Goal: Information Seeking & Learning: Learn about a topic

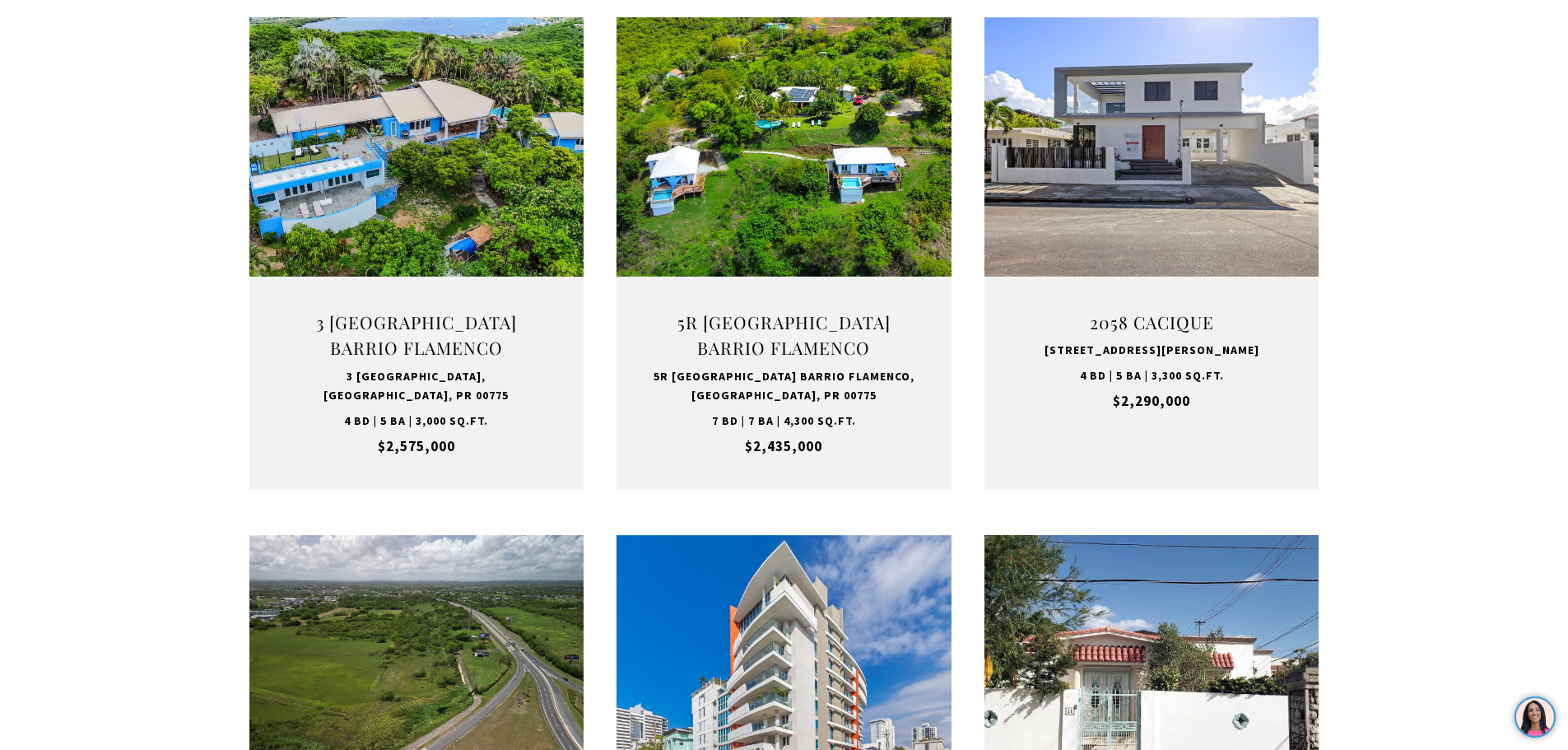
scroll to position [659, 0]
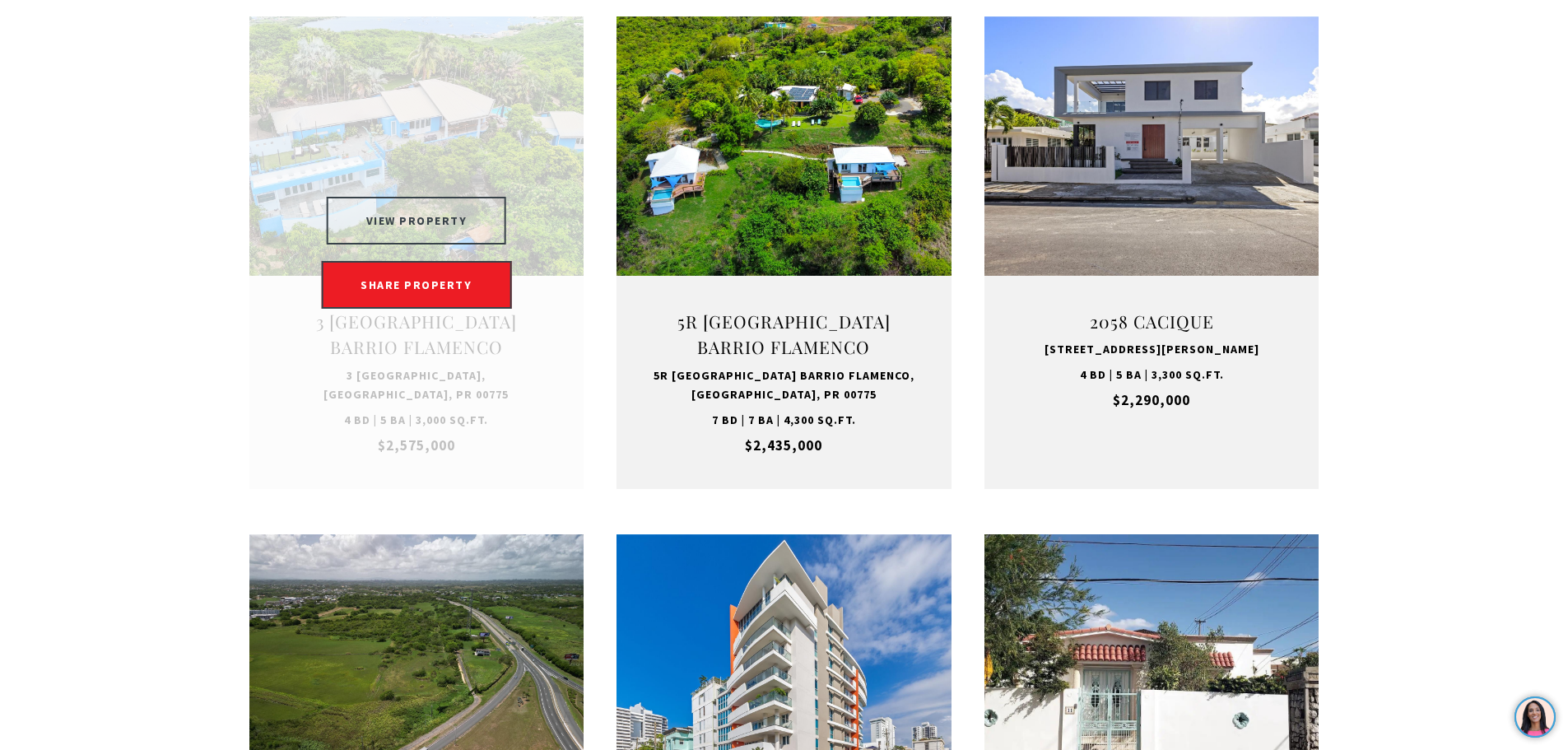
click at [417, 208] on button "VIEW PROPERTY" at bounding box center [417, 221] width 180 height 48
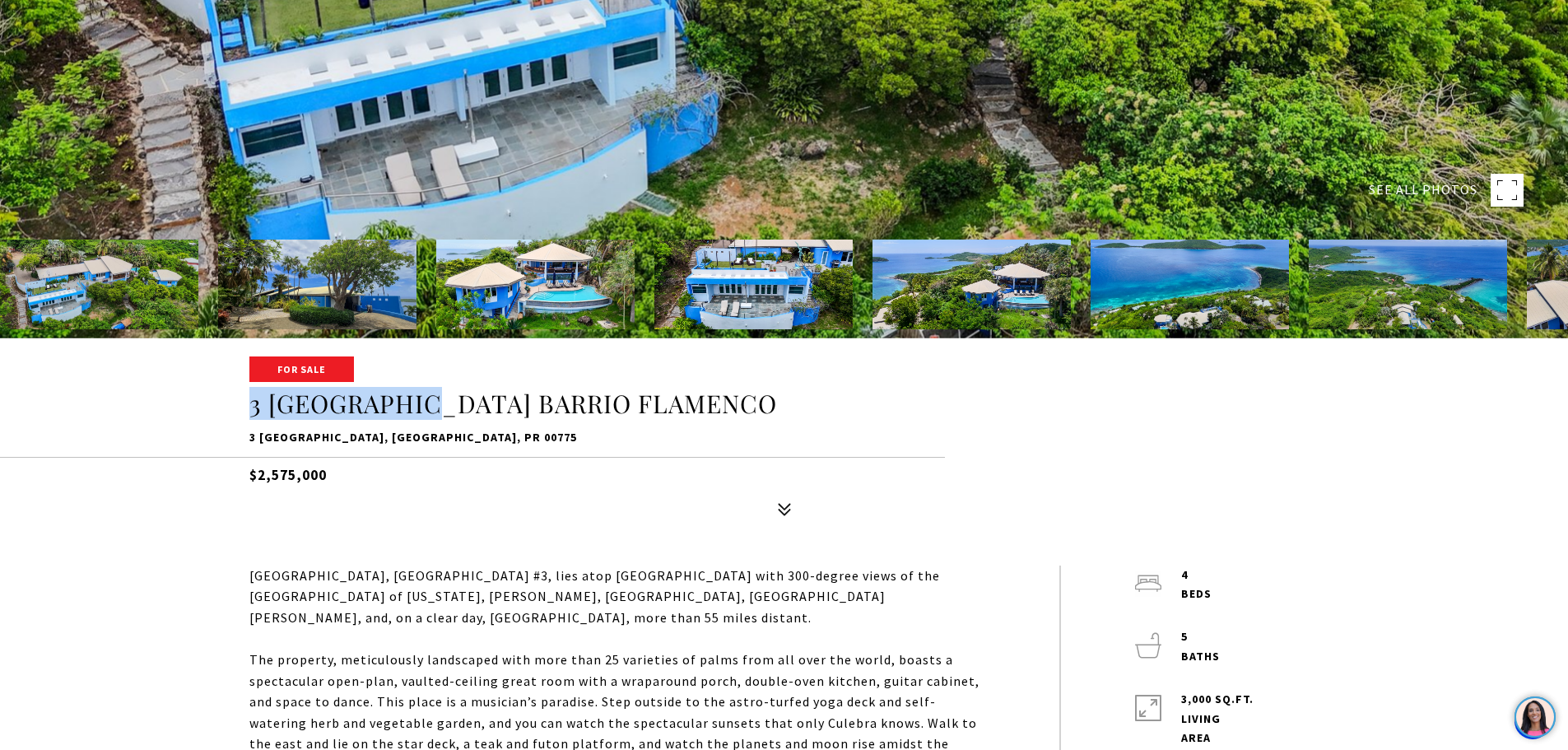
drag, startPoint x: 250, startPoint y: 406, endPoint x: 864, endPoint y: 391, distance: 614.2
click at [864, 391] on h1 "3 LA QUINTA MELONES BEACH BARRIO FLAMENCO" at bounding box center [785, 404] width 1070 height 31
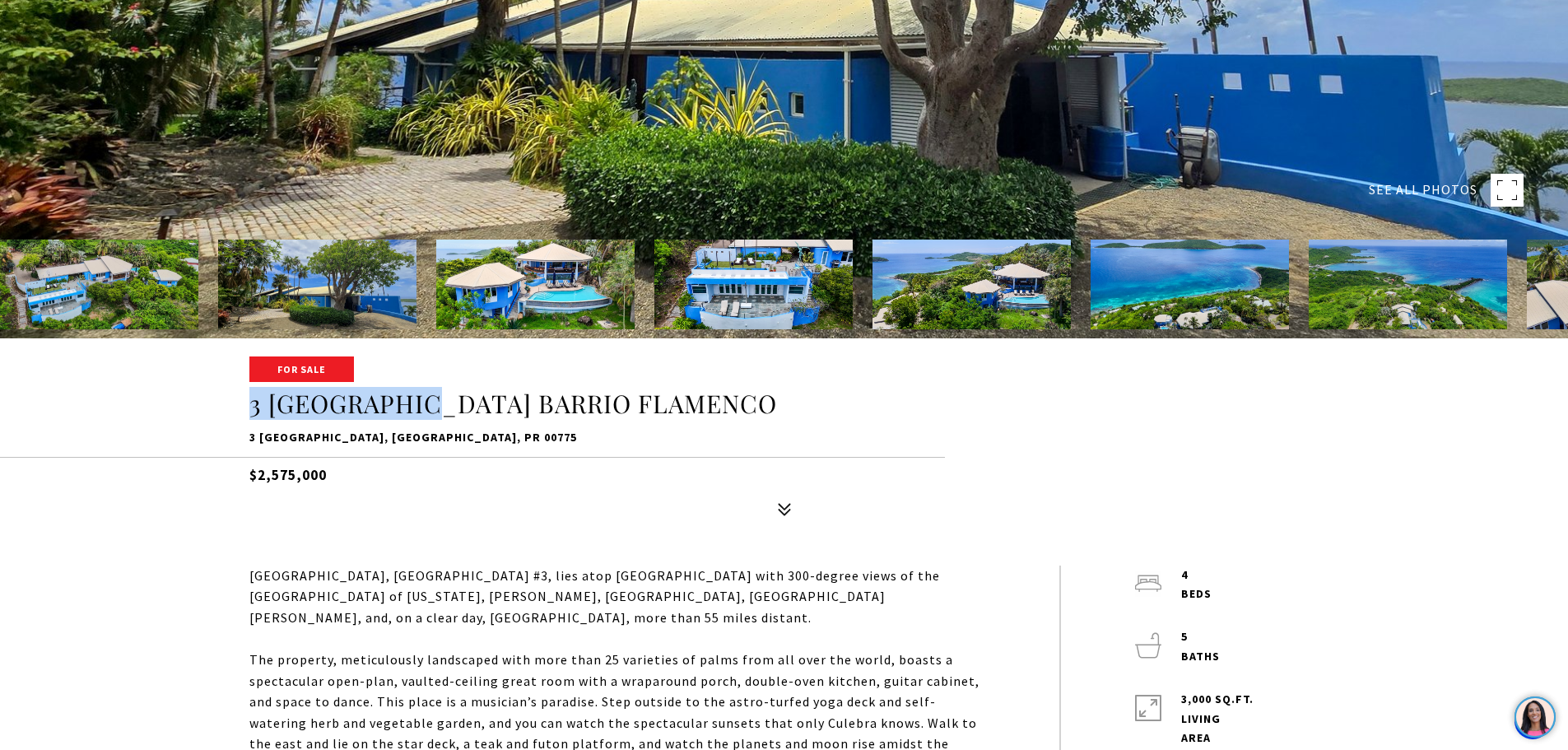
copy h1 "3 LA QUINTA MELONES BEACH BARRIO FLAMENCO"
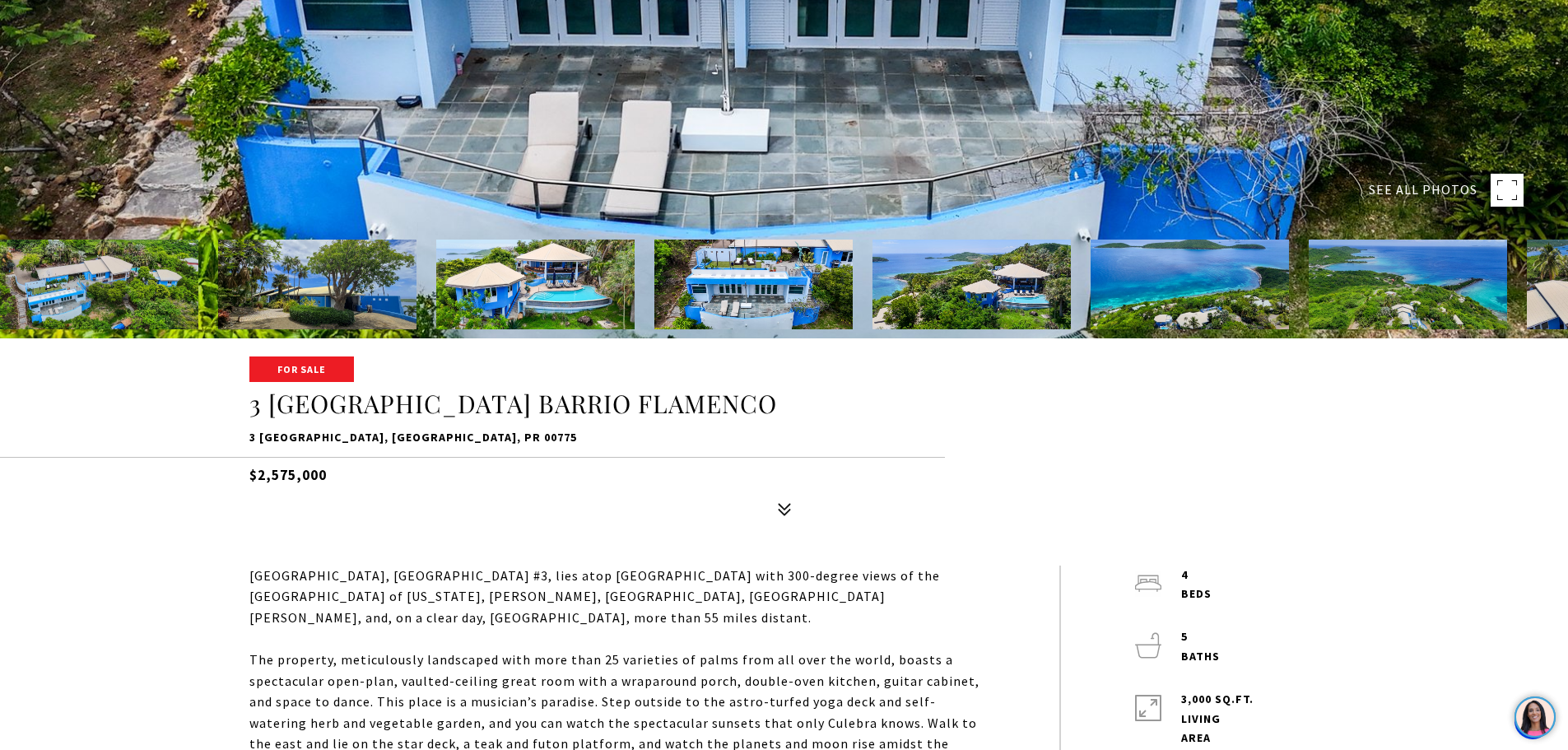
click at [543, 533] on div "SEE ALL PHOTOS" at bounding box center [784, 69] width 1568 height 961
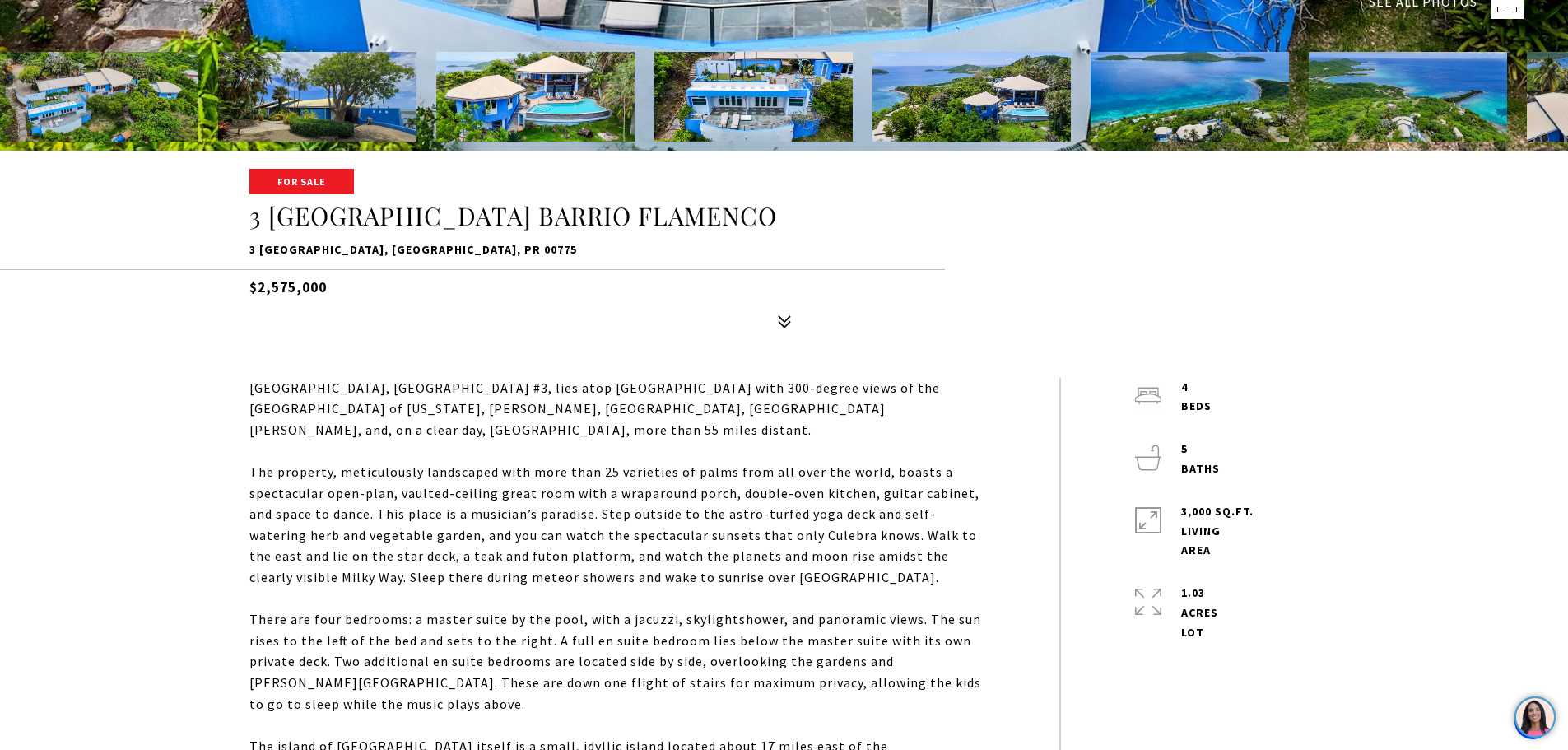
scroll to position [741, 0]
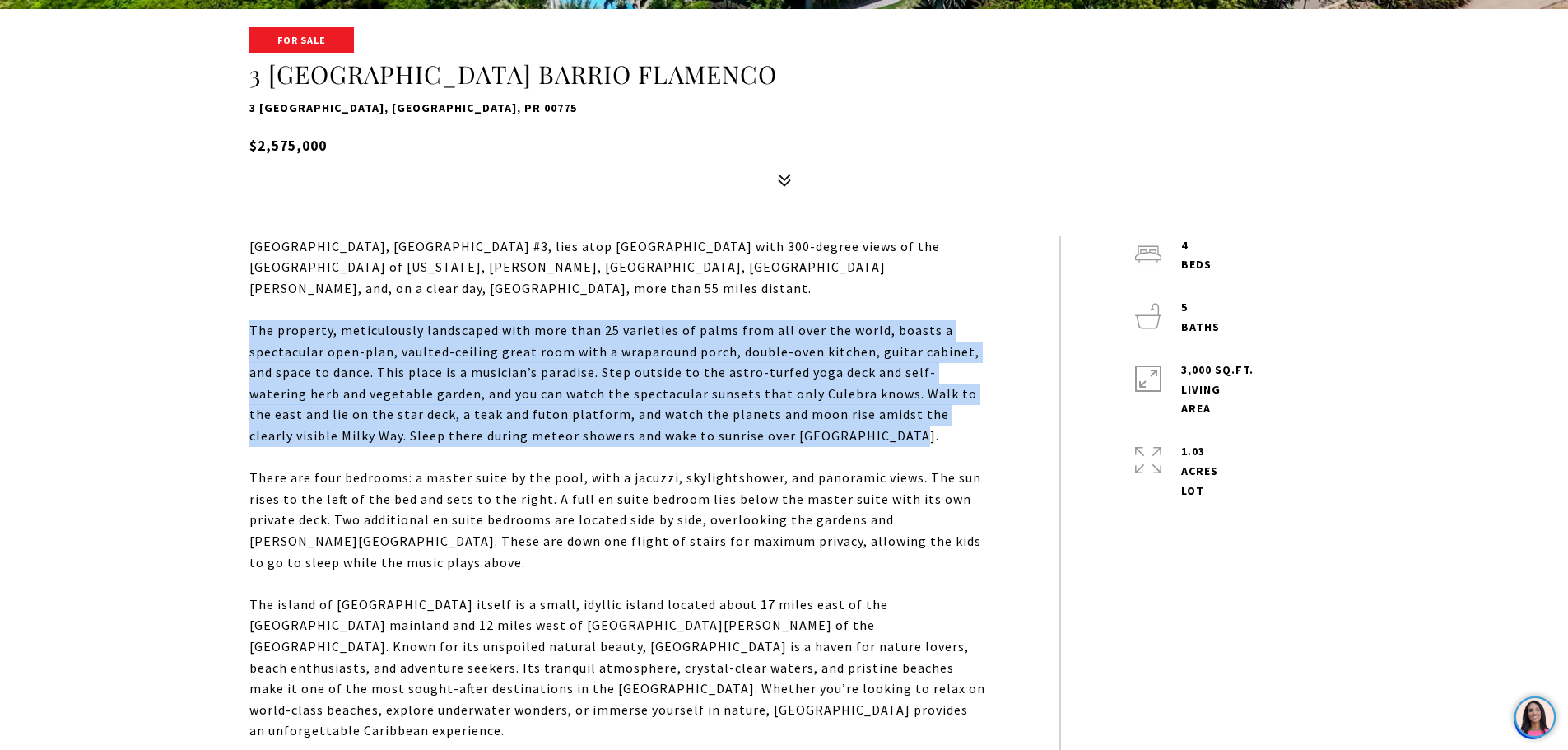
drag, startPoint x: 248, startPoint y: 305, endPoint x: 799, endPoint y: 411, distance: 561.1
click at [252, 246] on div "Villa Navillus Sur, Las Quintas #3, lies atop Punta Melones with 300-degree vie…" at bounding box center [618, 268] width 736 height 64
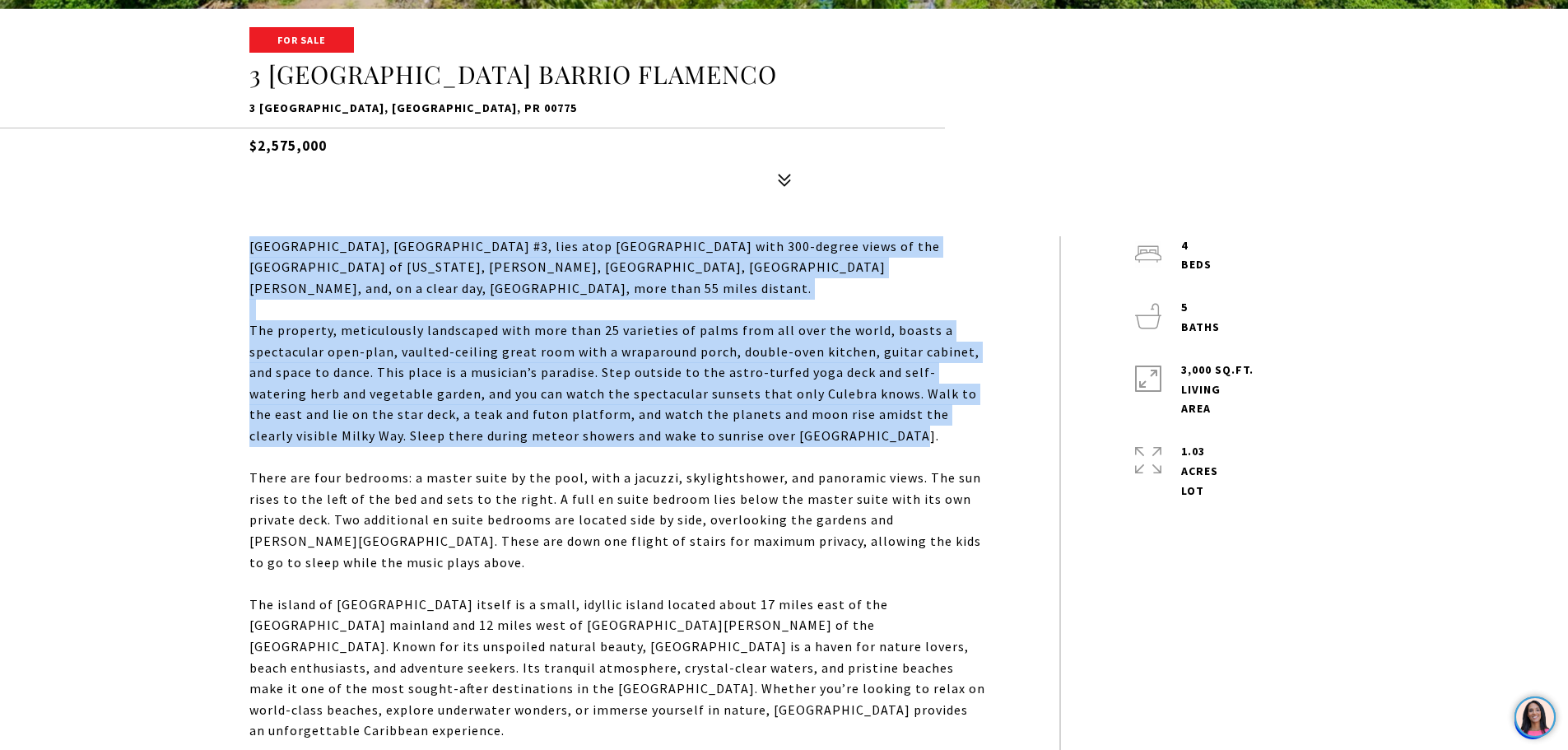
drag, startPoint x: 250, startPoint y: 241, endPoint x: 790, endPoint y: 415, distance: 567.3
copy div "Villa Navillus Sur, Las Quintas #3, lies atop Punta Melones with 300-degree vie…"
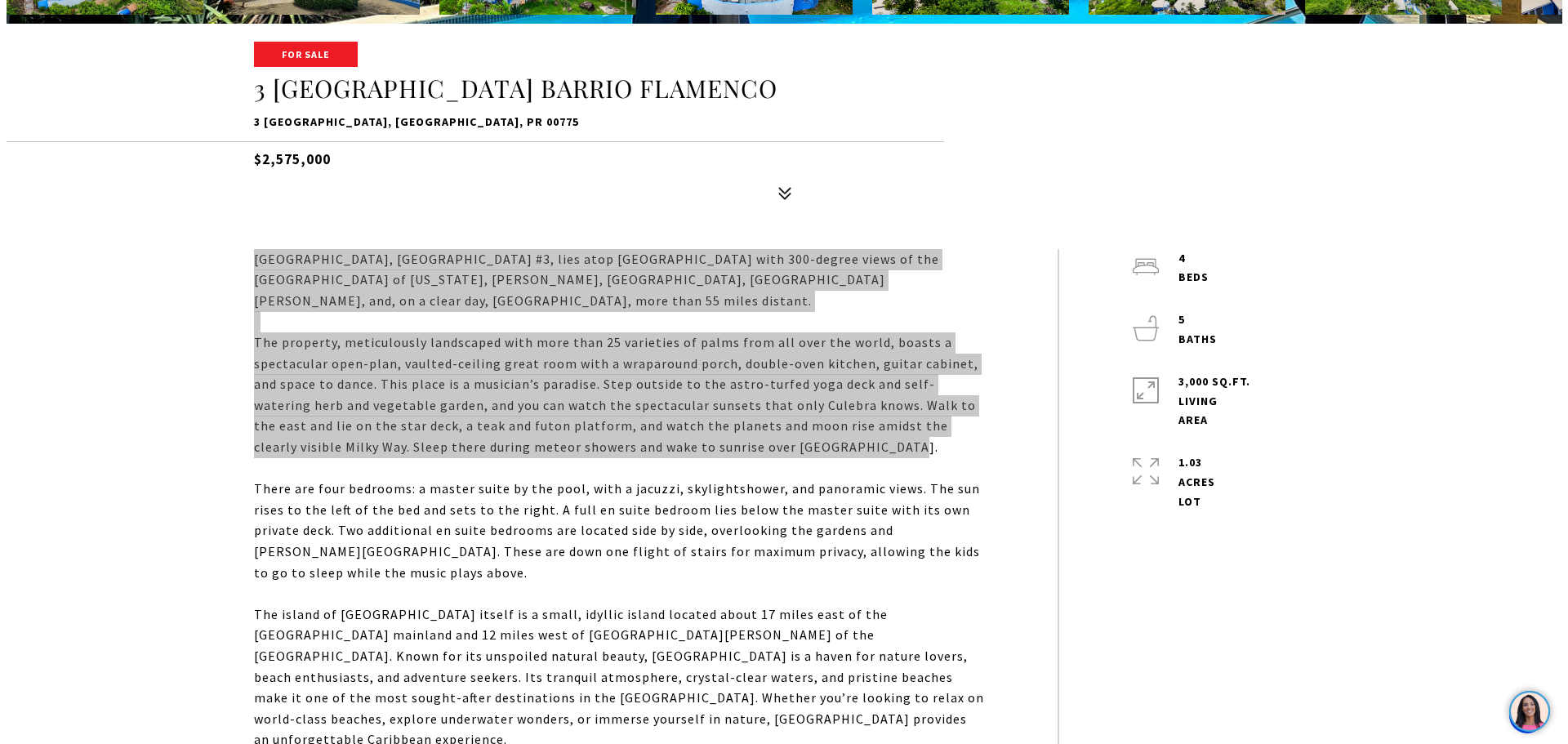
scroll to position [0, 0]
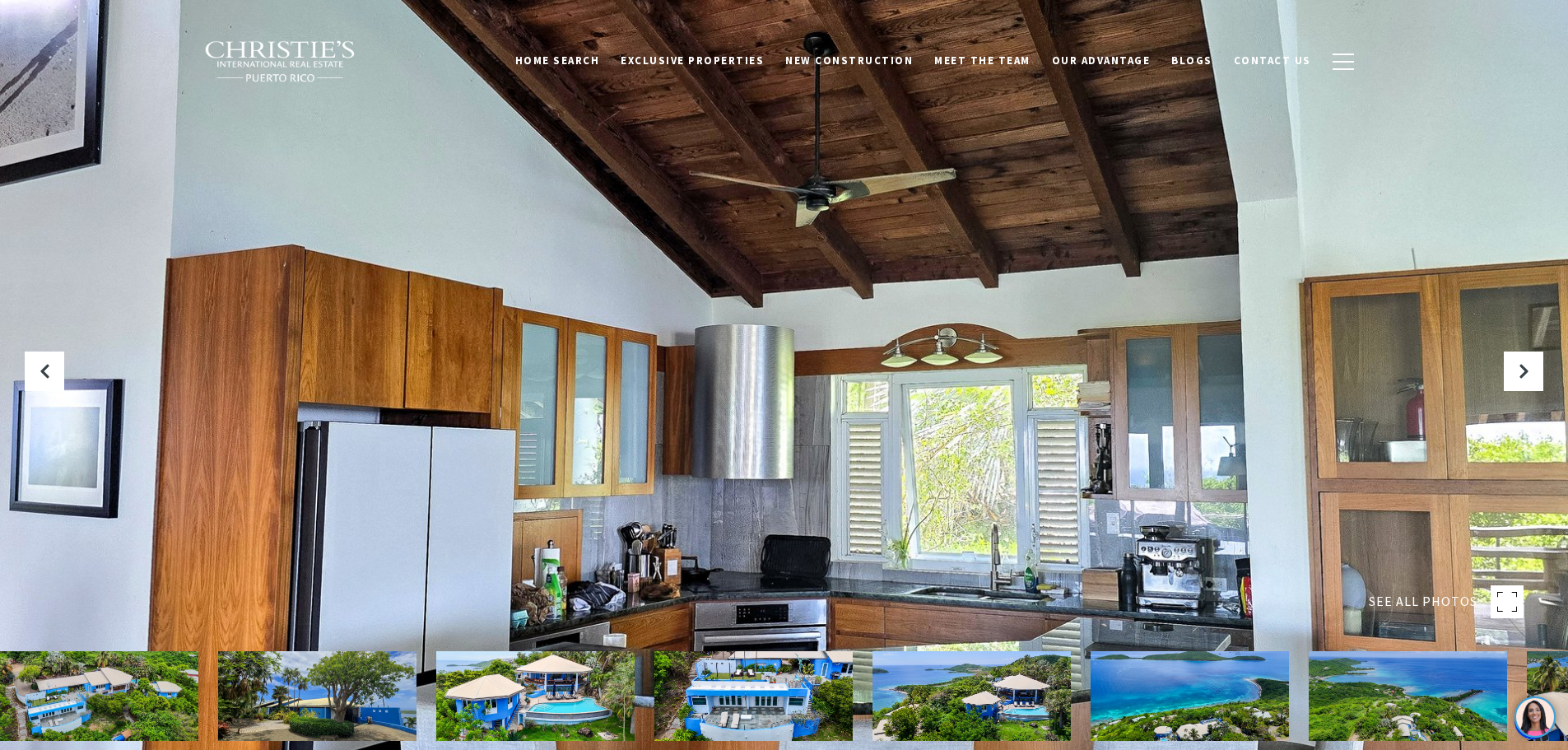
click at [814, 511] on div at bounding box center [784, 375] width 1568 height 750
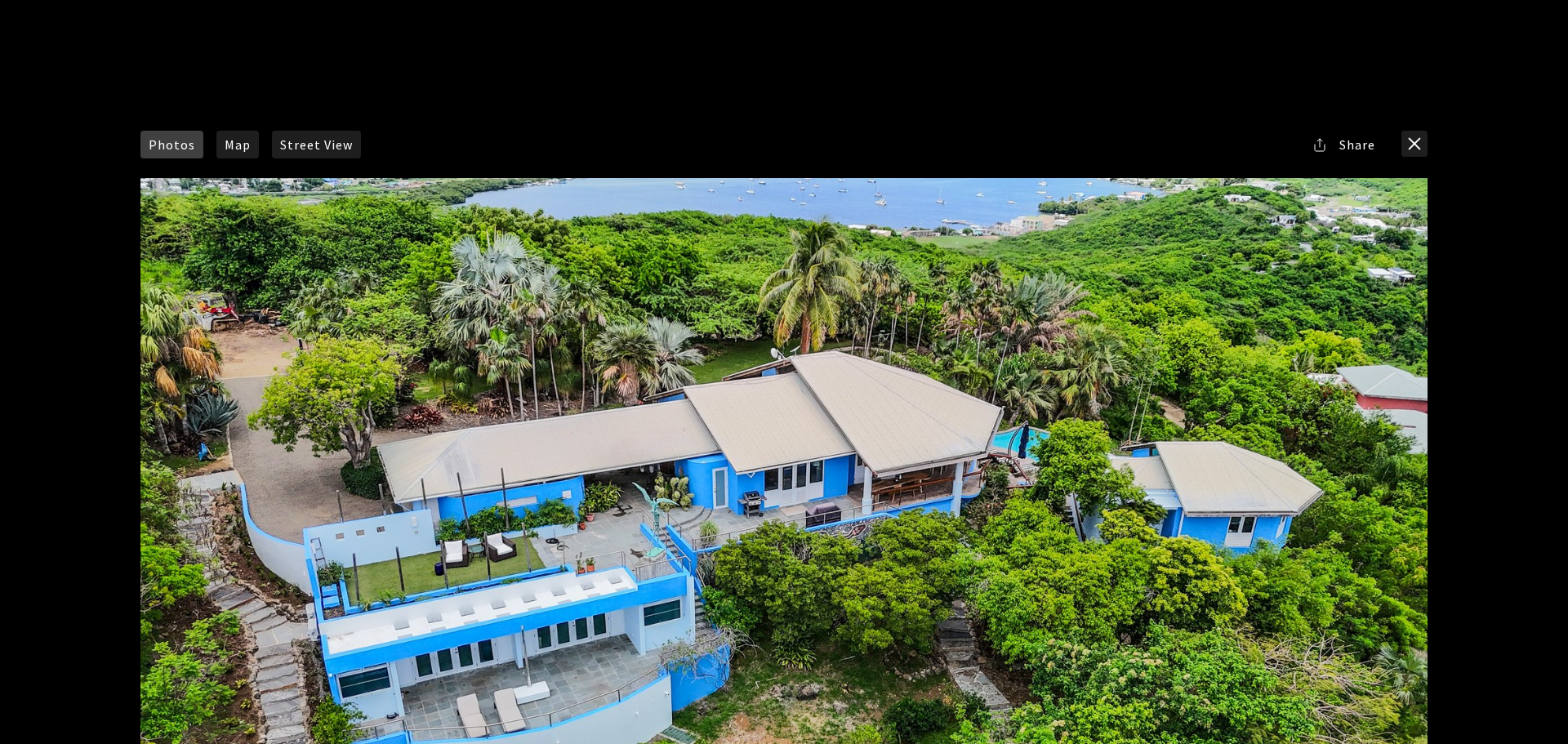
scroll to position [82, 0]
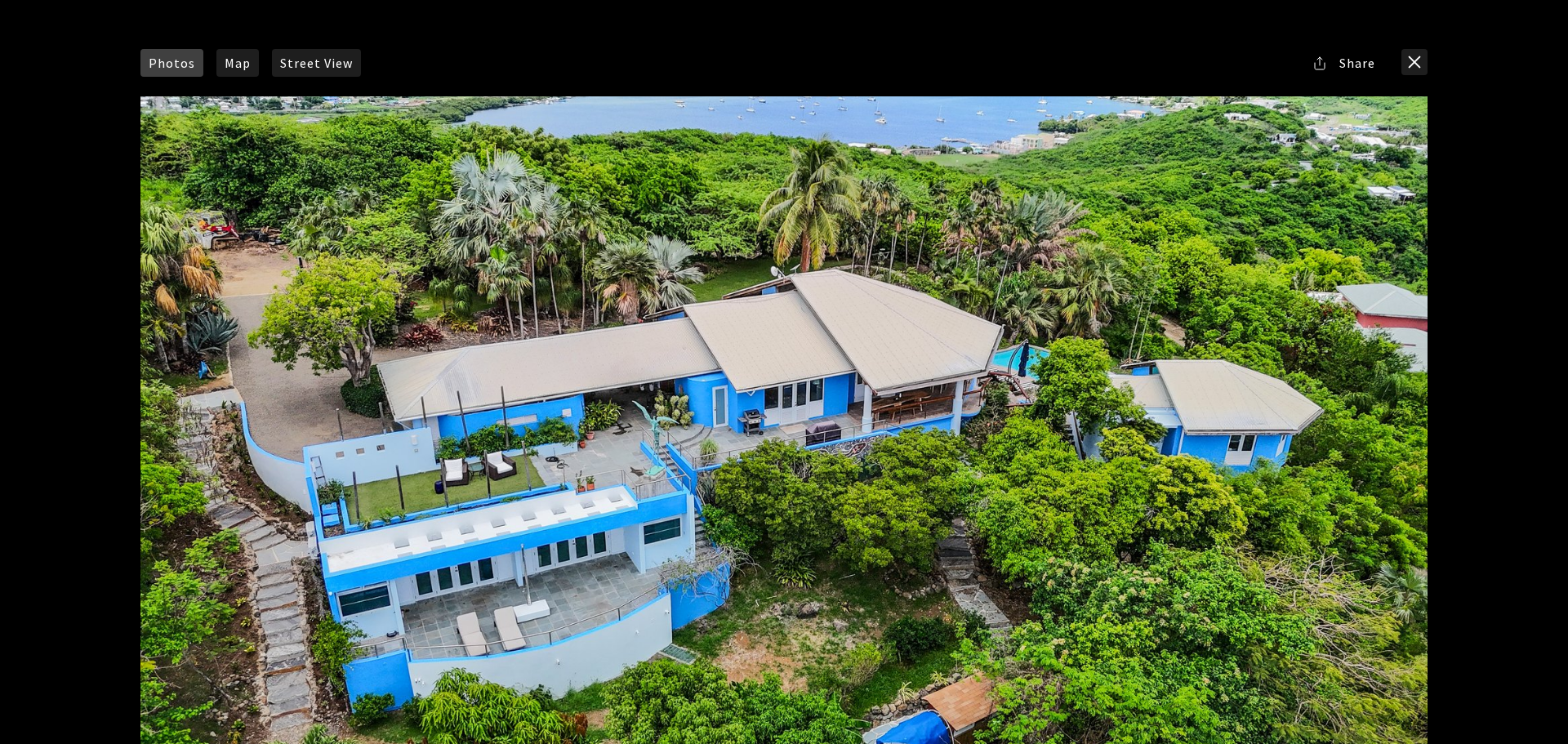
drag, startPoint x: 1018, startPoint y: 382, endPoint x: 745, endPoint y: 495, distance: 295.5
click at [745, 495] on div at bounding box center [784, 456] width 1286 height 721
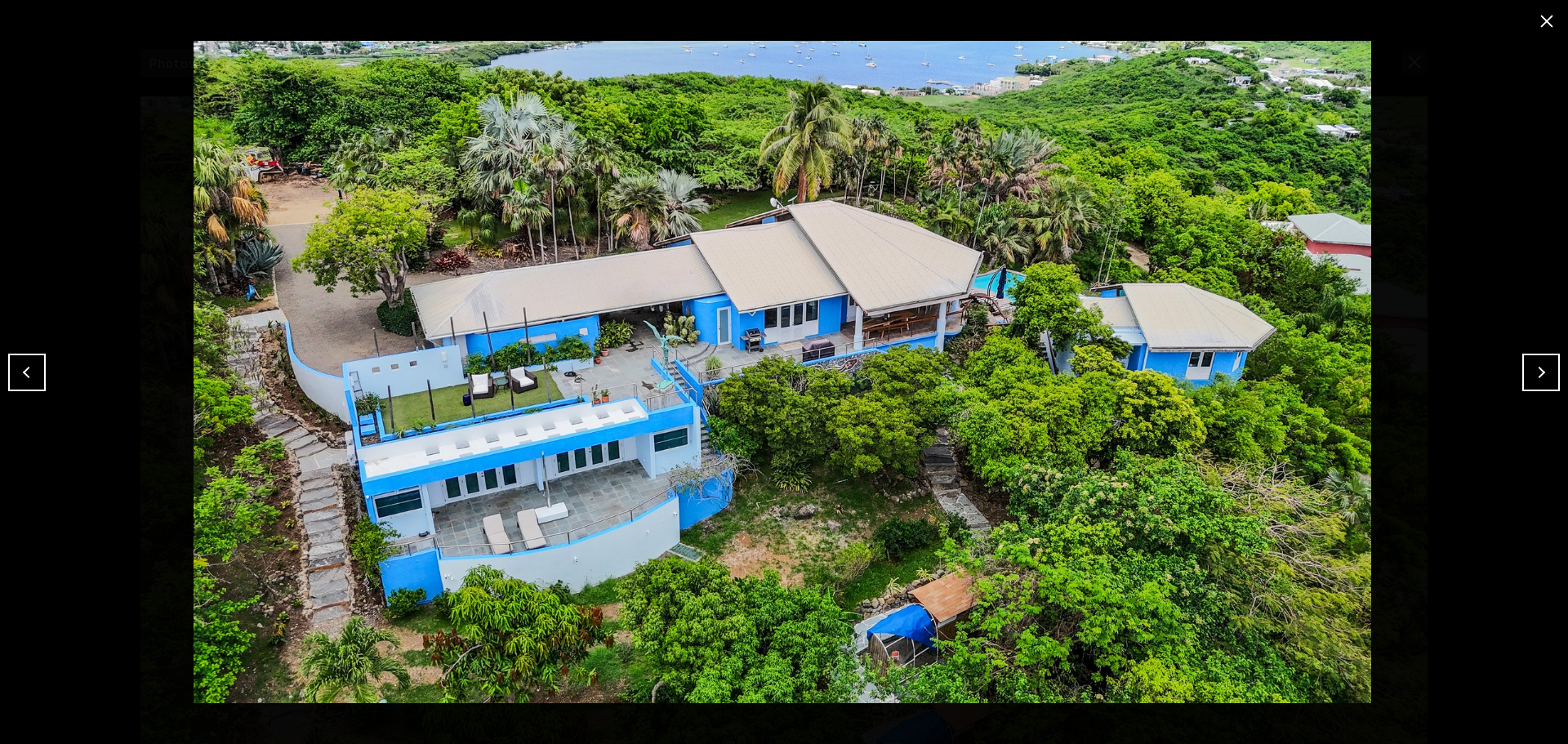
click at [1210, 455] on img at bounding box center [782, 372] width 1486 height 662
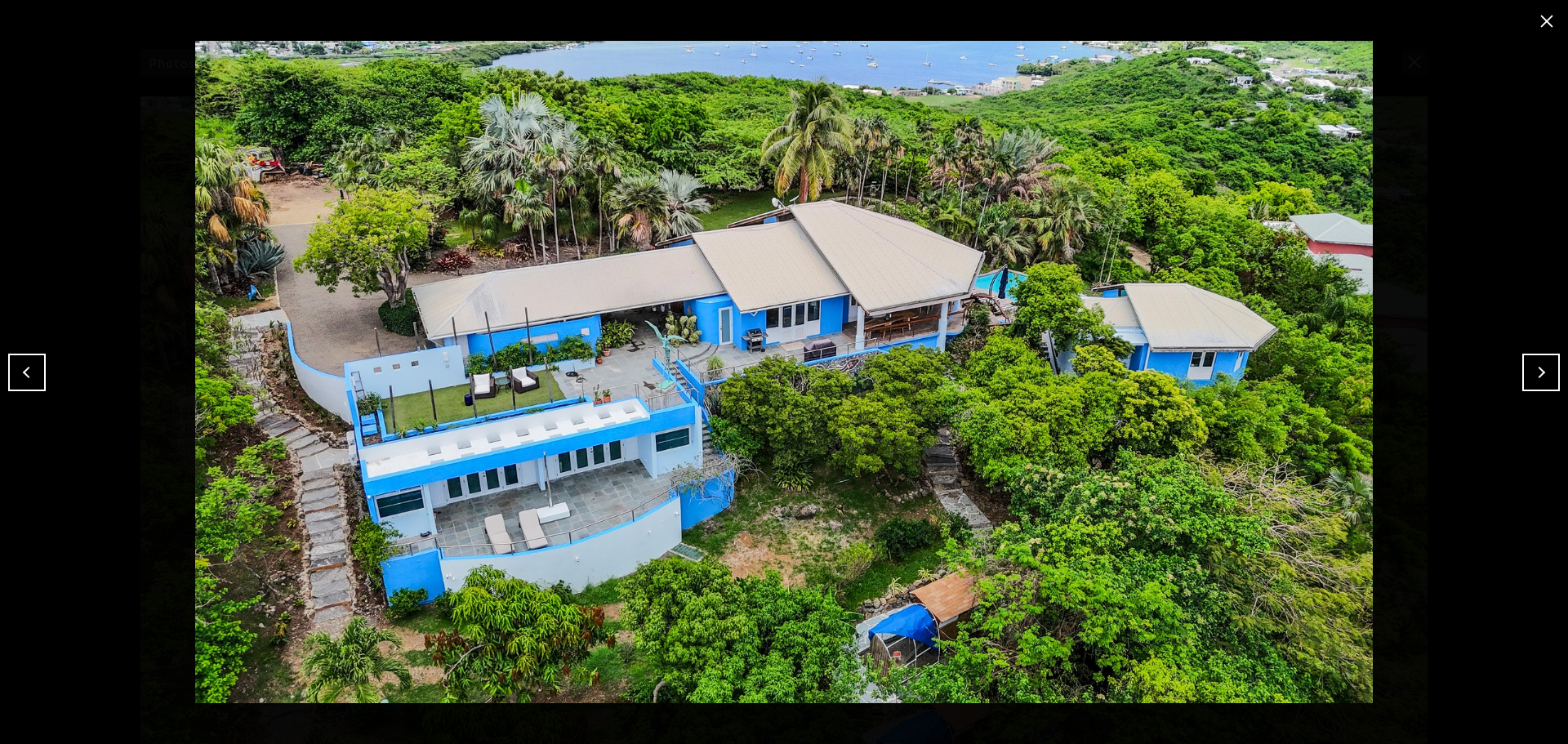
click at [1210, 455] on img at bounding box center [784, 372] width 1486 height 662
click at [1544, 379] on button "Next" at bounding box center [1541, 373] width 37 height 37
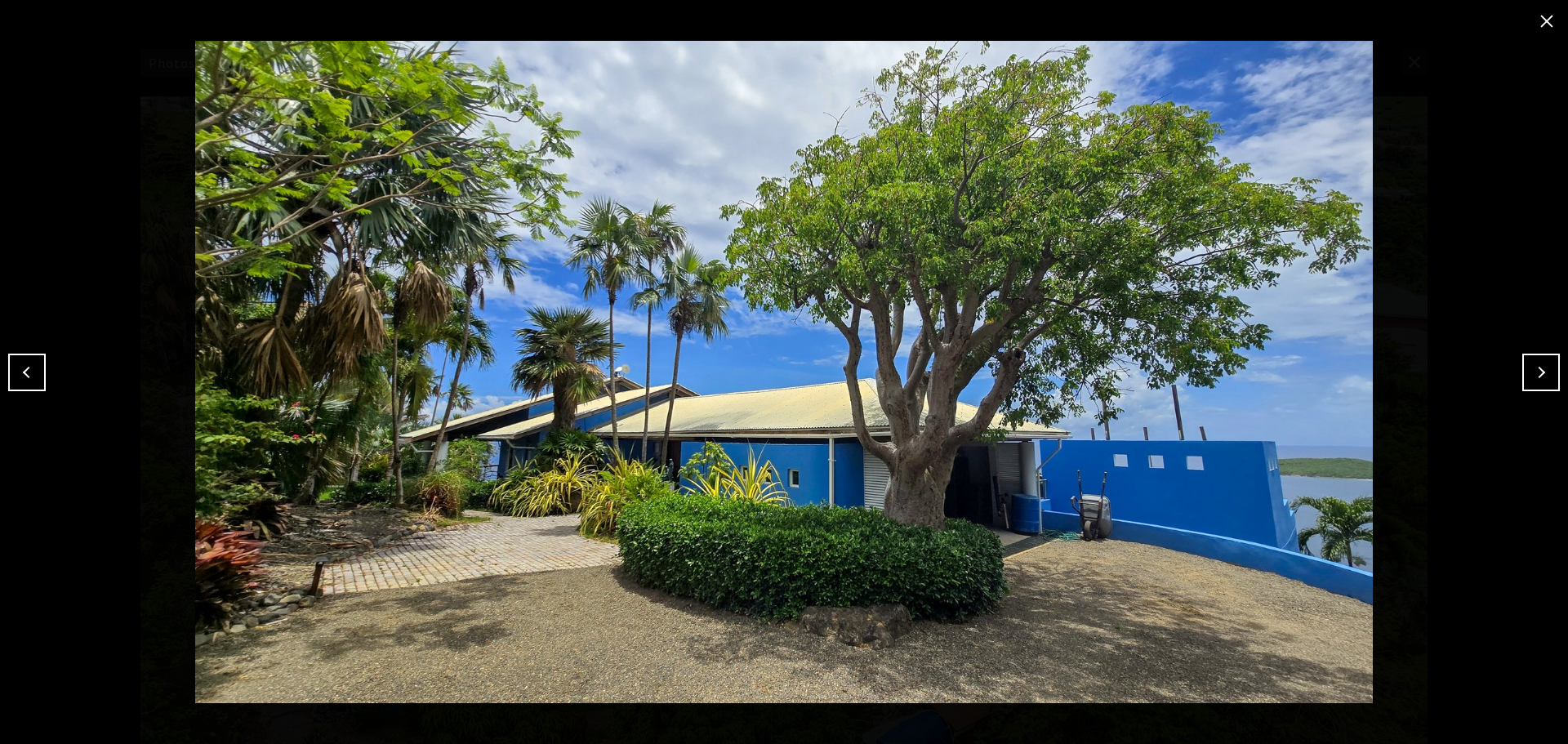
click at [31, 367] on button "Previous" at bounding box center [27, 373] width 37 height 37
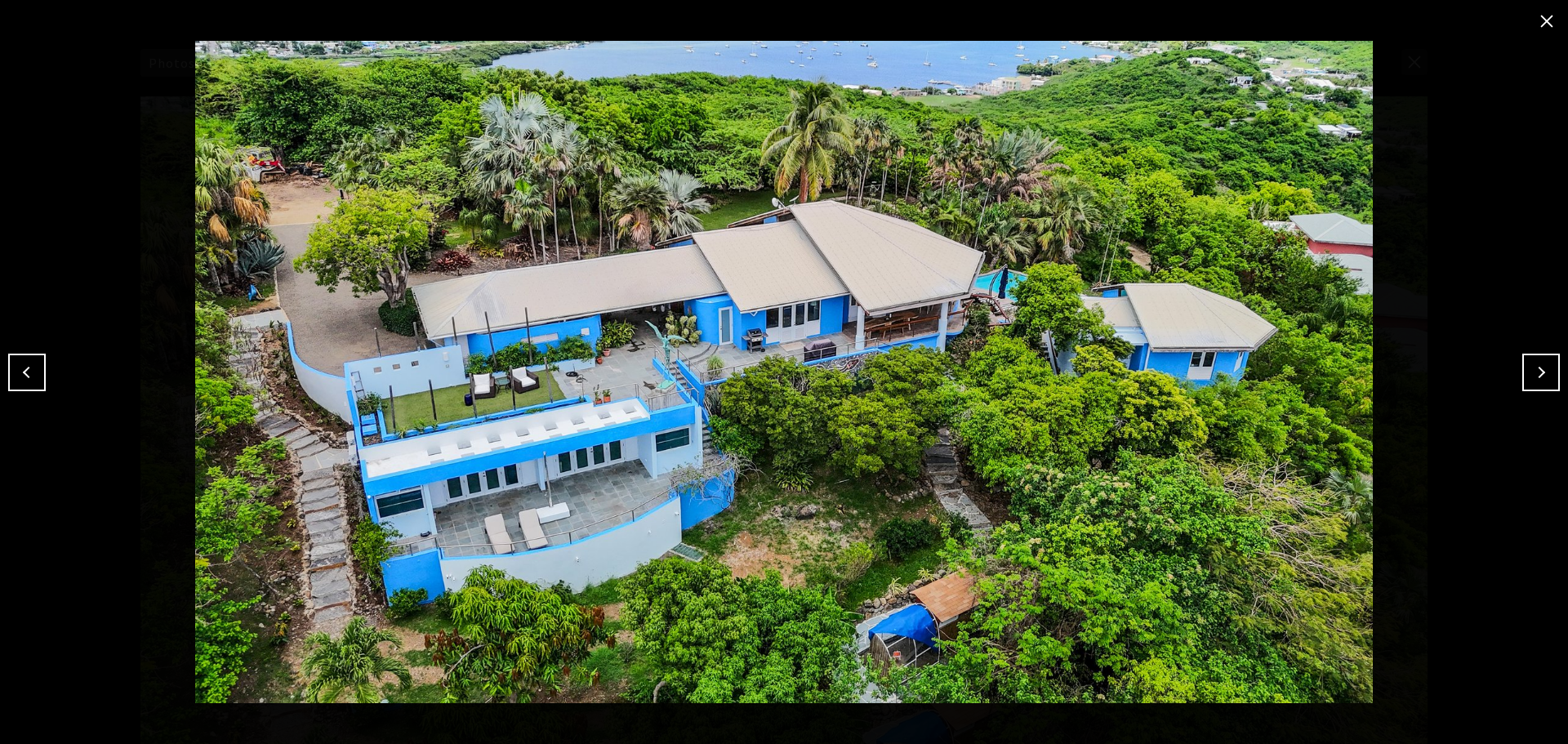
click at [1531, 367] on button "Next" at bounding box center [1541, 373] width 37 height 37
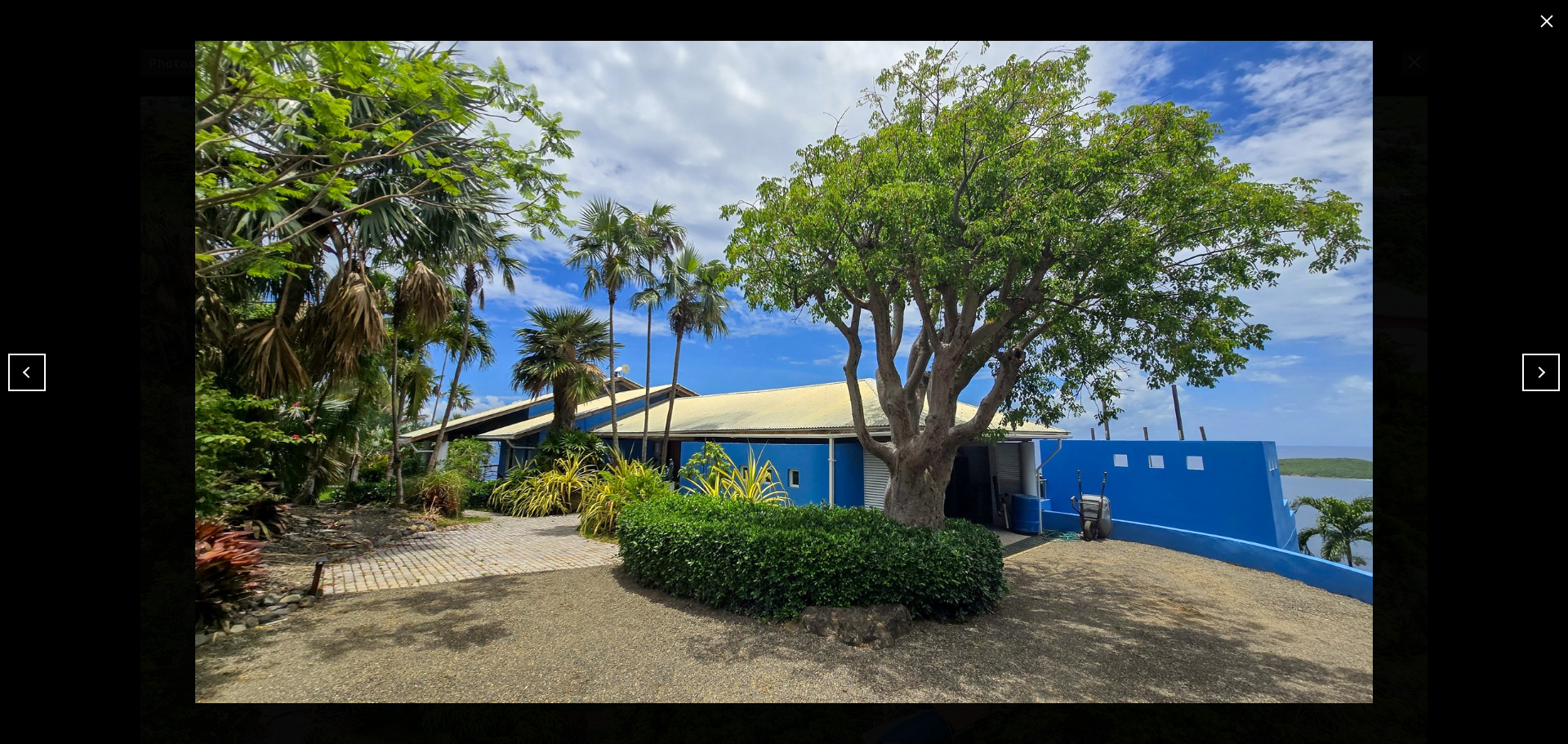
click at [1531, 367] on button "Next" at bounding box center [1541, 373] width 37 height 37
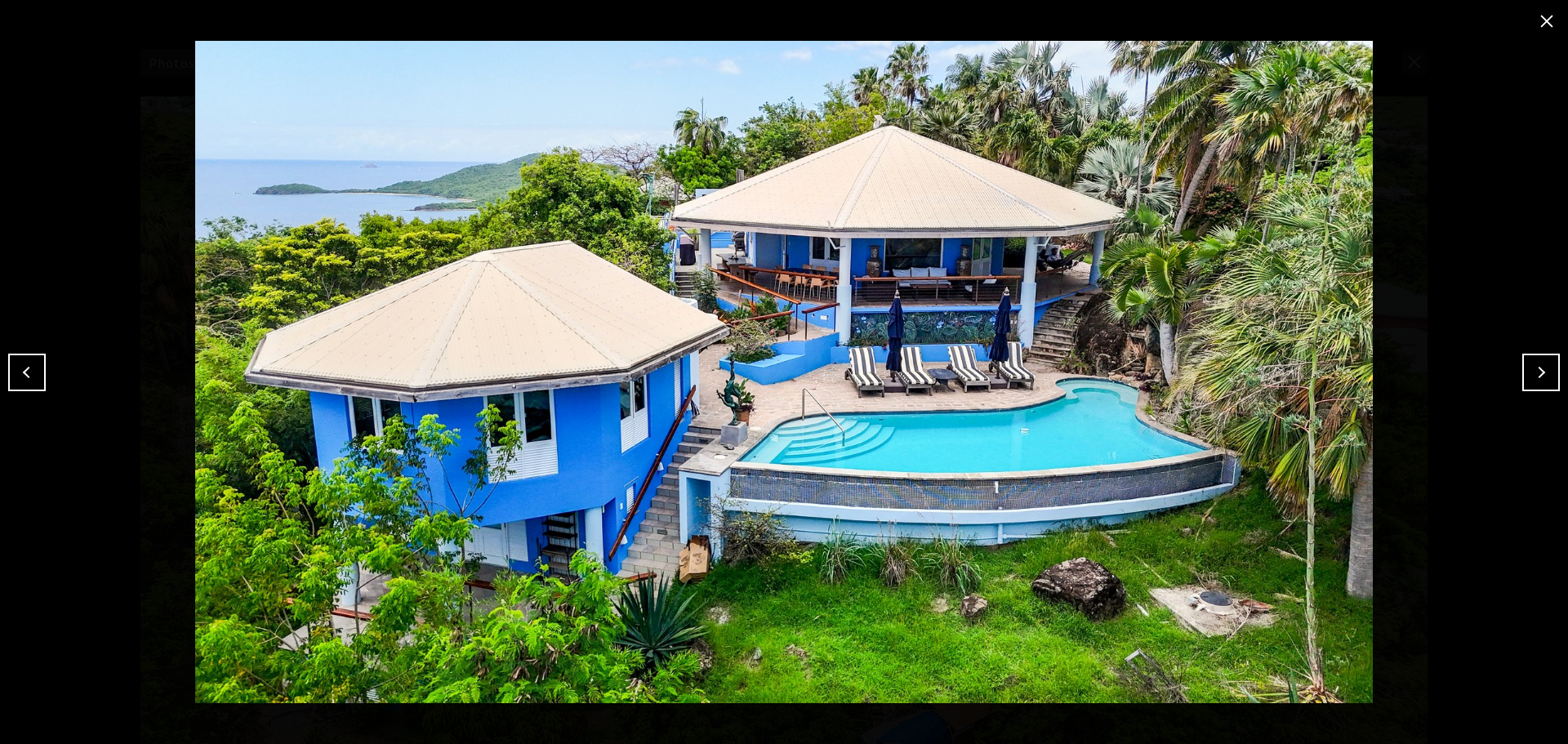
click at [1552, 20] on button "close modal" at bounding box center [1546, 21] width 26 height 26
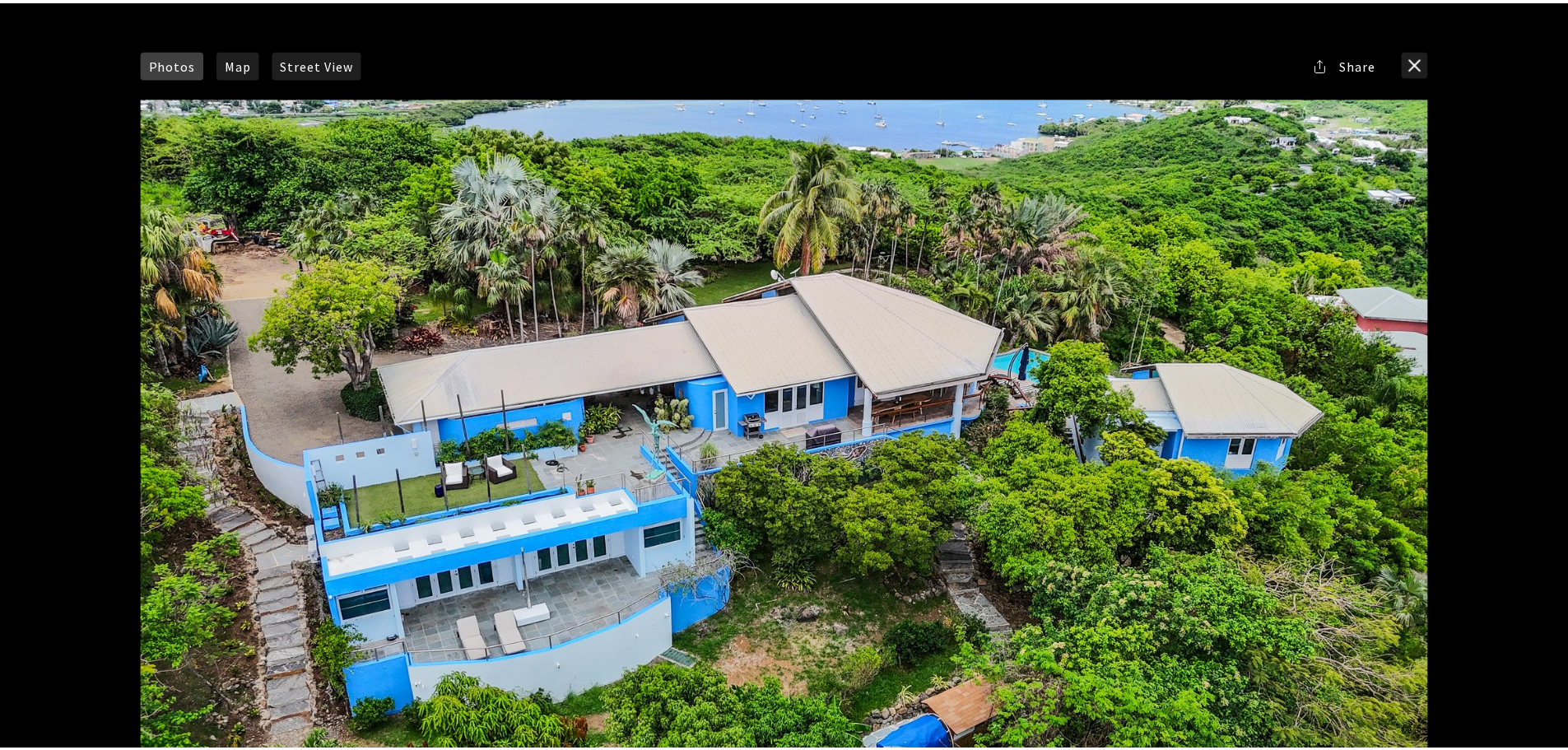
scroll to position [0, 0]
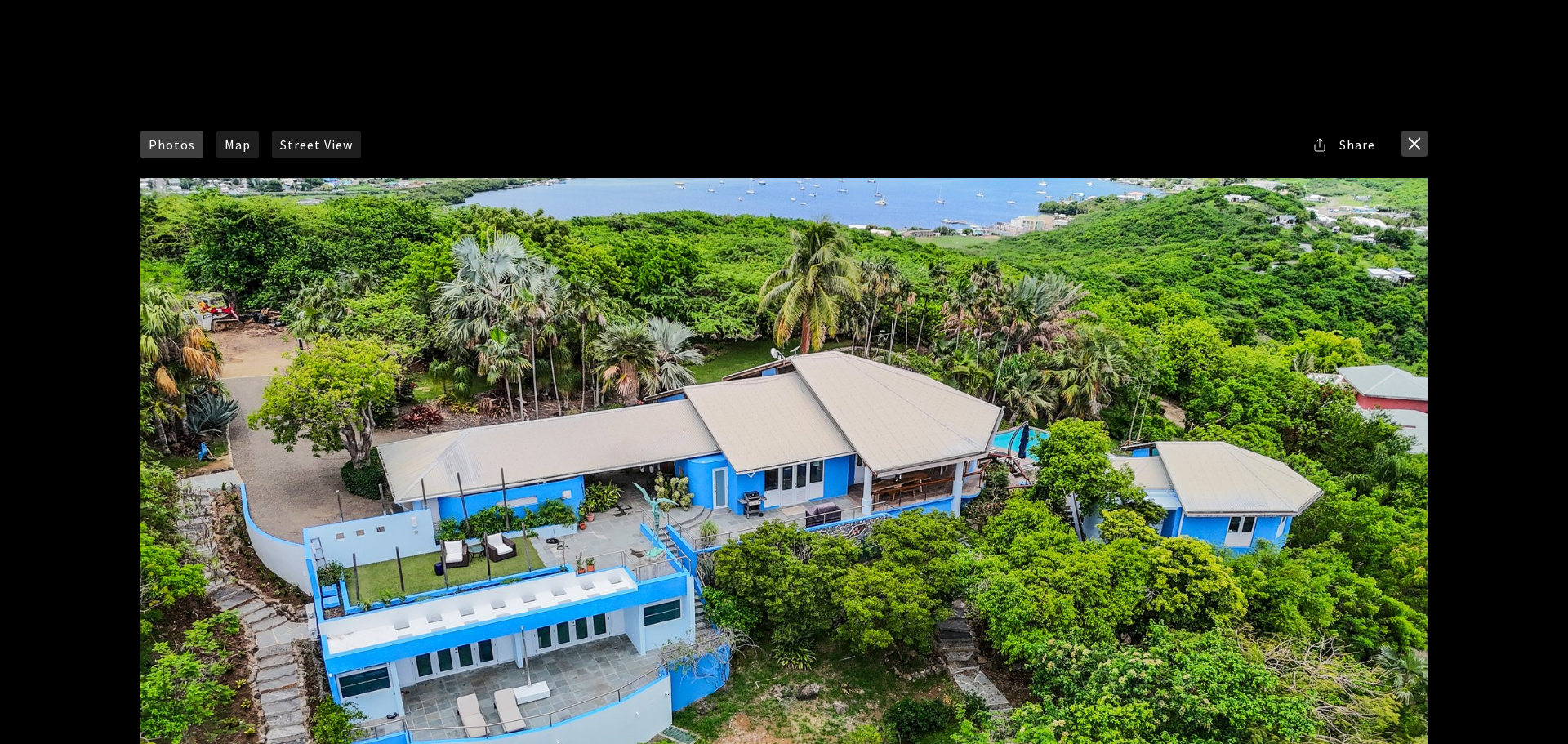
click at [1411, 147] on button "close modal" at bounding box center [1414, 144] width 26 height 26
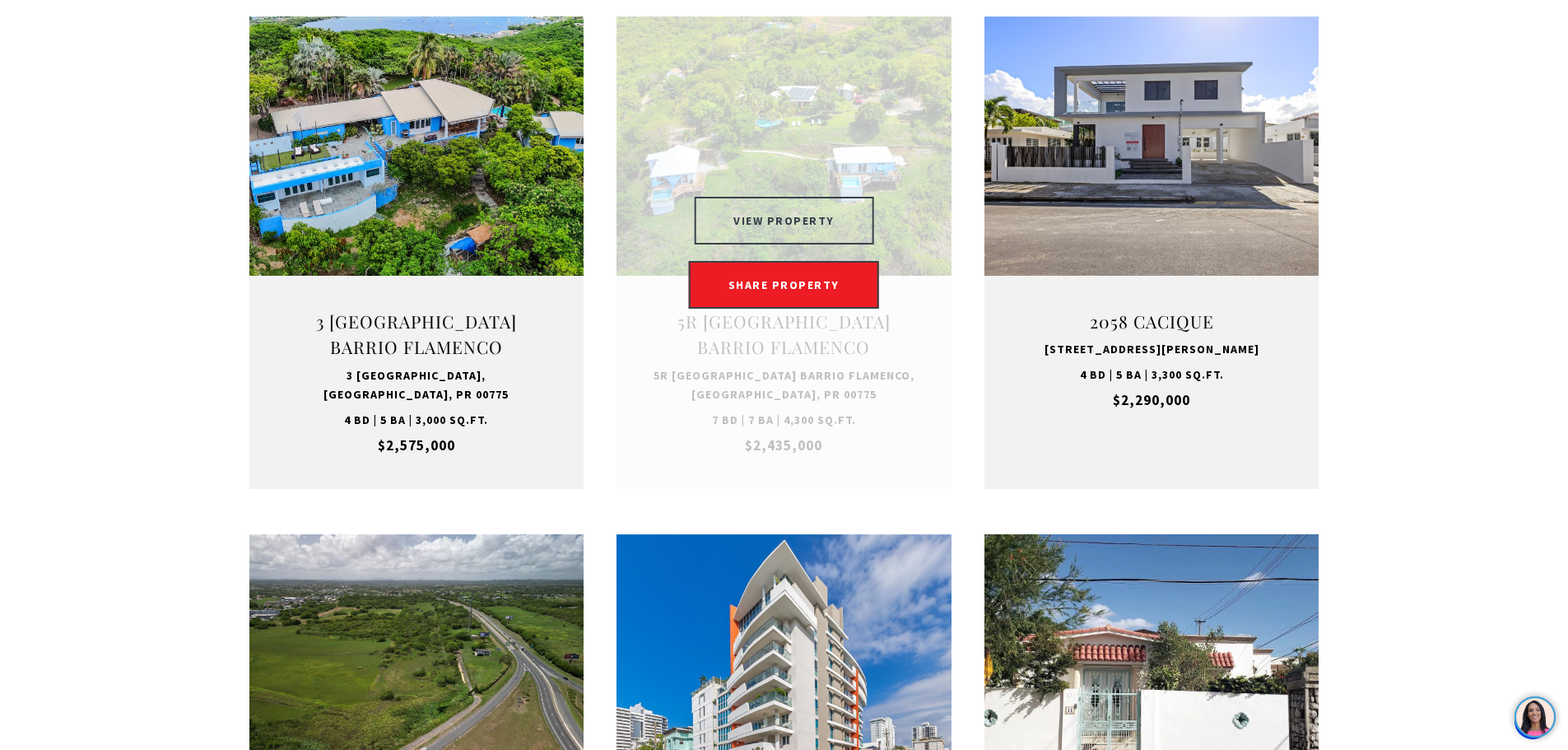
drag, startPoint x: 804, startPoint y: 223, endPoint x: 812, endPoint y: 222, distance: 8.1
click at [804, 223] on button "VIEW PROPERTY" at bounding box center [784, 221] width 180 height 48
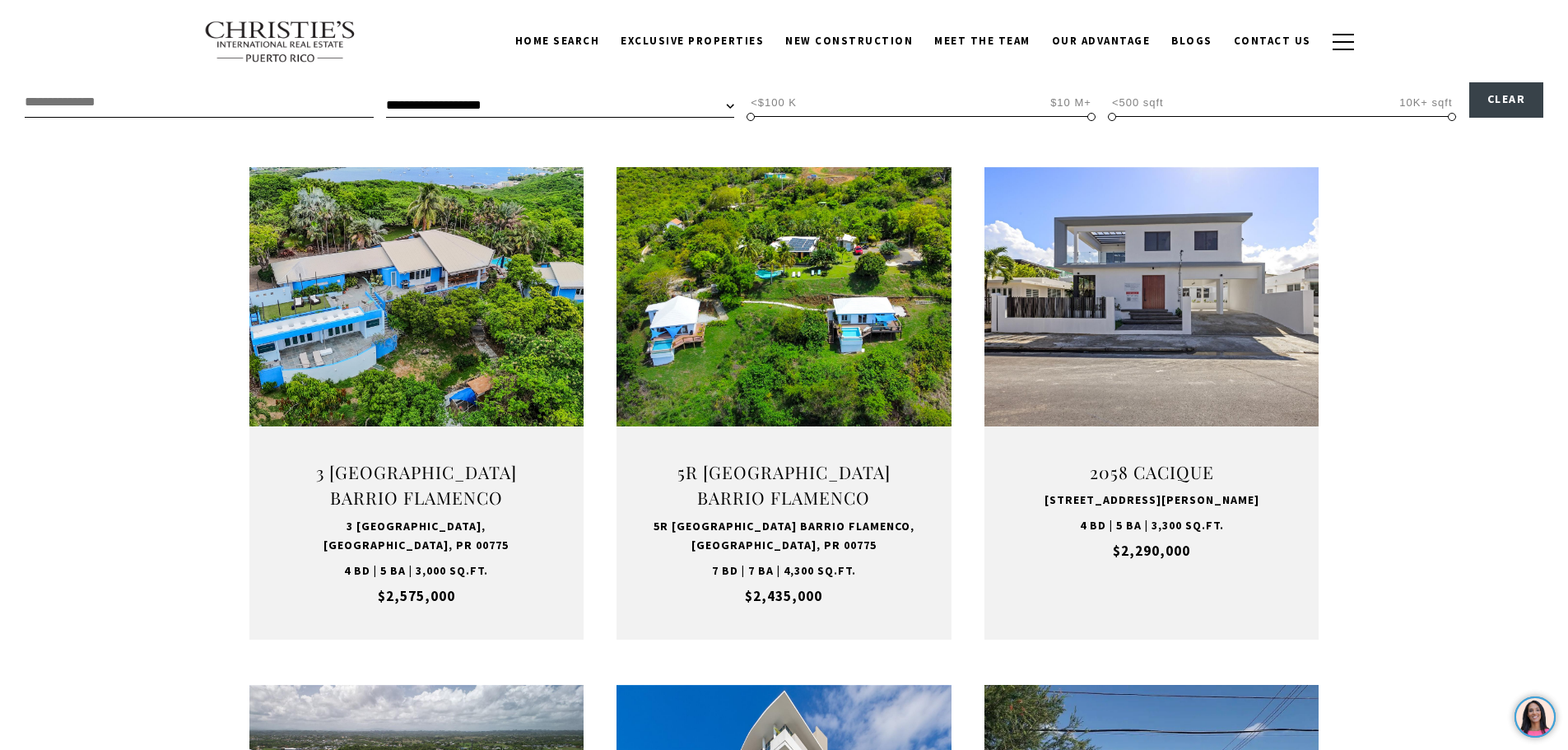
scroll to position [494, 0]
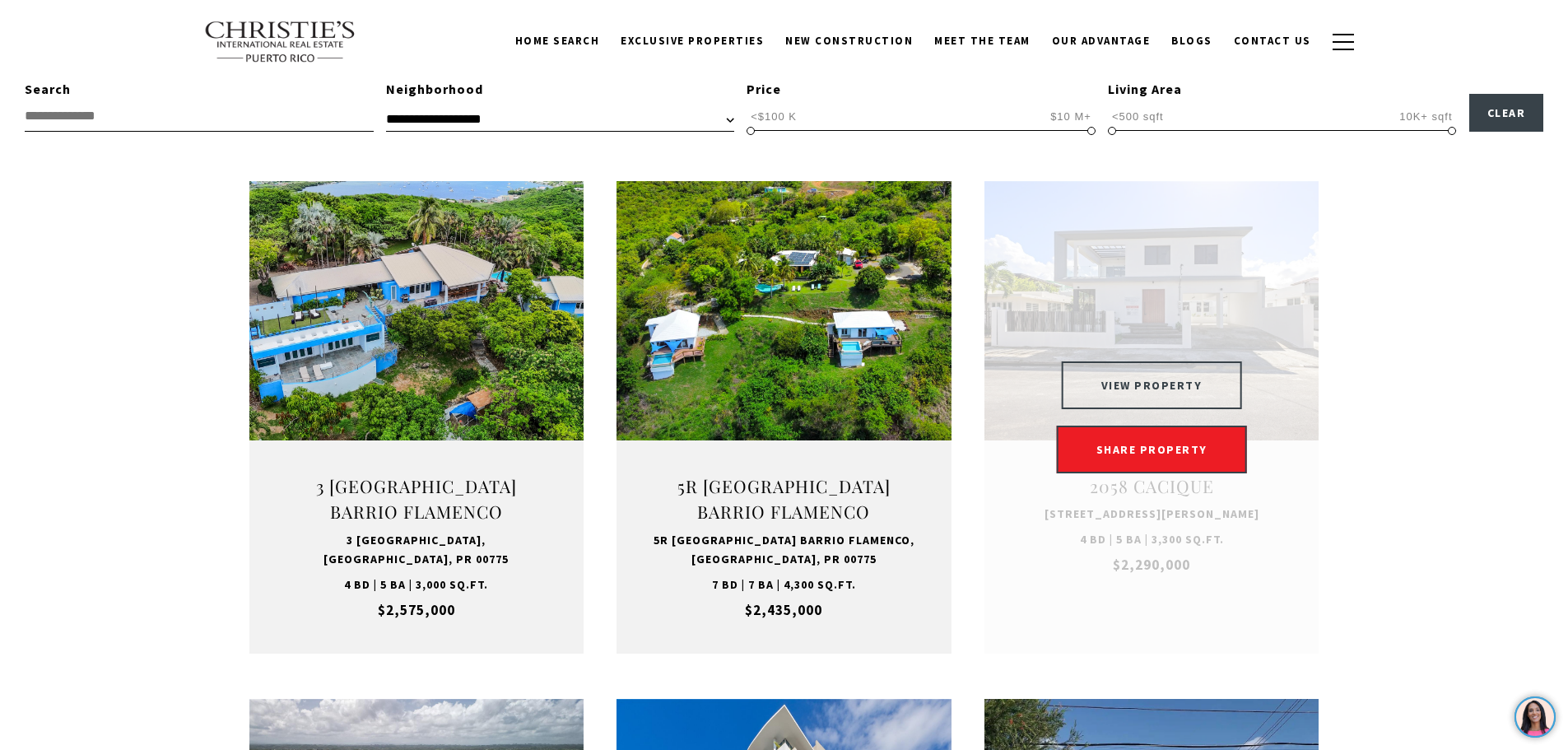
click at [1159, 378] on button "VIEW PROPERTY" at bounding box center [1152, 385] width 180 height 48
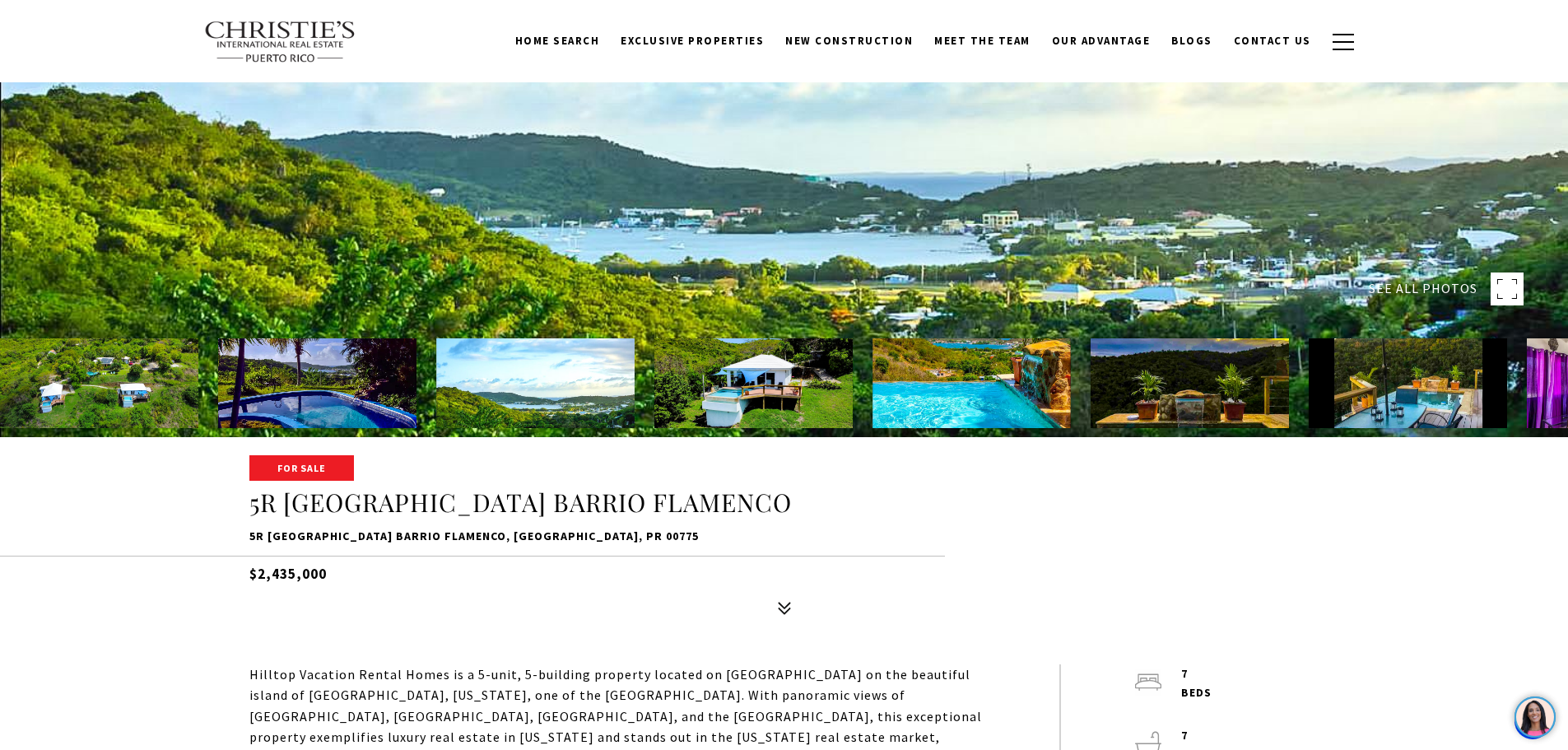
scroll to position [577, 0]
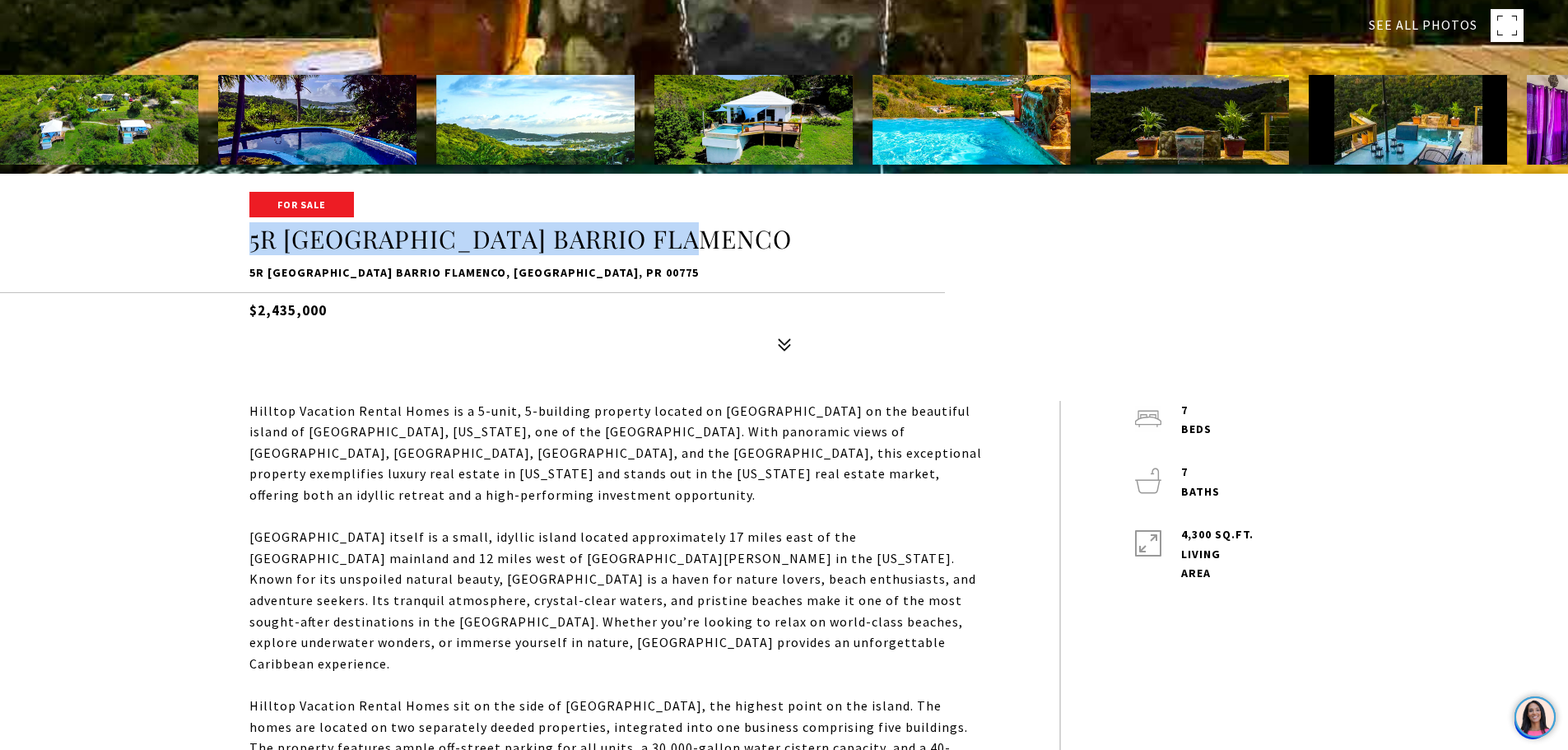
drag, startPoint x: 726, startPoint y: 236, endPoint x: 226, endPoint y: 239, distance: 500.0
click at [226, 239] on div "For Sale 5R [GEOGRAPHIC_DATA] [STREET_ADDRESS] $2,435,000" at bounding box center [785, 277] width 1153 height 166
copy h1 "5R [GEOGRAPHIC_DATA] BARRIO FLAMENCO"
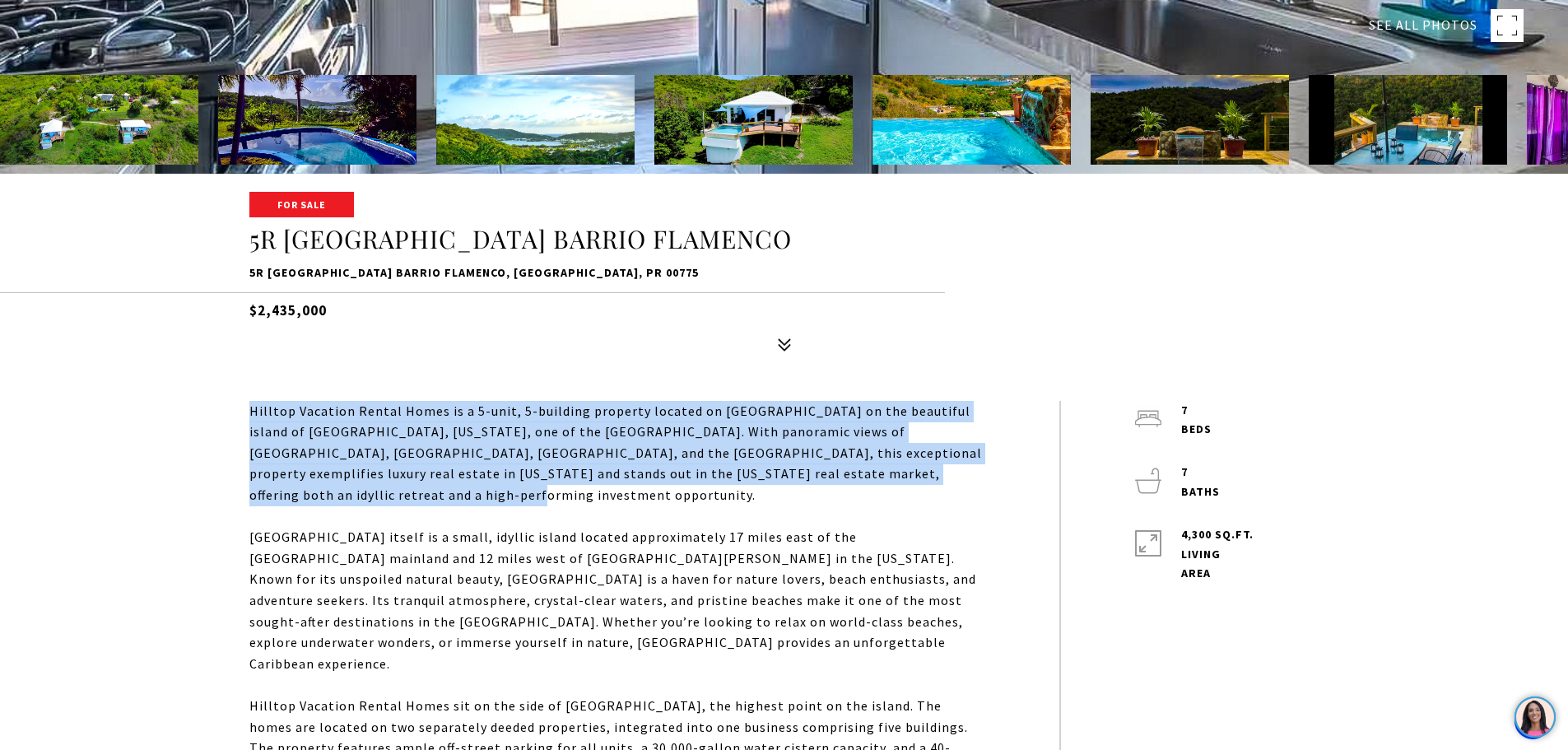
drag, startPoint x: 247, startPoint y: 409, endPoint x: 353, endPoint y: 502, distance: 141.0
copy div "Hilltop Vacation Rental Homes is a 5-unit, 5-building property located on [GEOG…"
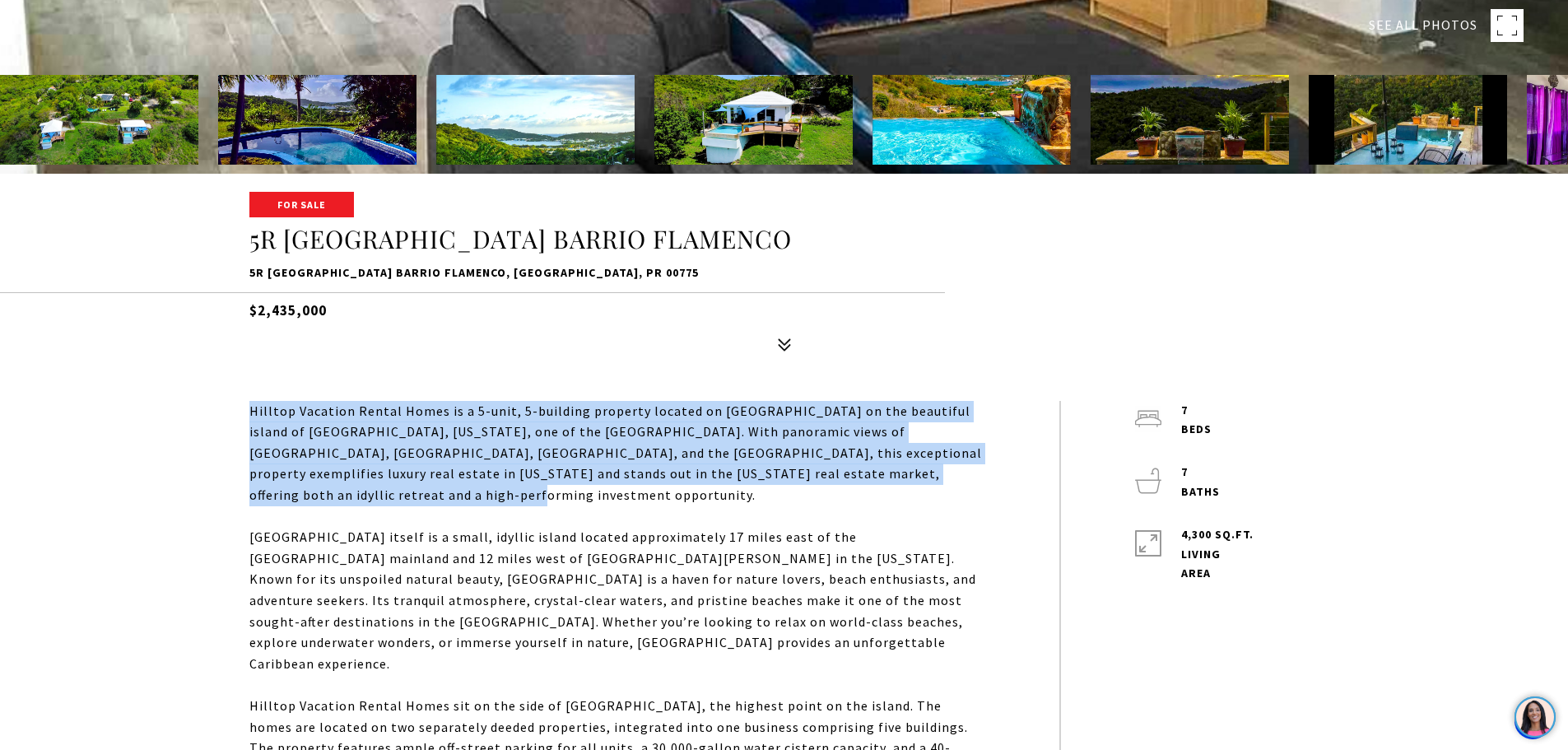
click at [536, 438] on div "Hilltop Vacation Rental Homes is a 5-unit, 5-building property located on Mount…" at bounding box center [618, 453] width 736 height 106
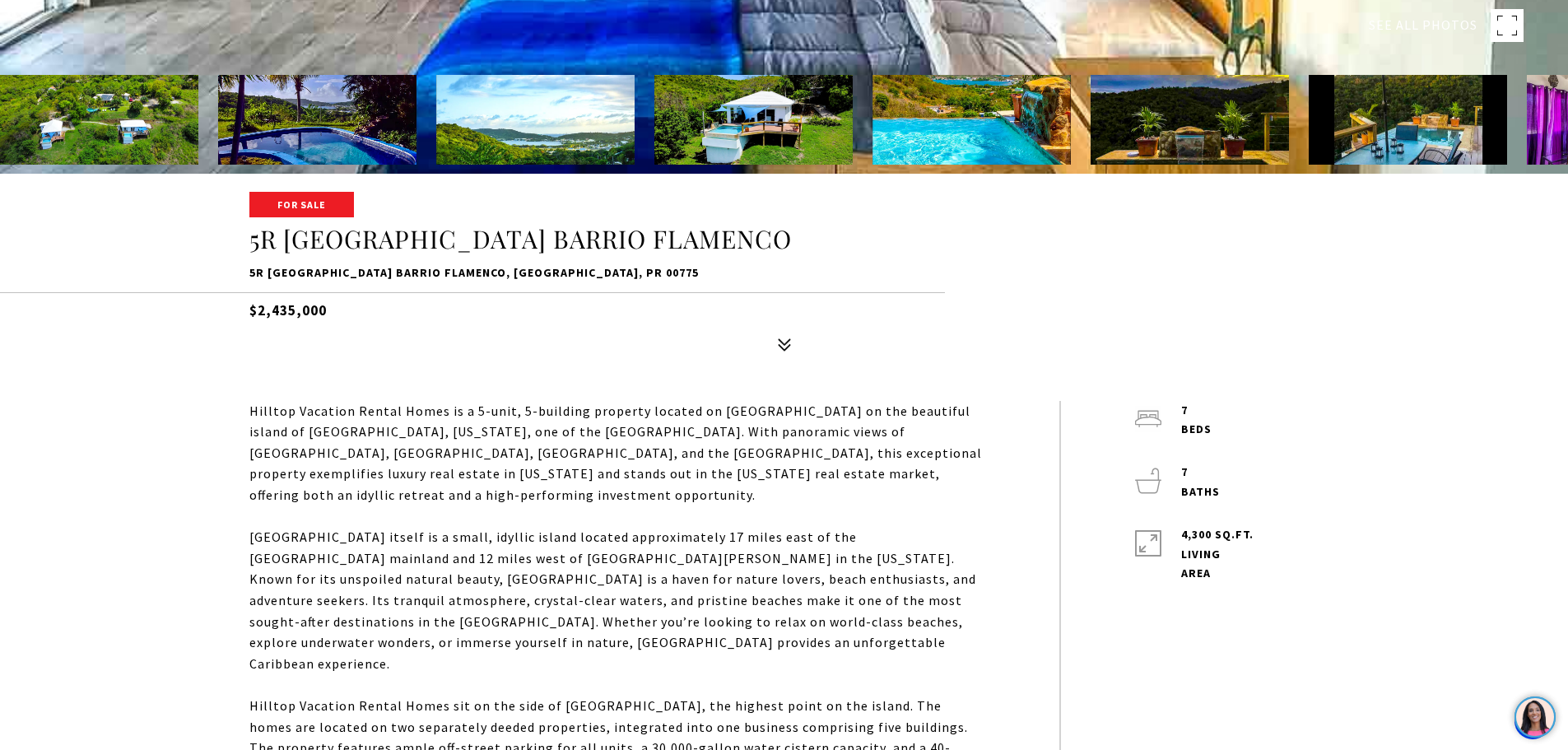
click at [469, 487] on div "Hilltop Vacation Rental Homes is a 5-unit, 5-building property located on Mount…" at bounding box center [618, 453] width 736 height 106
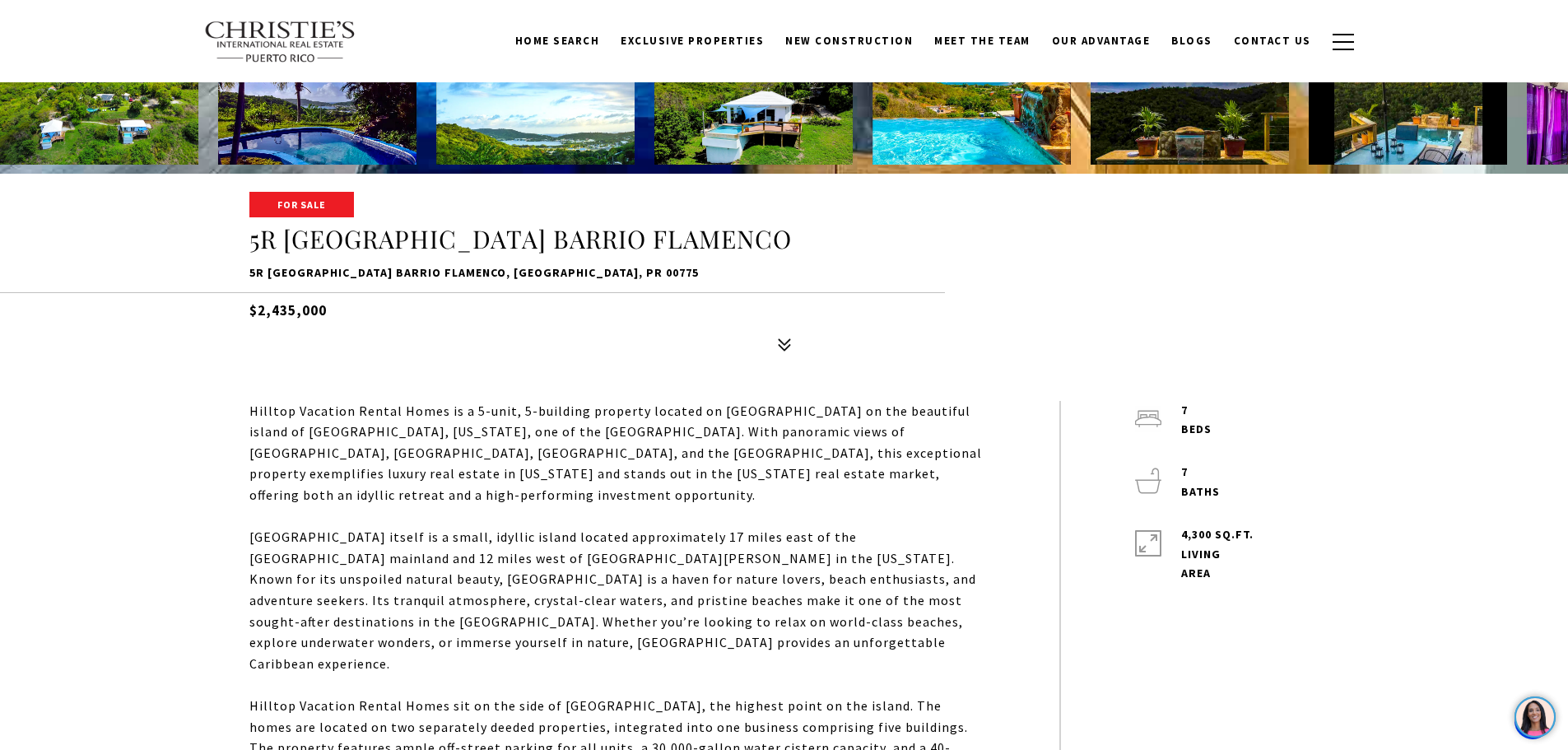
scroll to position [0, 0]
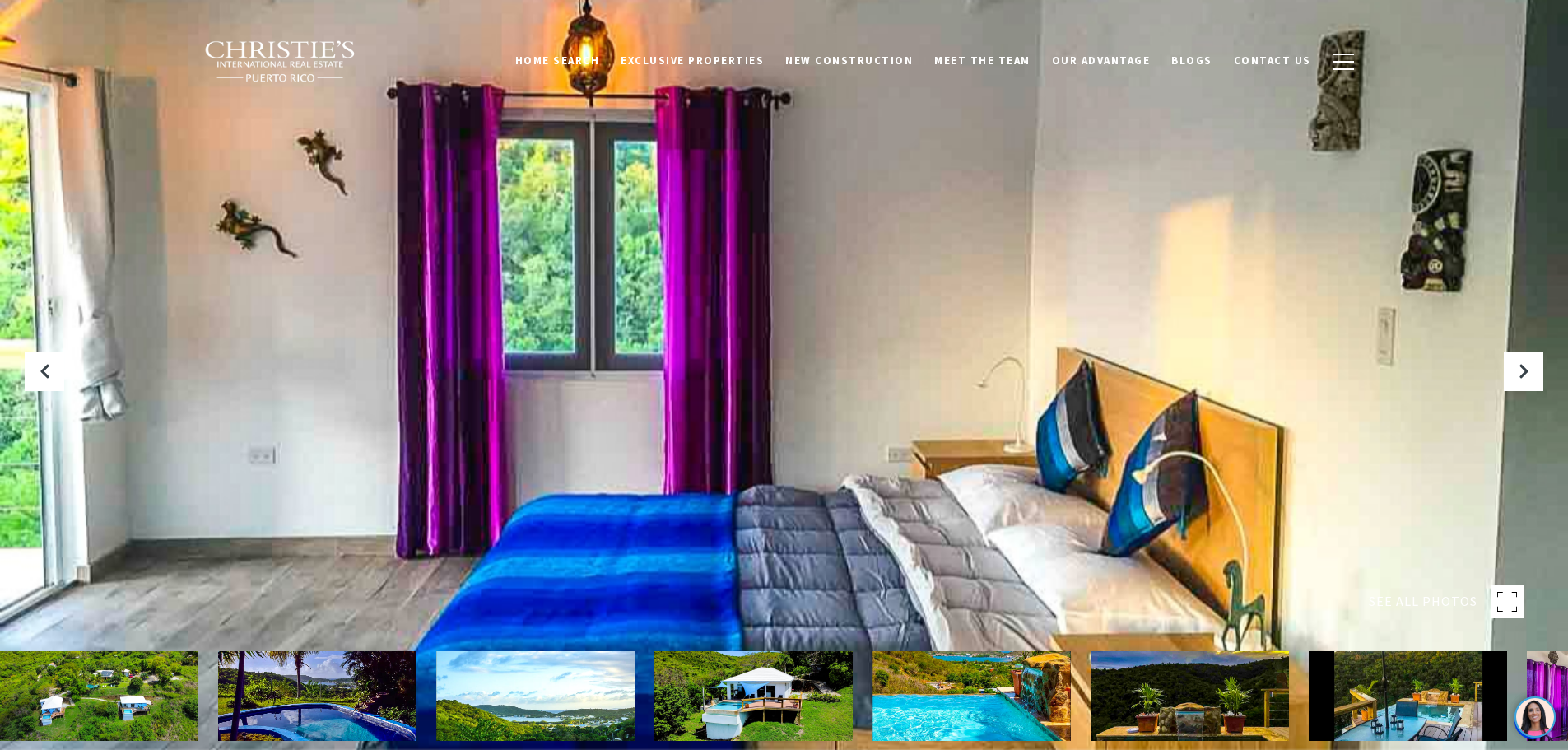
click at [183, 703] on img at bounding box center [99, 696] width 198 height 90
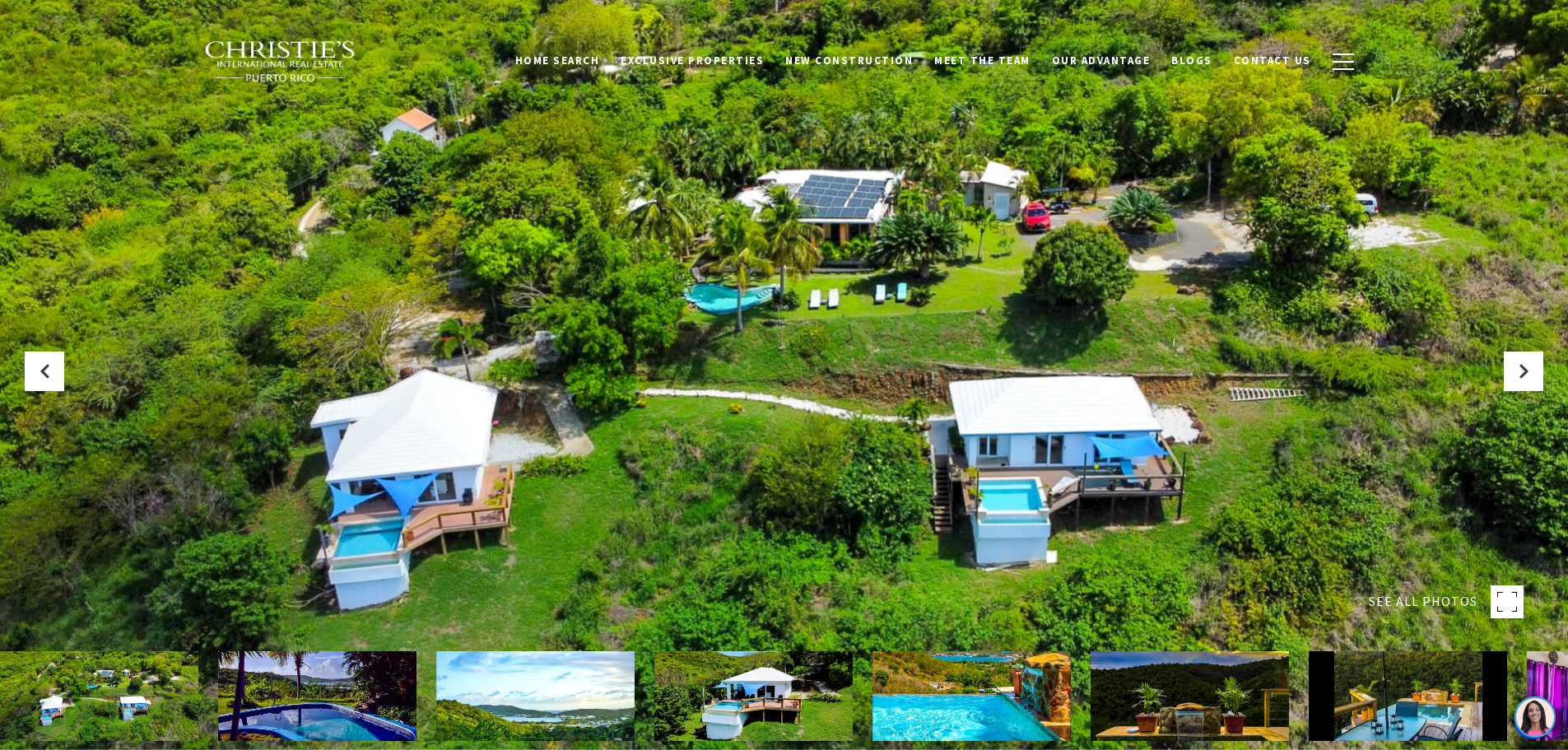
click at [997, 391] on div at bounding box center [784, 375] width 1568 height 750
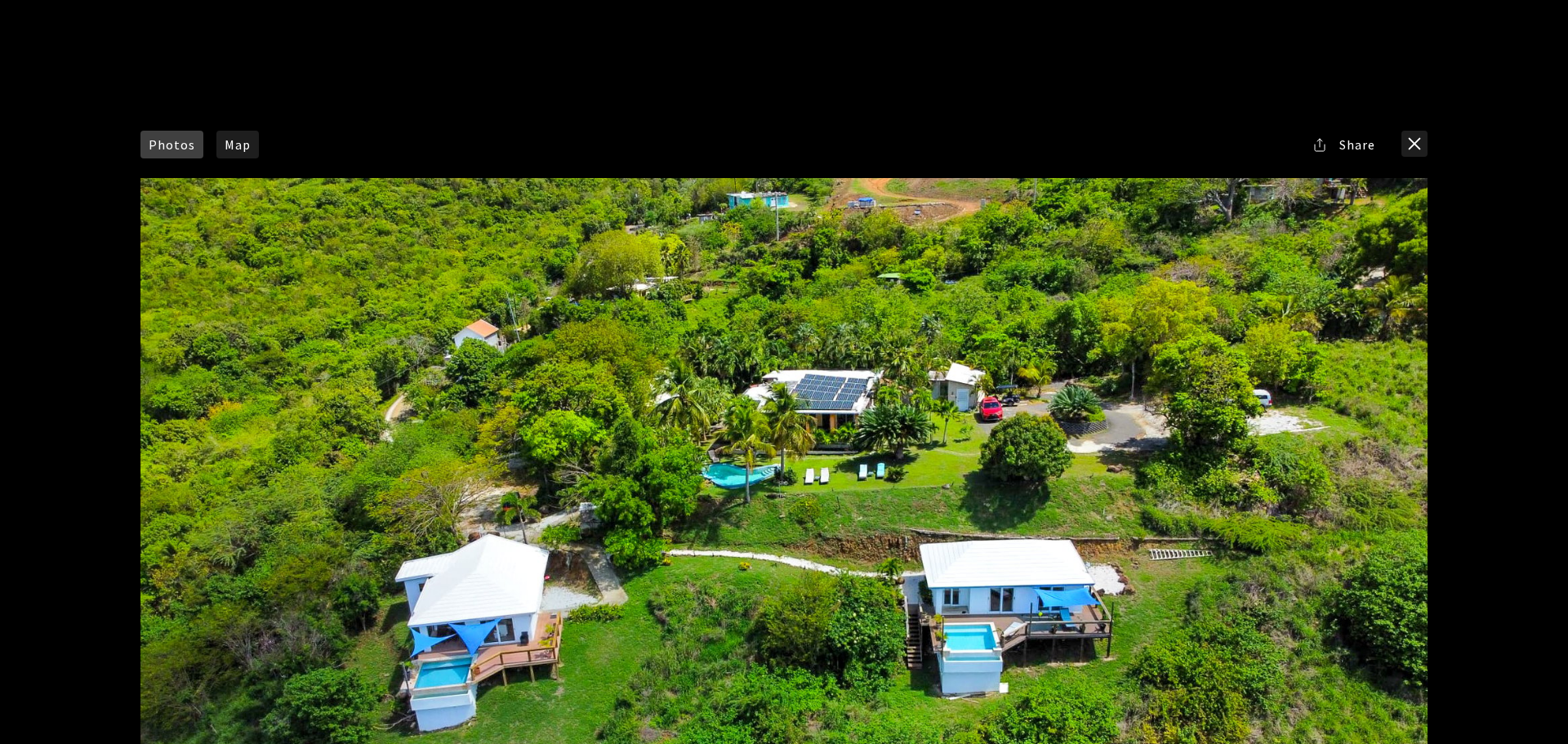
click at [776, 420] on div at bounding box center [784, 538] width 1286 height 721
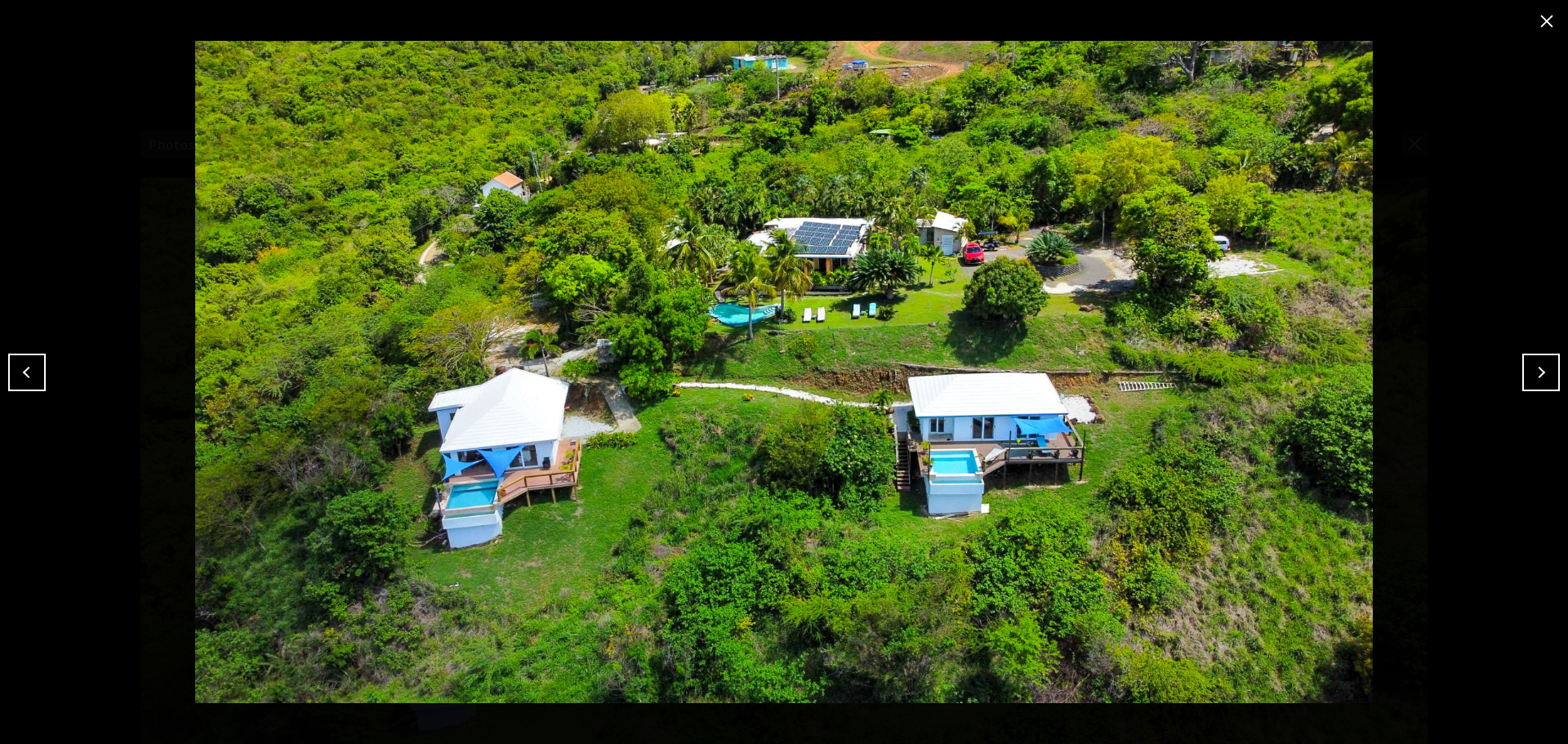
drag, startPoint x: 1555, startPoint y: 17, endPoint x: 1538, endPoint y: 26, distance: 19.2
click at [1554, 17] on button "close modal" at bounding box center [1546, 21] width 26 height 26
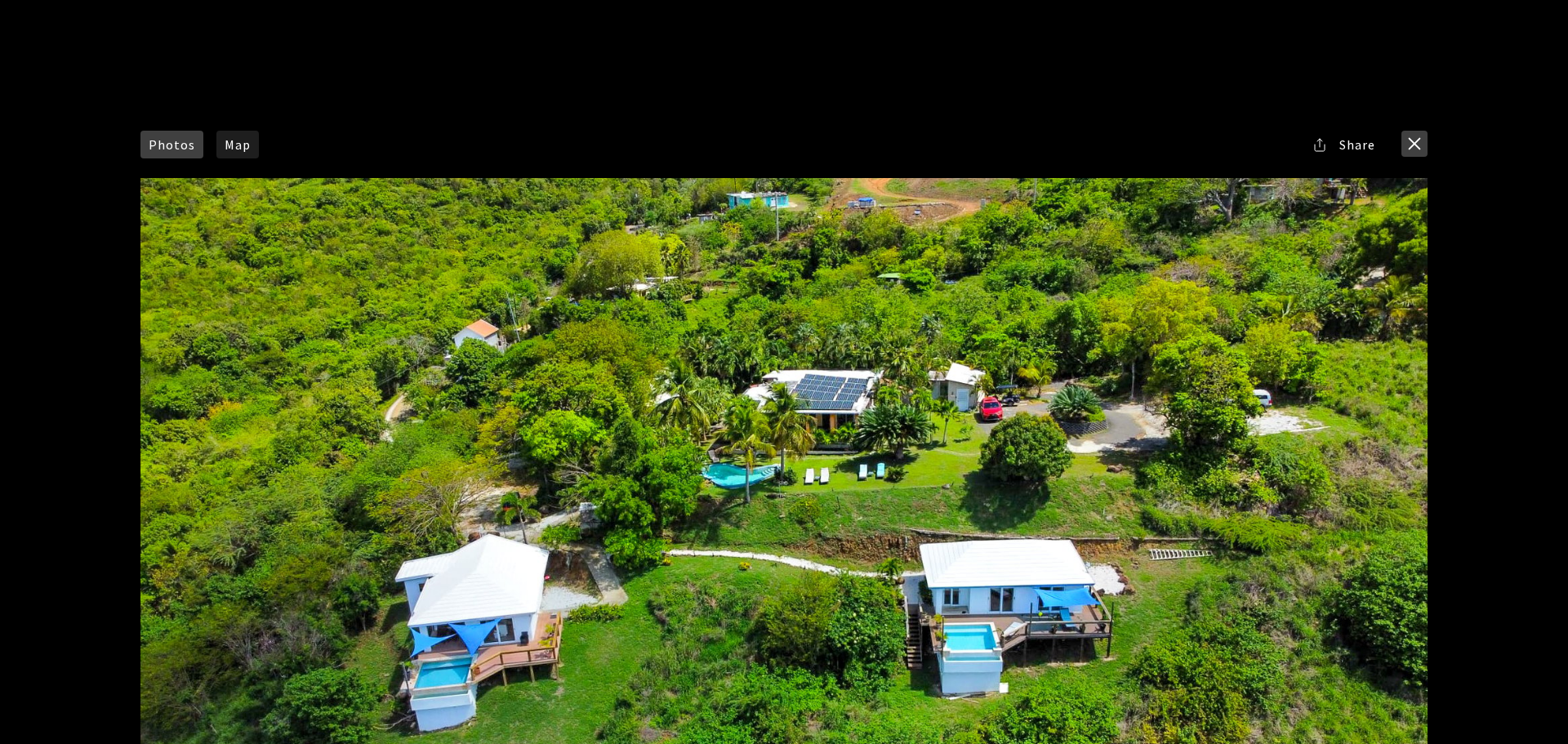
click at [1410, 146] on button "close modal" at bounding box center [1414, 144] width 26 height 26
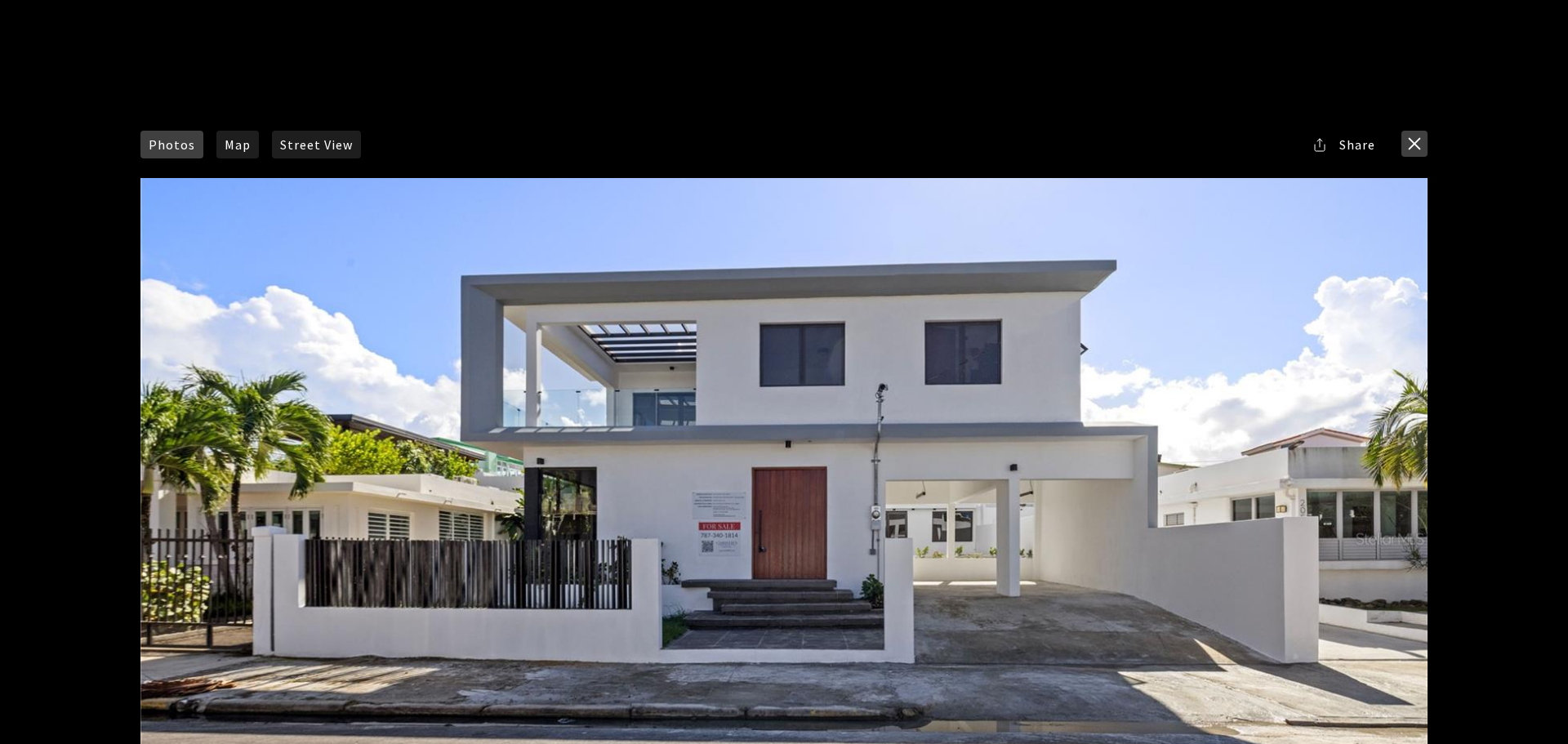
click at [1418, 136] on button "close modal" at bounding box center [1414, 144] width 26 height 26
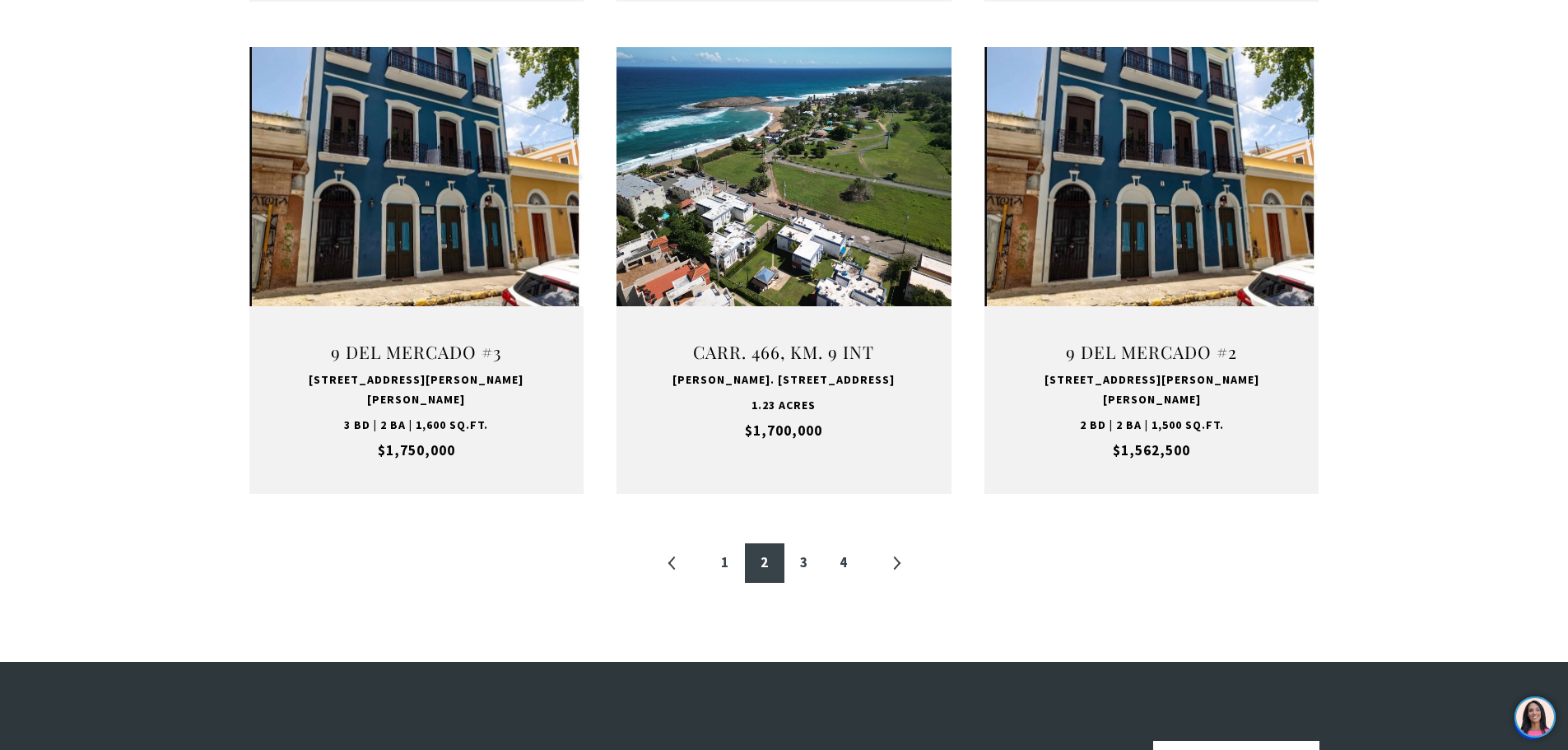
scroll to position [1729, 0]
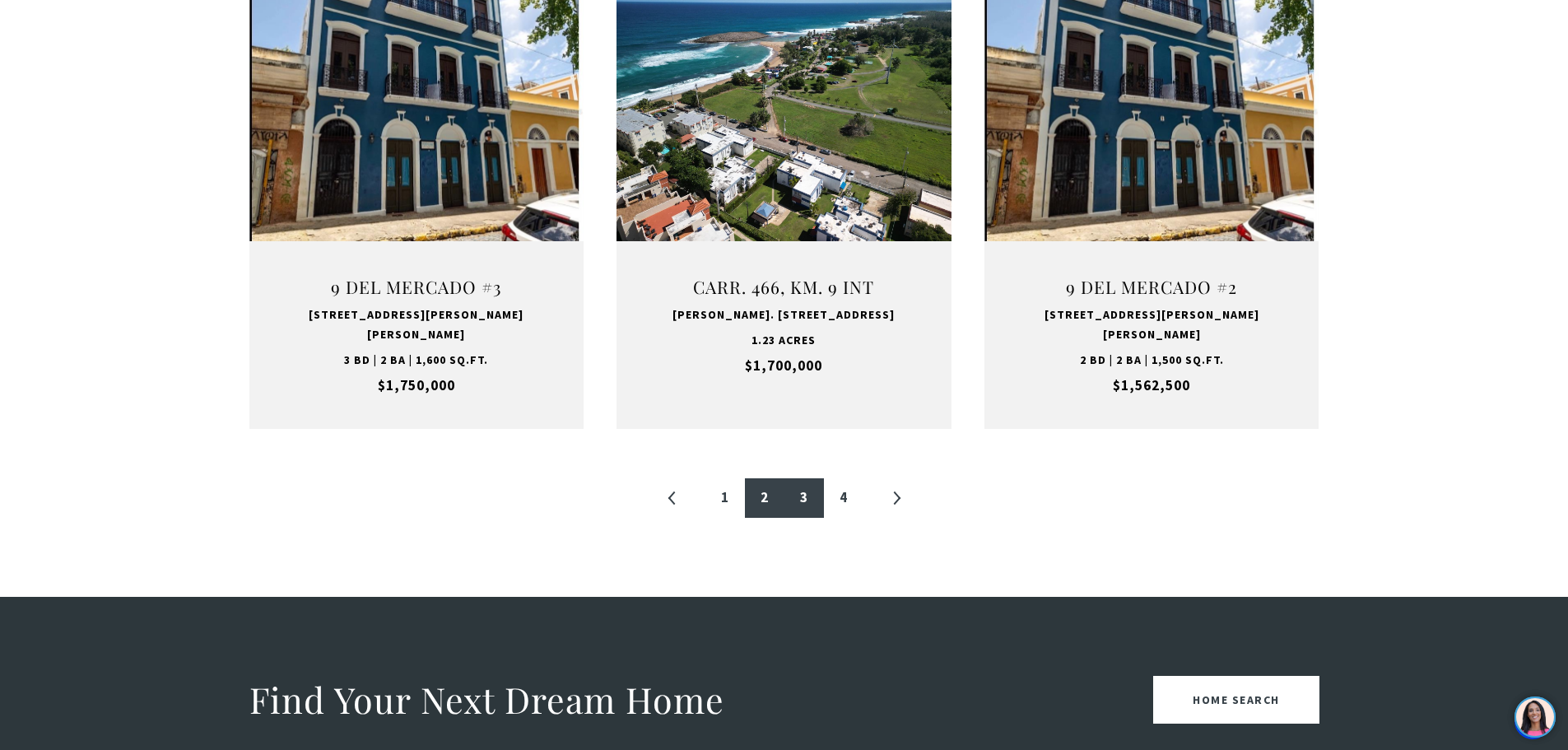
click at [805, 482] on link "3" at bounding box center [805, 499] width 39 height 39
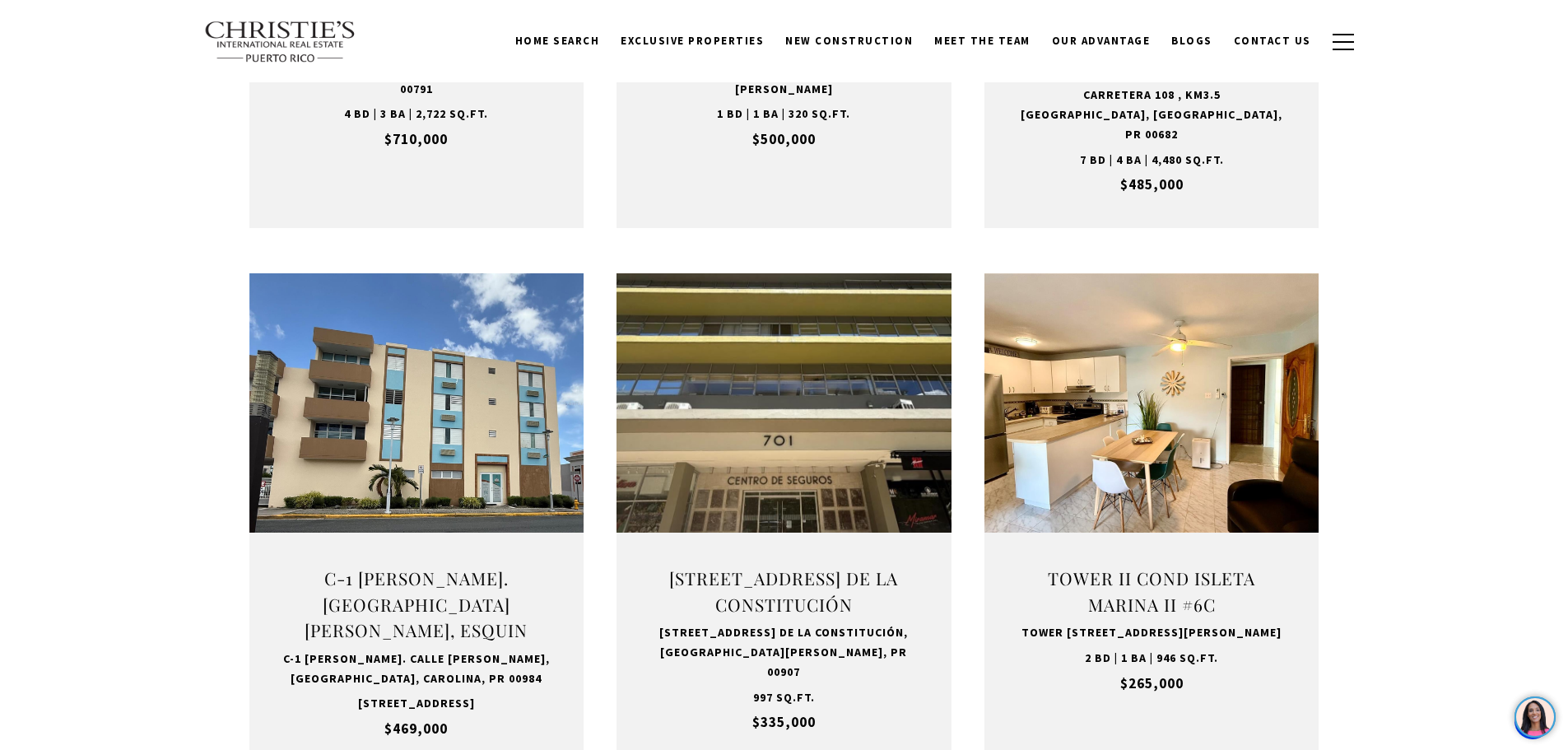
scroll to position [1811, 0]
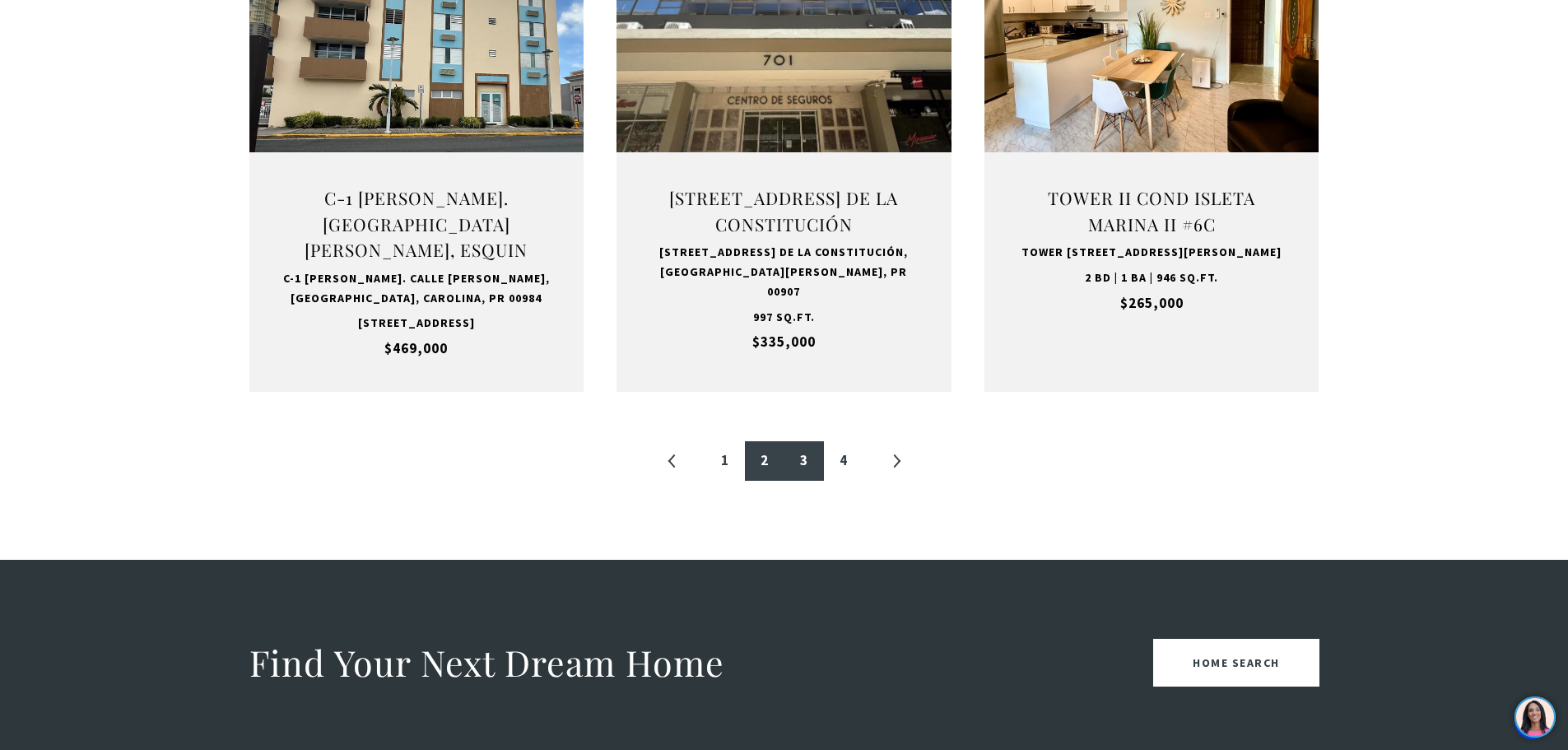
click at [756, 462] on link "2" at bounding box center [765, 461] width 39 height 39
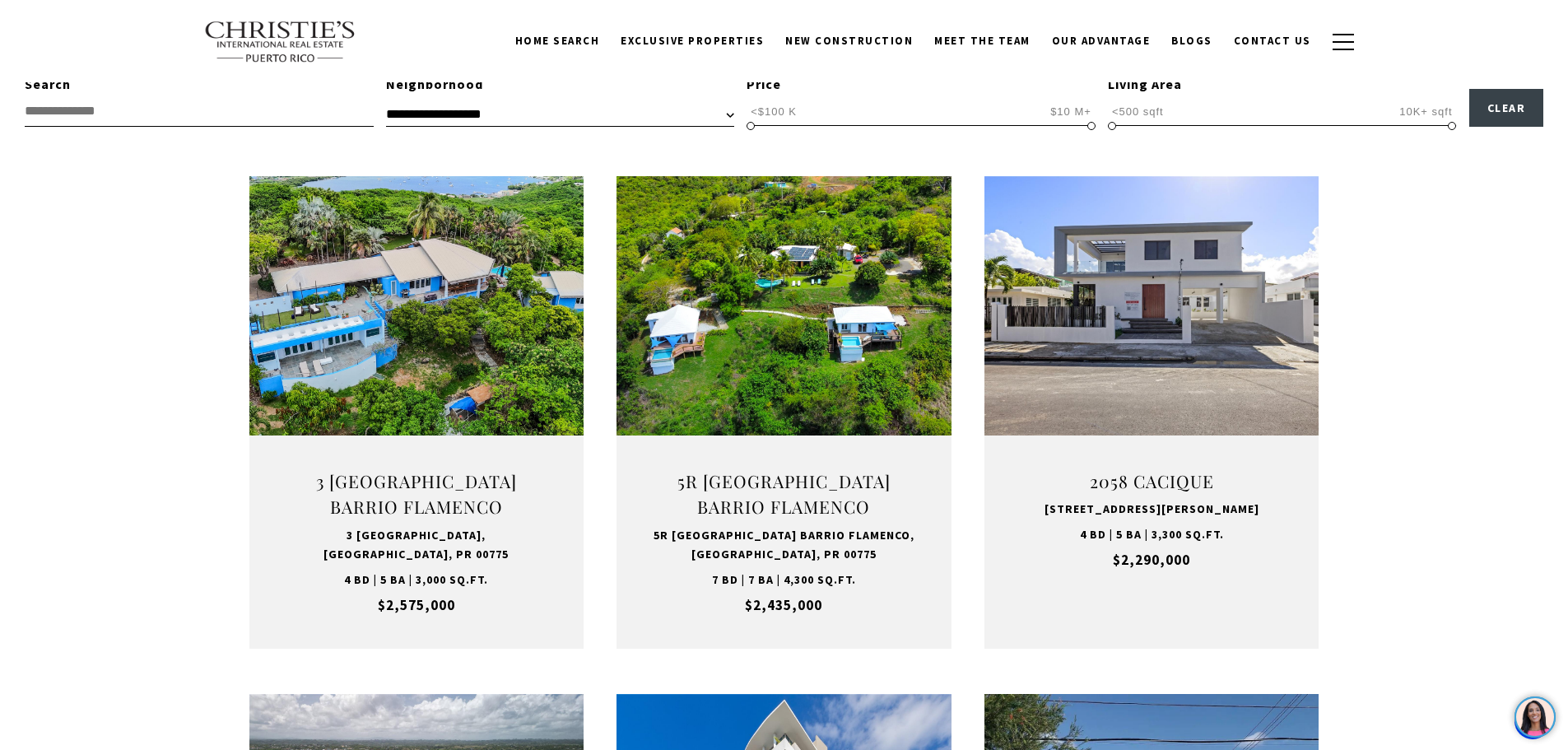
scroll to position [494, 0]
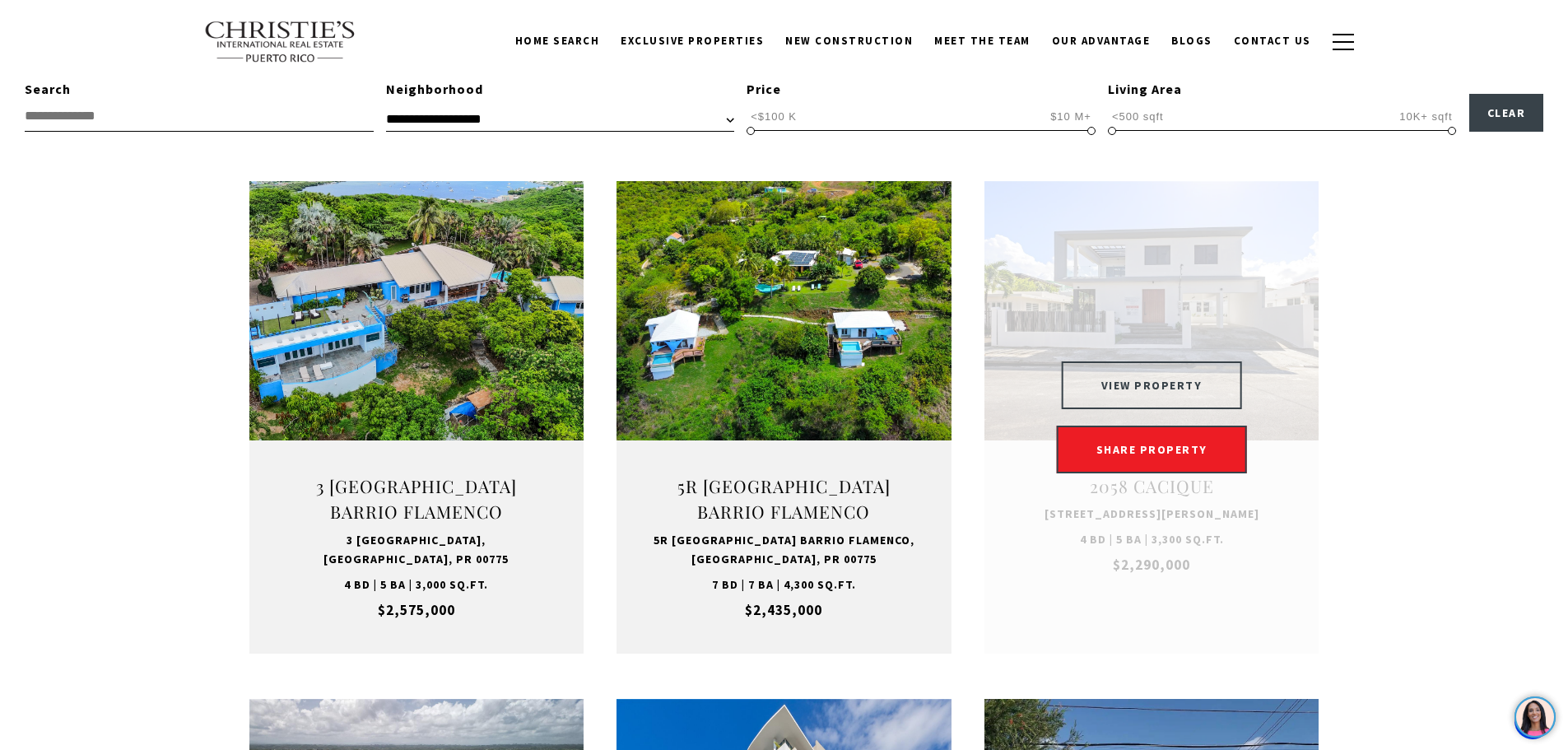
click at [1163, 386] on button "VIEW PROPERTY" at bounding box center [1152, 385] width 180 height 48
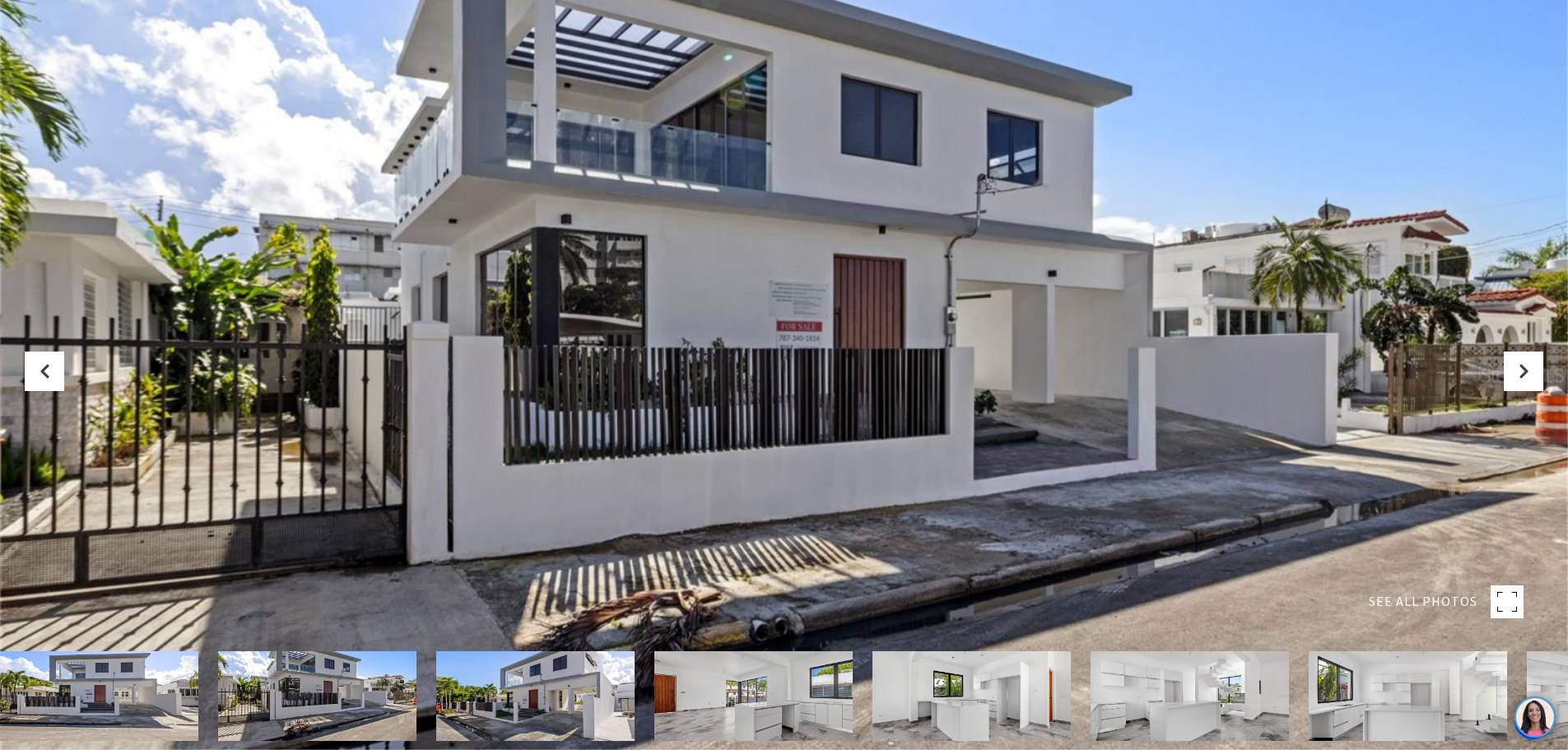
scroll to position [494, 0]
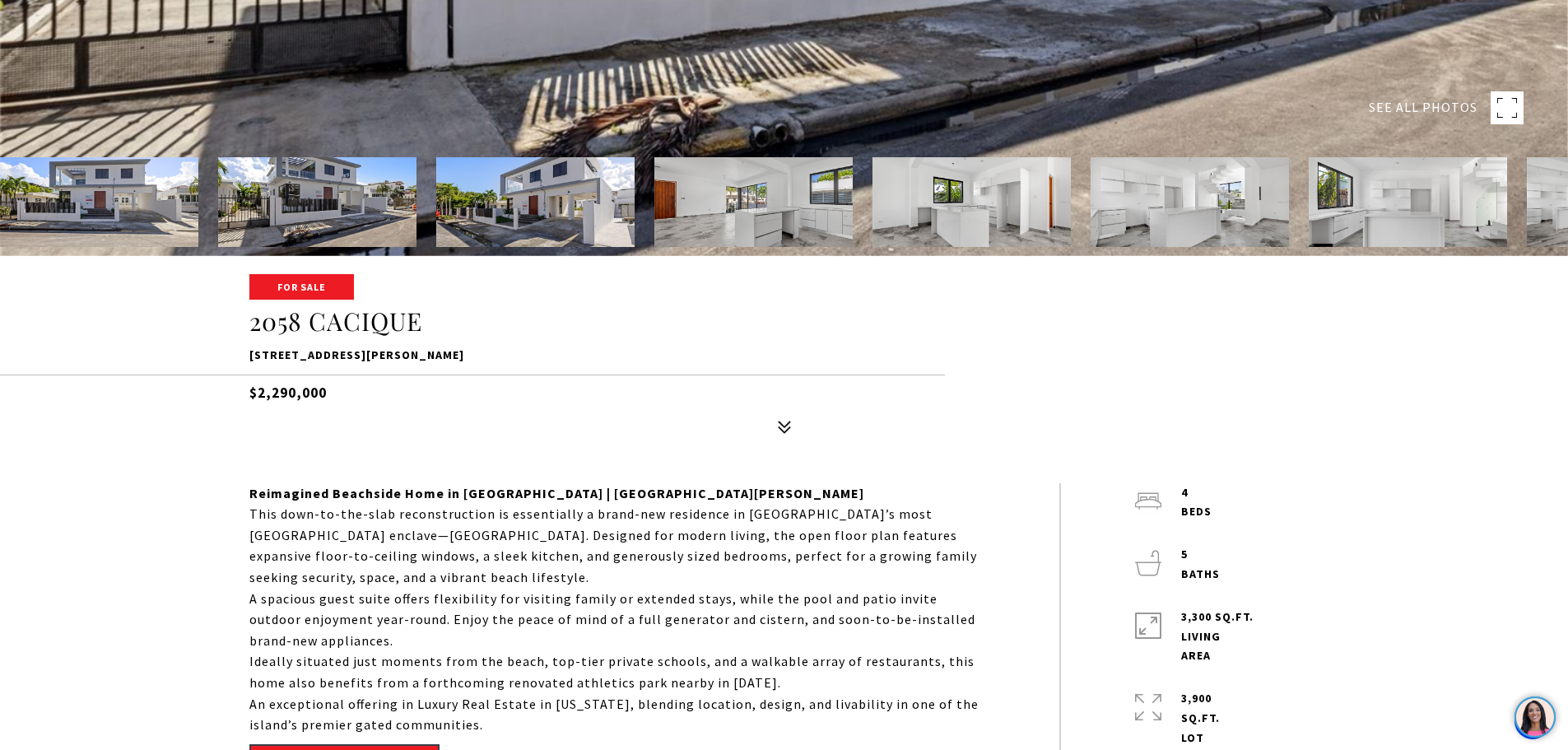
drag, startPoint x: 253, startPoint y: 356, endPoint x: 455, endPoint y: 360, distance: 202.0
click at [455, 360] on p "[STREET_ADDRESS][PERSON_NAME]" at bounding box center [785, 355] width 1070 height 20
click at [455, 360] on p "[STREET_ADDRESS][PERSON_NAME]" at bounding box center [785, 355] width 1070 height 20
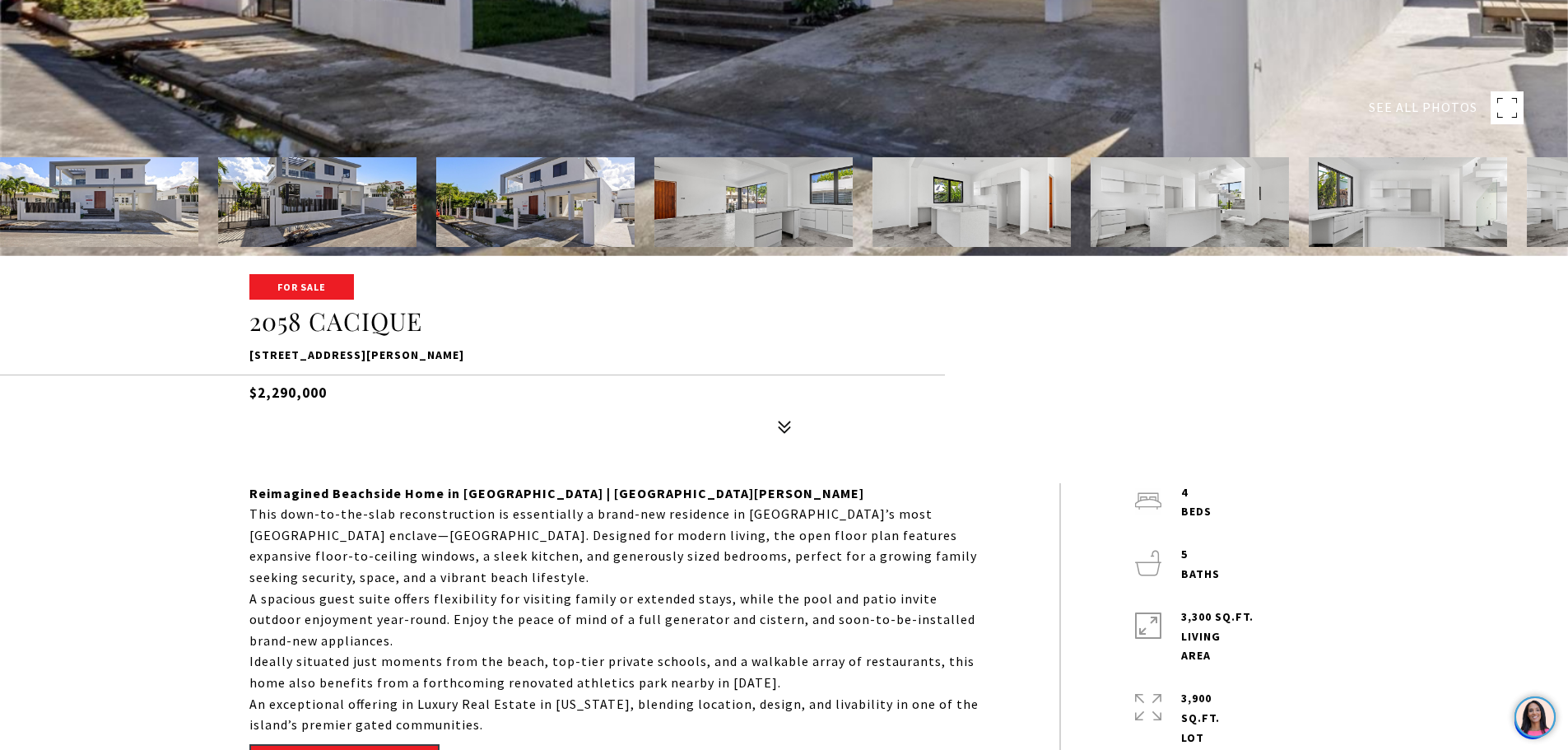
drag, startPoint x: 446, startPoint y: 358, endPoint x: 247, endPoint y: 356, distance: 199.0
click at [247, 356] on div "For Sale [STREET_ADDRESS][PERSON_NAME] $2,290,000" at bounding box center [785, 359] width 1153 height 166
copy p "[STREET_ADDRESS][PERSON_NAME]"
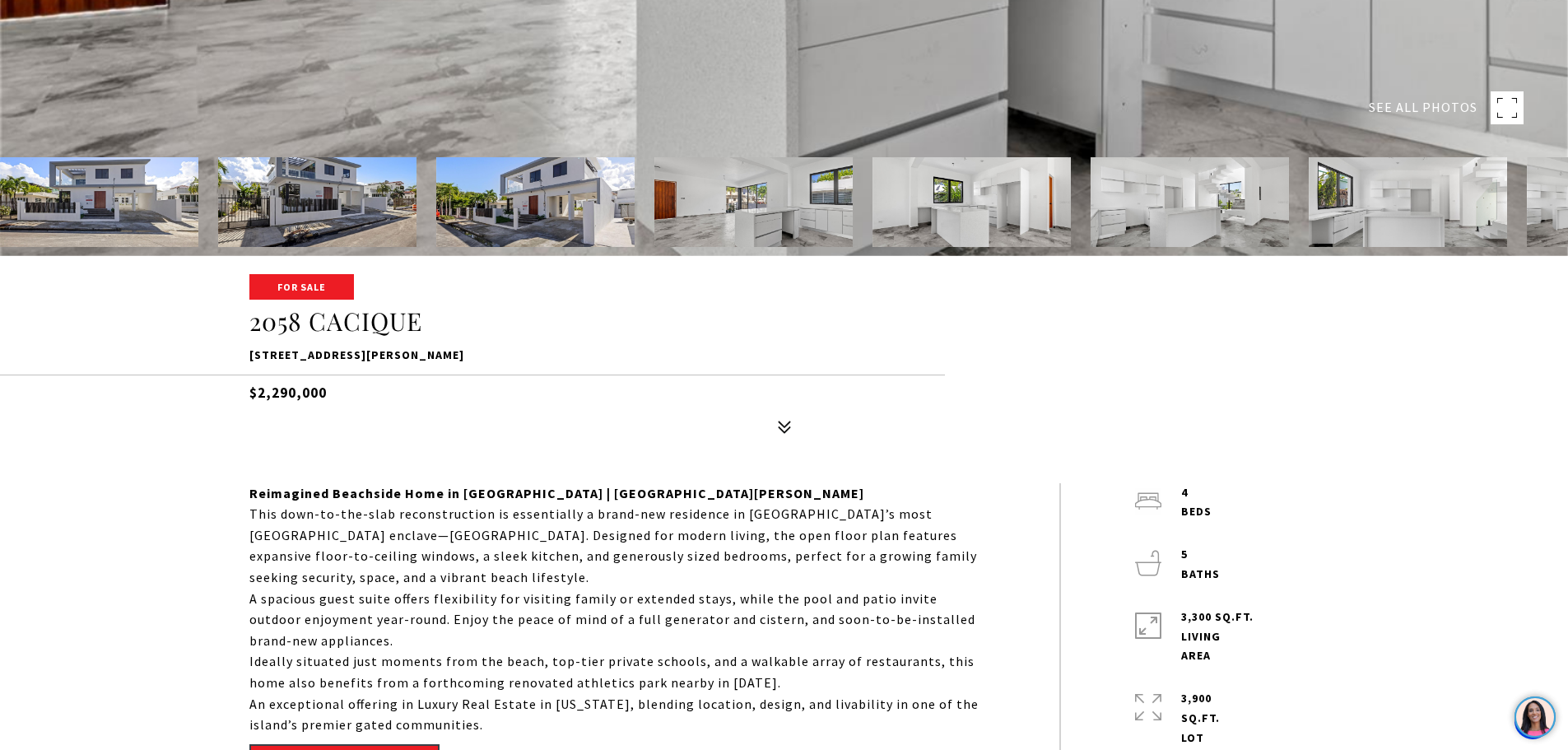
click at [465, 366] on div "For Sale [STREET_ADDRESS][PERSON_NAME] $2,290,000" at bounding box center [785, 359] width 1153 height 166
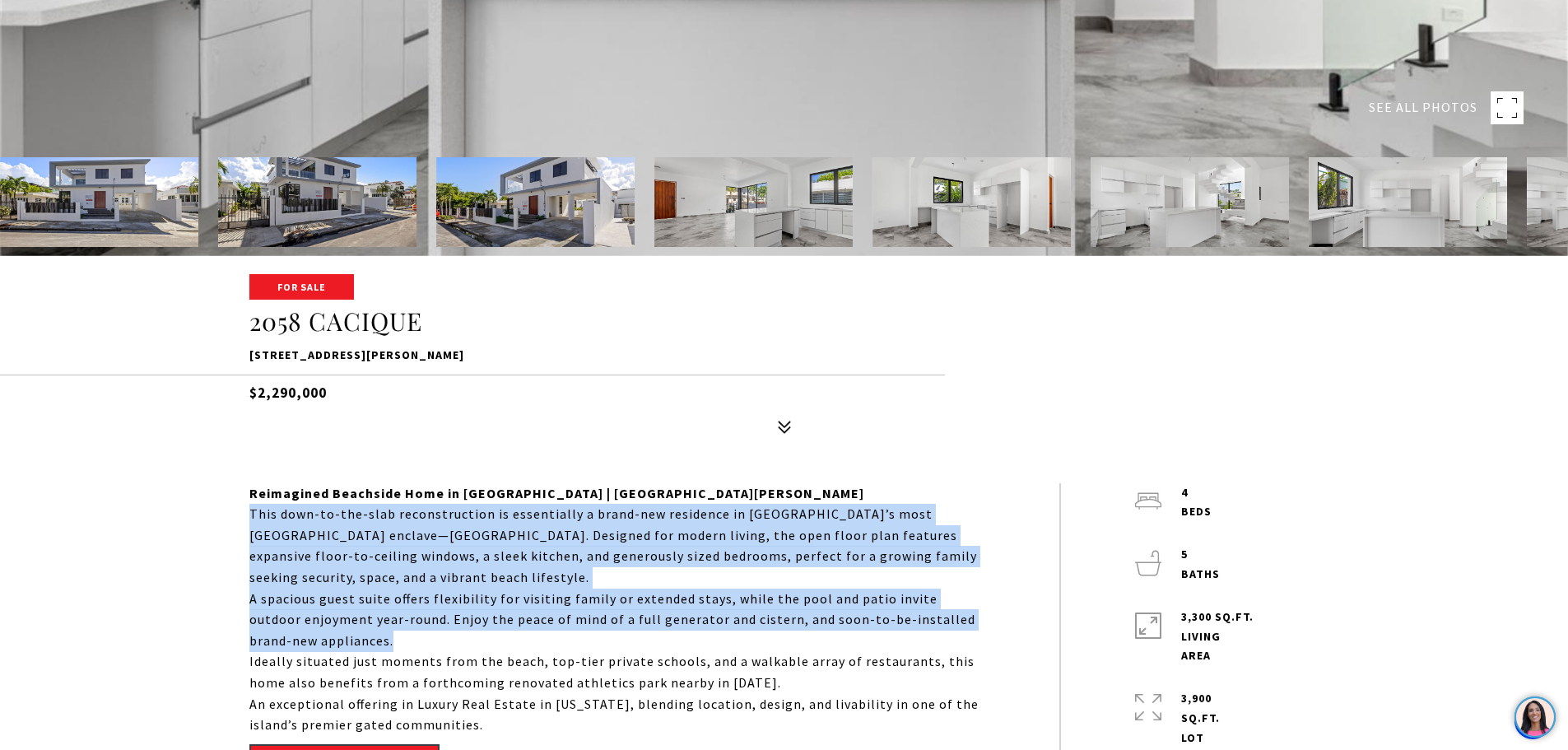
drag, startPoint x: 251, startPoint y: 511, endPoint x: 371, endPoint y: 637, distance: 174.0
click at [371, 637] on div "Reimagined Beachside Home in [GEOGRAPHIC_DATA] | [GEOGRAPHIC_DATA][PERSON_NAME]…" at bounding box center [618, 609] width 736 height 253
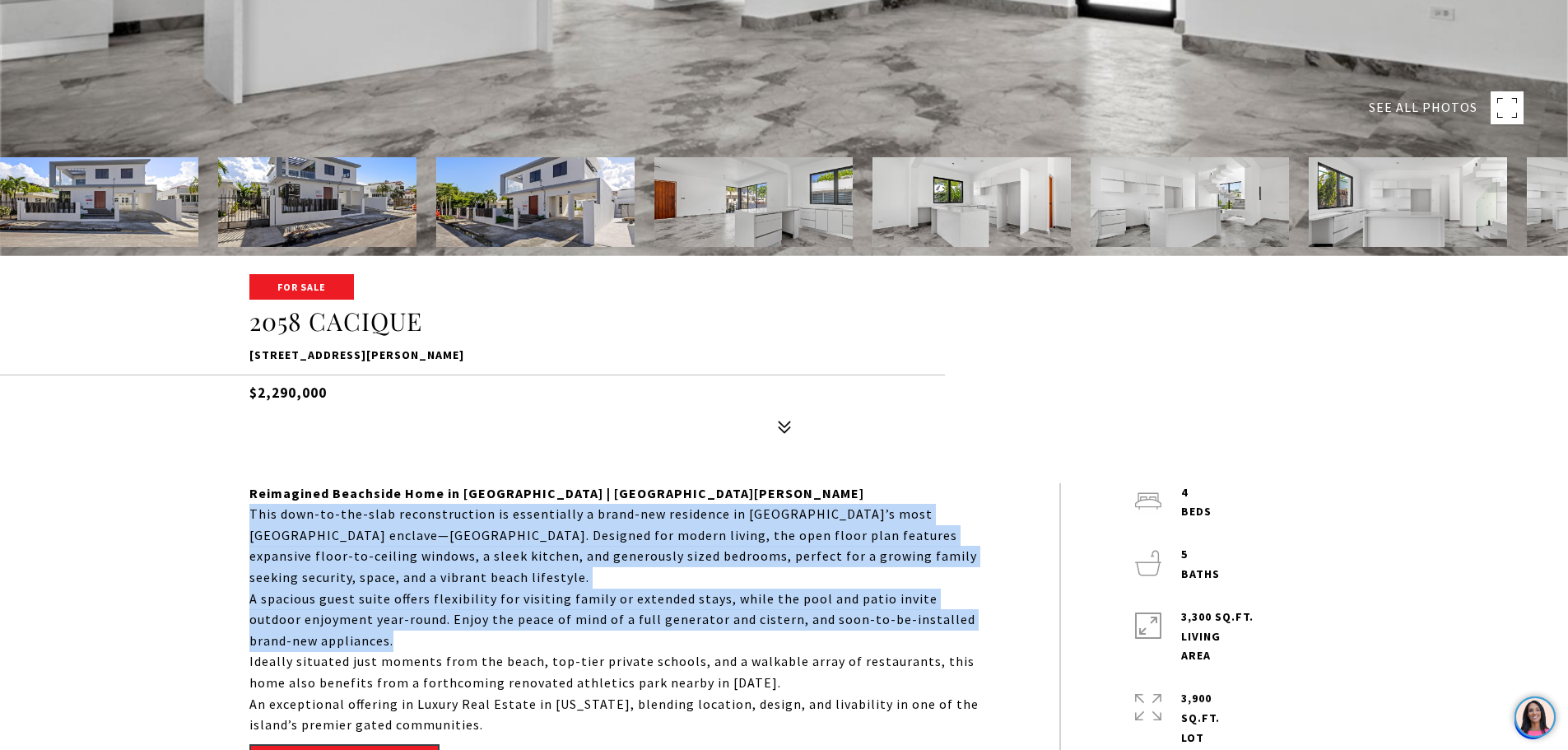
copy div "This down-to-the-slab reconstruction is essentially a brand-new residence in [G…"
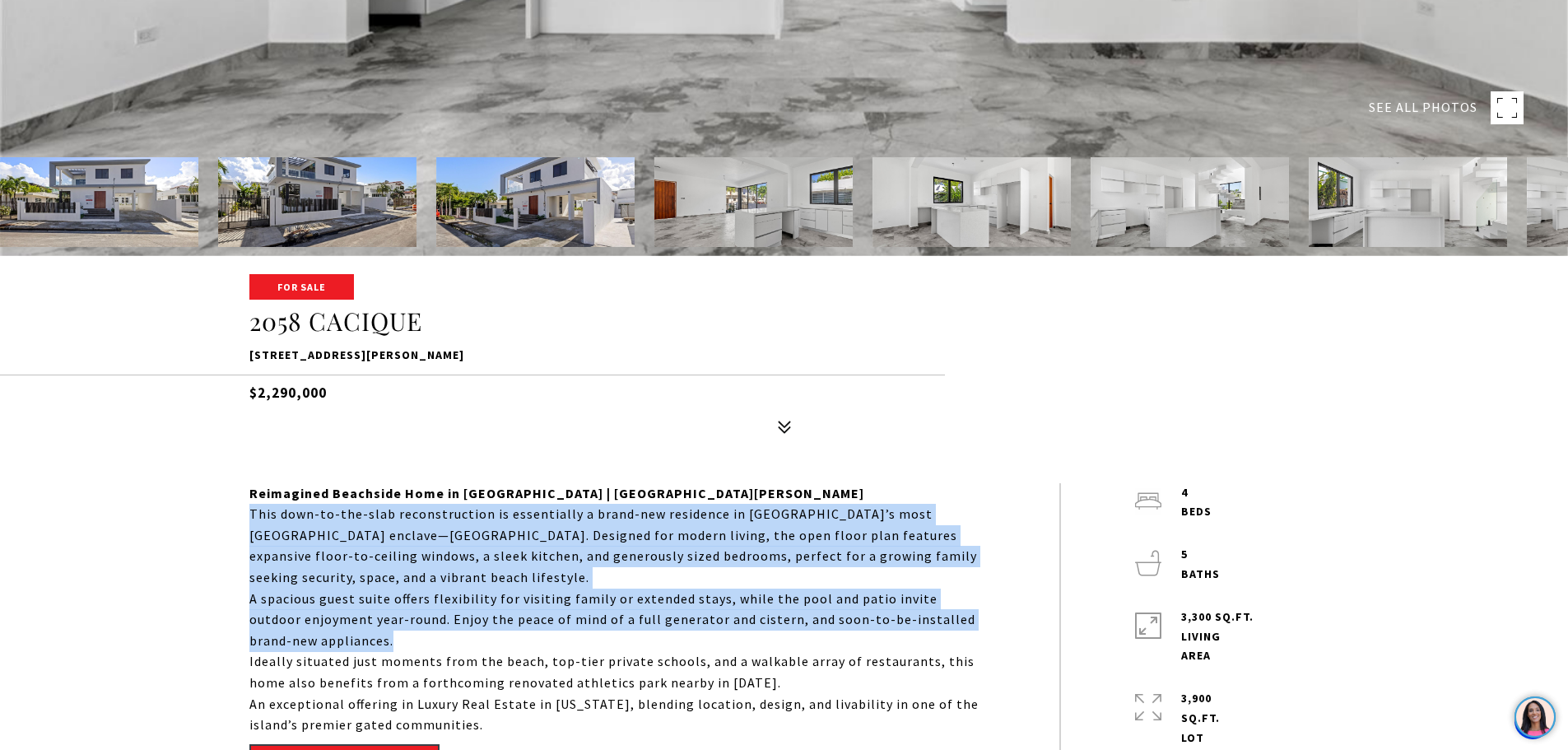
click at [684, 590] on p "A spacious guest suite offers flexibility for visiting family or extended stays…" at bounding box center [618, 620] width 736 height 64
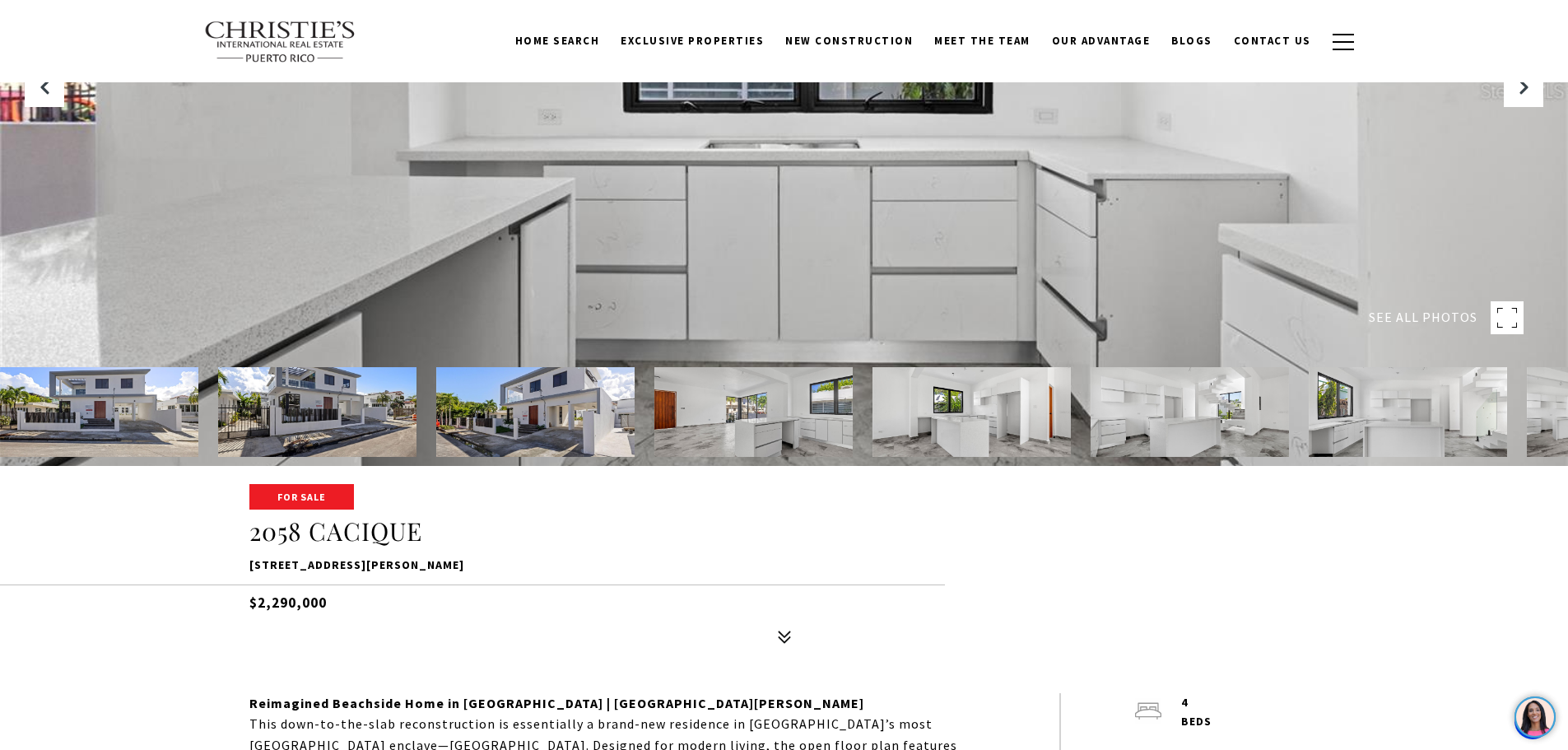
scroll to position [165, 0]
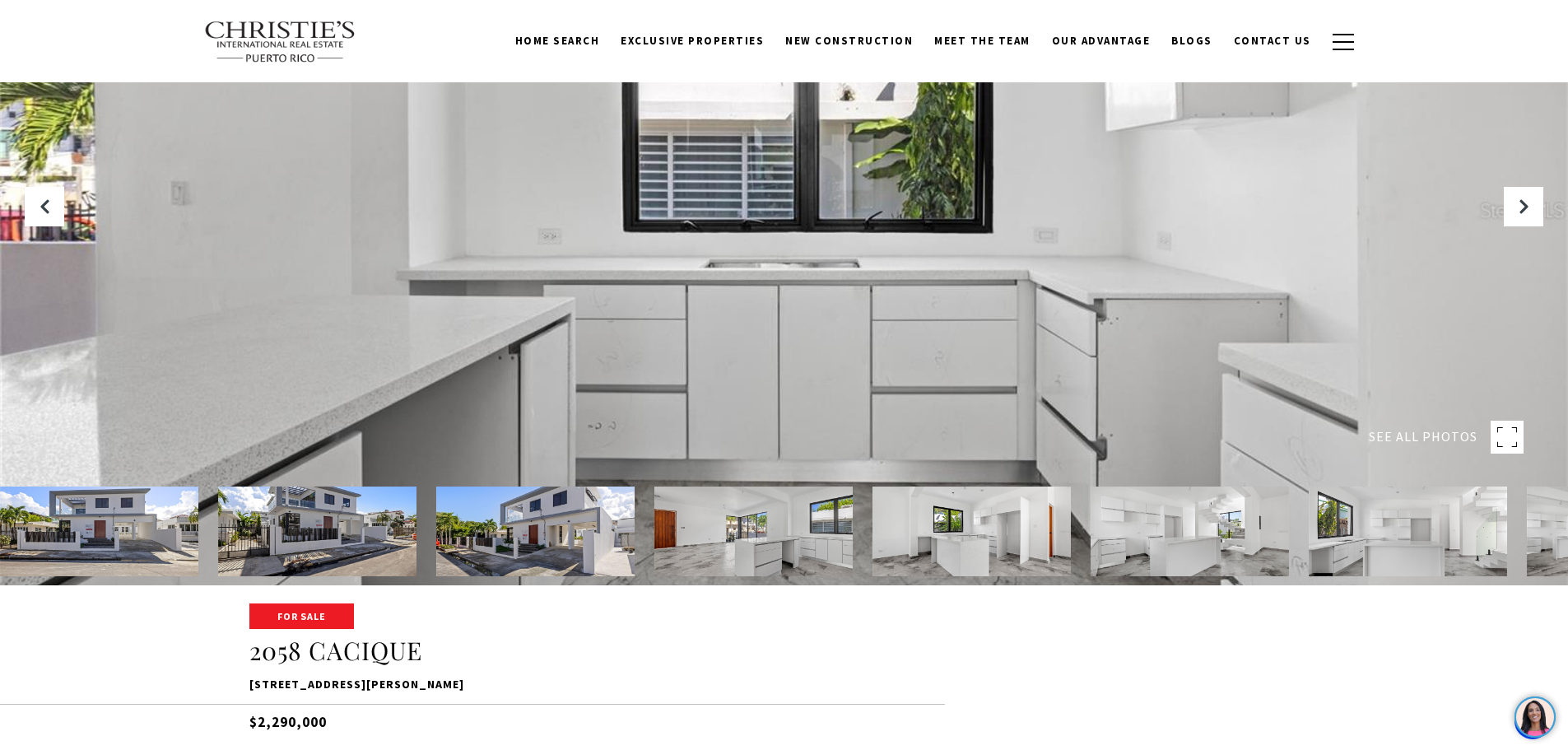
click at [768, 385] on div at bounding box center [784, 210] width 1568 height 750
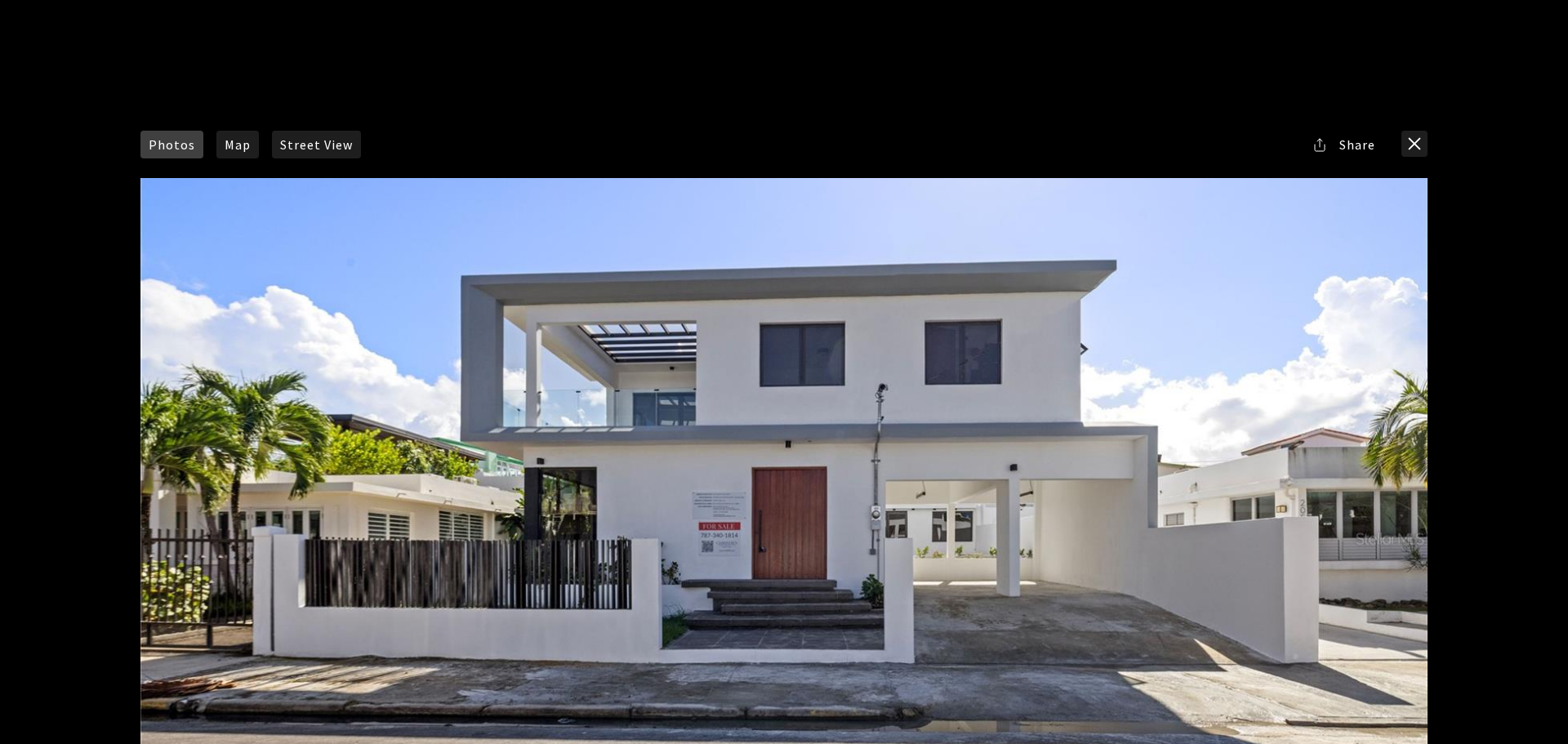
drag, startPoint x: 755, startPoint y: 455, endPoint x: 1149, endPoint y: 579, distance: 413.1
click at [1149, 579] on div at bounding box center [784, 538] width 1286 height 721
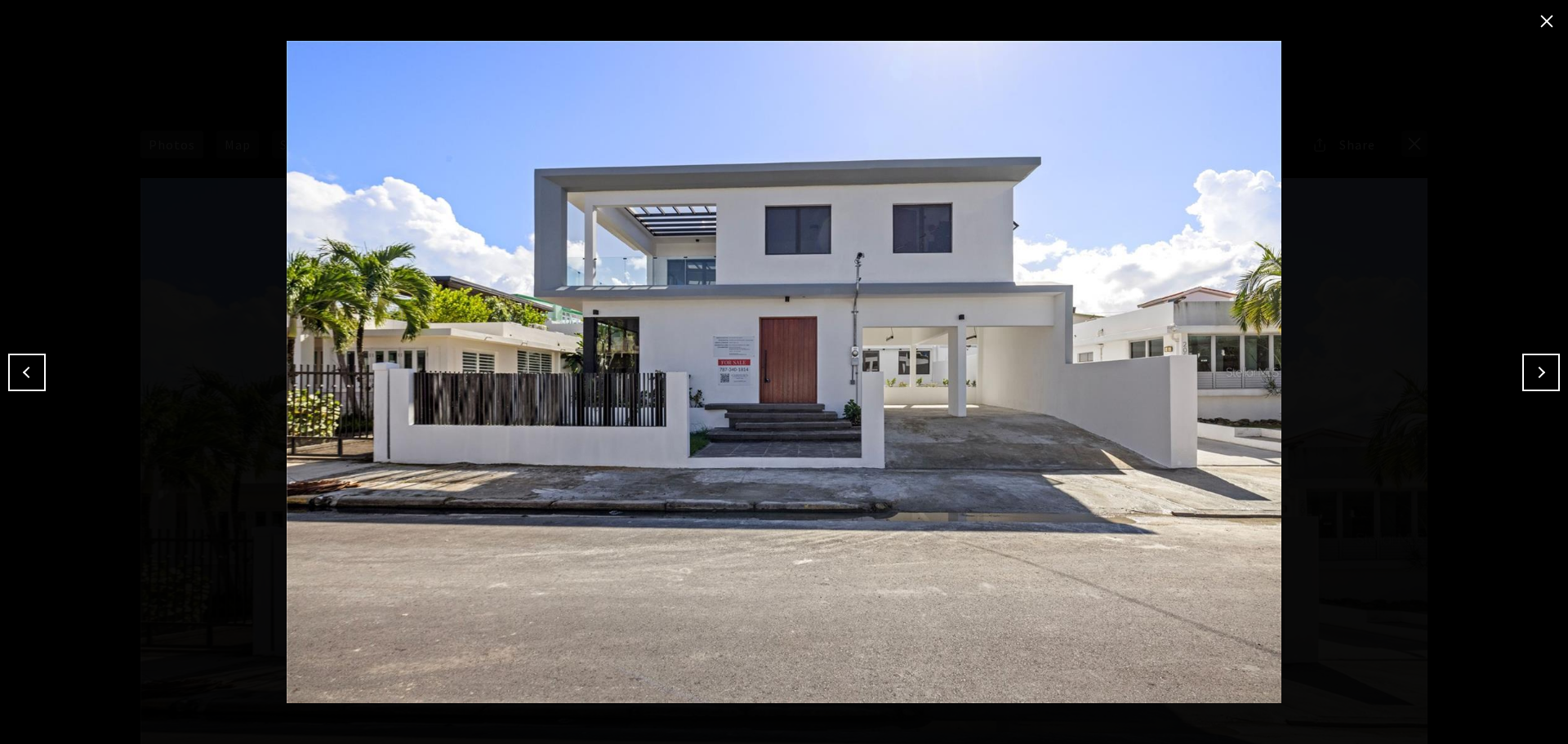
click at [1548, 20] on button "close modal" at bounding box center [1546, 21] width 26 height 26
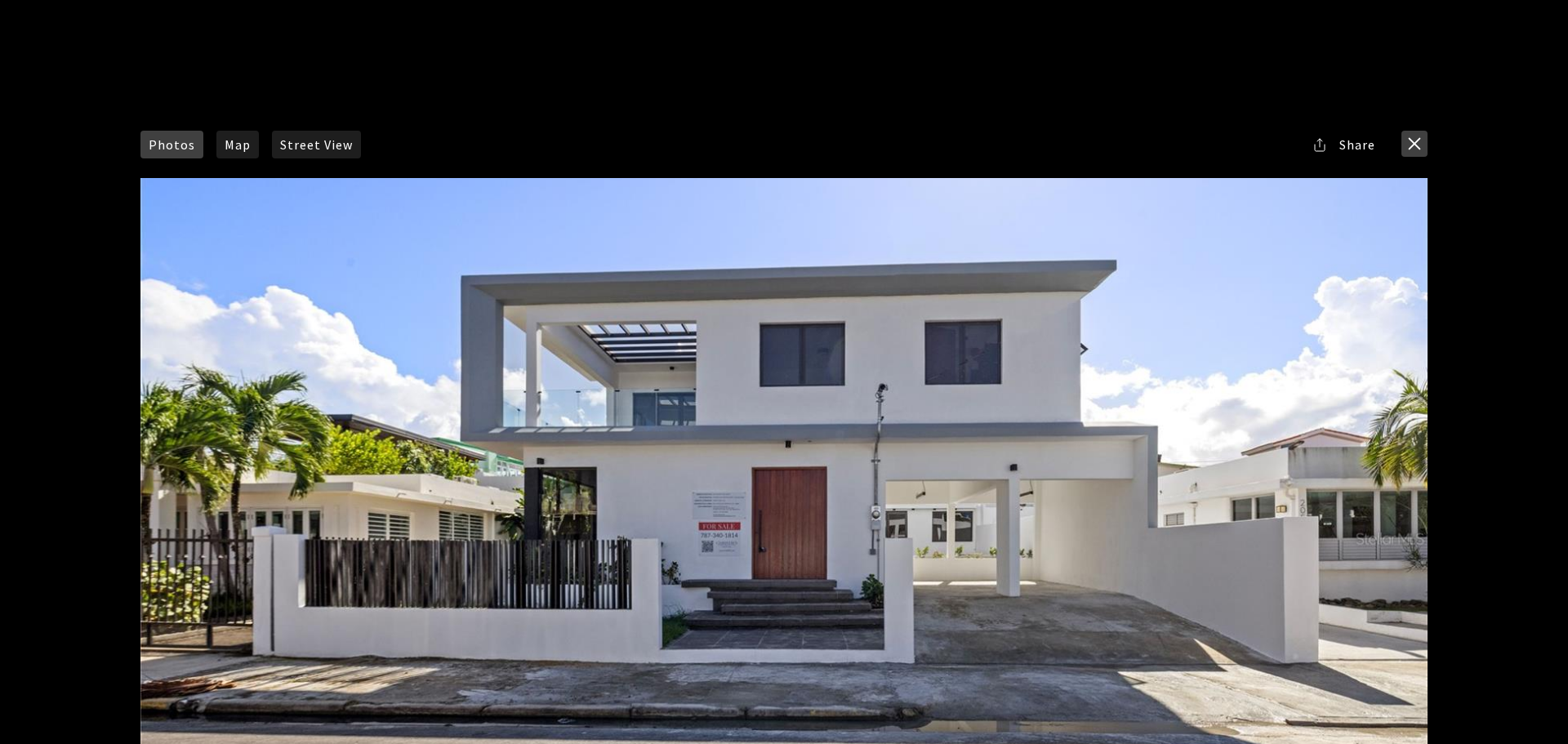
click at [1417, 138] on button "close modal" at bounding box center [1414, 144] width 26 height 26
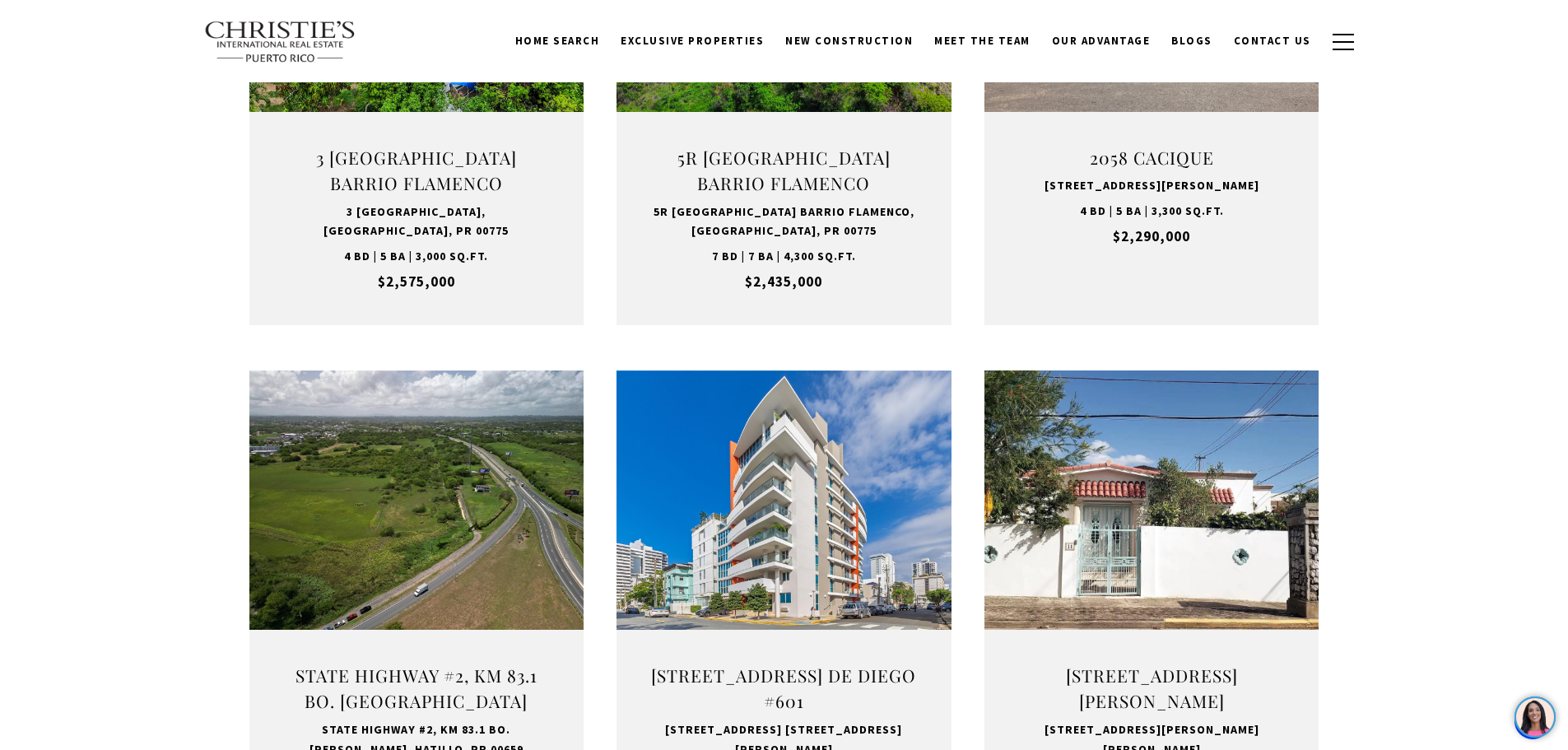
scroll to position [1071, 0]
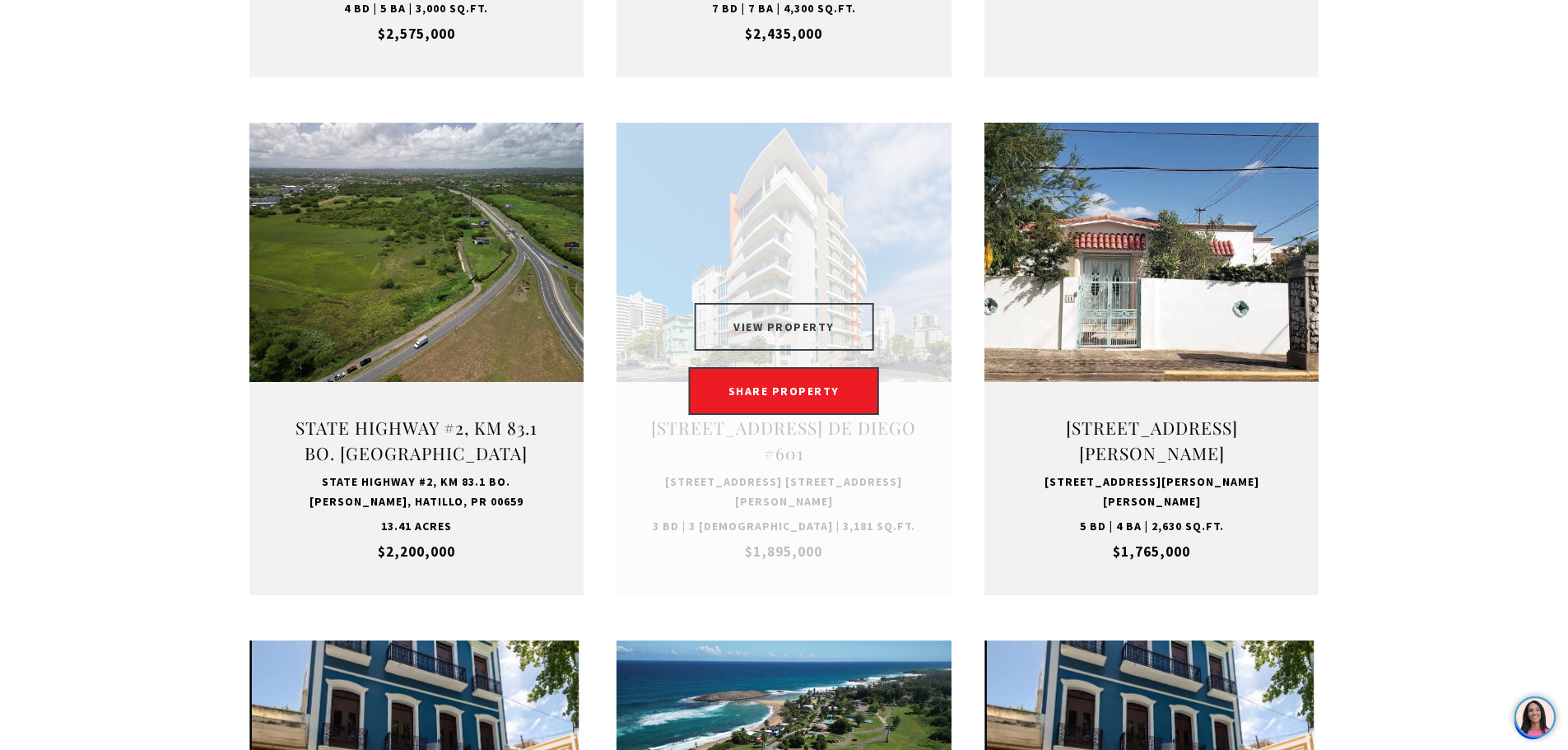
click at [806, 330] on button "VIEW PROPERTY" at bounding box center [784, 327] width 180 height 48
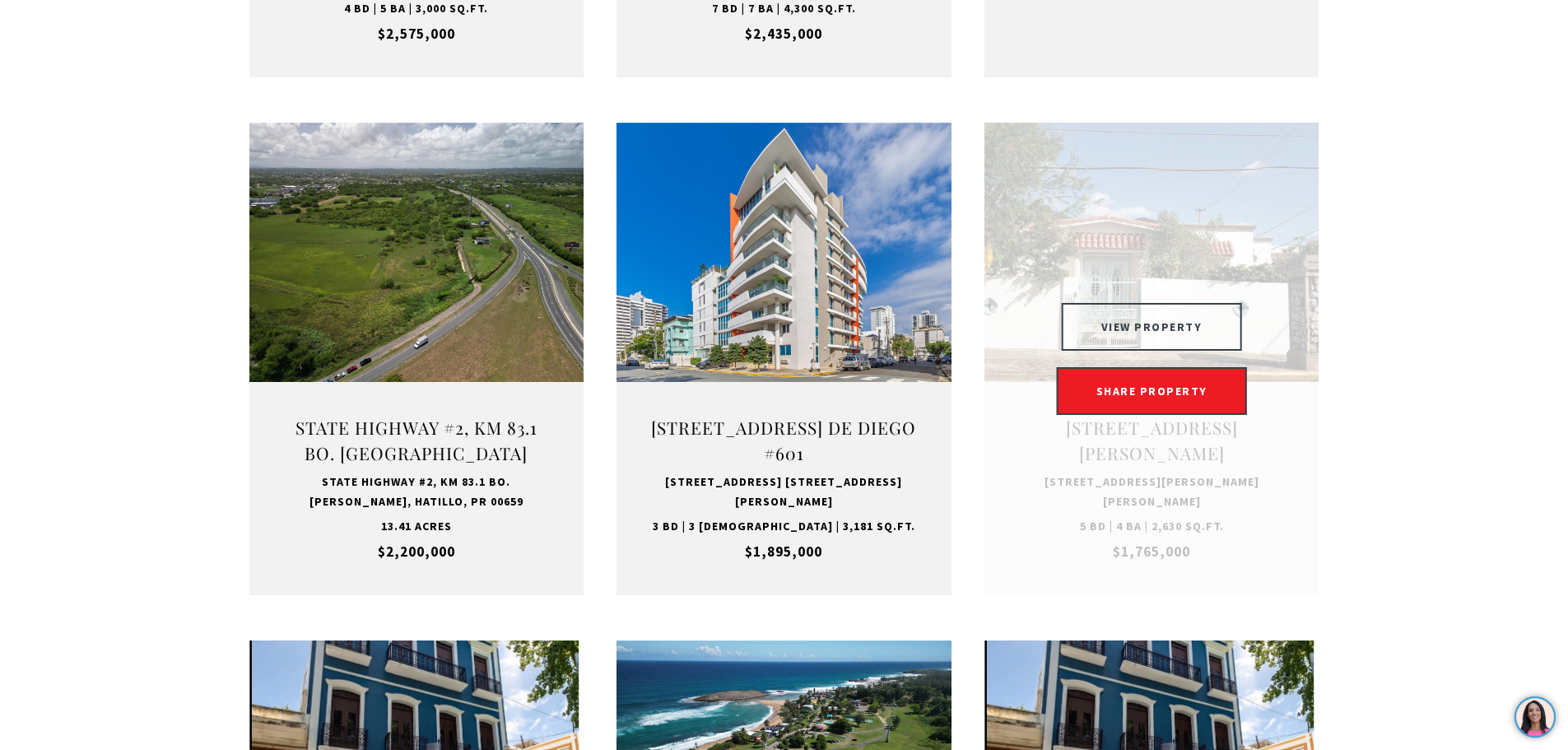
click at [1161, 321] on button "VIEW PROPERTY" at bounding box center [1152, 327] width 180 height 48
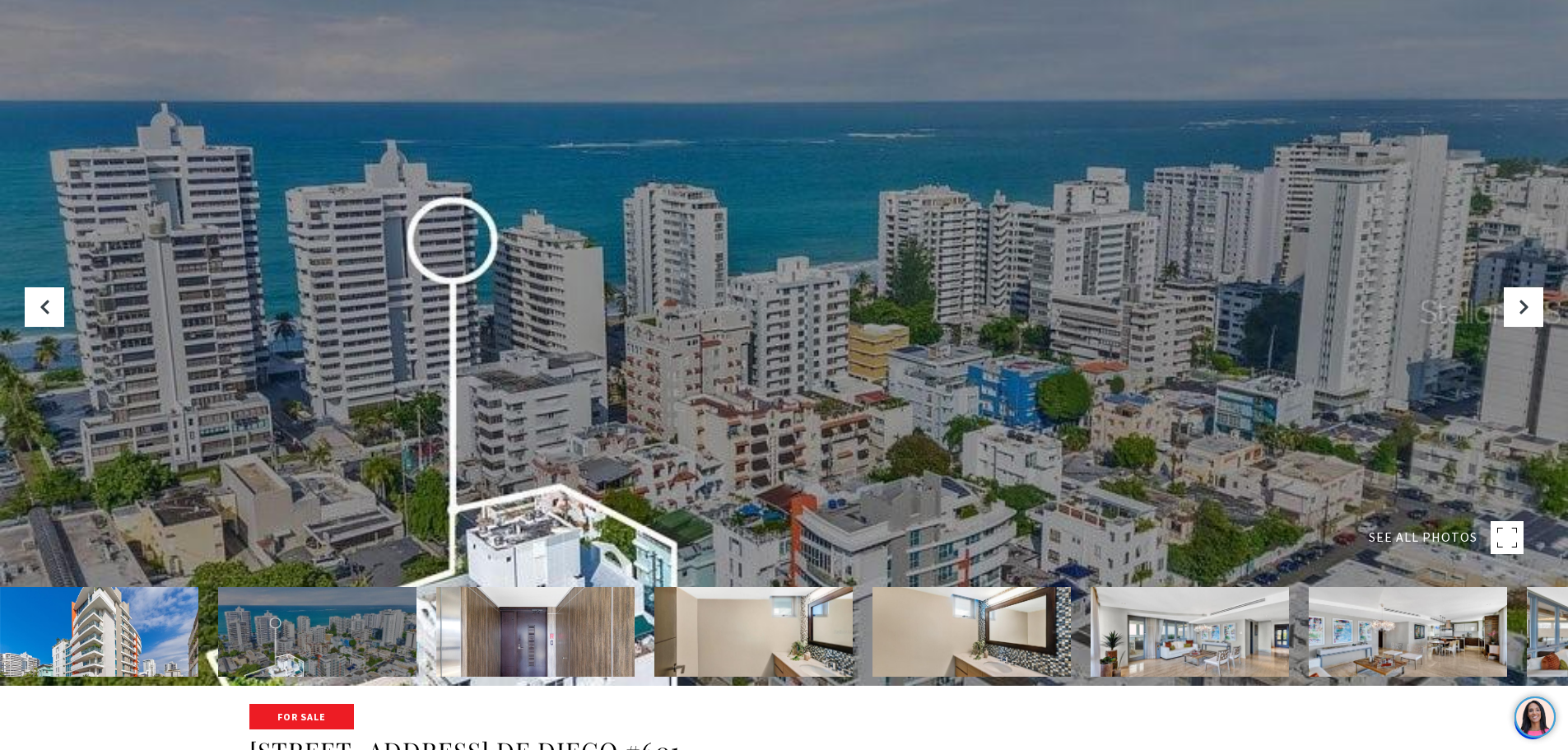
scroll to position [412, 0]
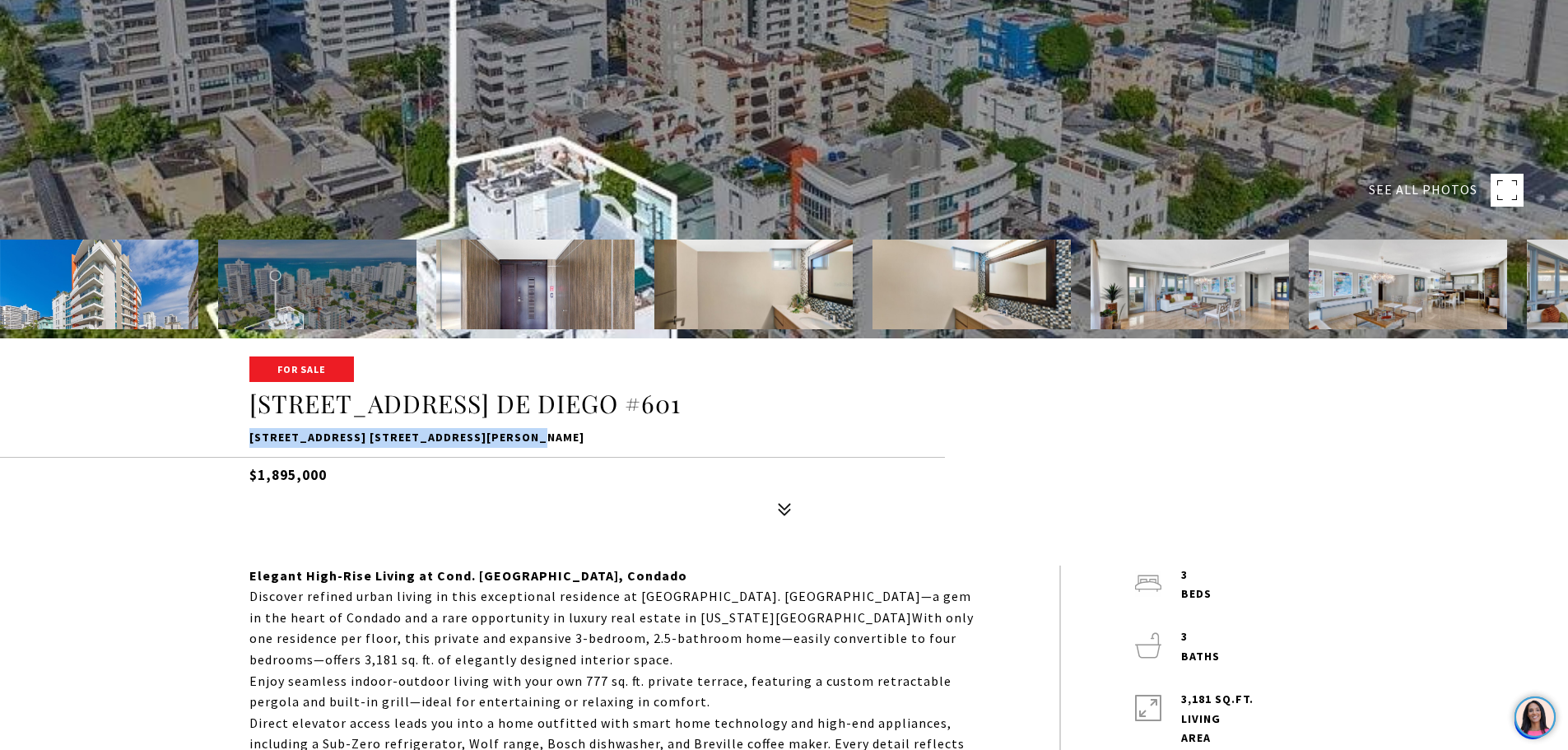
drag, startPoint x: 250, startPoint y: 437, endPoint x: 515, endPoint y: 437, distance: 265.0
click at [515, 437] on p "64 AVE. DE DIEGO #601, SAN JUAN, PR 00907" at bounding box center [785, 438] width 1070 height 20
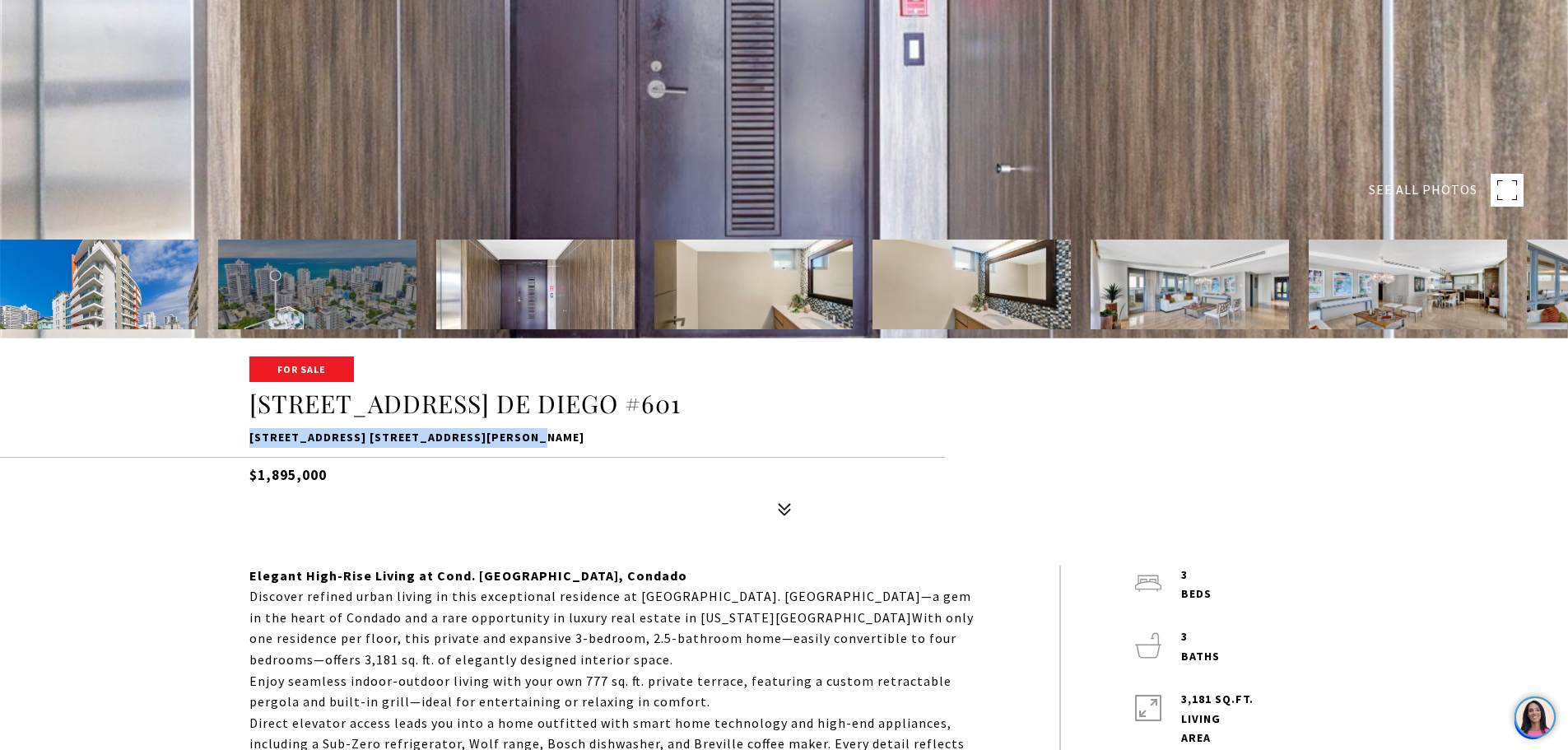
copy p "64 AVE. DE DIEGO #601, SAN JUAN, PR 00907"
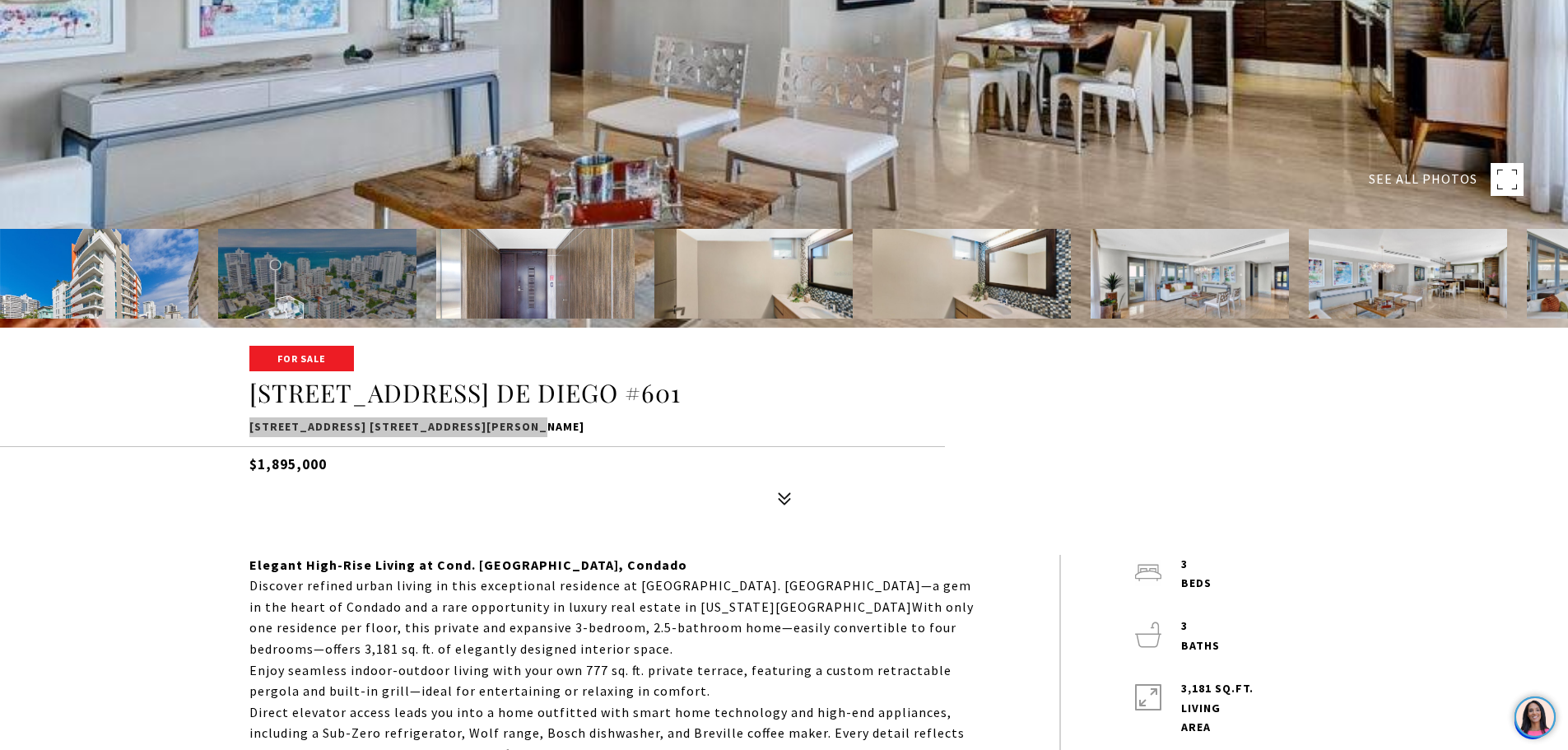
scroll to position [494, 0]
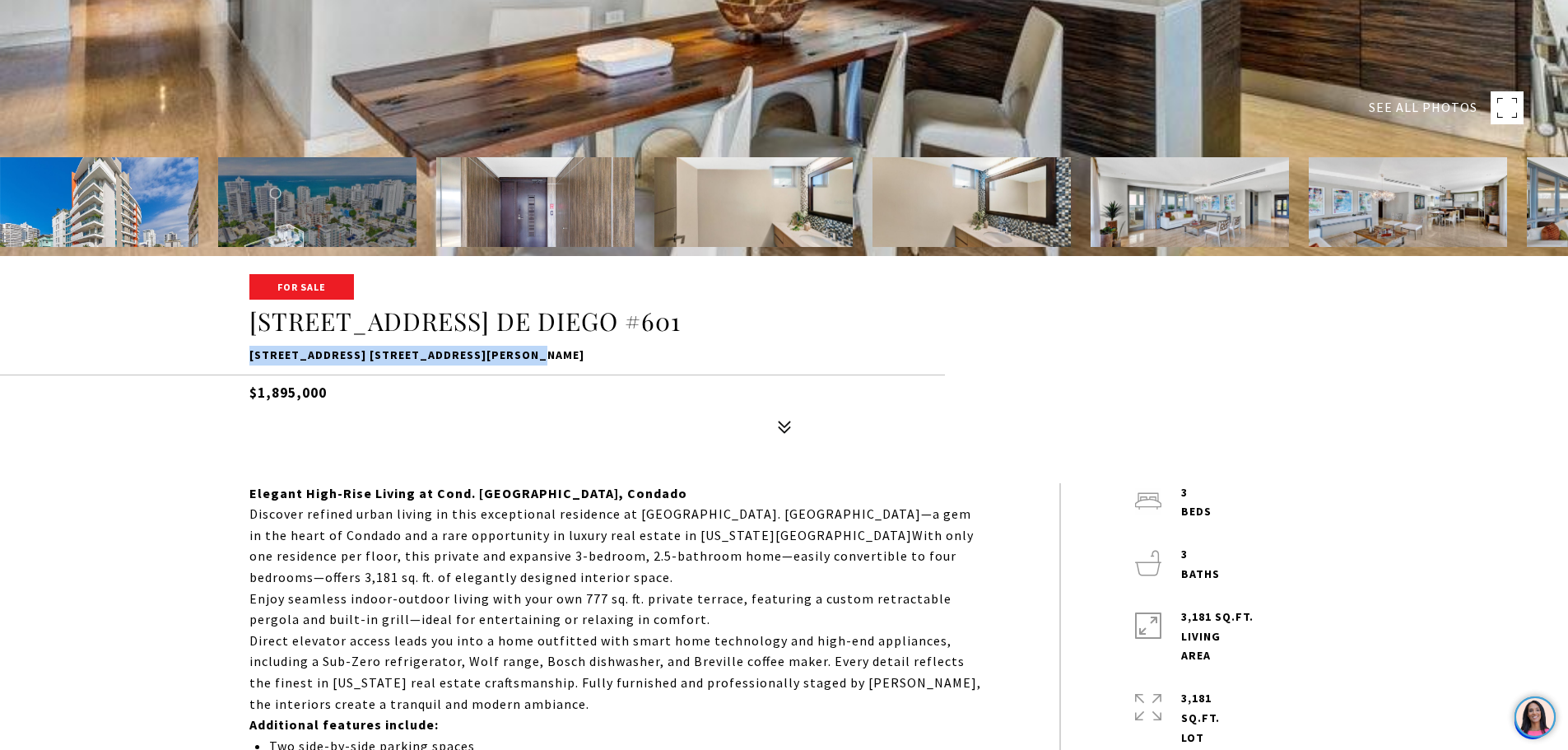
drag, startPoint x: 566, startPoint y: 705, endPoint x: 581, endPoint y: 541, distance: 164.7
click at [581, 541] on div "Elegant High-Rise Living at Cond. Mirsonia, Condado Discover refined urban livi…" at bounding box center [618, 738] width 736 height 510
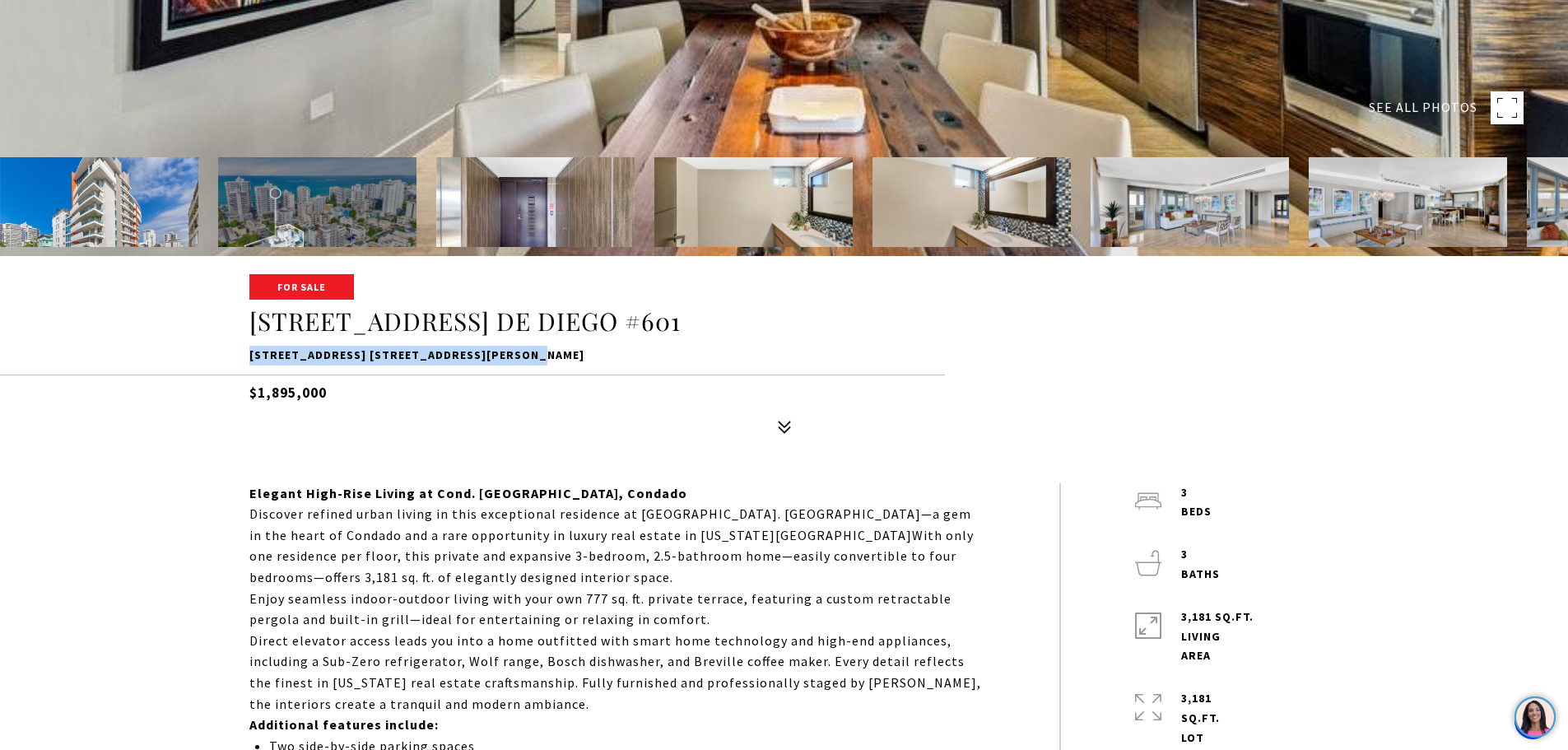
copy div "With only one residence per floor, this private and expansive 3-bedroom, 2.5-ba…"
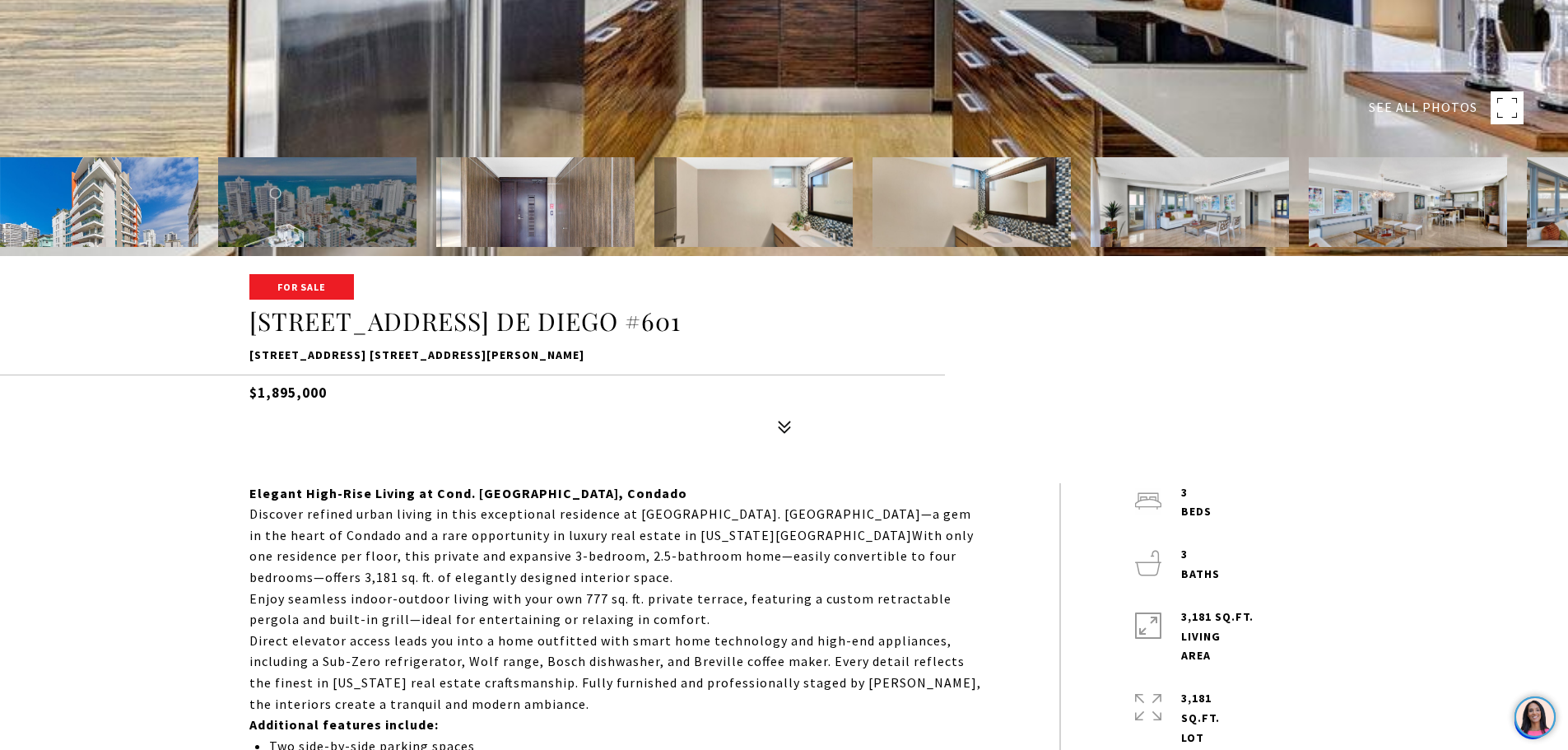
click at [622, 502] on p "Elegant High-Rise Living at Cond. Mirsonia, Condado" at bounding box center [618, 493] width 736 height 21
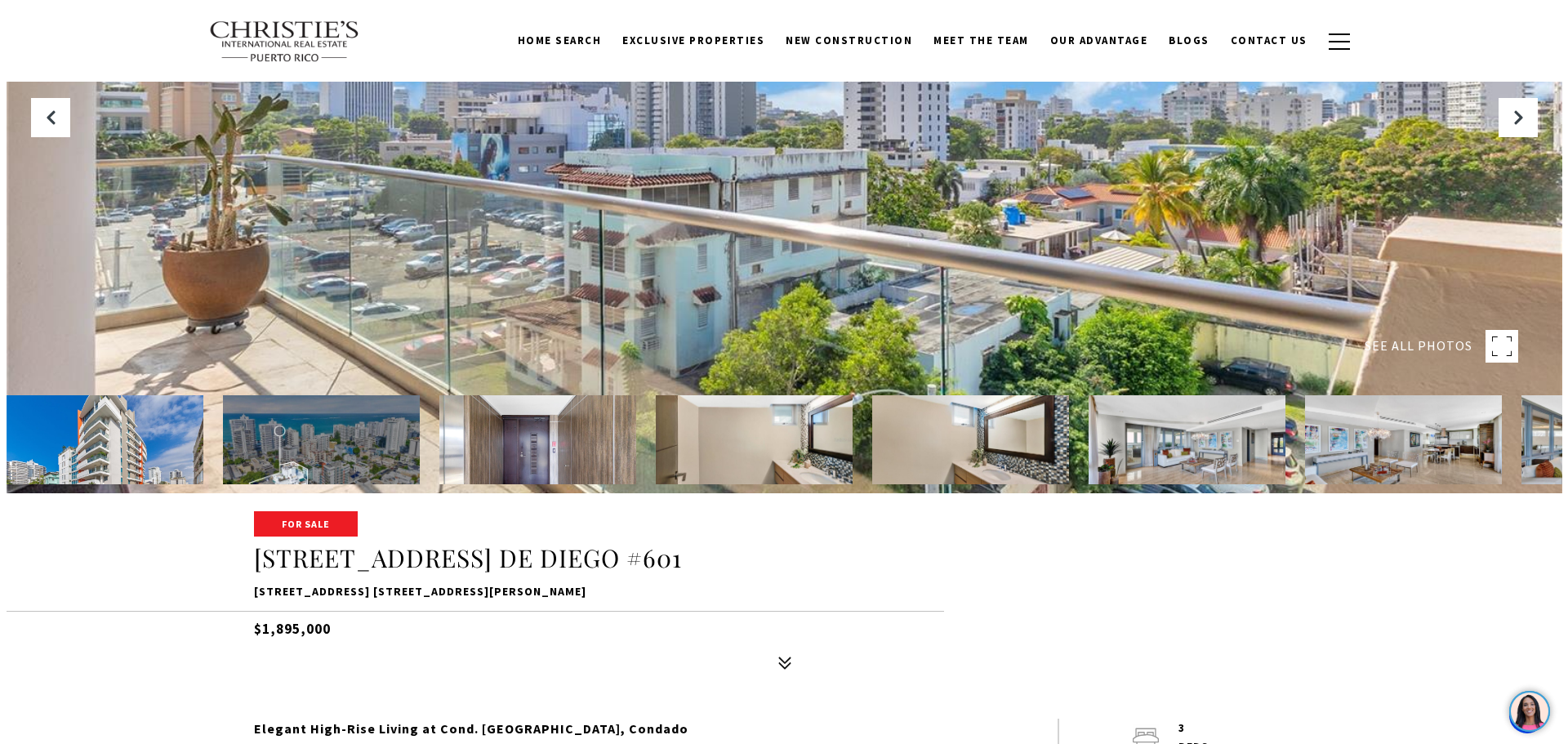
scroll to position [245, 0]
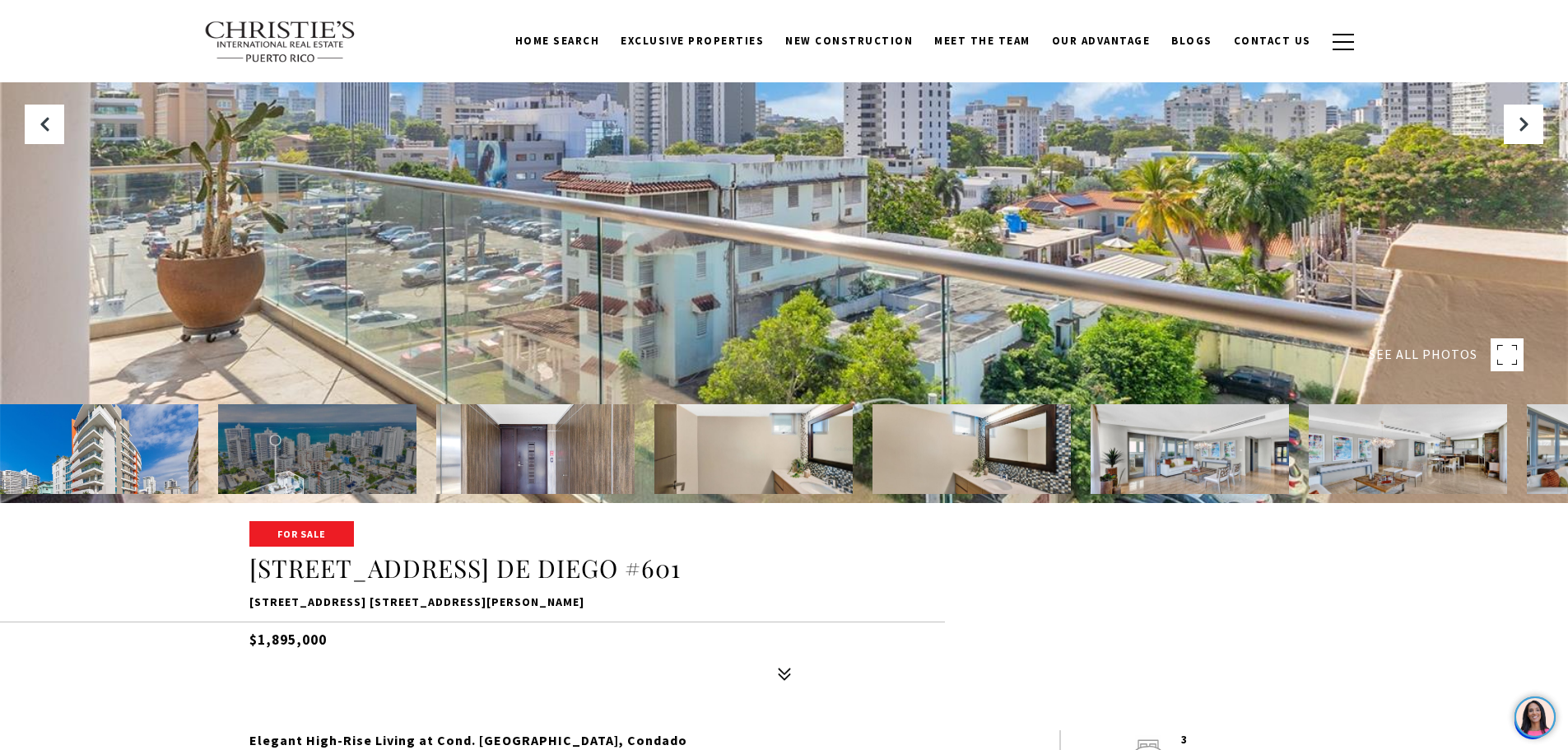
click at [801, 203] on div at bounding box center [784, 128] width 1568 height 750
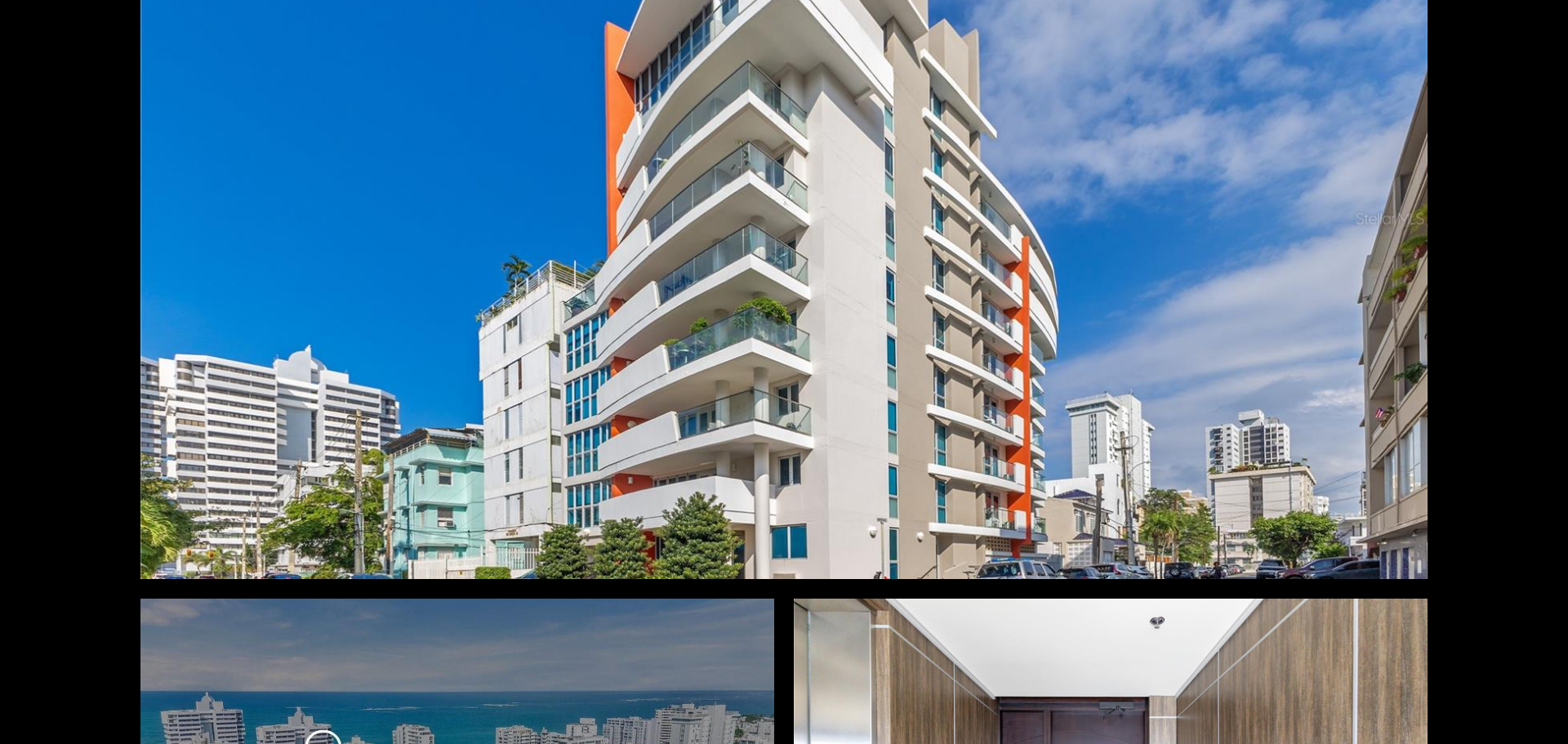
scroll to position [327, 0]
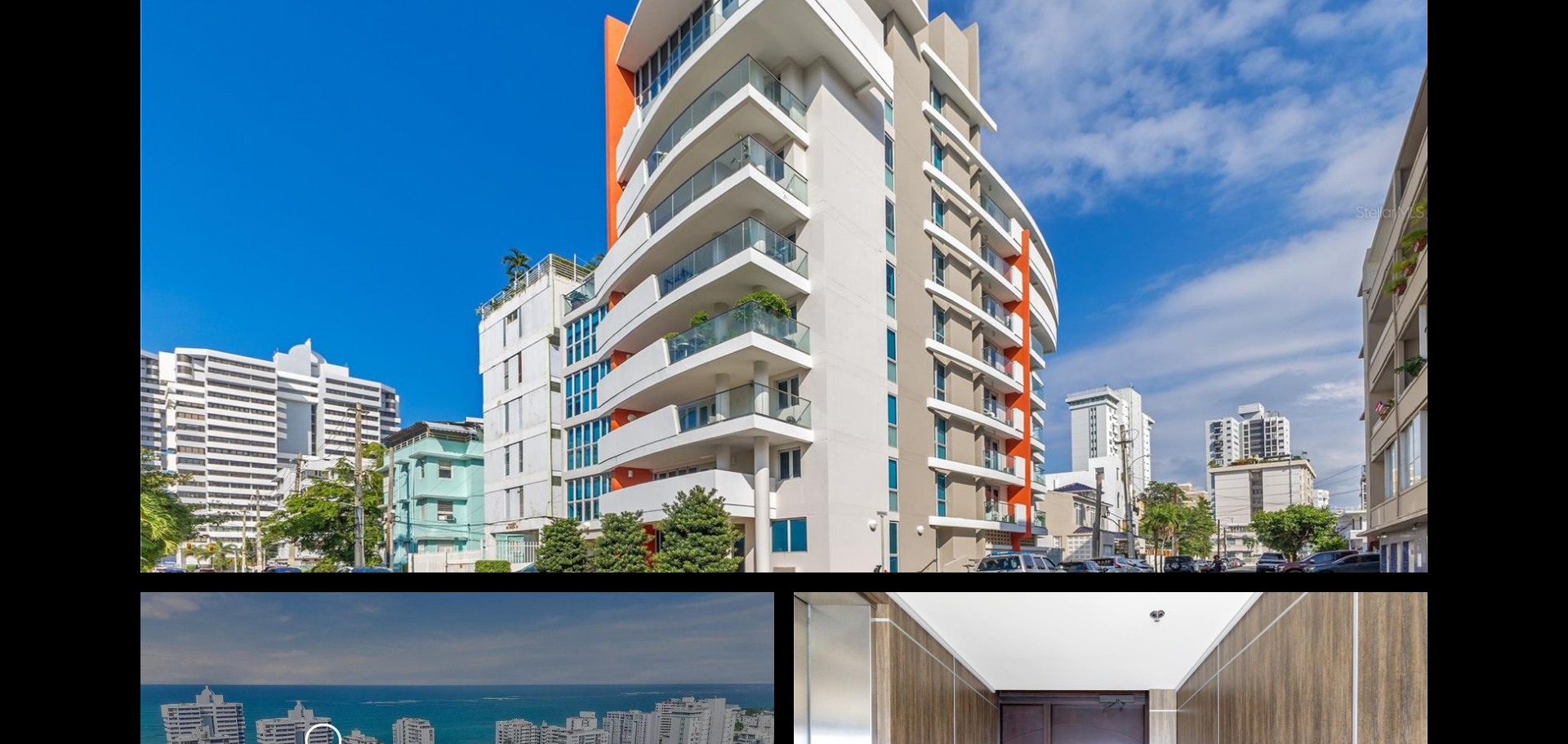
click at [785, 308] on div at bounding box center [784, 211] width 1286 height 721
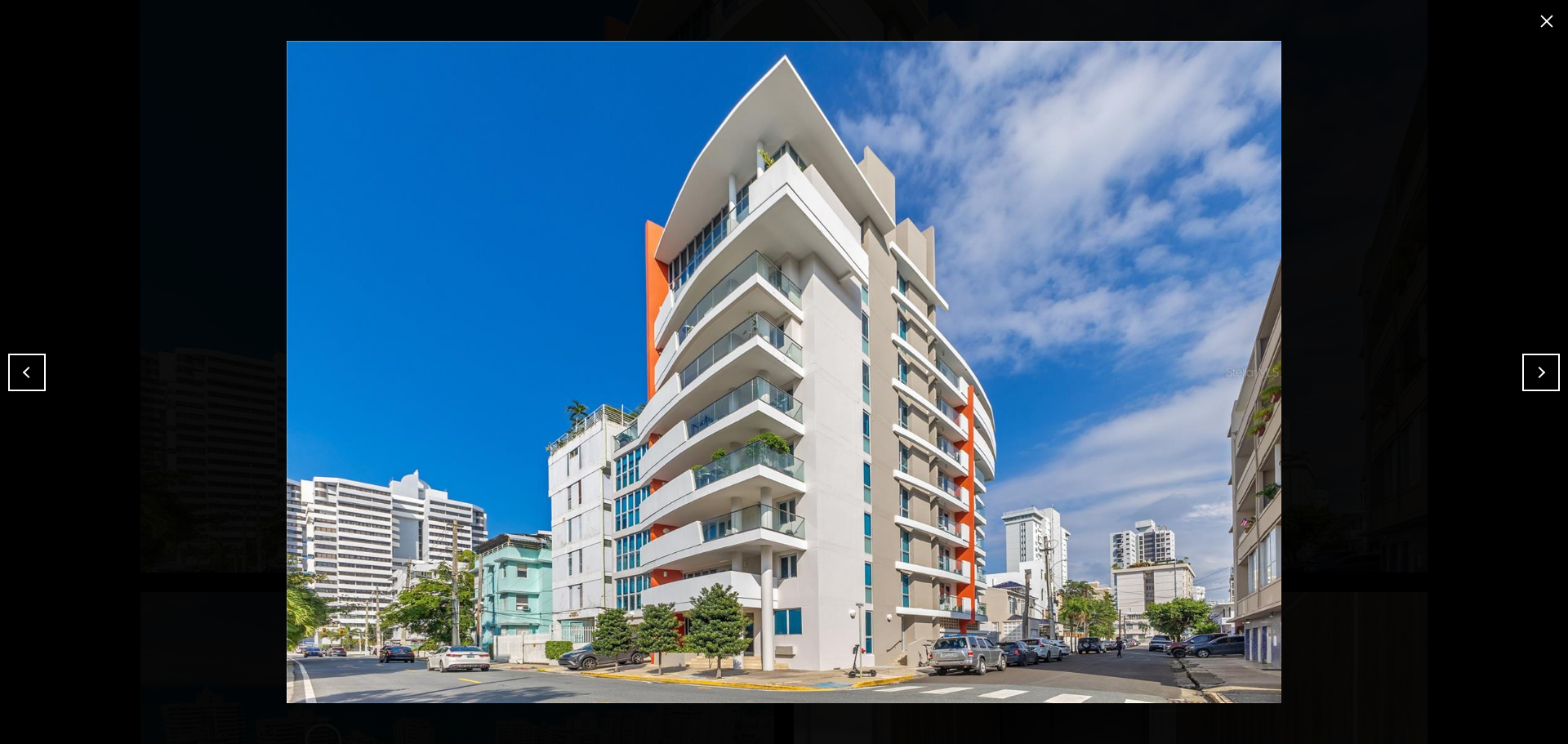
click at [1545, 23] on button "close modal" at bounding box center [1546, 21] width 26 height 26
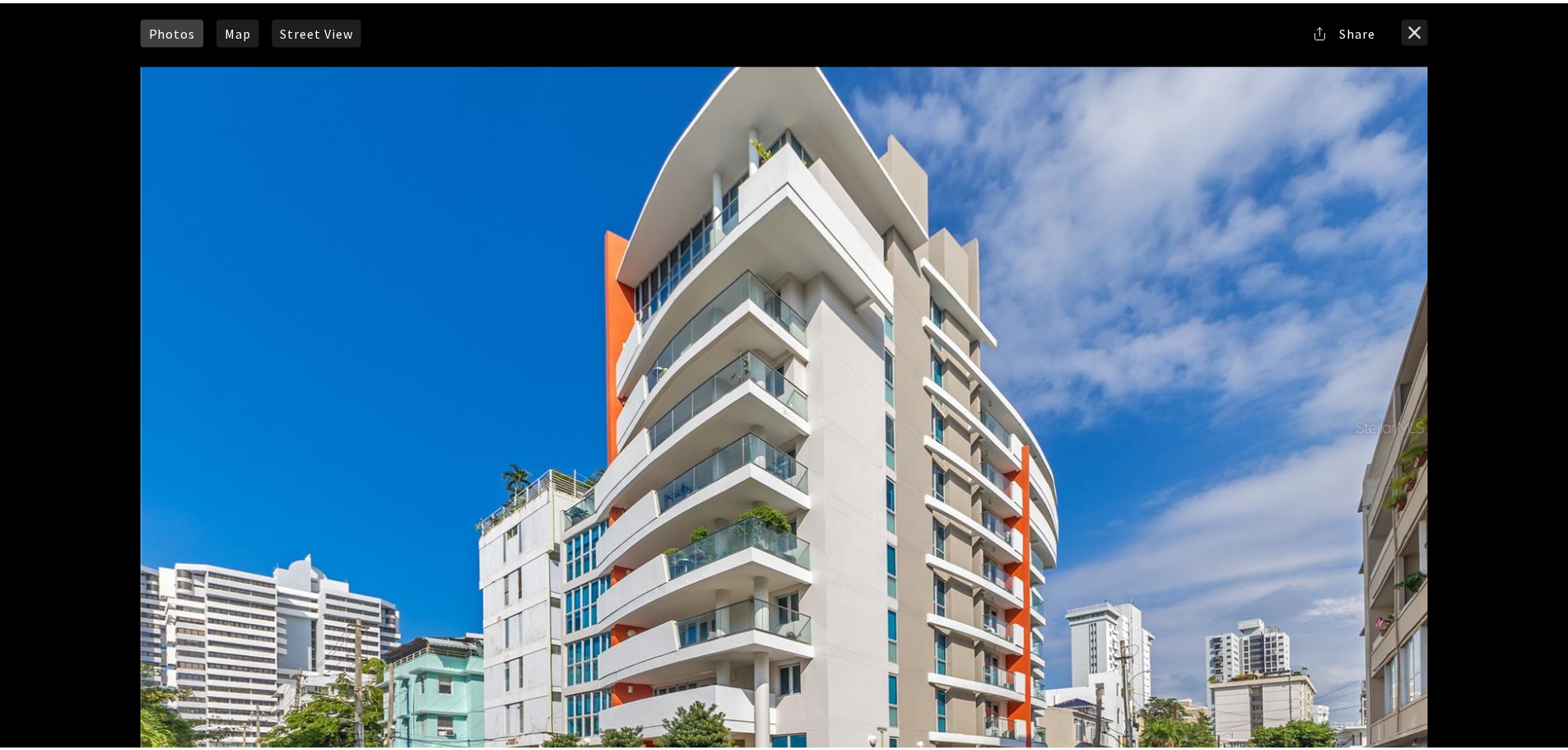
scroll to position [0, 0]
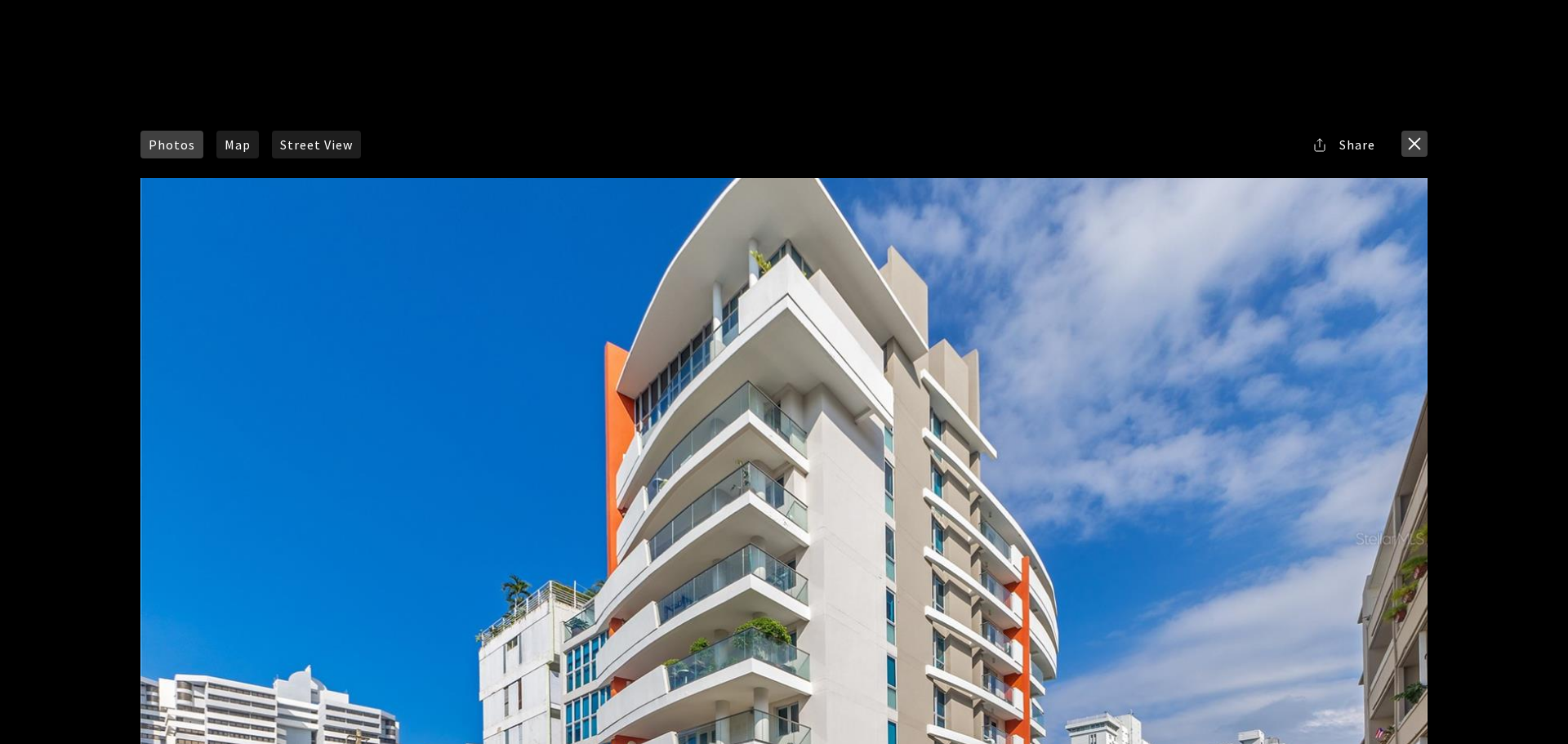
click at [1411, 134] on button "close modal" at bounding box center [1414, 144] width 26 height 26
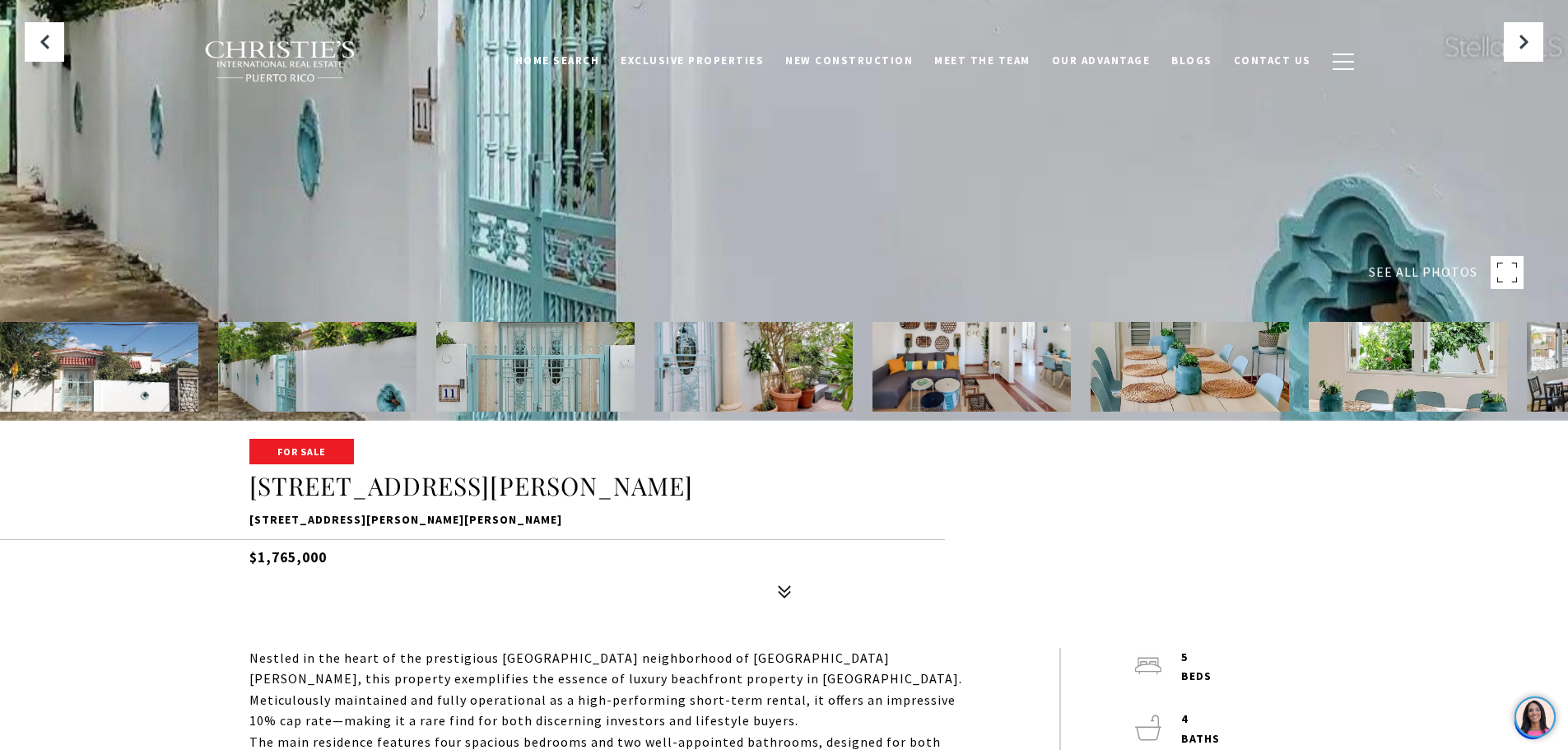
scroll to position [494, 0]
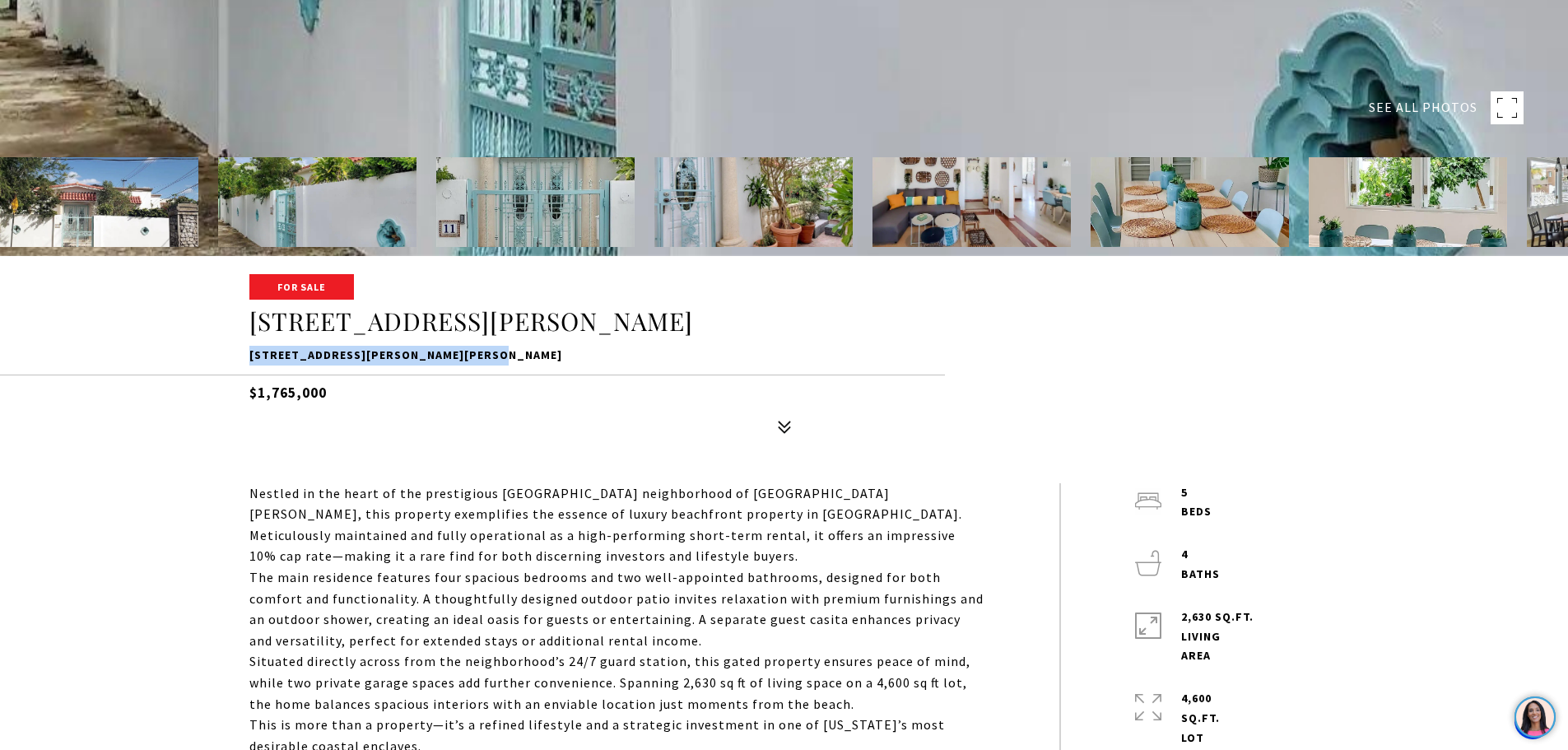
drag, startPoint x: 250, startPoint y: 357, endPoint x: 488, endPoint y: 357, distance: 238.0
click at [488, 357] on p "11 SANTA ANA ST, SAN JUAN, PR 00911" at bounding box center [785, 355] width 1070 height 20
copy p "11 SANTA ANA ST, SAN JUAN, PR 00911"
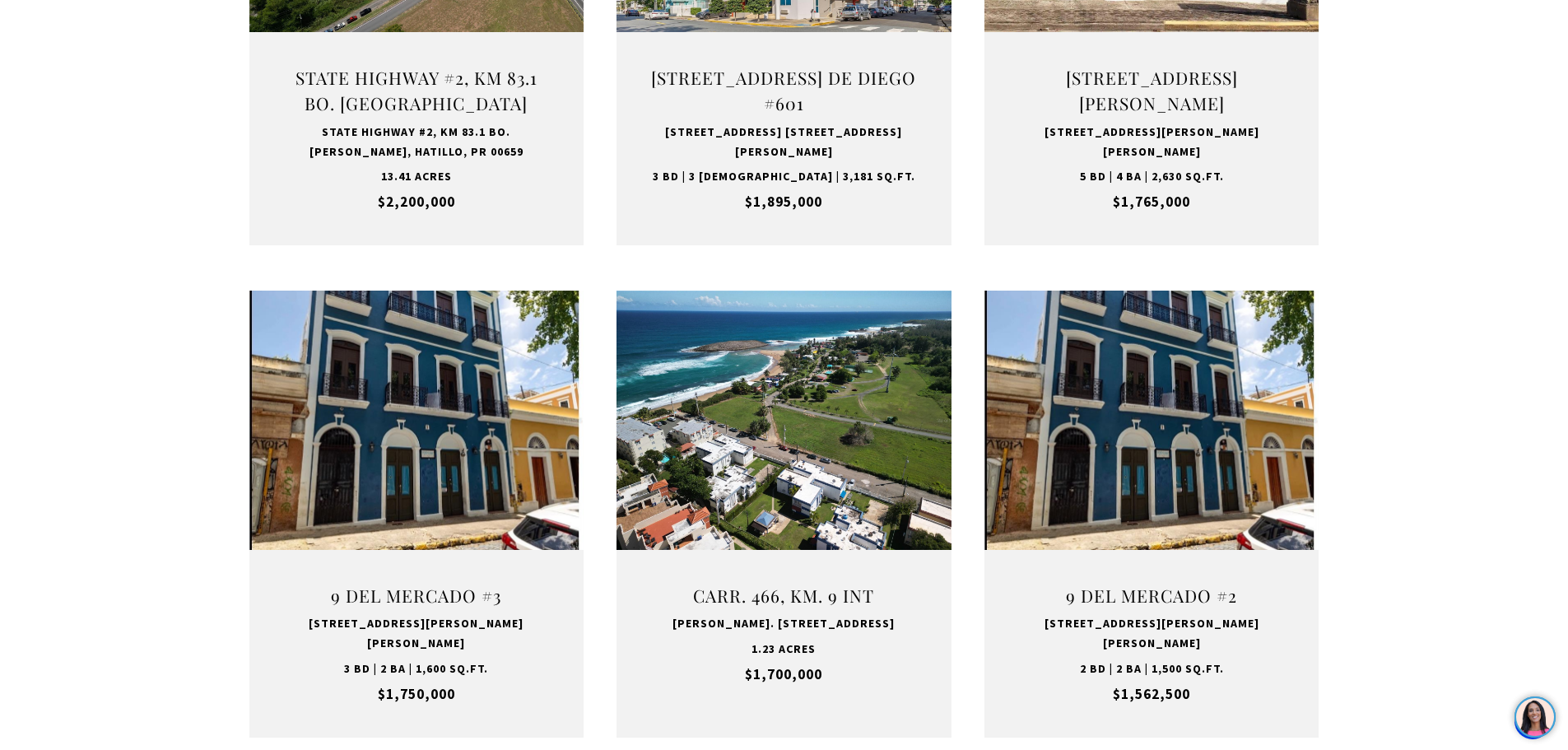
scroll to position [1484, 0]
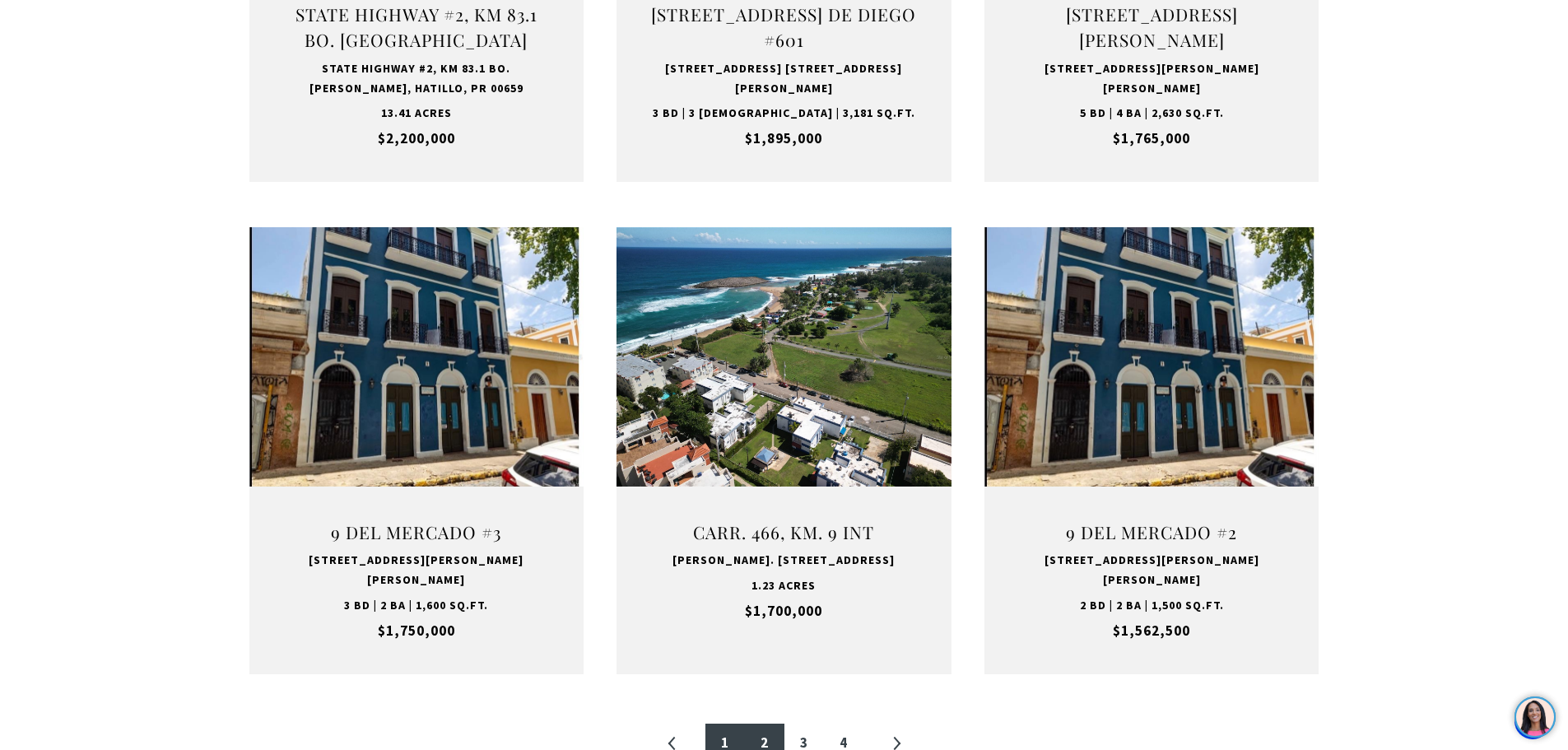
click at [715, 724] on link "1" at bounding box center [725, 744] width 39 height 39
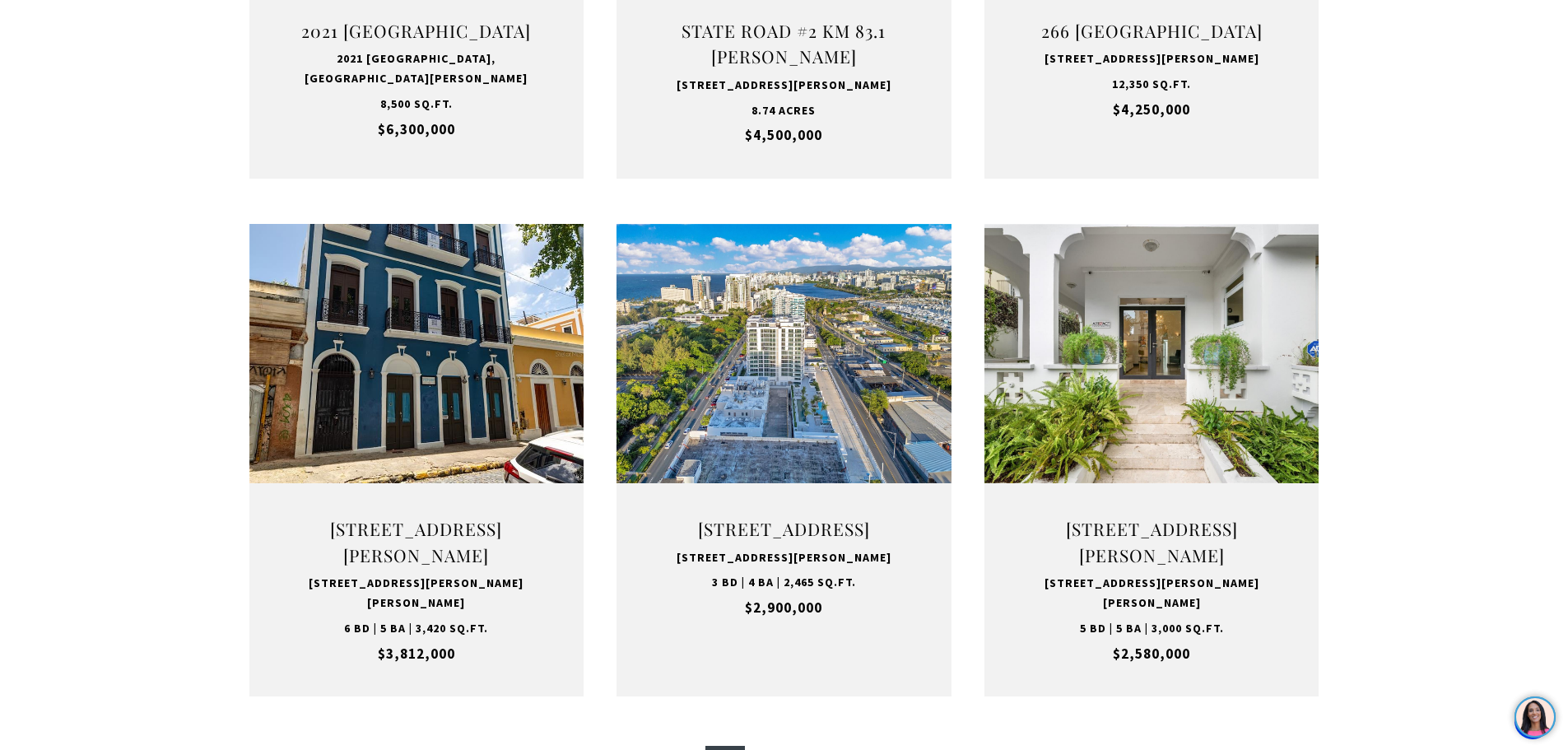
scroll to position [1482, 0]
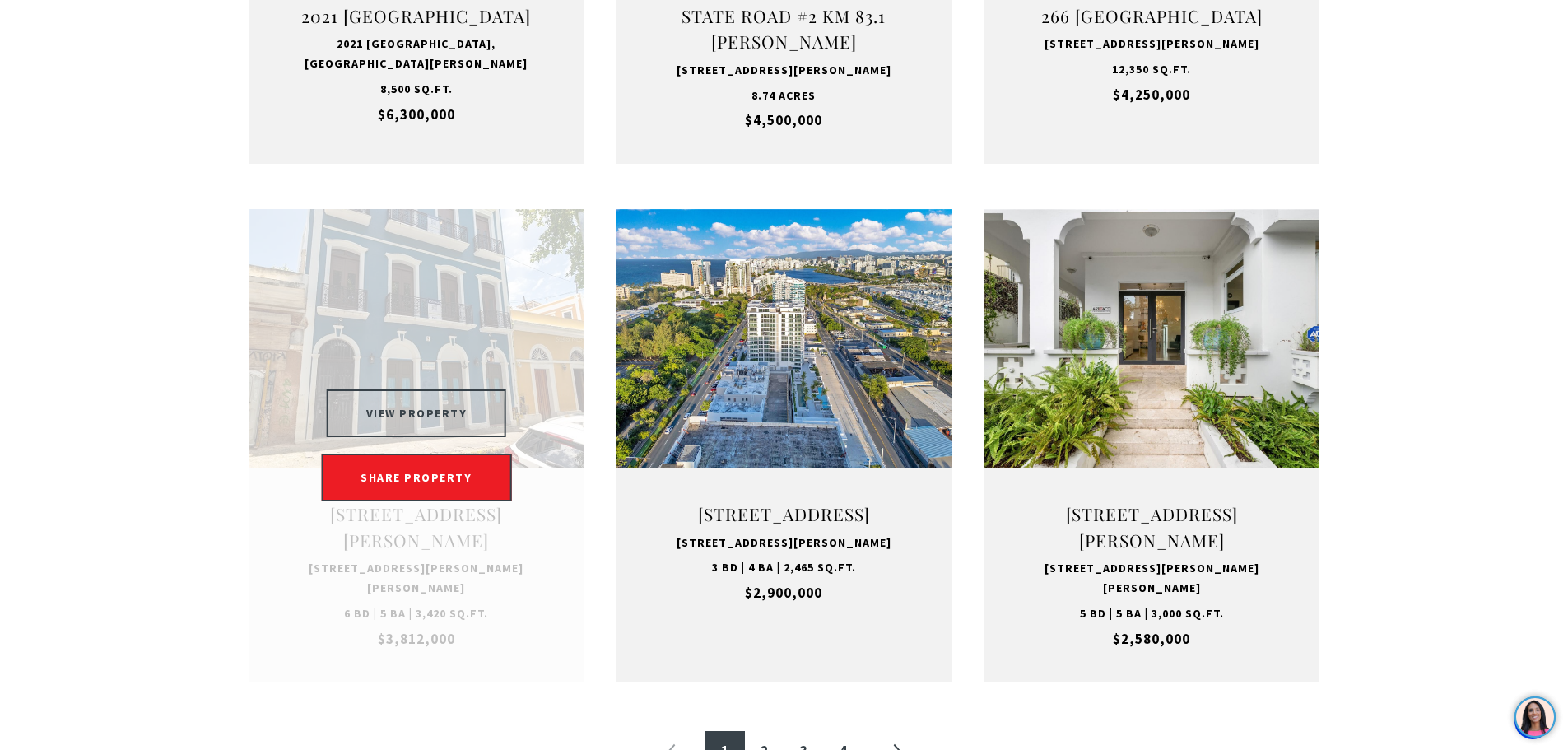
click at [413, 421] on button "VIEW PROPERTY" at bounding box center [417, 414] width 180 height 48
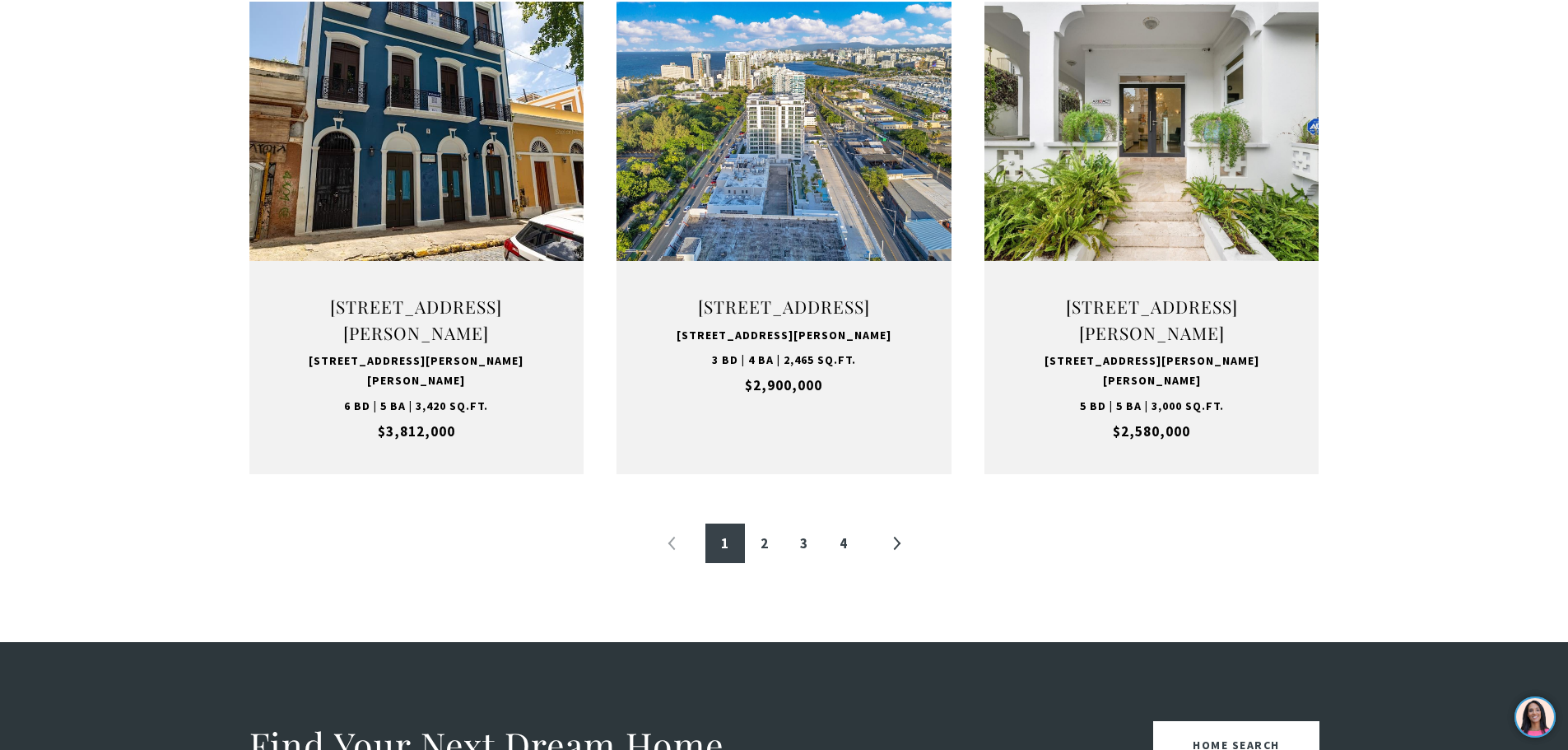
scroll to position [1729, 0]
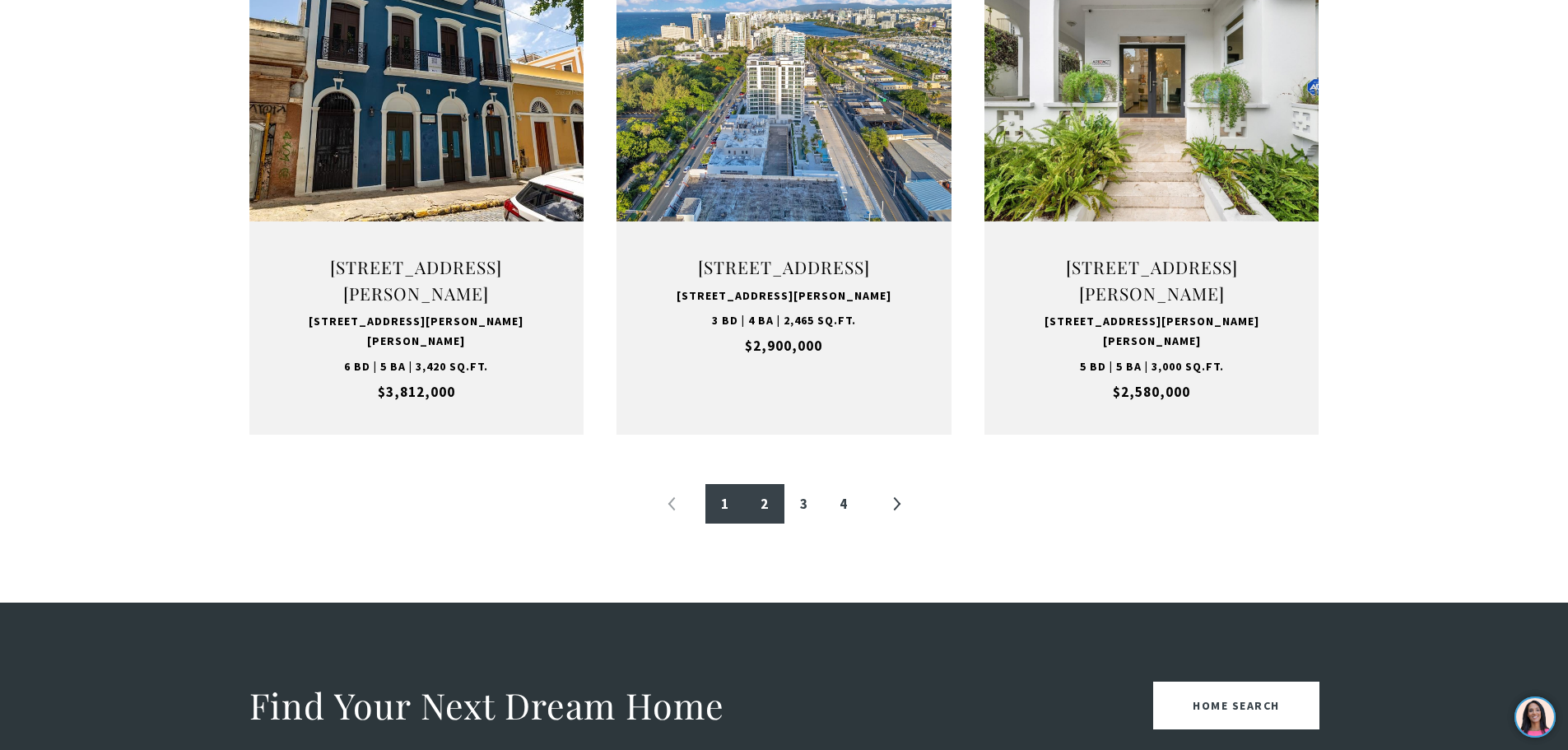
click at [763, 513] on link "2" at bounding box center [765, 504] width 39 height 39
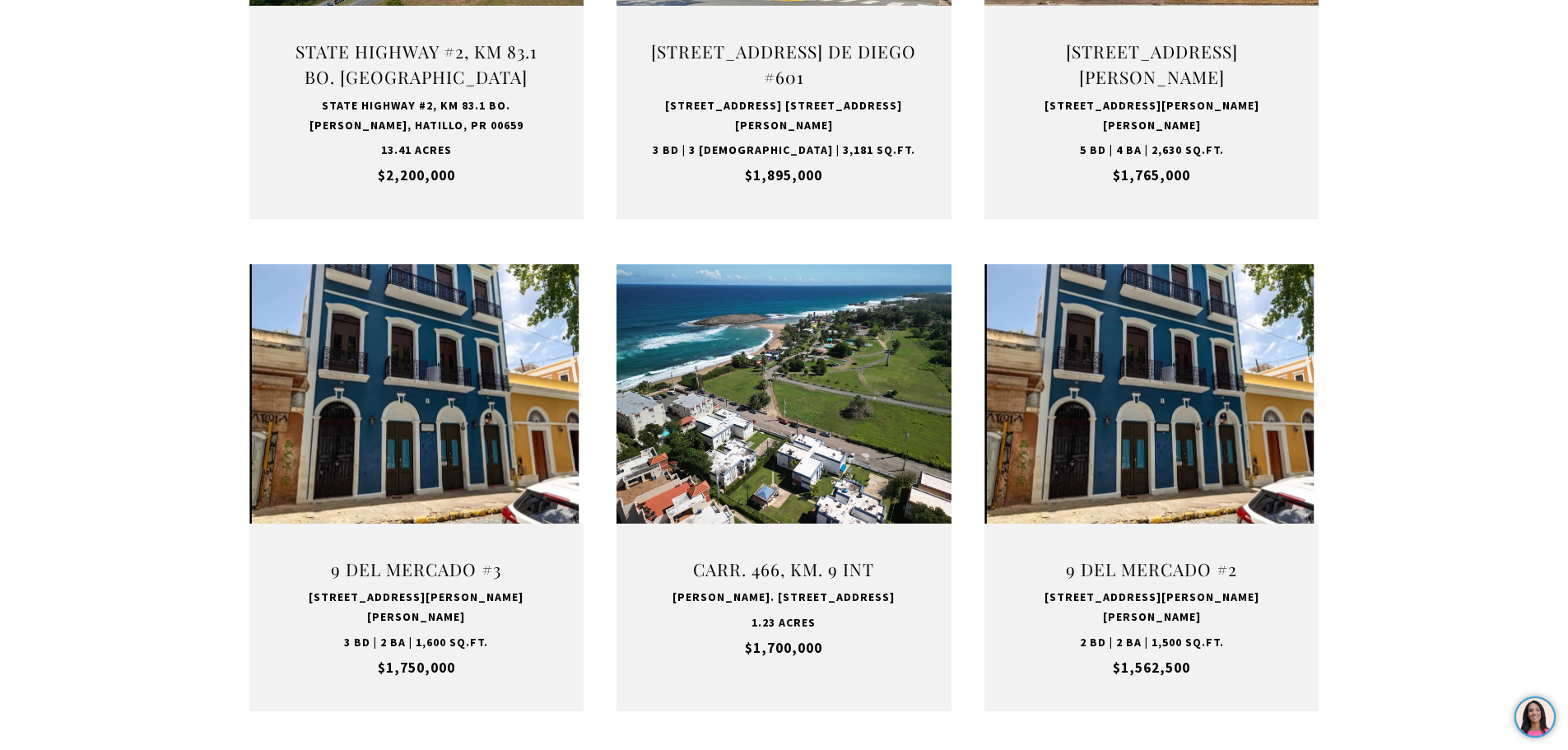
scroll to position [1482, 0]
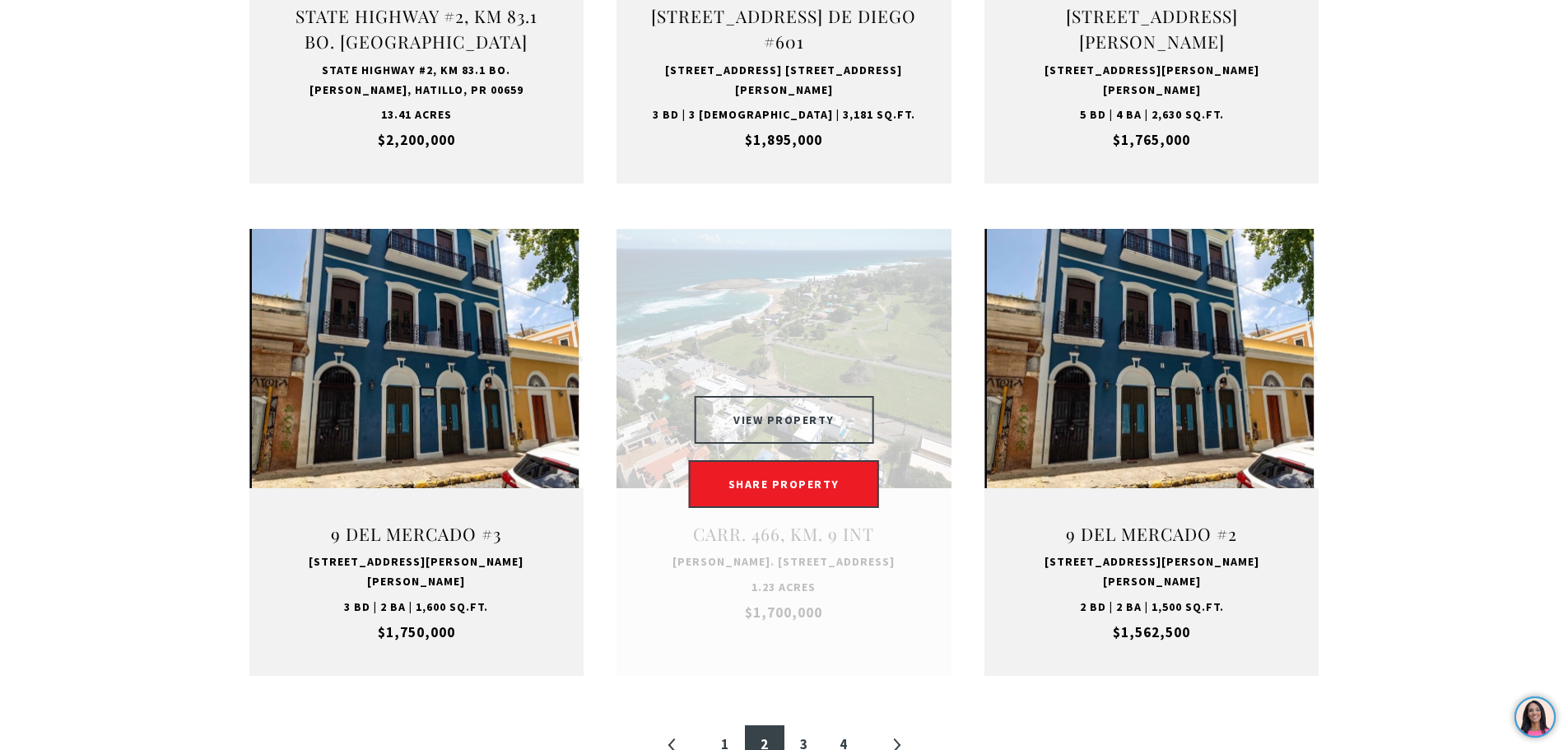
click at [787, 408] on button "VIEW PROPERTY" at bounding box center [784, 420] width 180 height 48
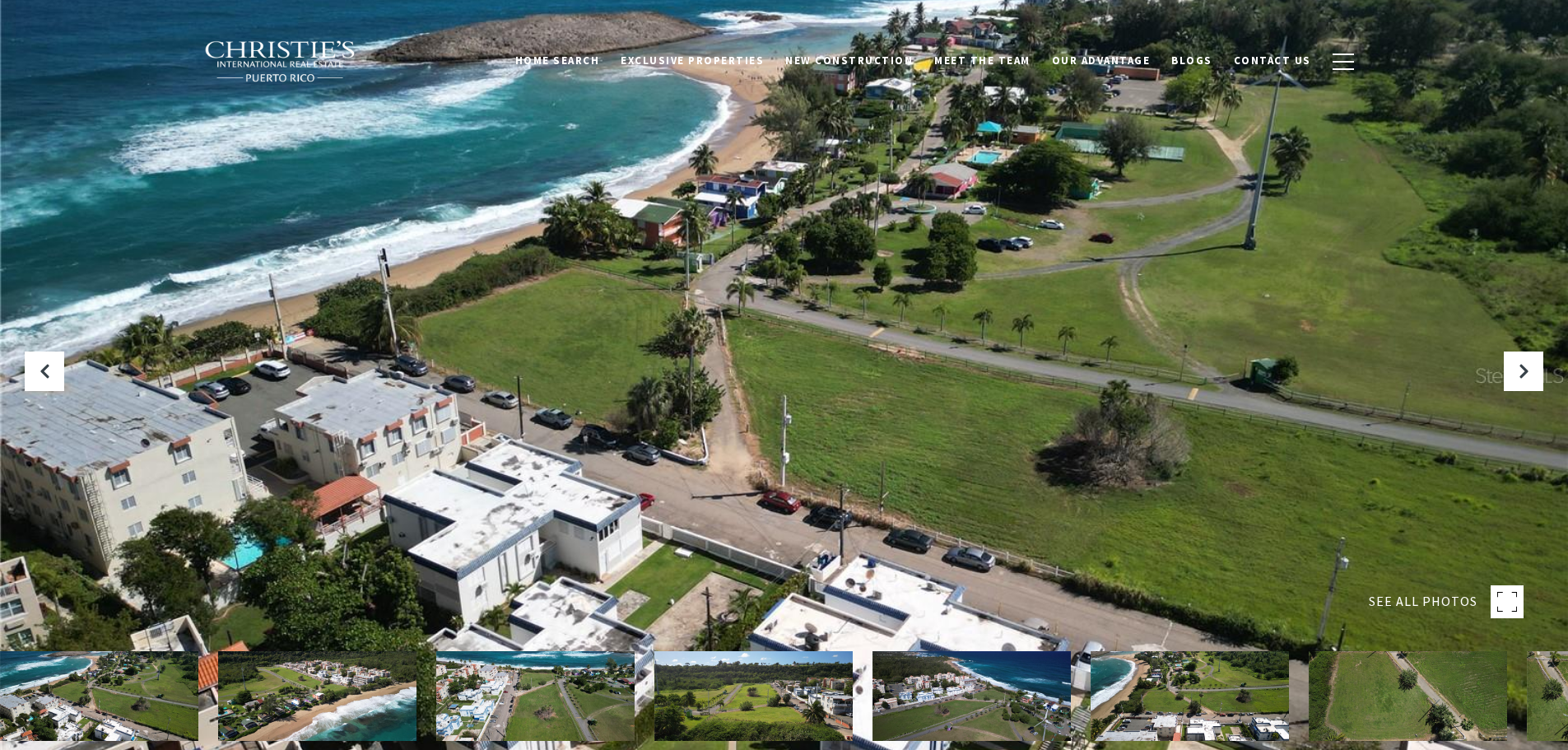
click at [993, 463] on div at bounding box center [784, 375] width 1568 height 750
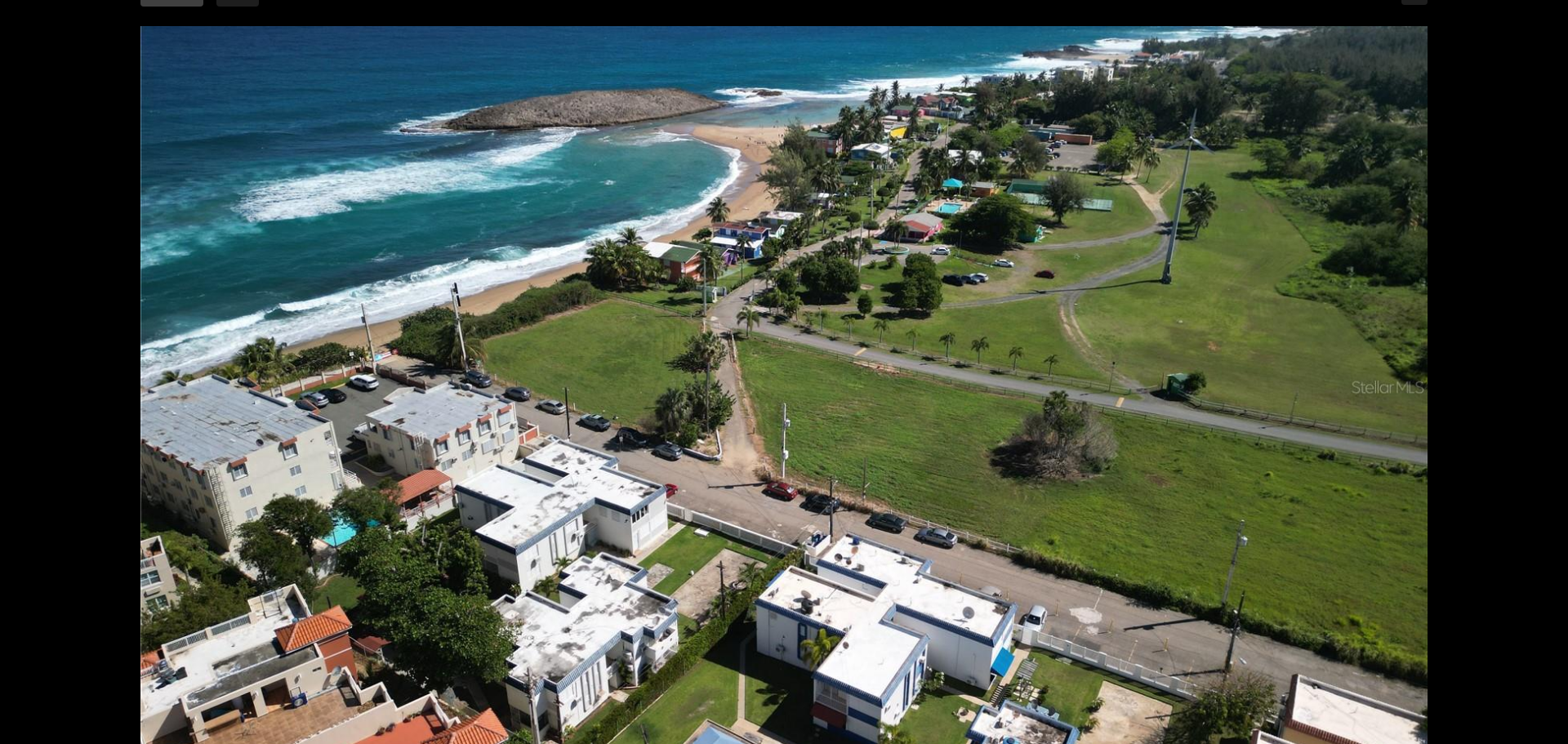
scroll to position [245, 0]
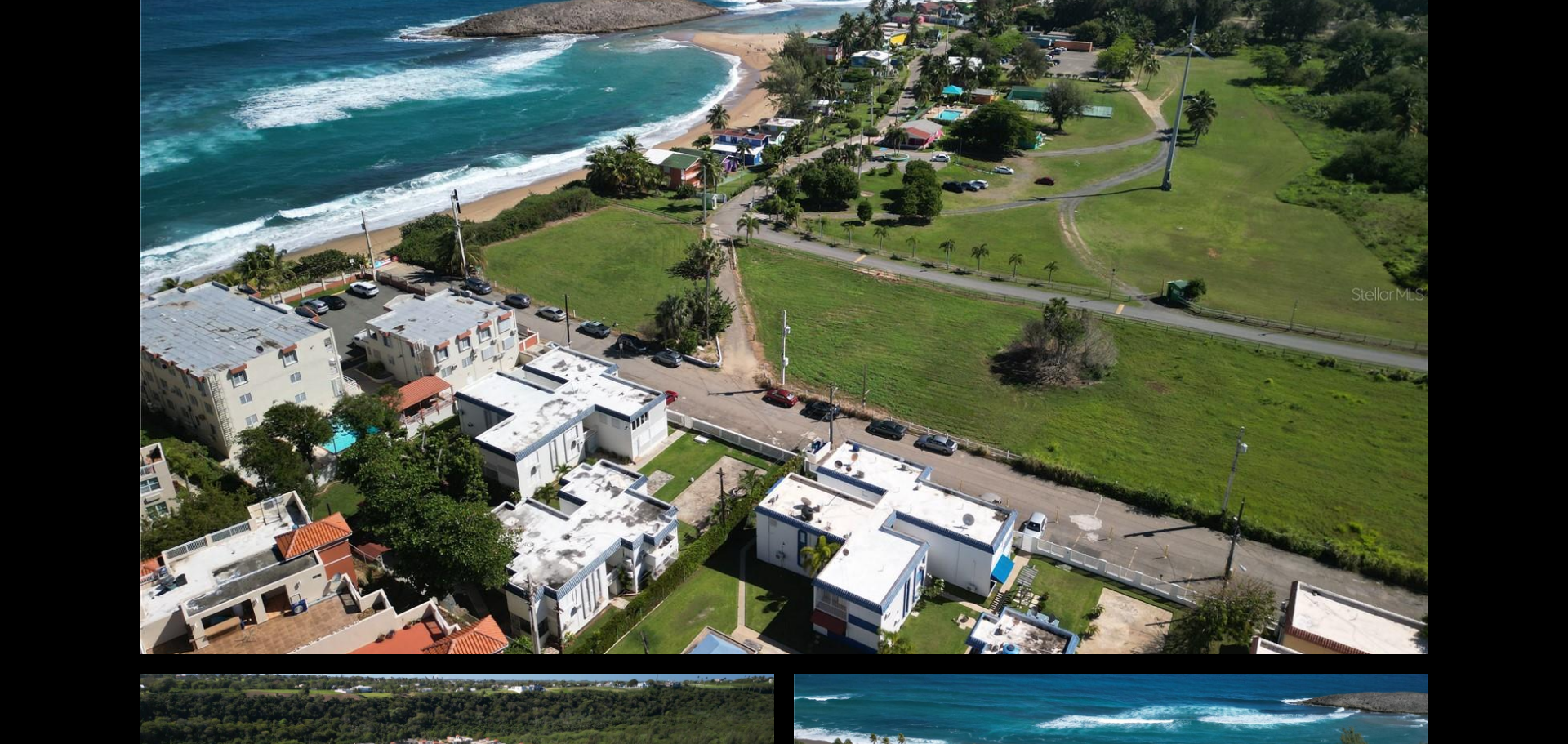
click at [721, 386] on div at bounding box center [784, 293] width 1286 height 721
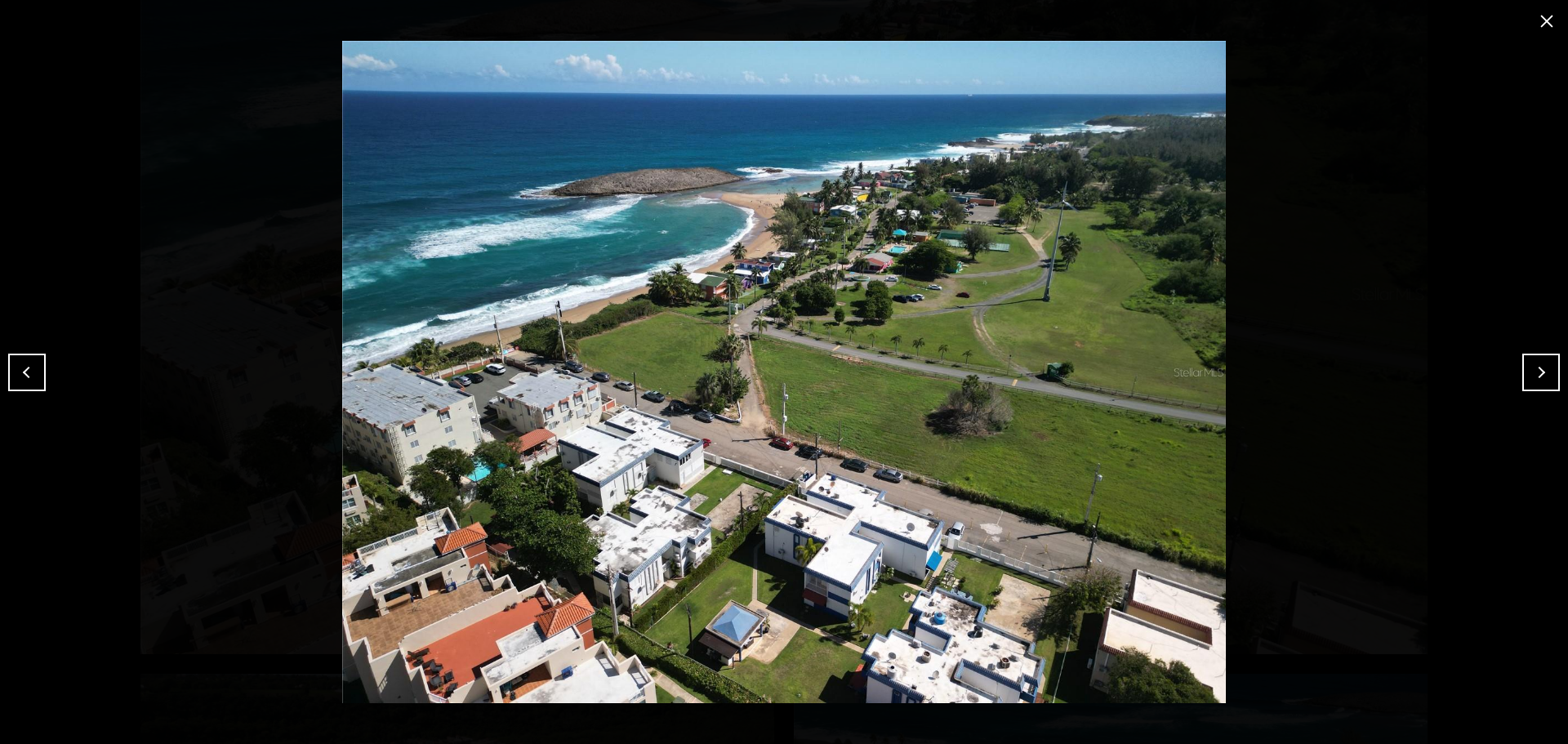
click at [1554, 366] on button "Next" at bounding box center [1541, 373] width 37 height 37
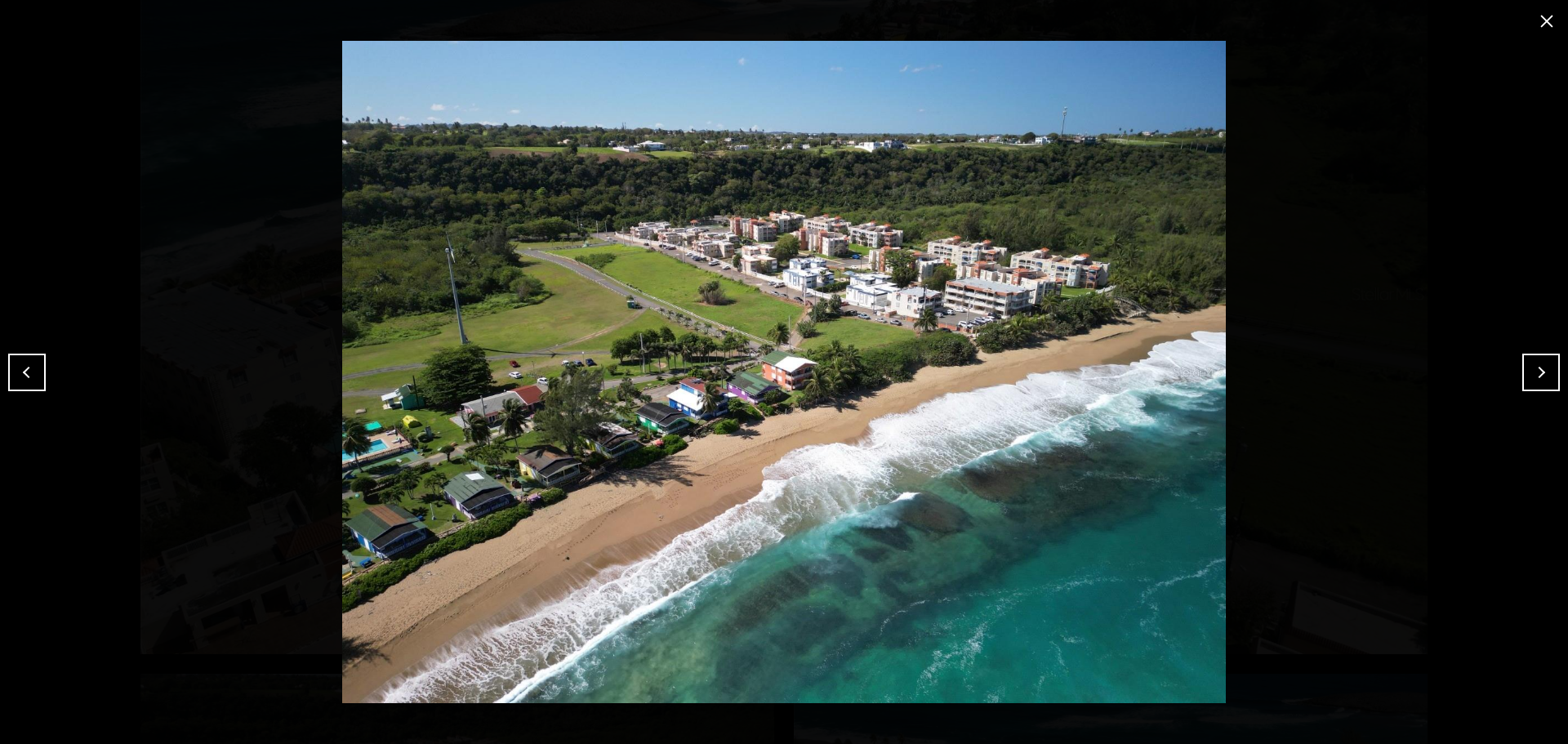
click at [1529, 369] on button "Next" at bounding box center [1541, 373] width 37 height 37
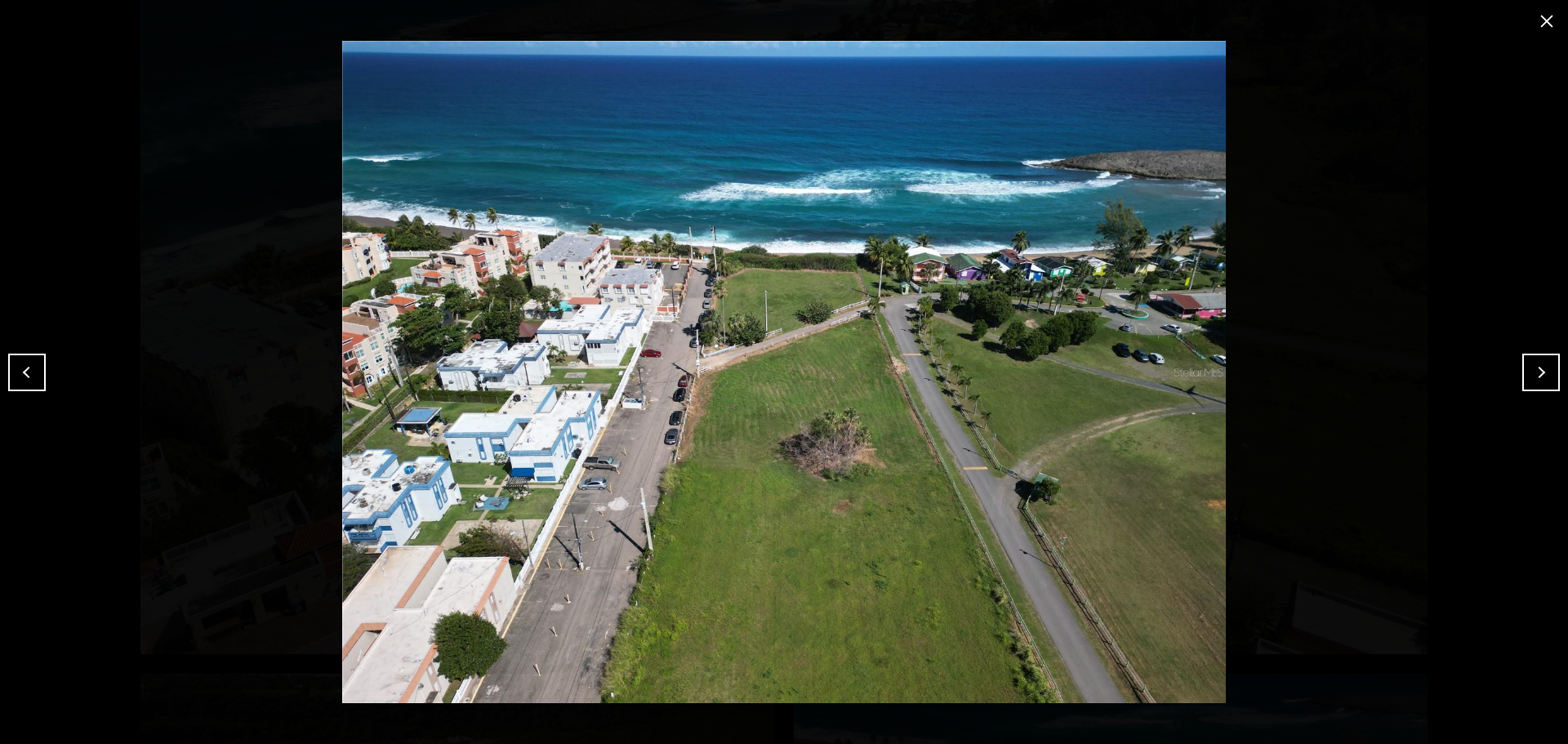
drag, startPoint x: 1544, startPoint y: 17, endPoint x: 1532, endPoint y: 34, distance: 20.8
click at [1544, 17] on button "close modal" at bounding box center [1546, 21] width 26 height 26
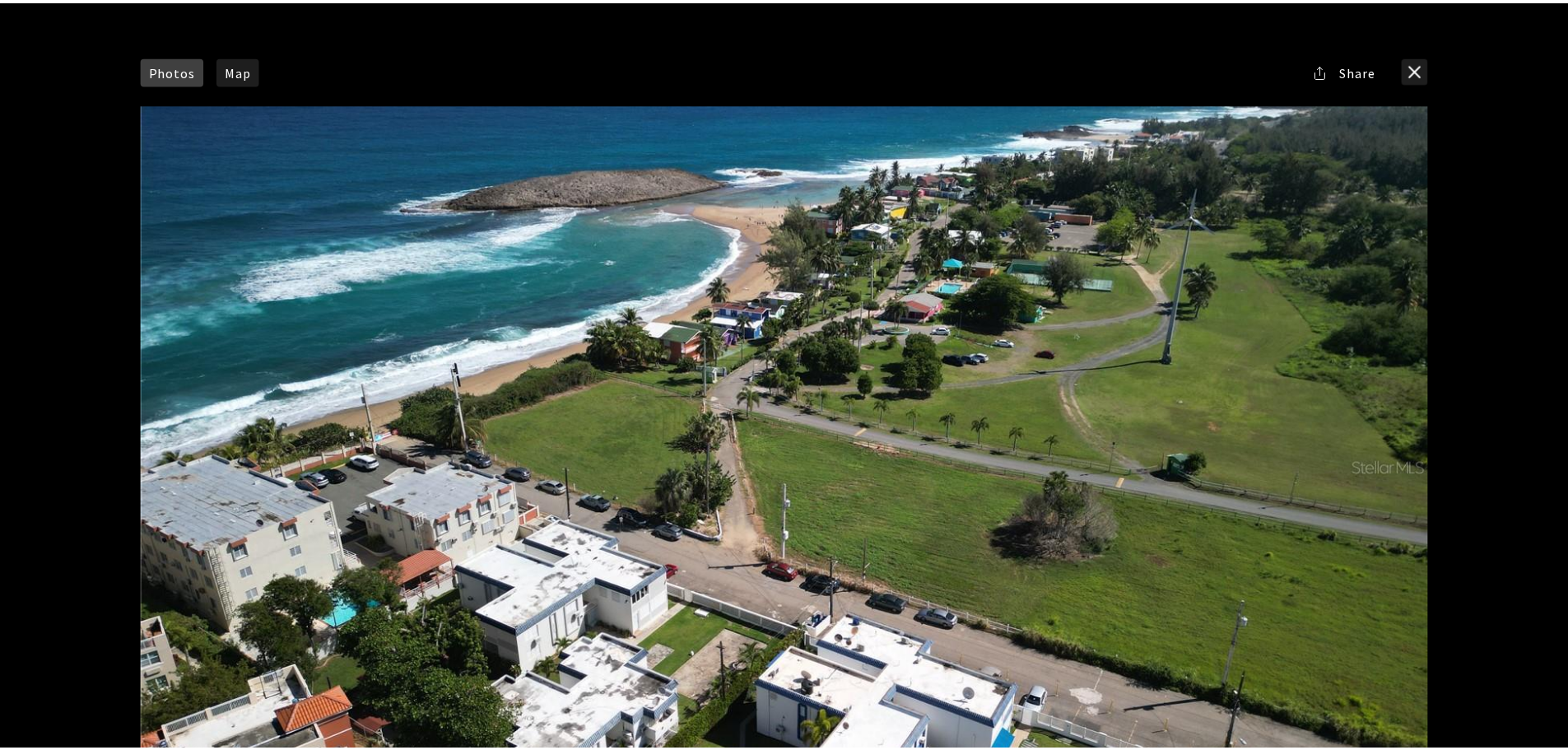
scroll to position [0, 0]
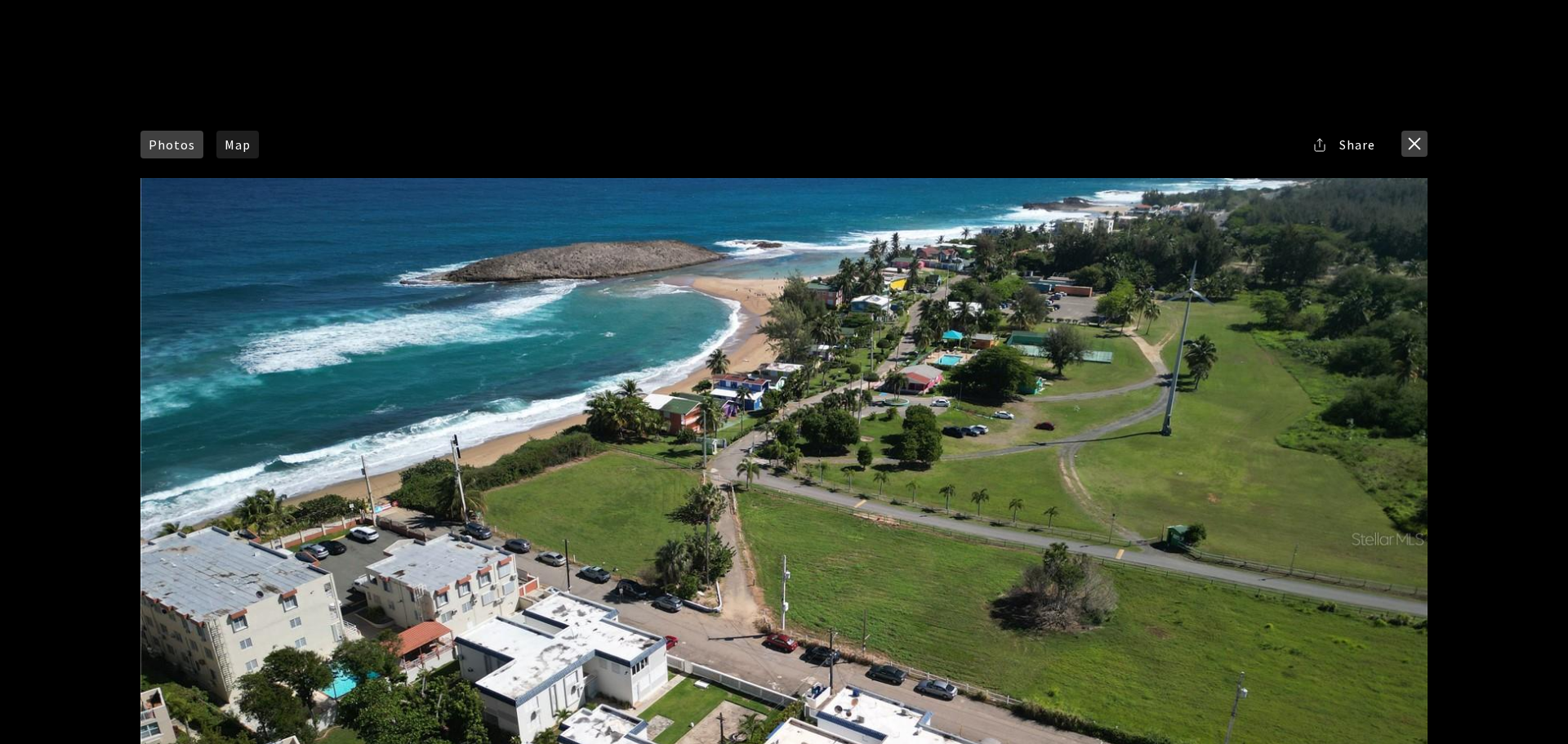
click at [1411, 136] on button "close modal" at bounding box center [1414, 144] width 26 height 26
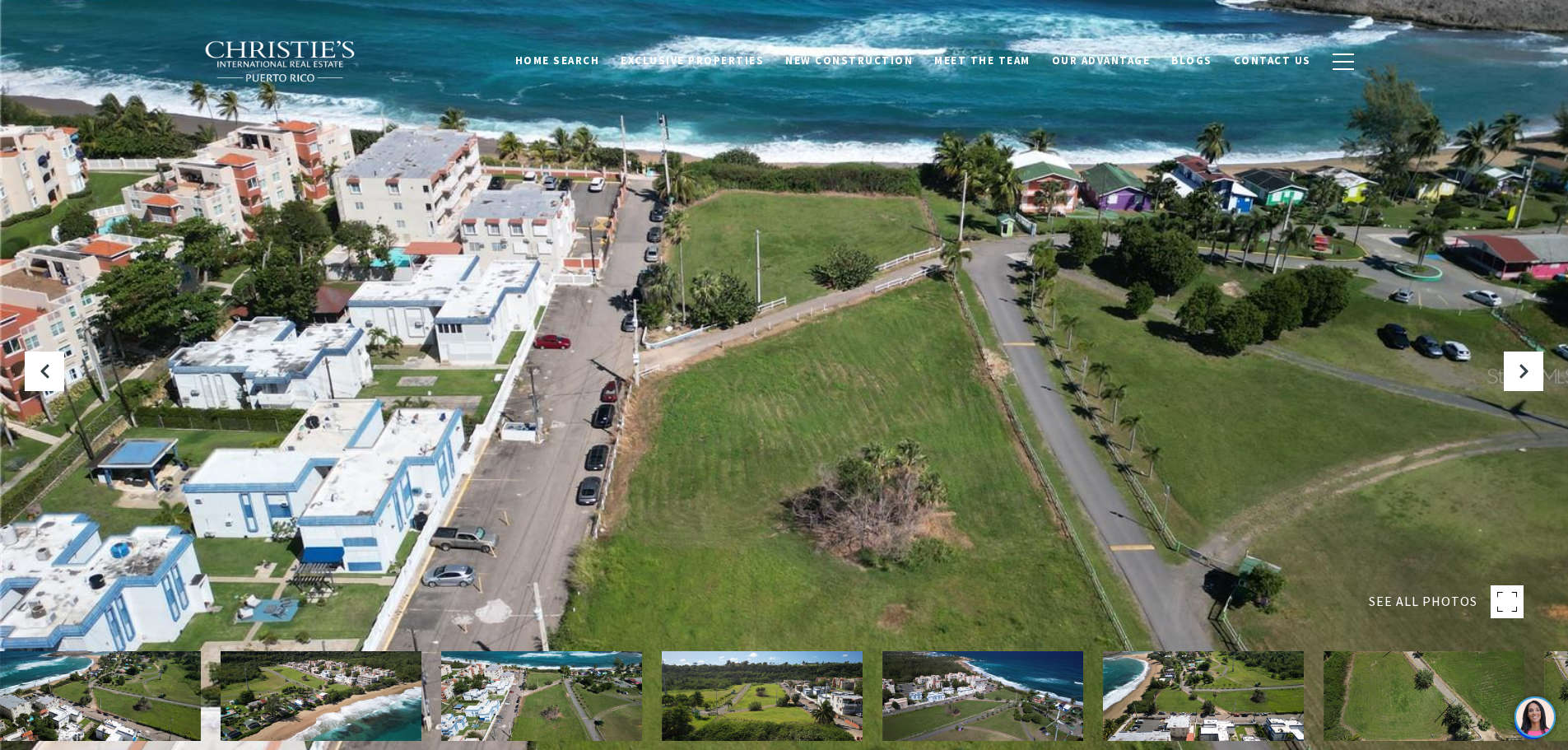
scroll to position [494, 0]
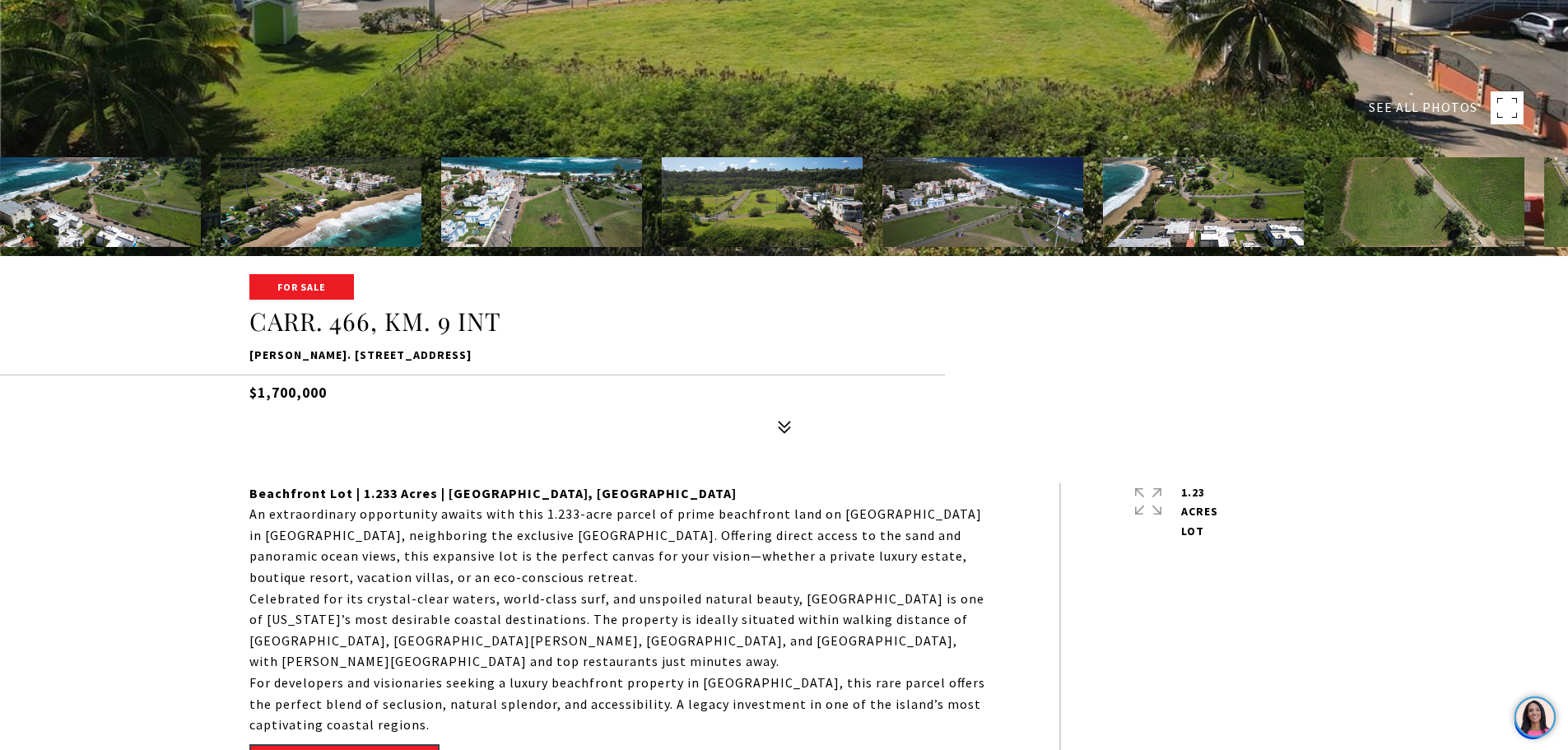
drag, startPoint x: 250, startPoint y: 355, endPoint x: 488, endPoint y: 355, distance: 238.0
click at [488, 355] on p "[PERSON_NAME]. [STREET_ADDRESS]" at bounding box center [785, 355] width 1070 height 20
copy p "[PERSON_NAME]. [STREET_ADDRESS]"
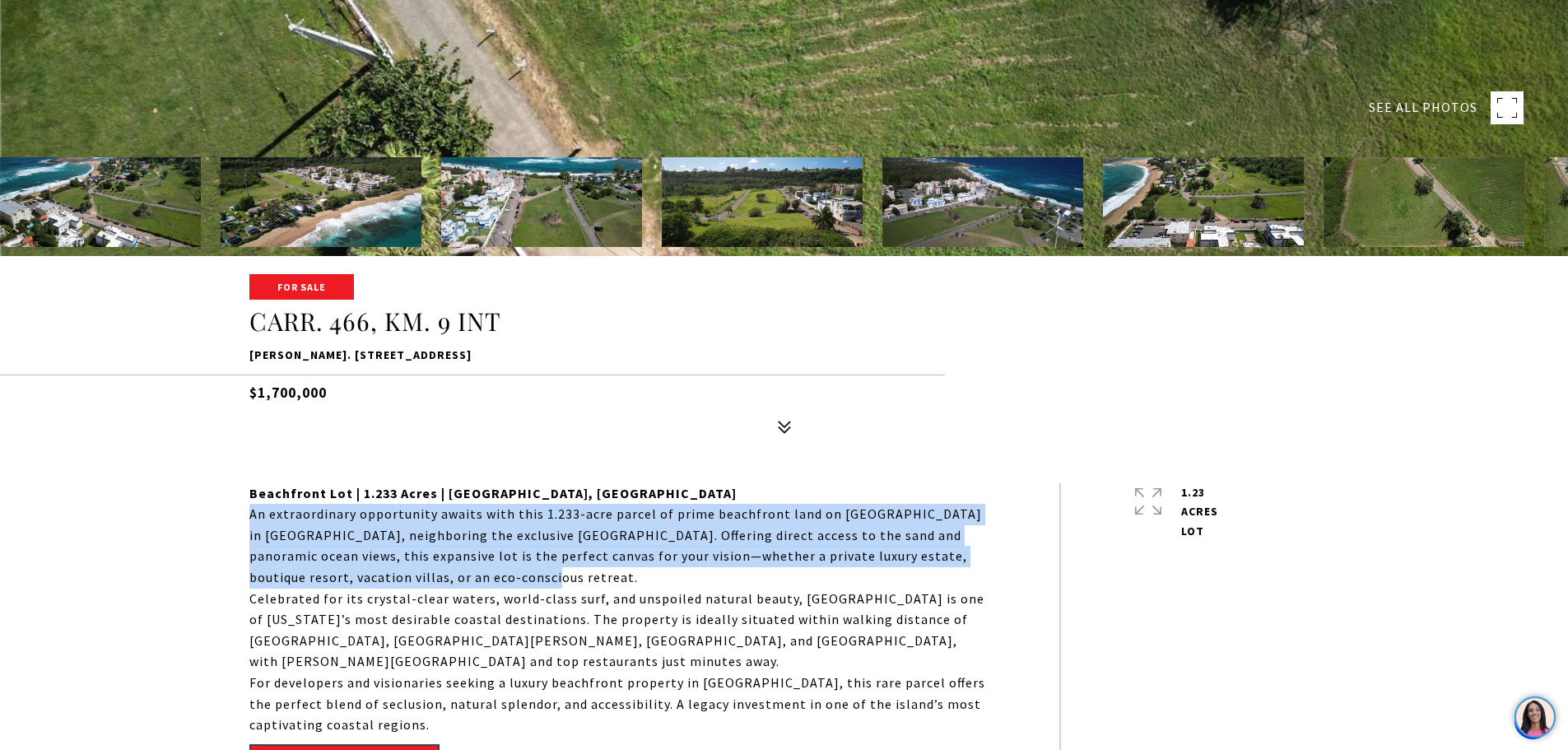
drag, startPoint x: 252, startPoint y: 512, endPoint x: 517, endPoint y: 579, distance: 273.3
click at [517, 579] on p "An extraordinary opportunity awaits with this 1.233-acre parcel of prime beachf…" at bounding box center [618, 546] width 736 height 84
copy p "An extraordinary opportunity awaits with this 1.233-acre parcel of prime beachf…"
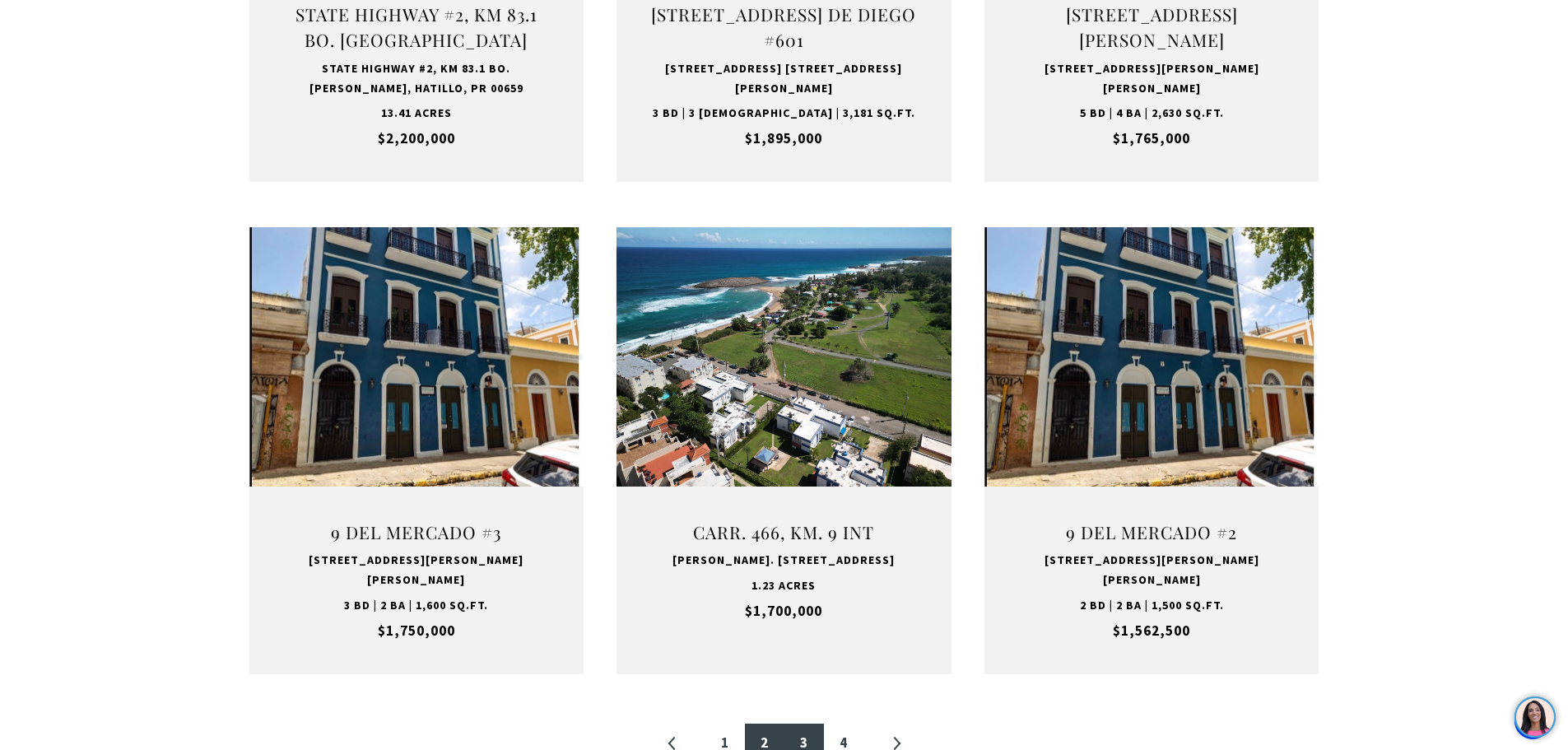
click at [803, 724] on link "3" at bounding box center [805, 744] width 39 height 39
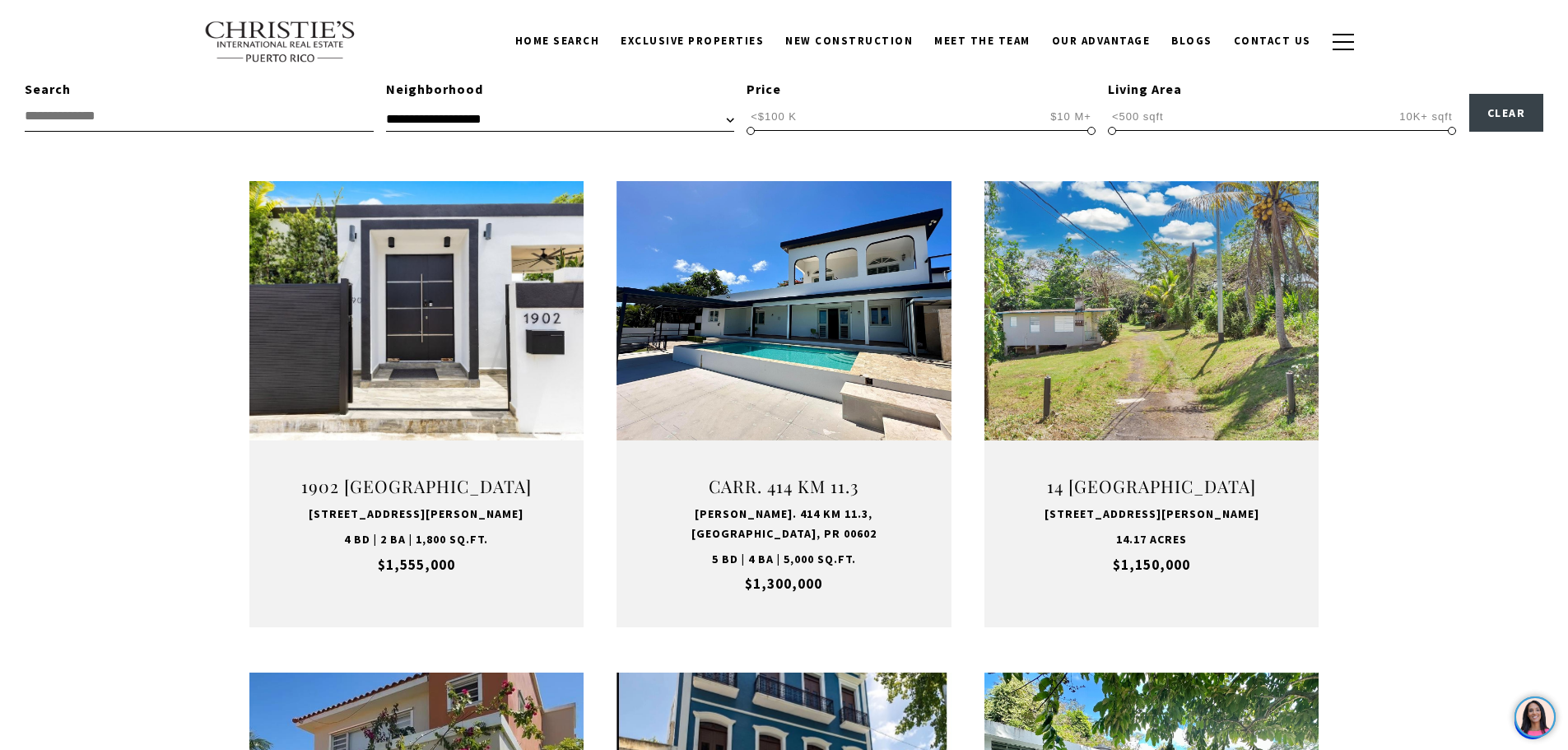
scroll to position [577, 0]
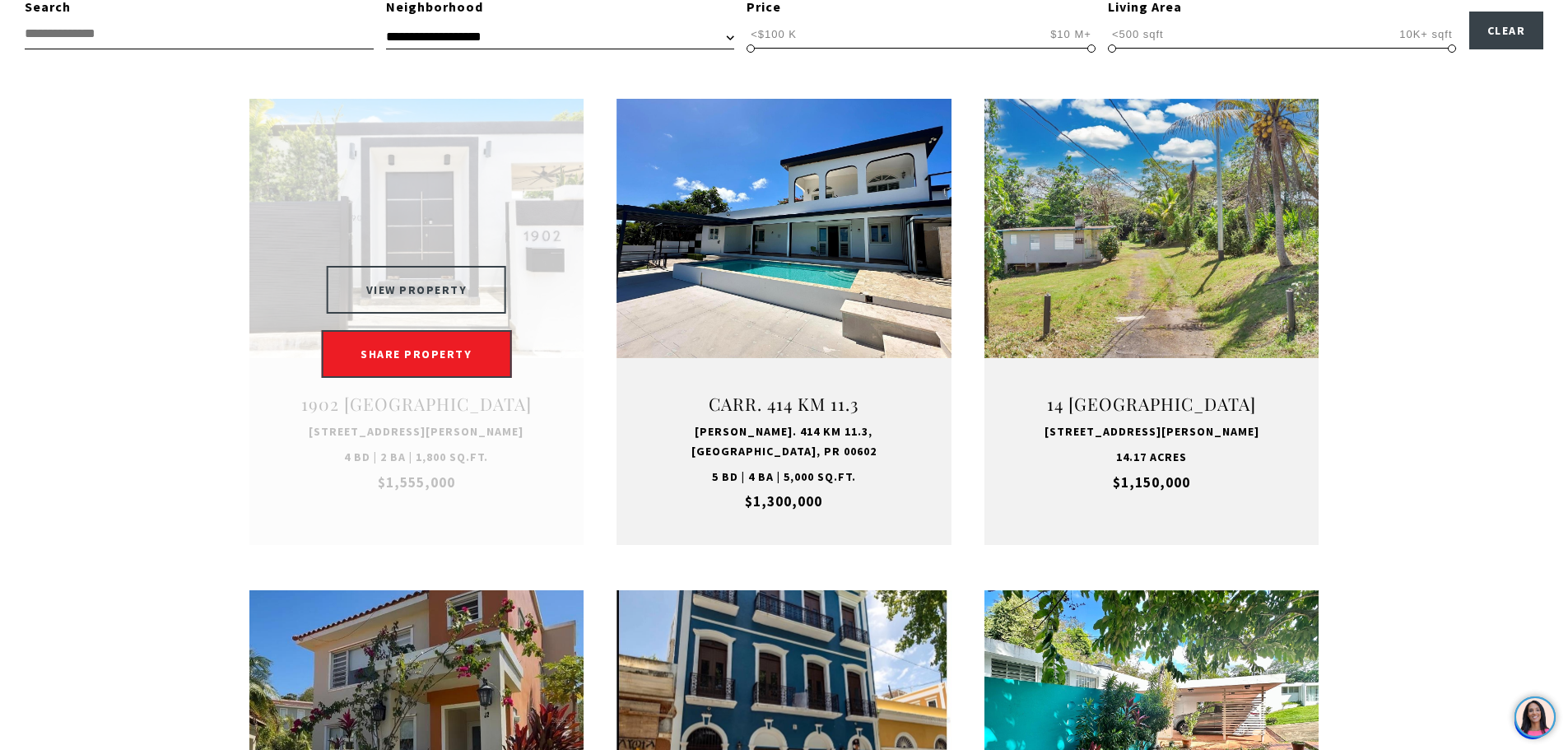
click at [428, 288] on button "VIEW PROPERTY" at bounding box center [417, 290] width 180 height 48
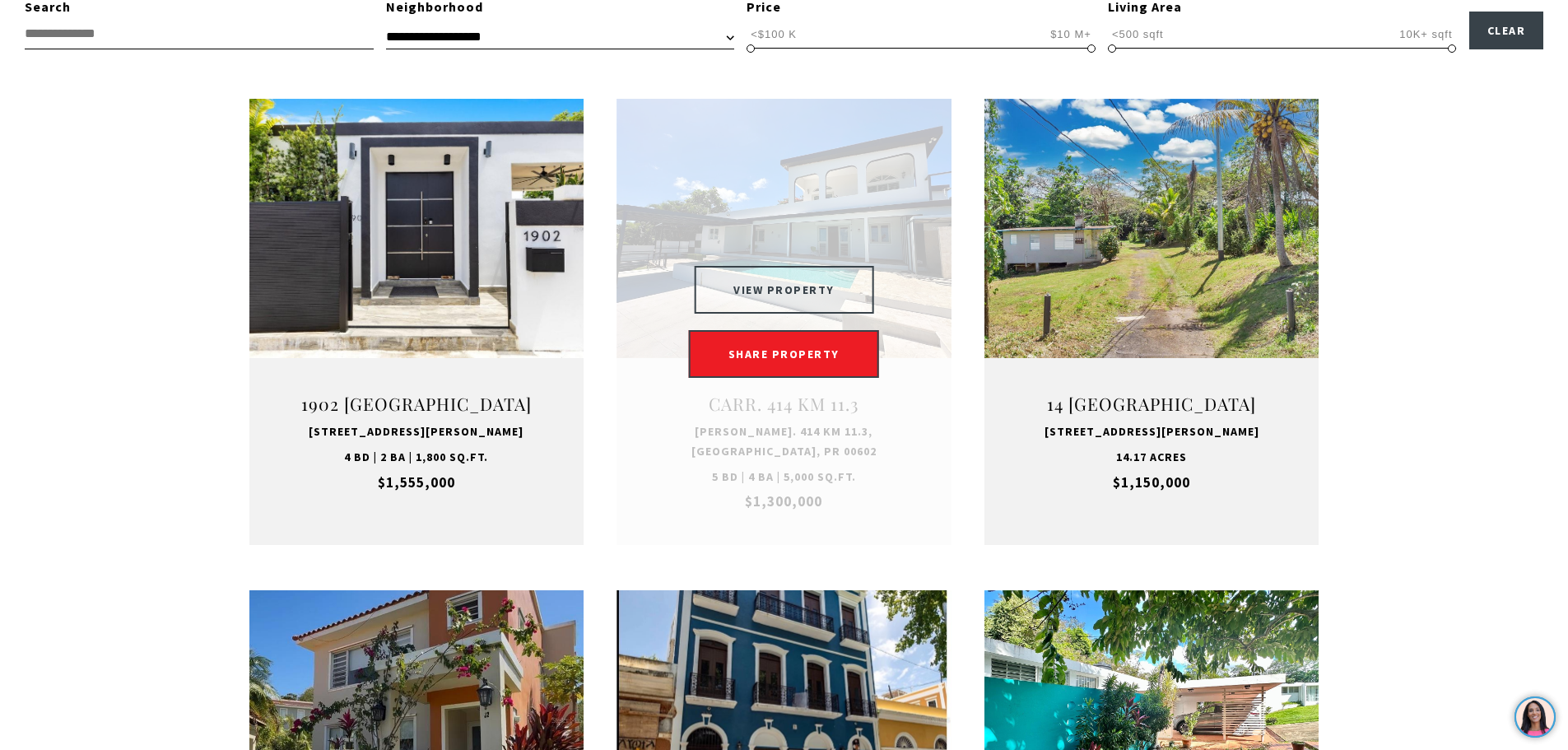
click at [809, 307] on button "VIEW PROPERTY" at bounding box center [784, 290] width 180 height 48
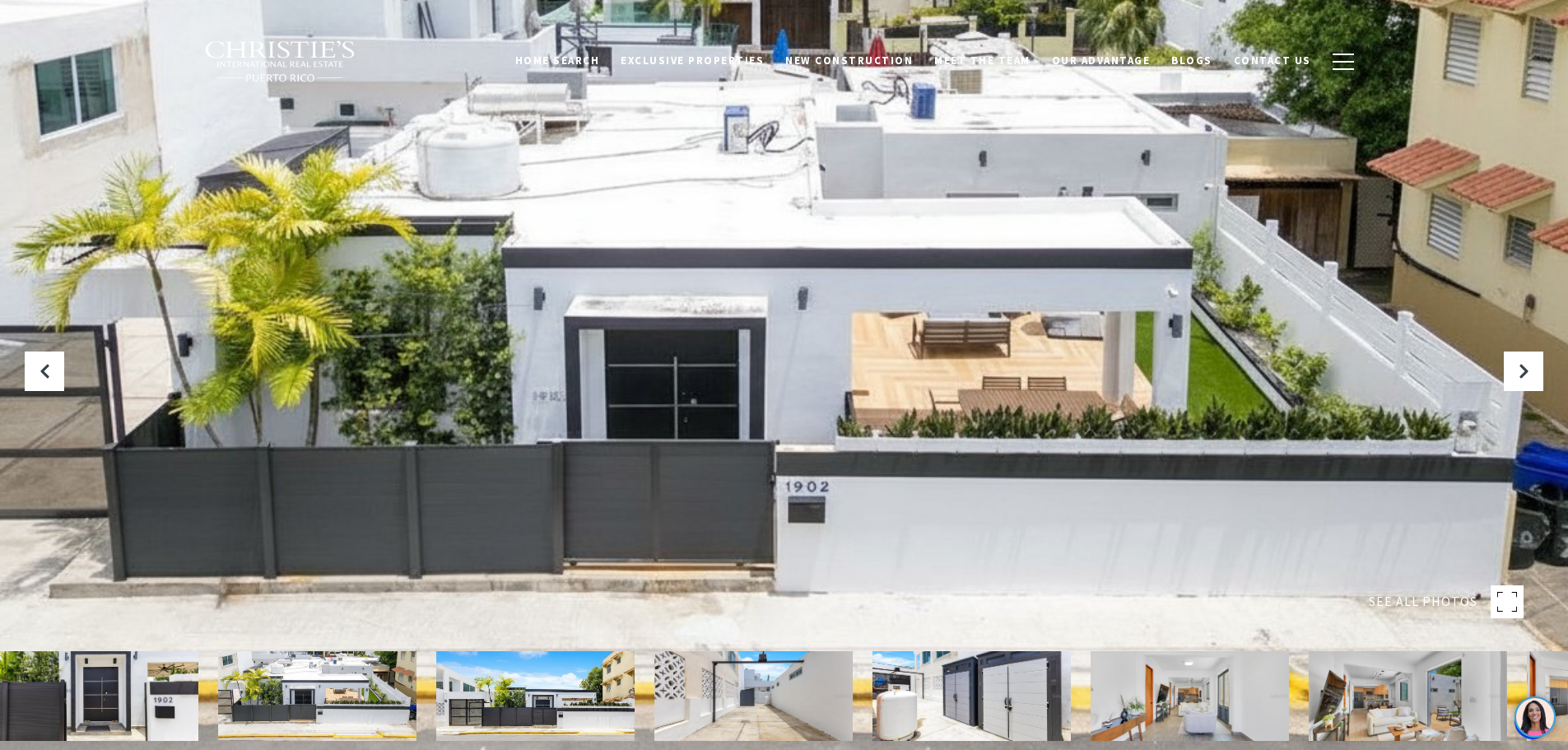
scroll to position [412, 0]
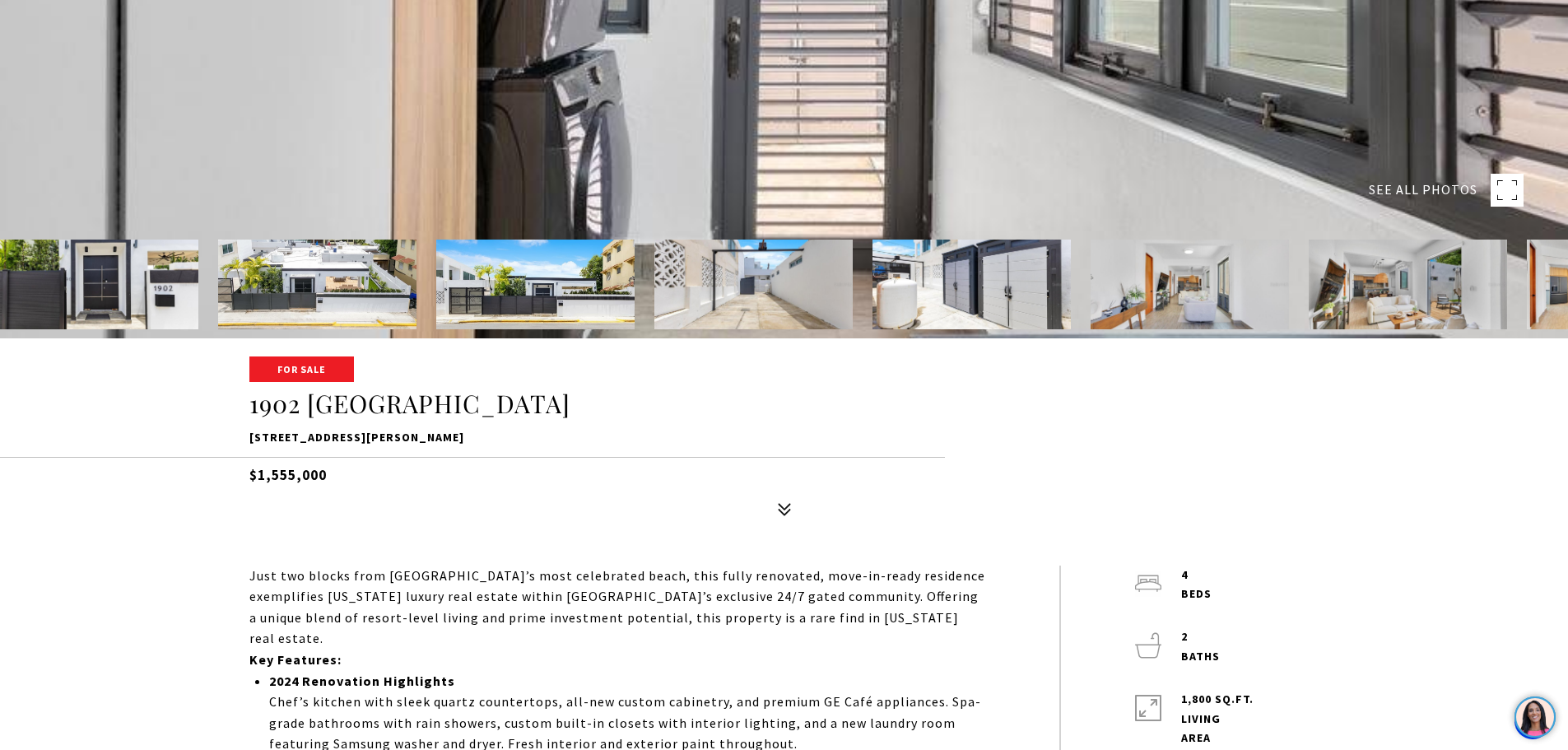
drag, startPoint x: 249, startPoint y: 436, endPoint x: 550, endPoint y: 431, distance: 301.0
click at [550, 431] on p "[STREET_ADDRESS][PERSON_NAME]" at bounding box center [785, 438] width 1070 height 20
copy p "[STREET_ADDRESS][PERSON_NAME]"
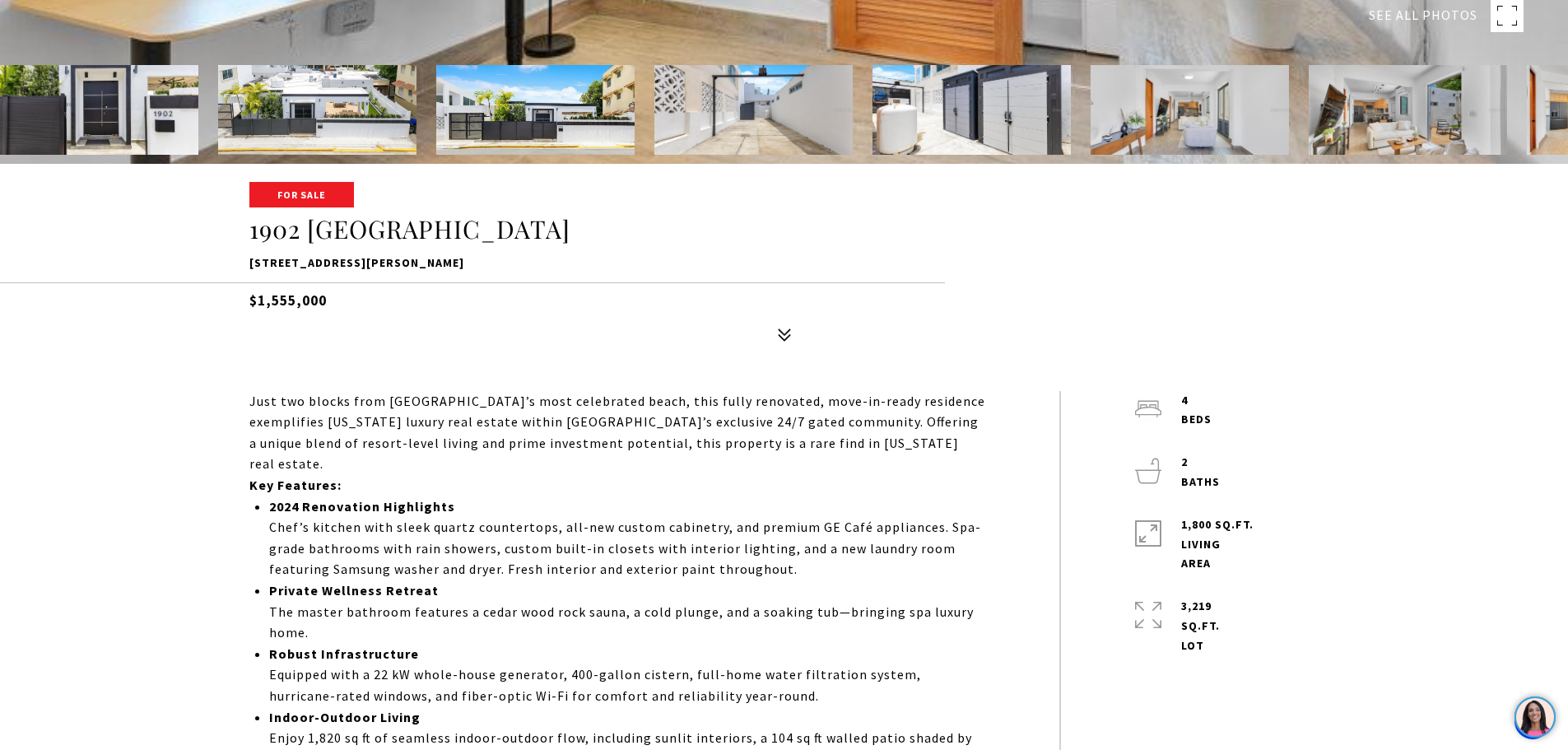
scroll to position [659, 0]
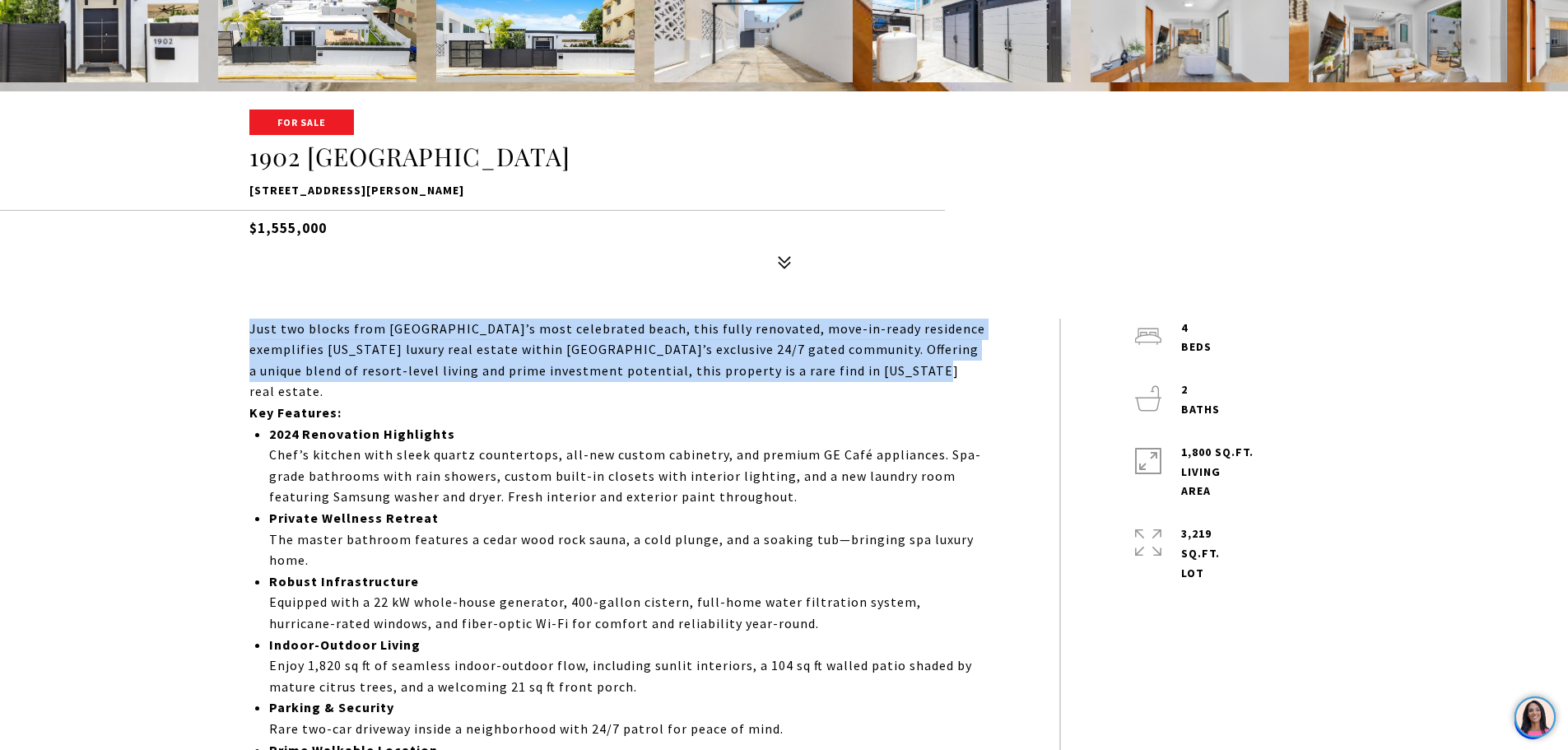
drag, startPoint x: 252, startPoint y: 328, endPoint x: 1018, endPoint y: 380, distance: 767.8
click at [1018, 380] on div "Just two blocks from San Juan’s most celebrated beach, this fully renovated, mo…" at bounding box center [654, 763] width 810 height 890
copy p "Just two blocks from San Juan’s most celebrated beach, this fully renovated, mo…"
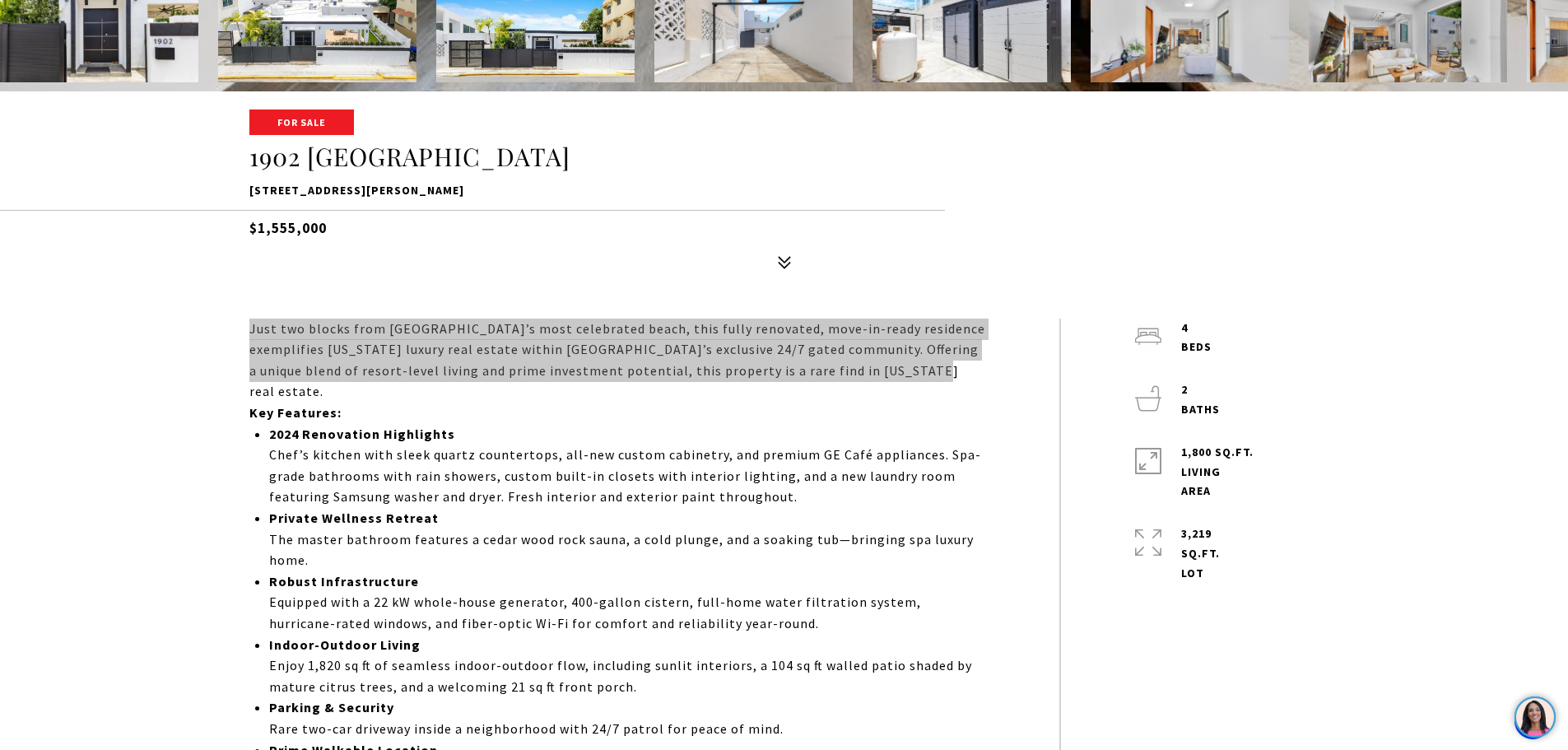
scroll to position [989, 0]
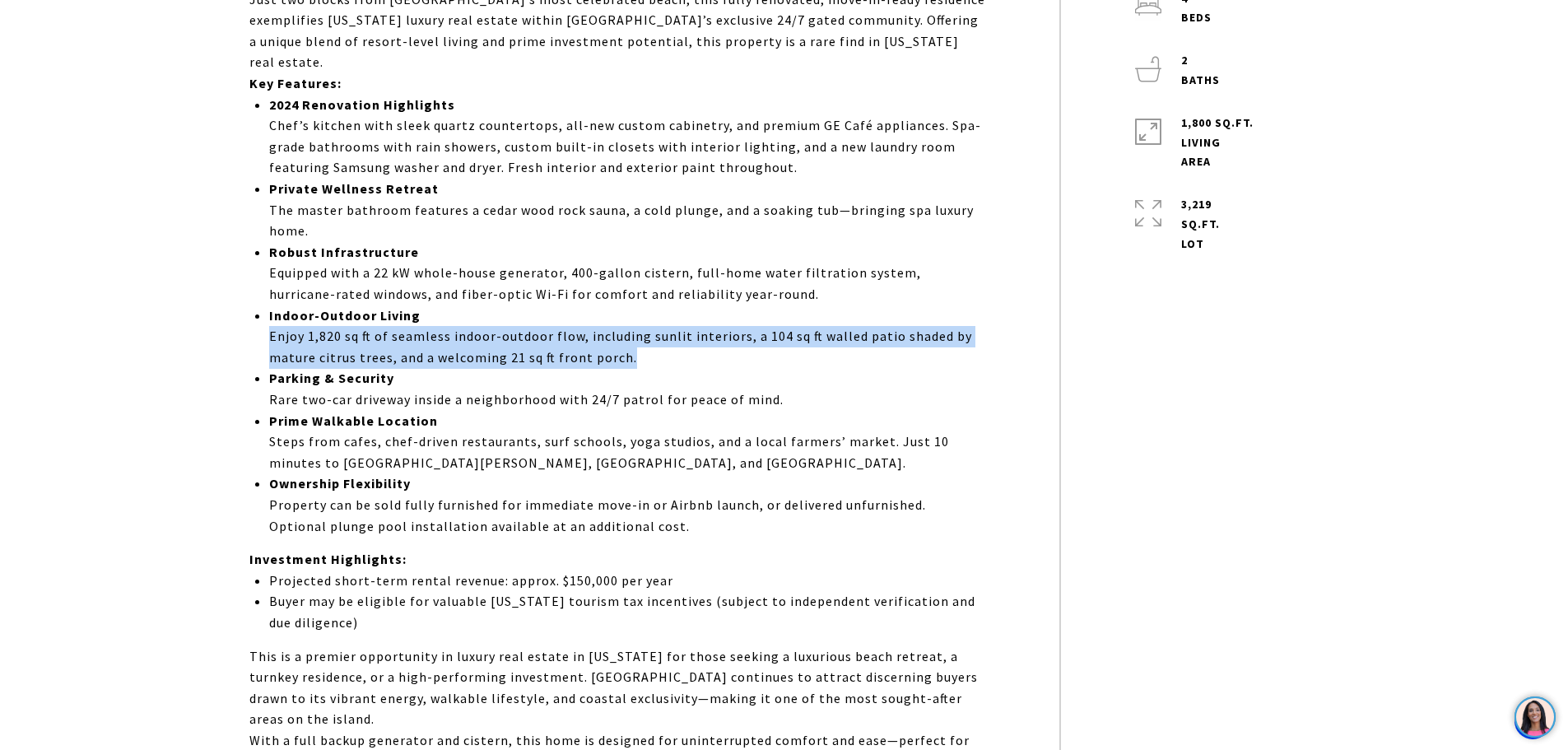
drag, startPoint x: 271, startPoint y: 316, endPoint x: 665, endPoint y: 332, distance: 394.3
click at [665, 332] on p "Indoor-Outdoor Living Enjoy 1,820 sq ft of seamless indoor-outdoor flow, includ…" at bounding box center [627, 337] width 715 height 64
copy p "Enjoy 1,820 sq ft of seamless indoor-outdoor flow, including sunlit interiors, …"
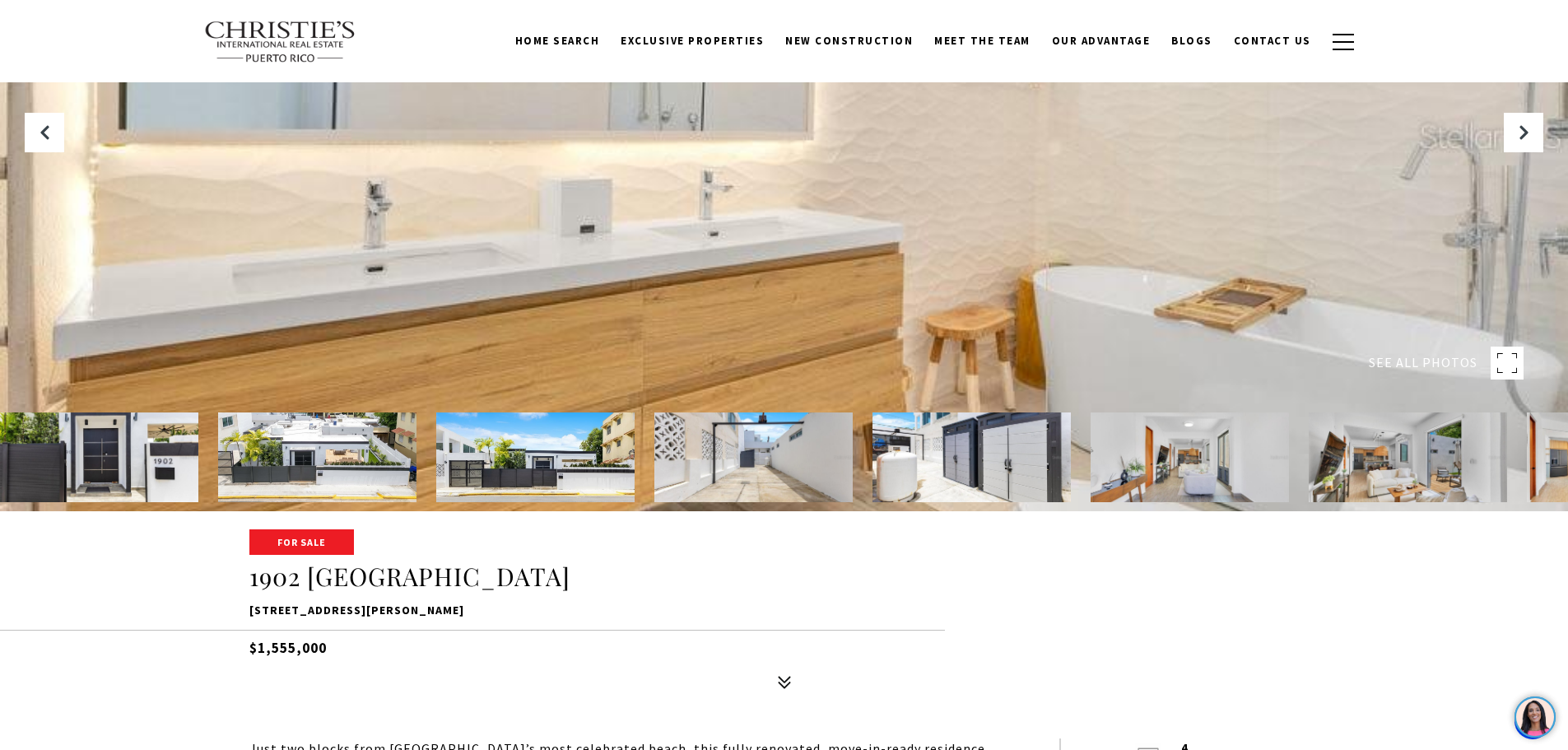
scroll to position [0, 0]
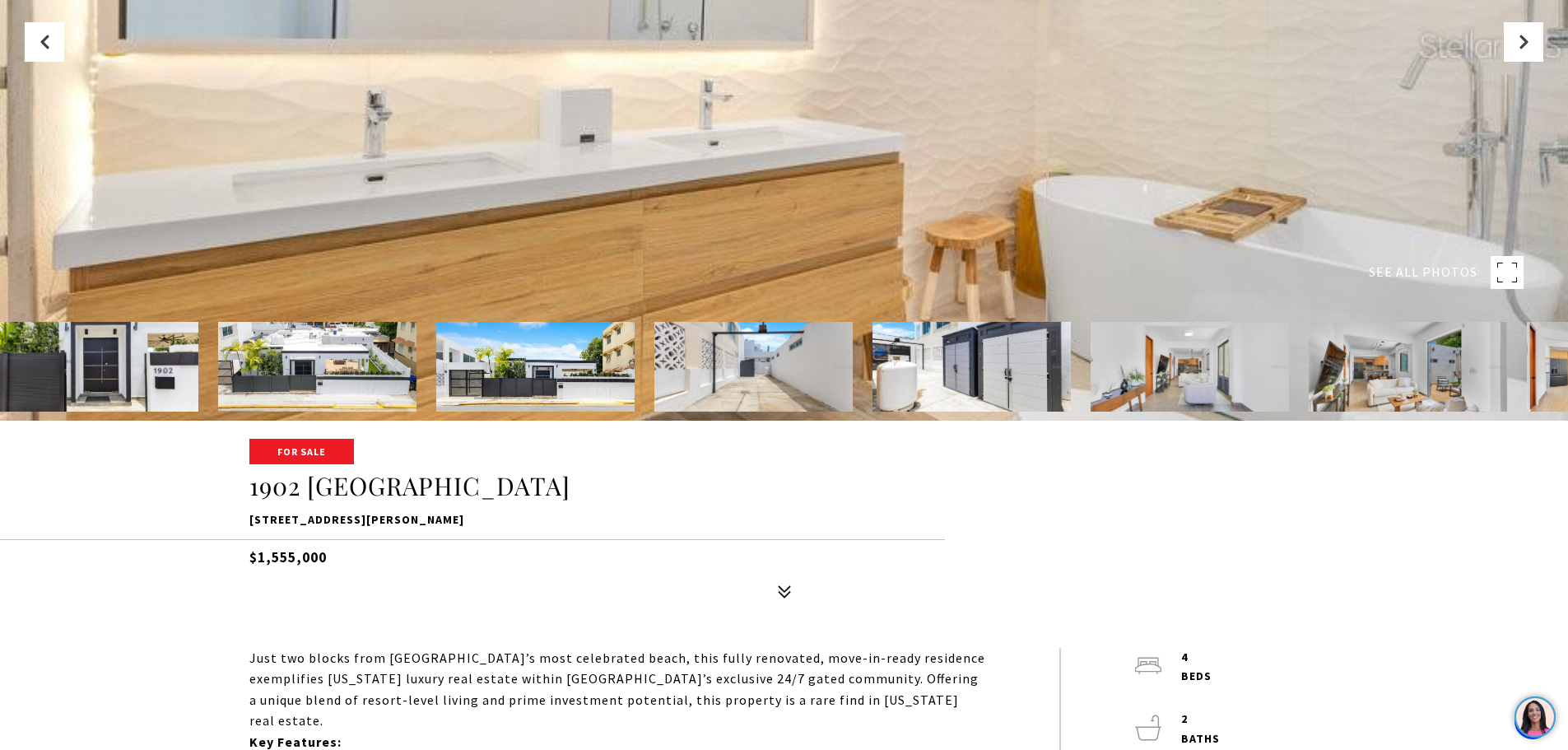
click at [648, 601] on div "For Sale 1902 CALLE CACIQUE 1902 CALLE CACIQUE, SAN JUAN, PR 00911 $1,555,000" at bounding box center [785, 523] width 1153 height 166
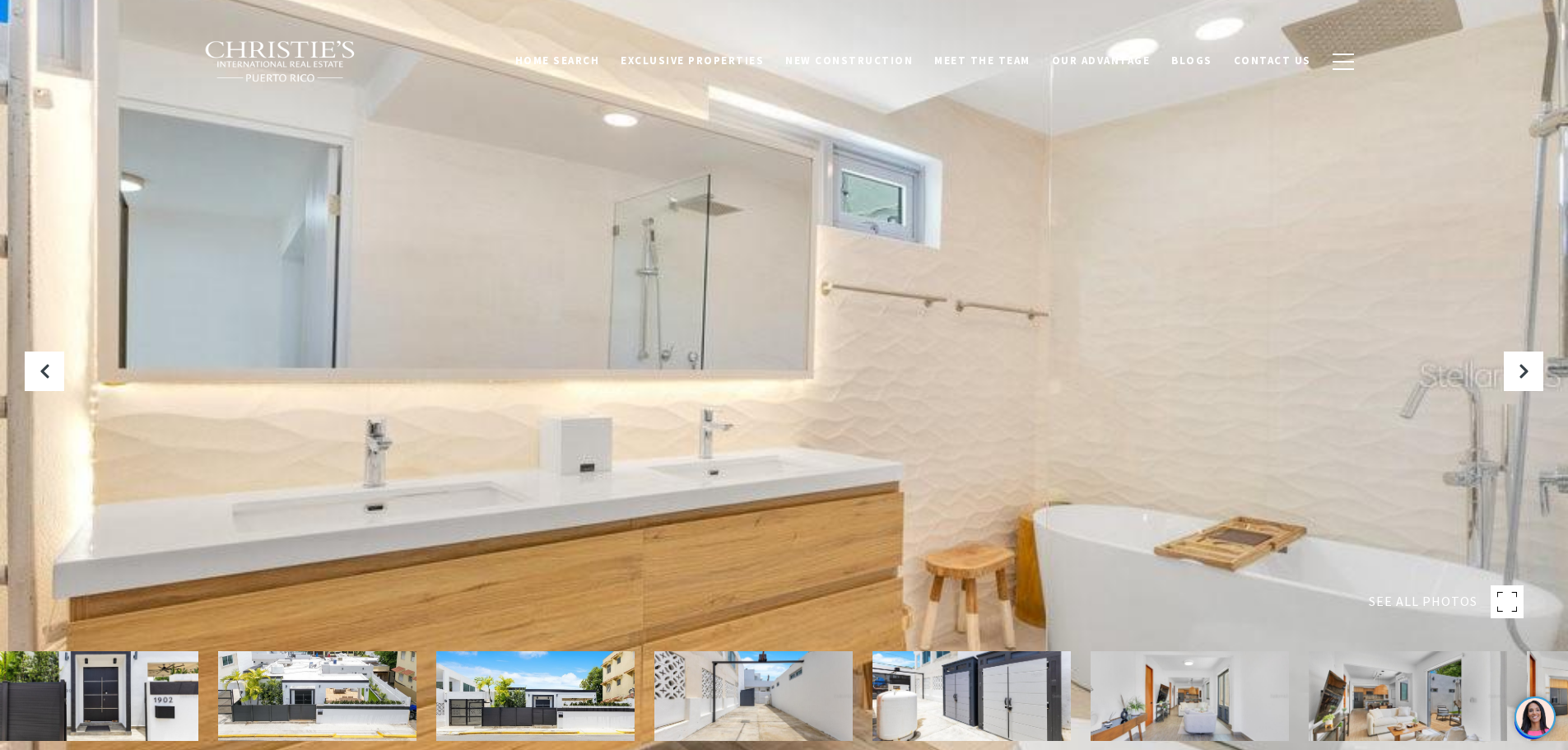
click at [576, 702] on img at bounding box center [535, 696] width 198 height 90
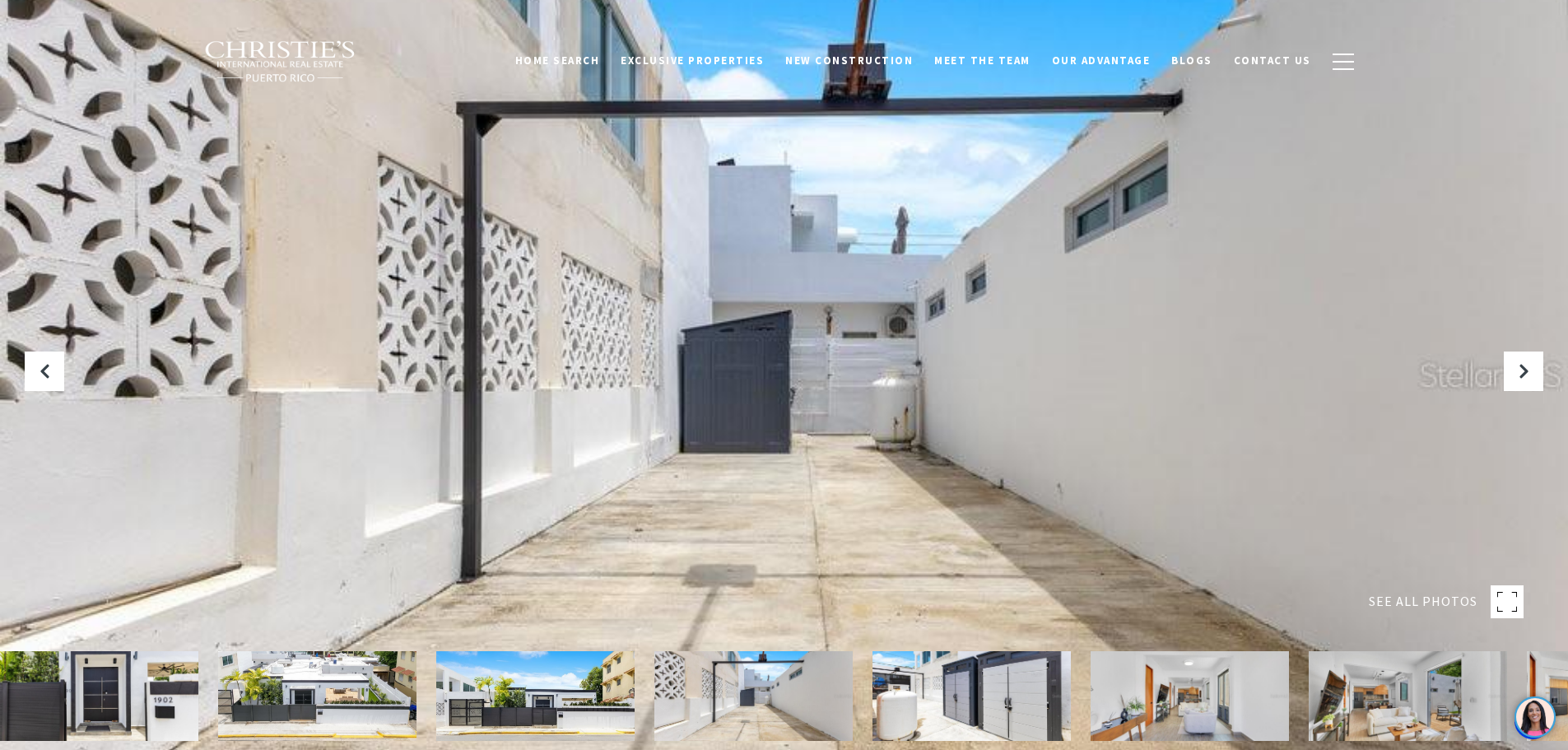
click at [558, 694] on img at bounding box center [535, 696] width 198 height 90
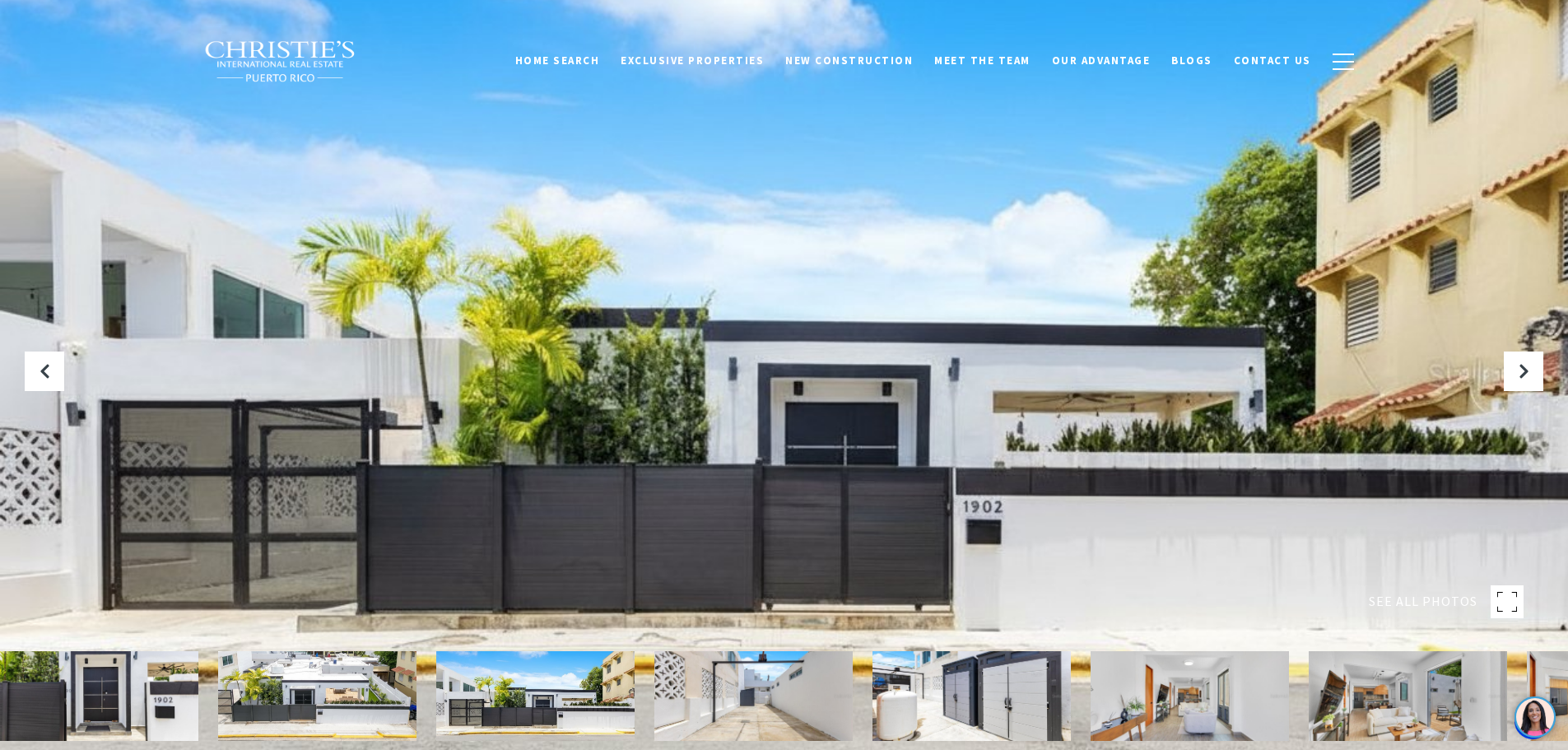
click at [895, 476] on div at bounding box center [784, 375] width 1568 height 750
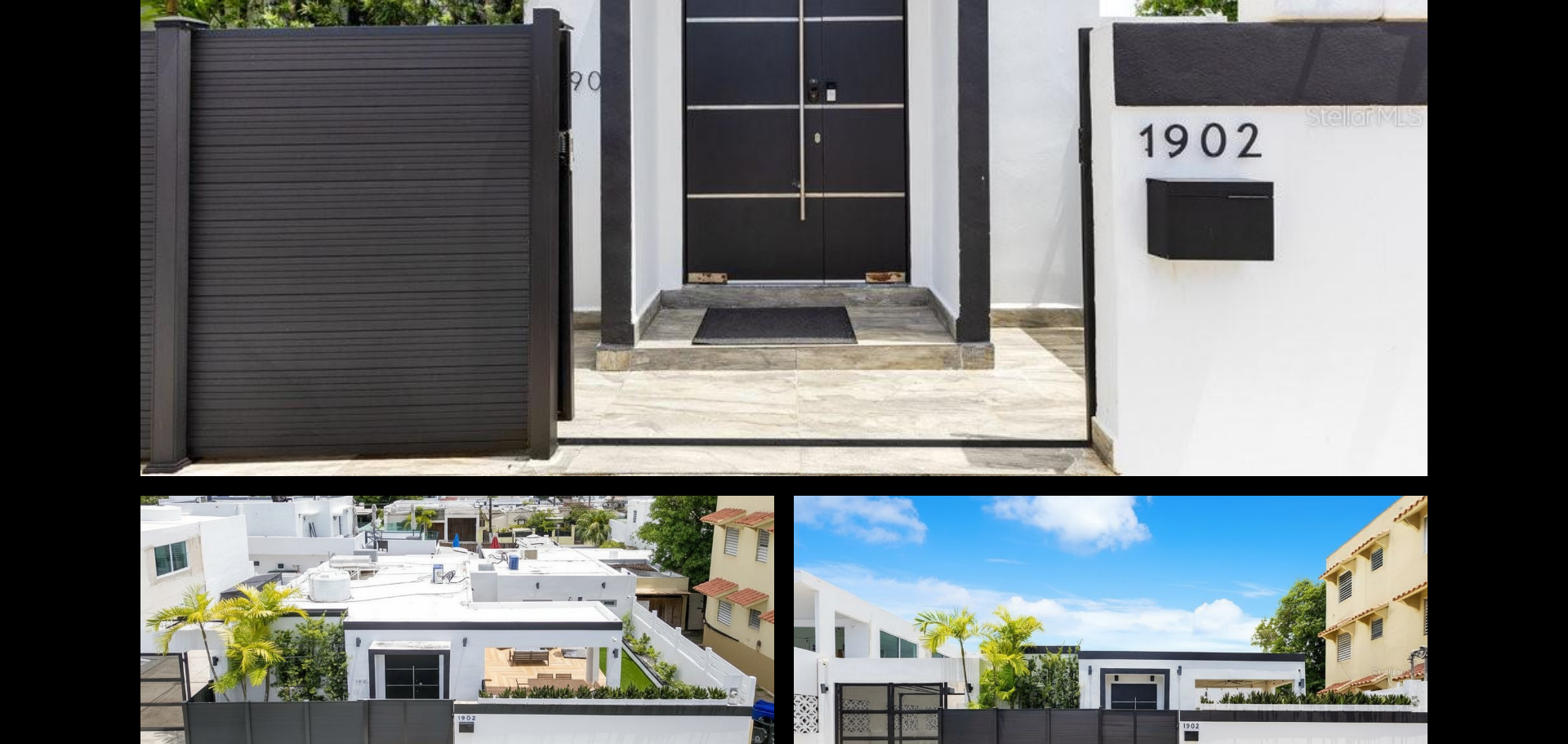
scroll to position [654, 0]
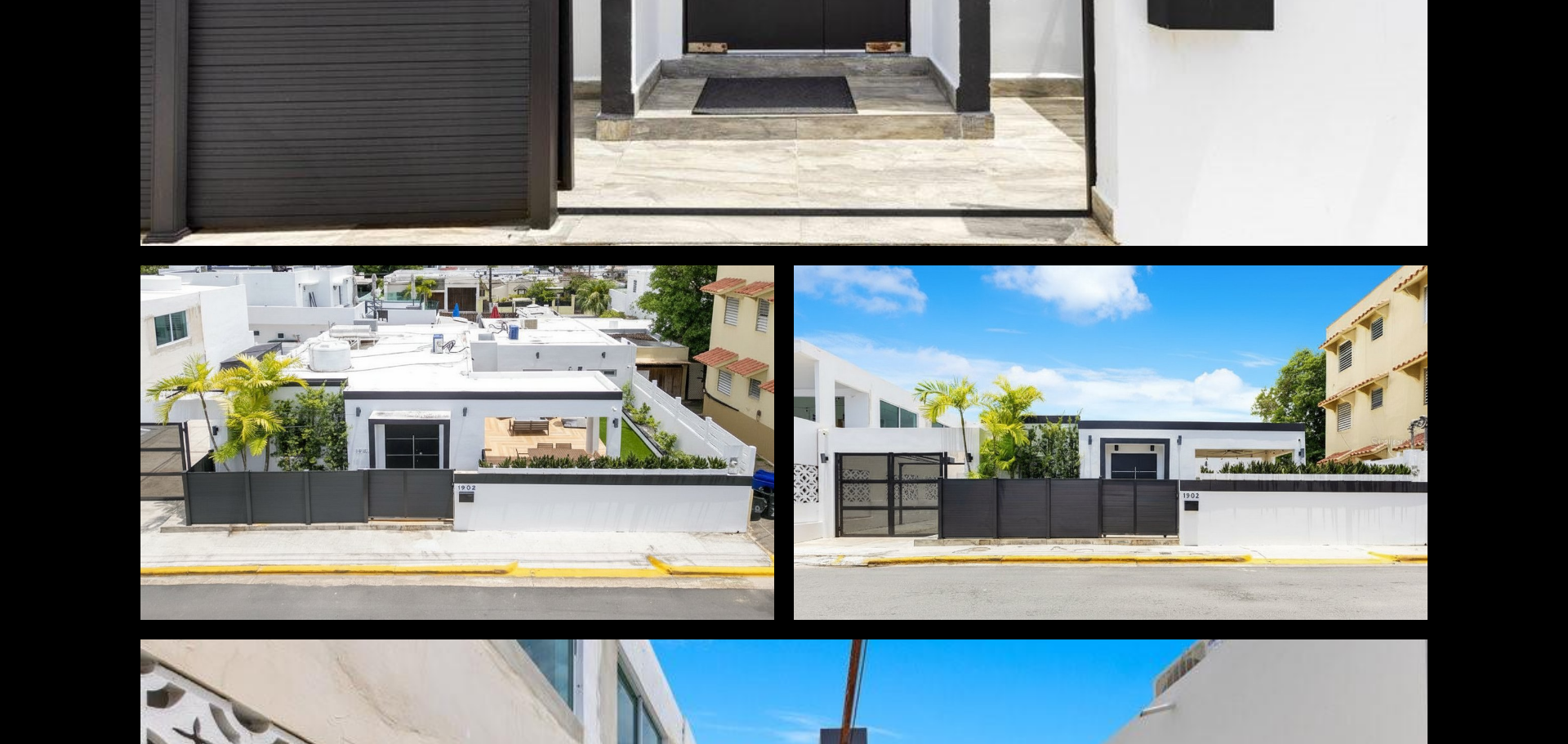
click at [584, 401] on div at bounding box center [457, 443] width 634 height 355
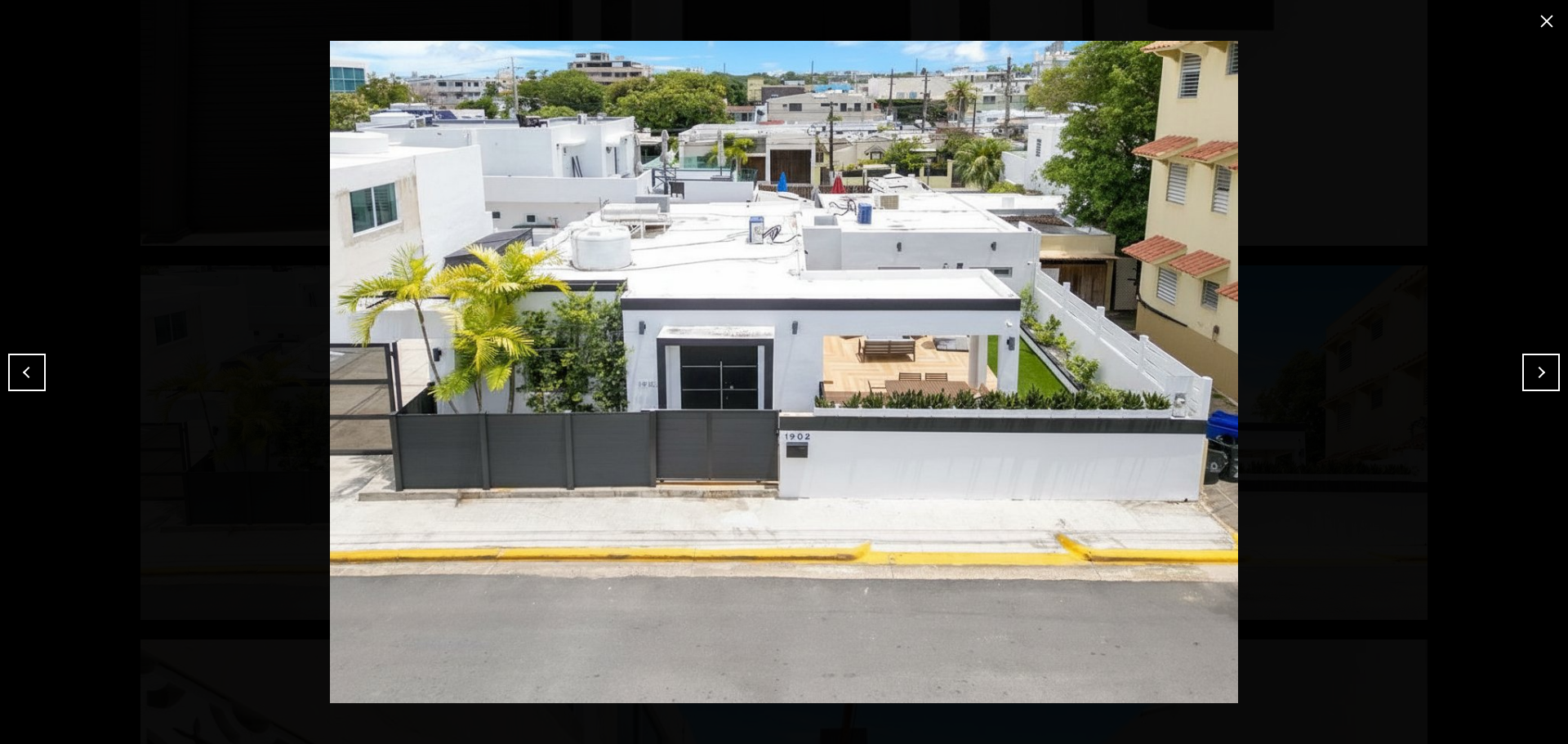
click at [1542, 24] on button "close modal" at bounding box center [1546, 21] width 26 height 26
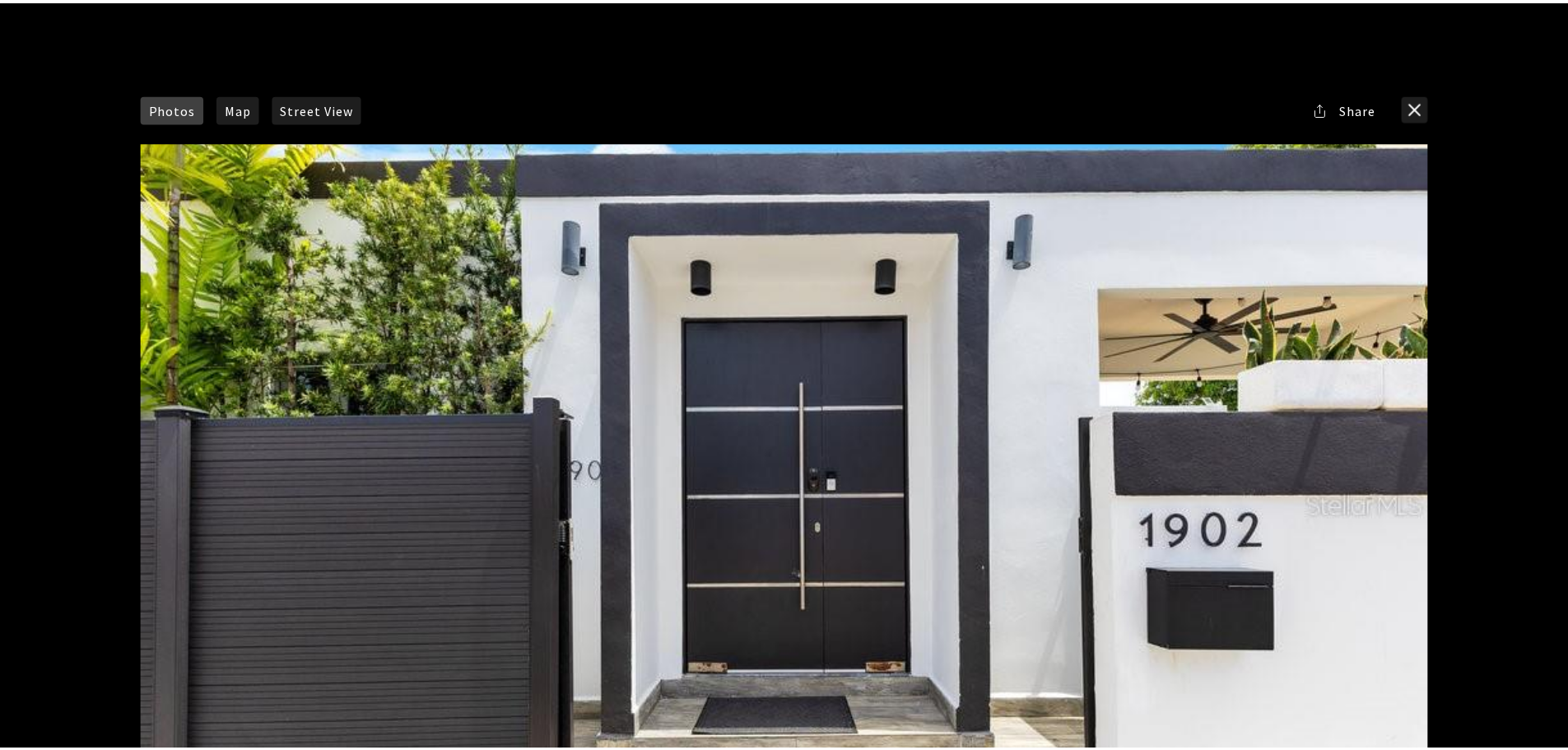
scroll to position [0, 0]
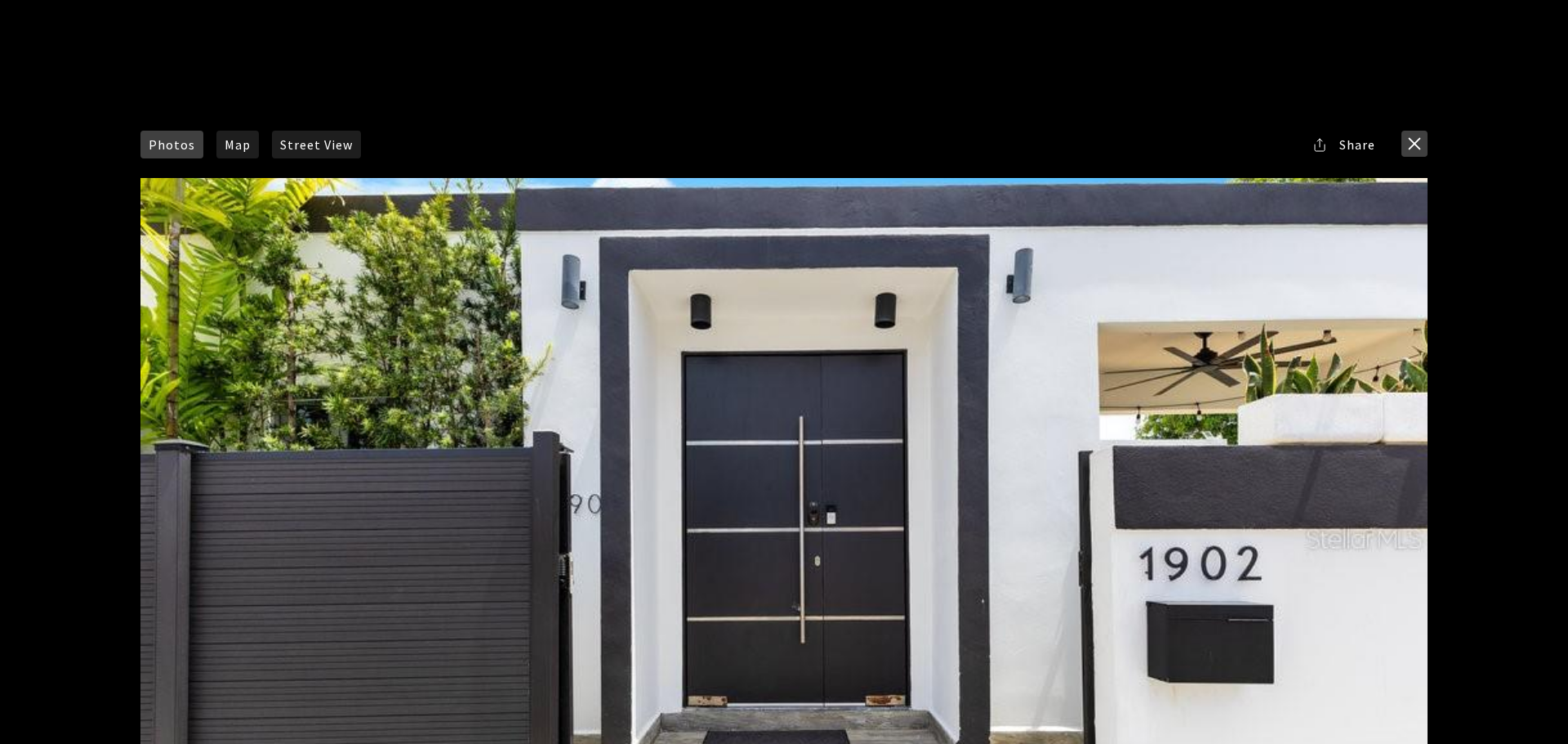
click at [1415, 150] on button "close modal" at bounding box center [1414, 144] width 26 height 26
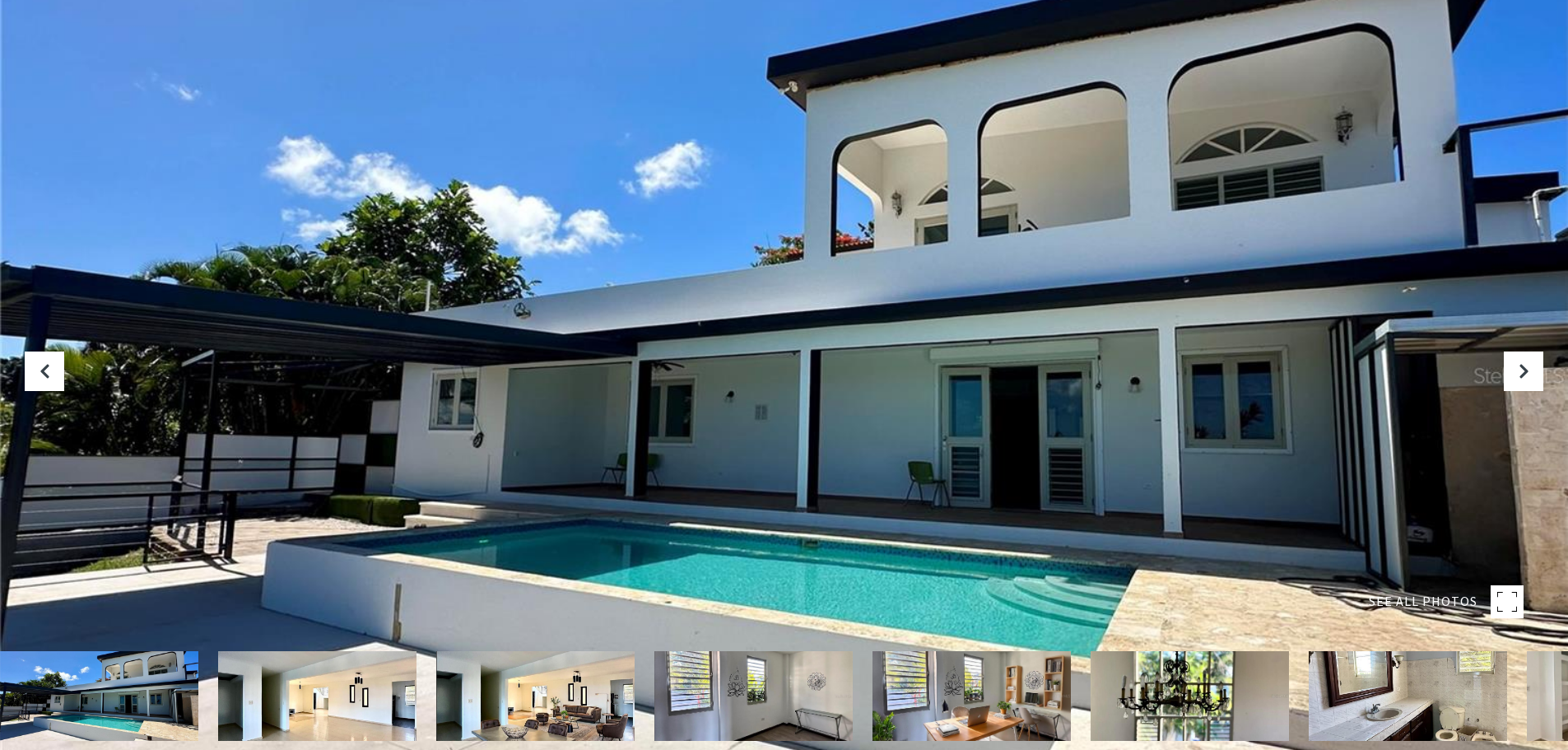
click at [120, 651] on img at bounding box center [99, 696] width 198 height 90
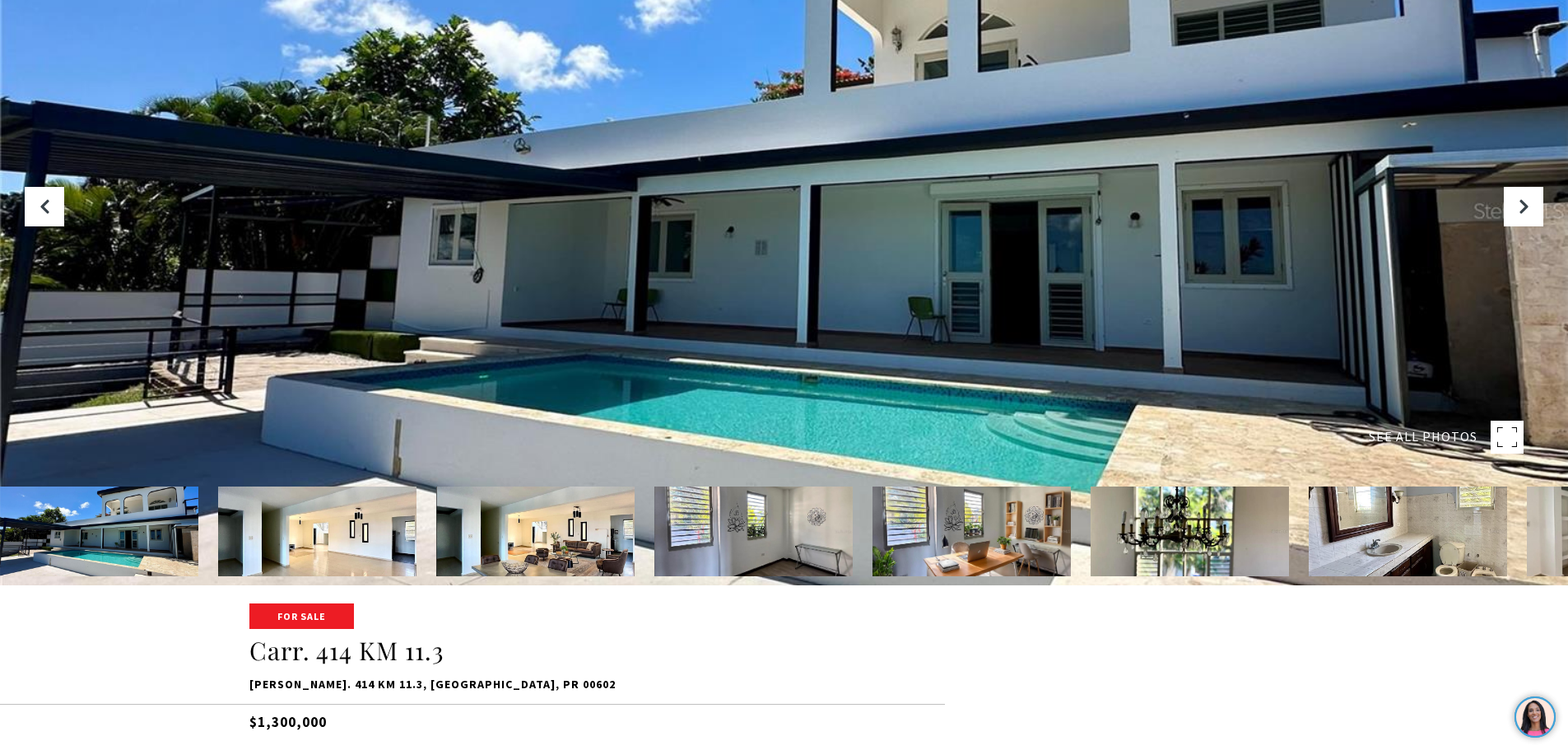
click at [961, 347] on div at bounding box center [784, 210] width 1568 height 750
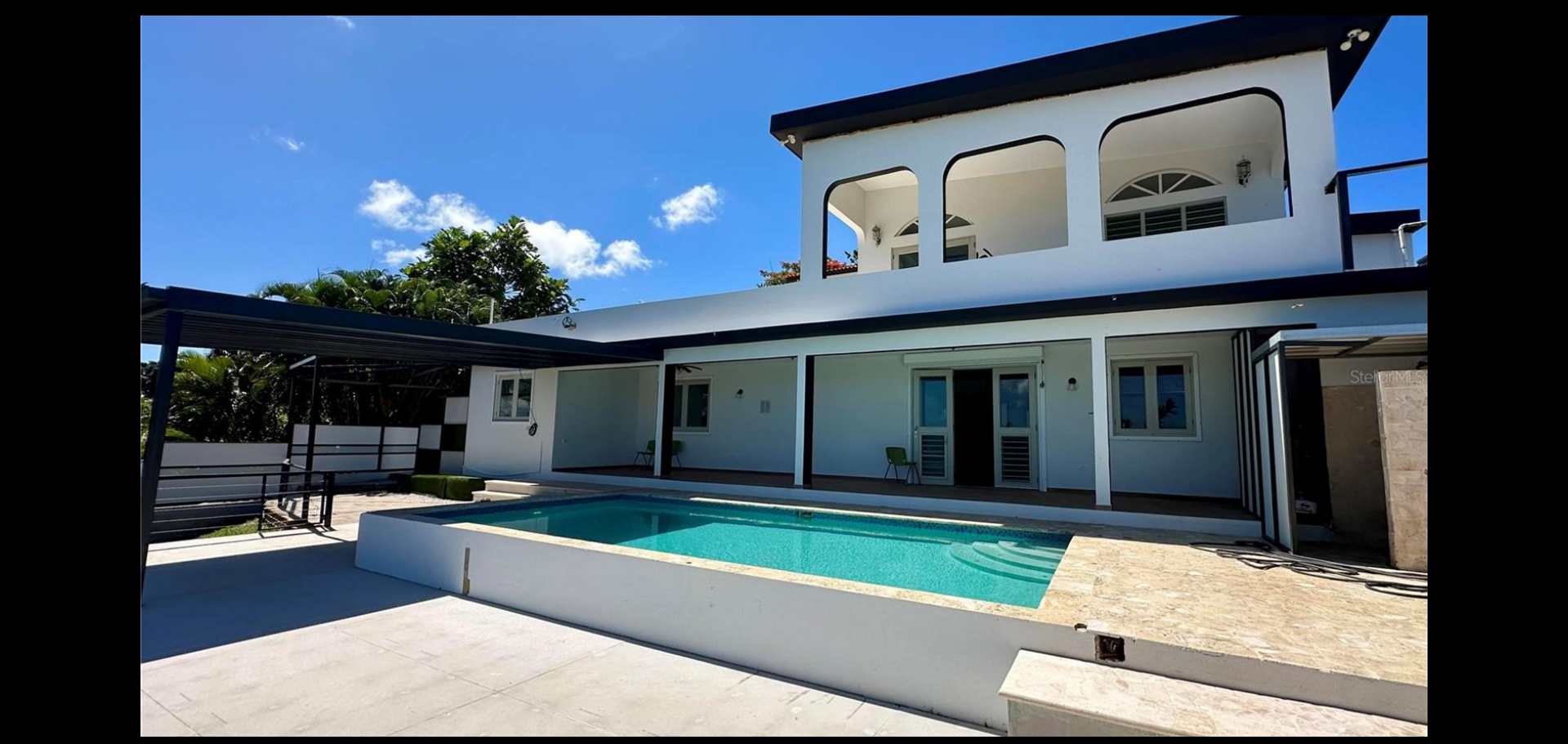
scroll to position [163, 0]
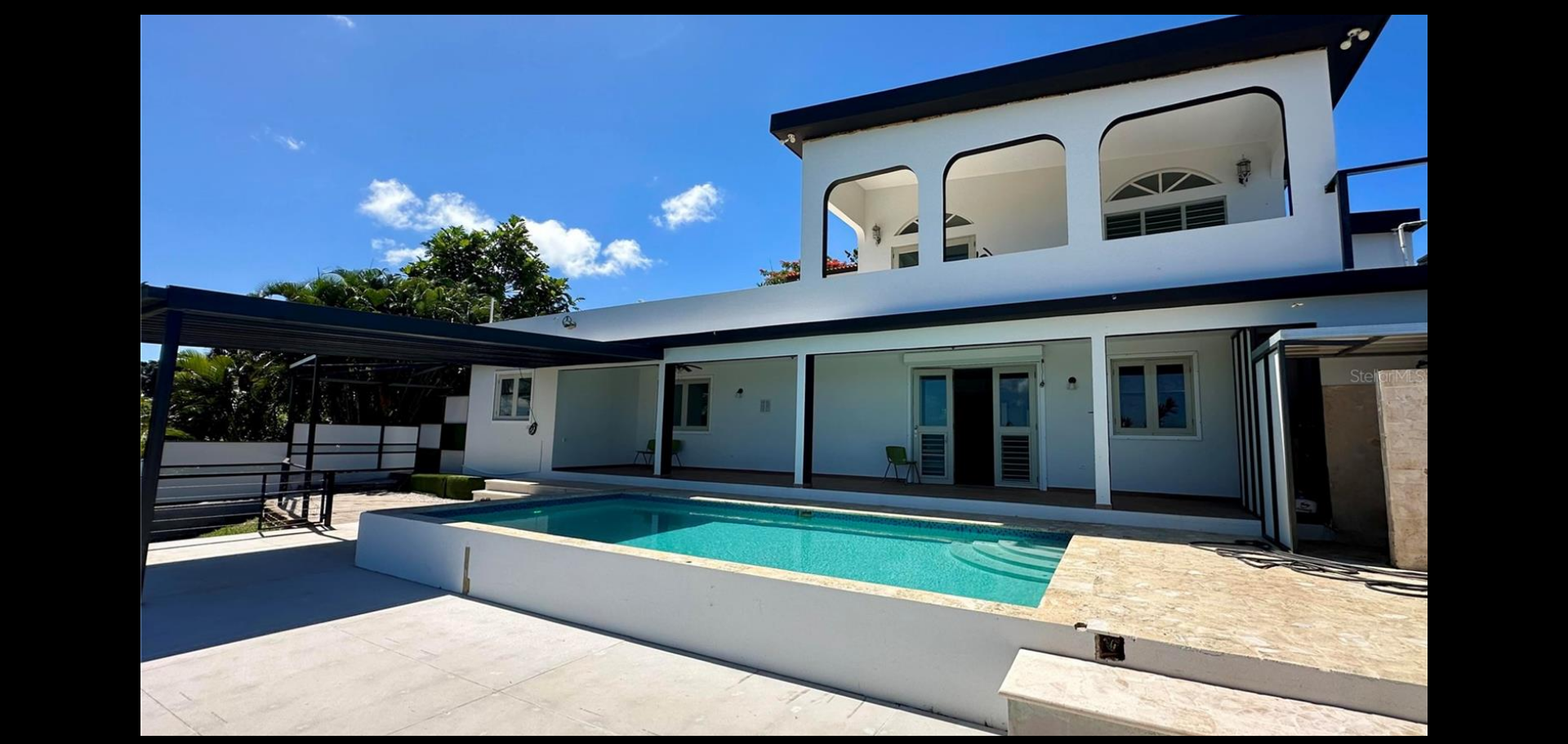
drag, startPoint x: 841, startPoint y: 366, endPoint x: 774, endPoint y: 409, distance: 79.6
click at [774, 409] on div at bounding box center [784, 375] width 1286 height 721
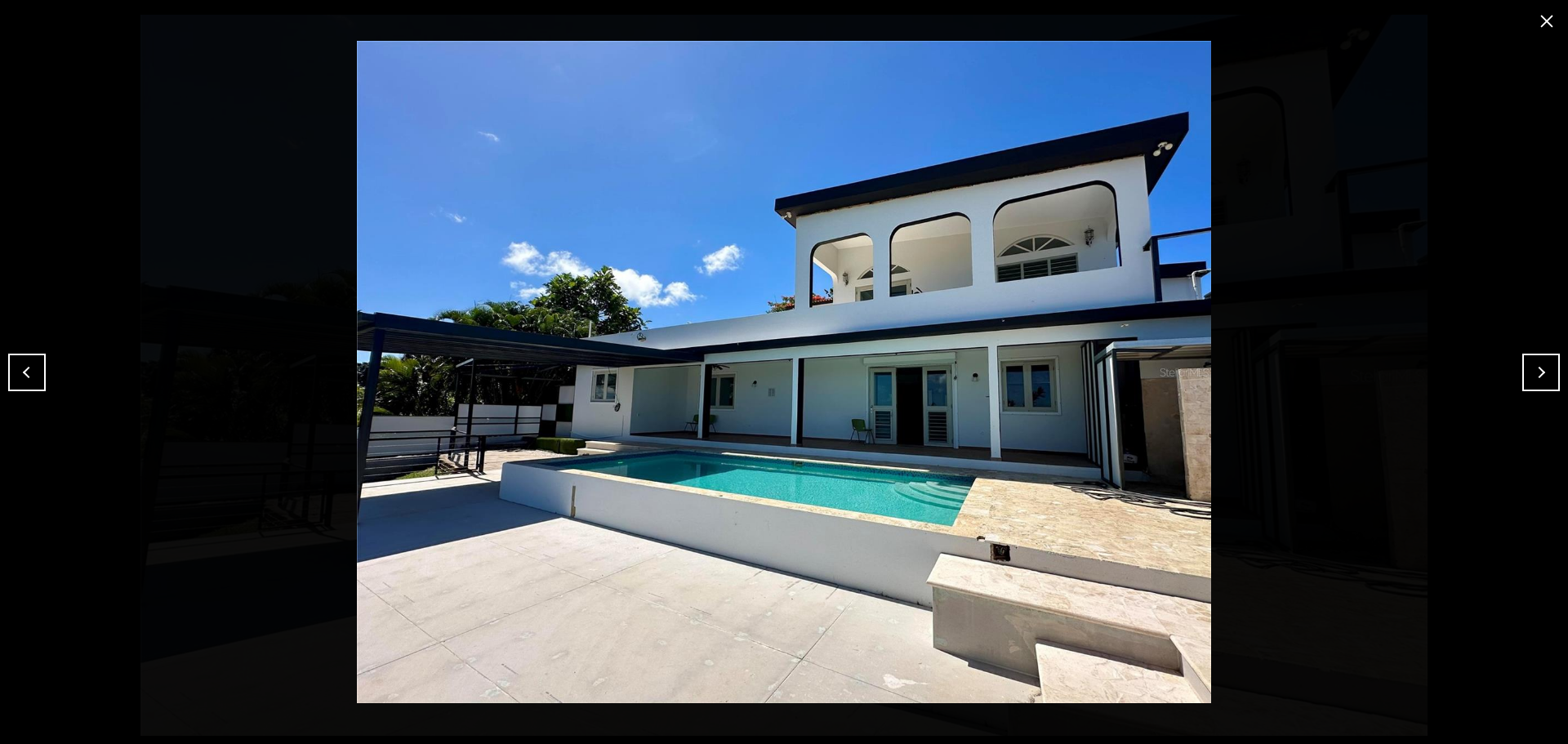
click at [1542, 19] on button "close modal" at bounding box center [1546, 21] width 26 height 26
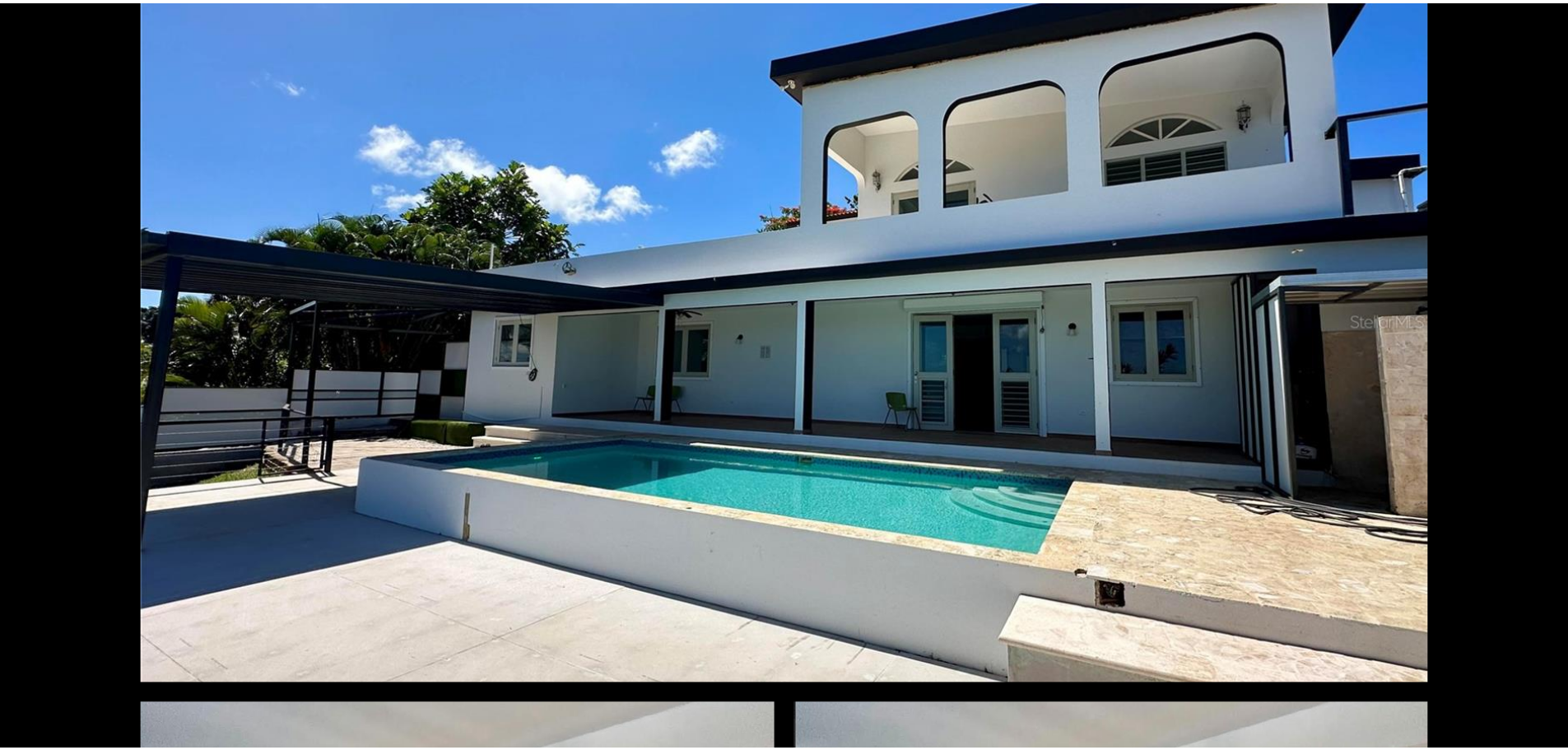
scroll to position [0, 0]
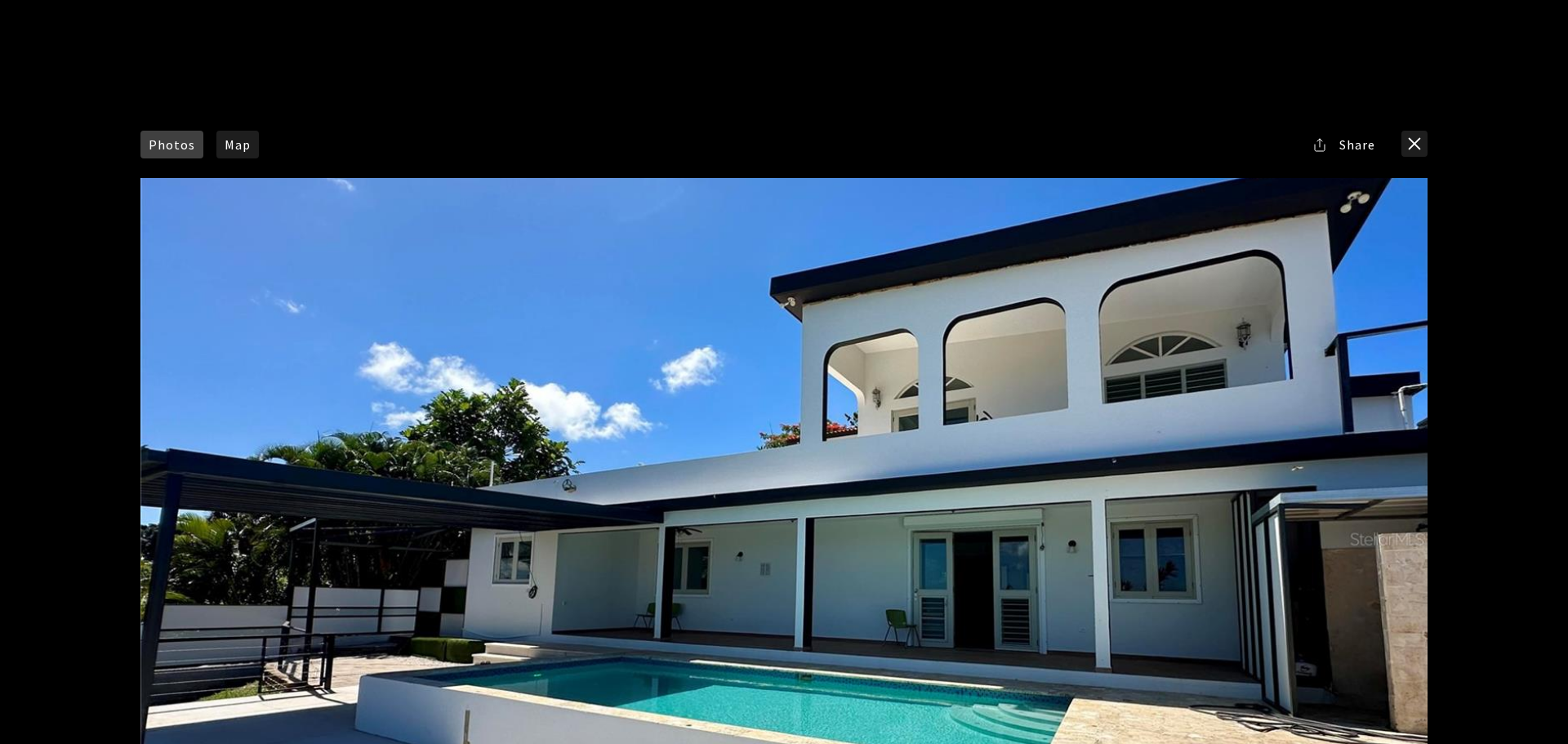
click at [1430, 139] on div "Photos Map Street View Share Facebook Twitter Via Email" at bounding box center [784, 372] width 1568 height 744
click at [1406, 145] on button "close modal" at bounding box center [1414, 144] width 26 height 26
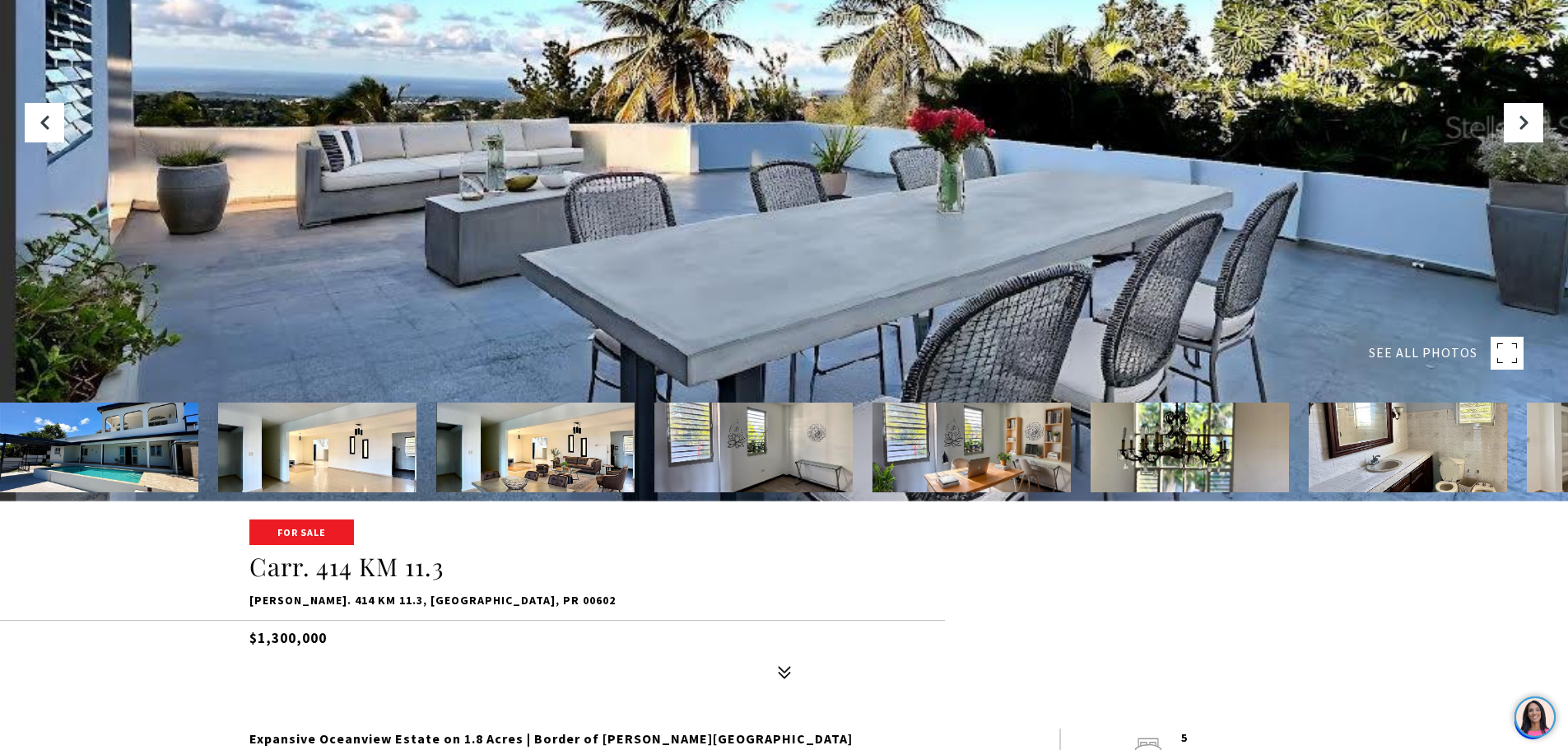
scroll to position [494, 0]
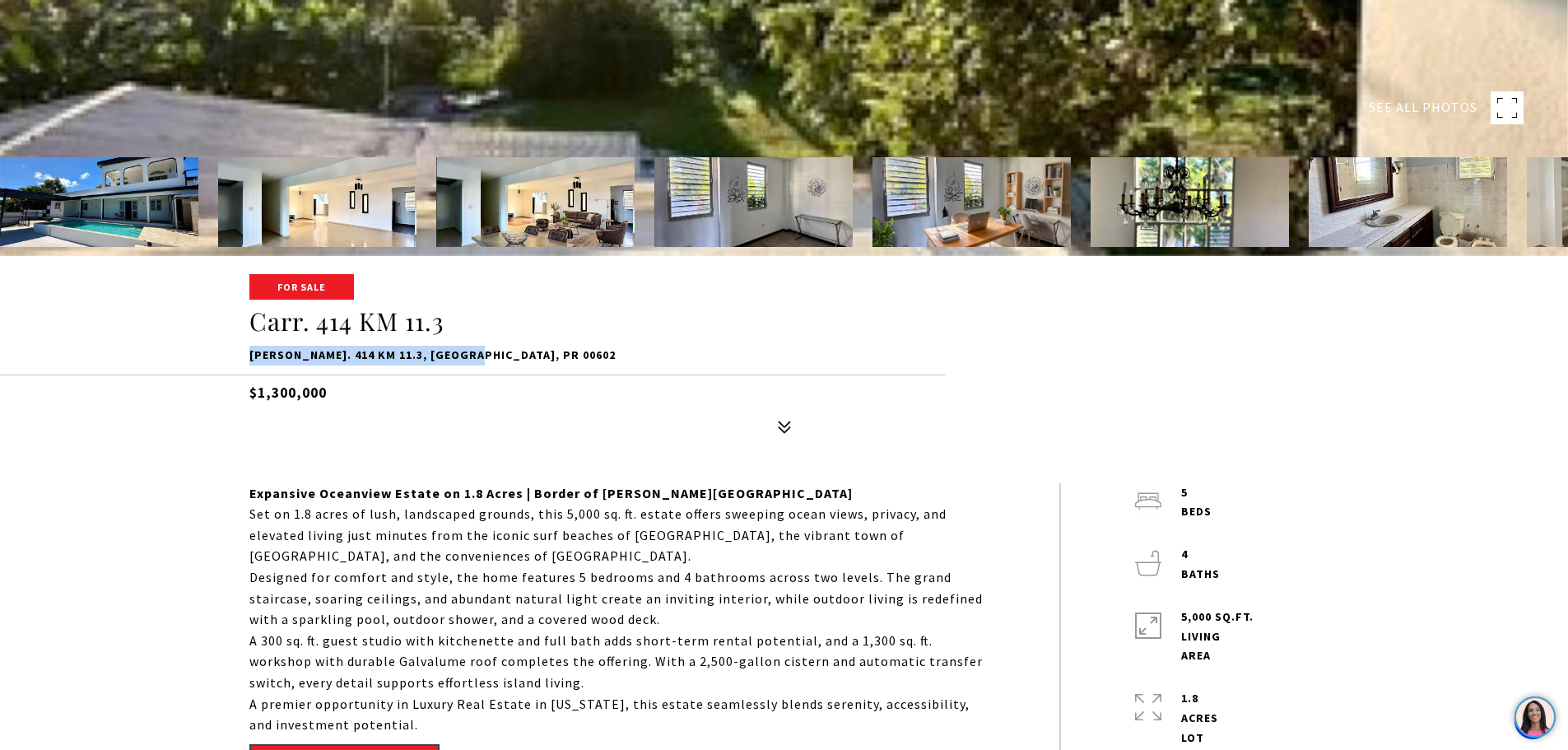
drag, startPoint x: 249, startPoint y: 354, endPoint x: 492, endPoint y: 348, distance: 243.1
click at [492, 348] on p "[PERSON_NAME]. 414 KM 11.3, [GEOGRAPHIC_DATA], PR 00602" at bounding box center [785, 355] width 1070 height 20
copy p "[PERSON_NAME]. 414 KM 11.3, [GEOGRAPHIC_DATA], PR 00602"
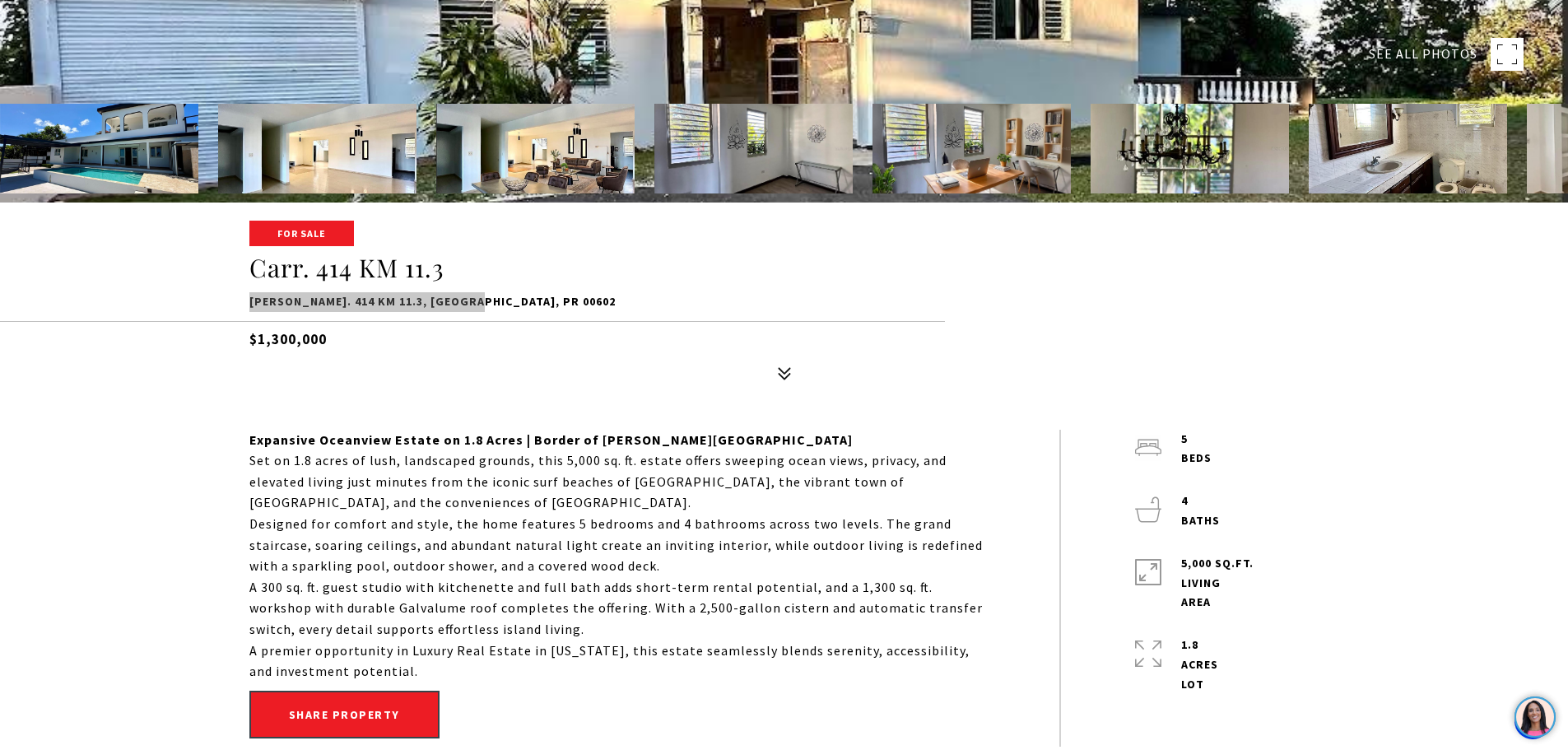
scroll to position [577, 0]
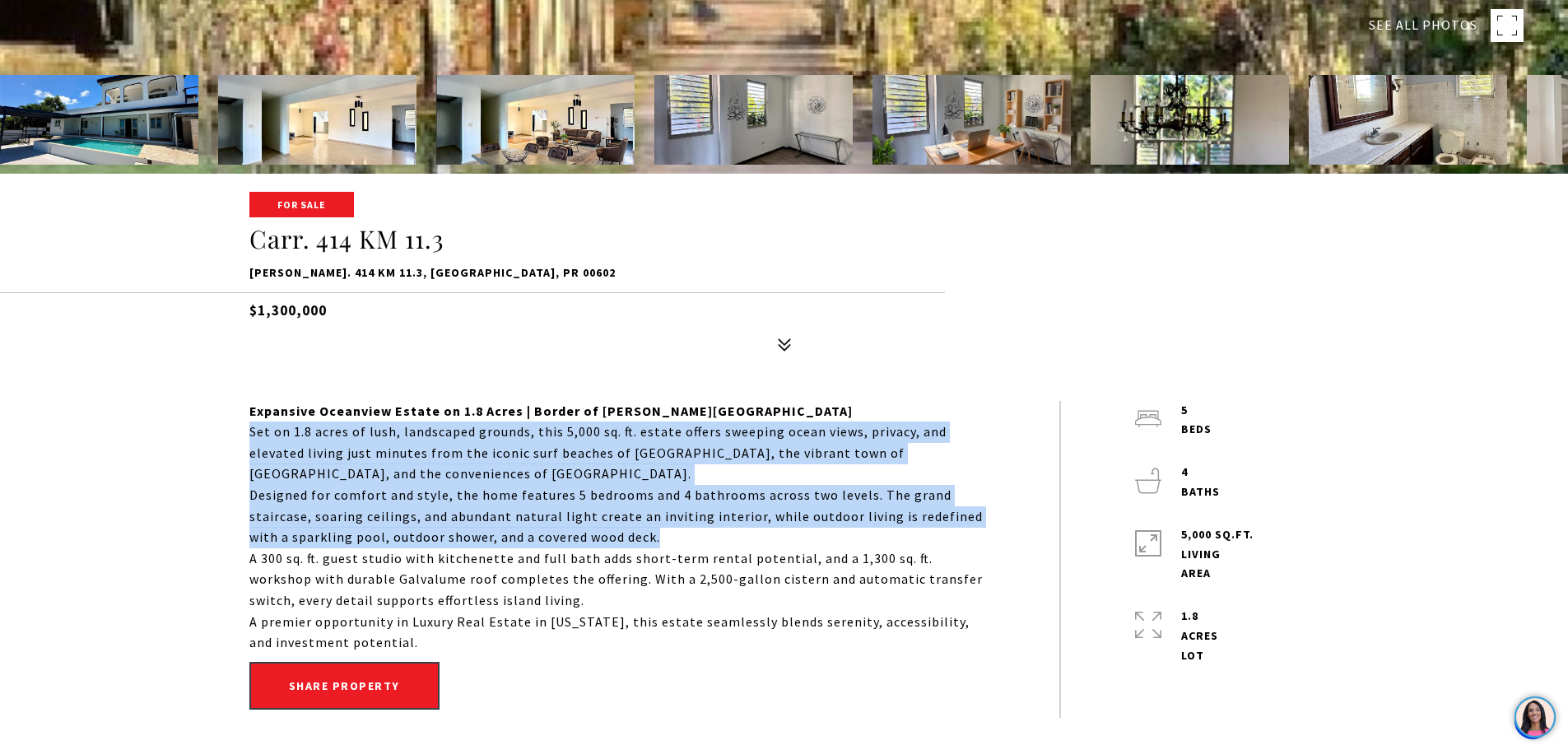
drag, startPoint x: 632, startPoint y: 535, endPoint x: 250, endPoint y: 439, distance: 393.9
click at [250, 439] on div "Expansive Oceanview Estate on 1.8 Acres | Border of Rincón & Aguada Set on 1.8 …" at bounding box center [618, 527] width 736 height 253
copy div "Set on 1.8 acres of lush, landscaped grounds, this 5,000 sq. ft. estate offers …"
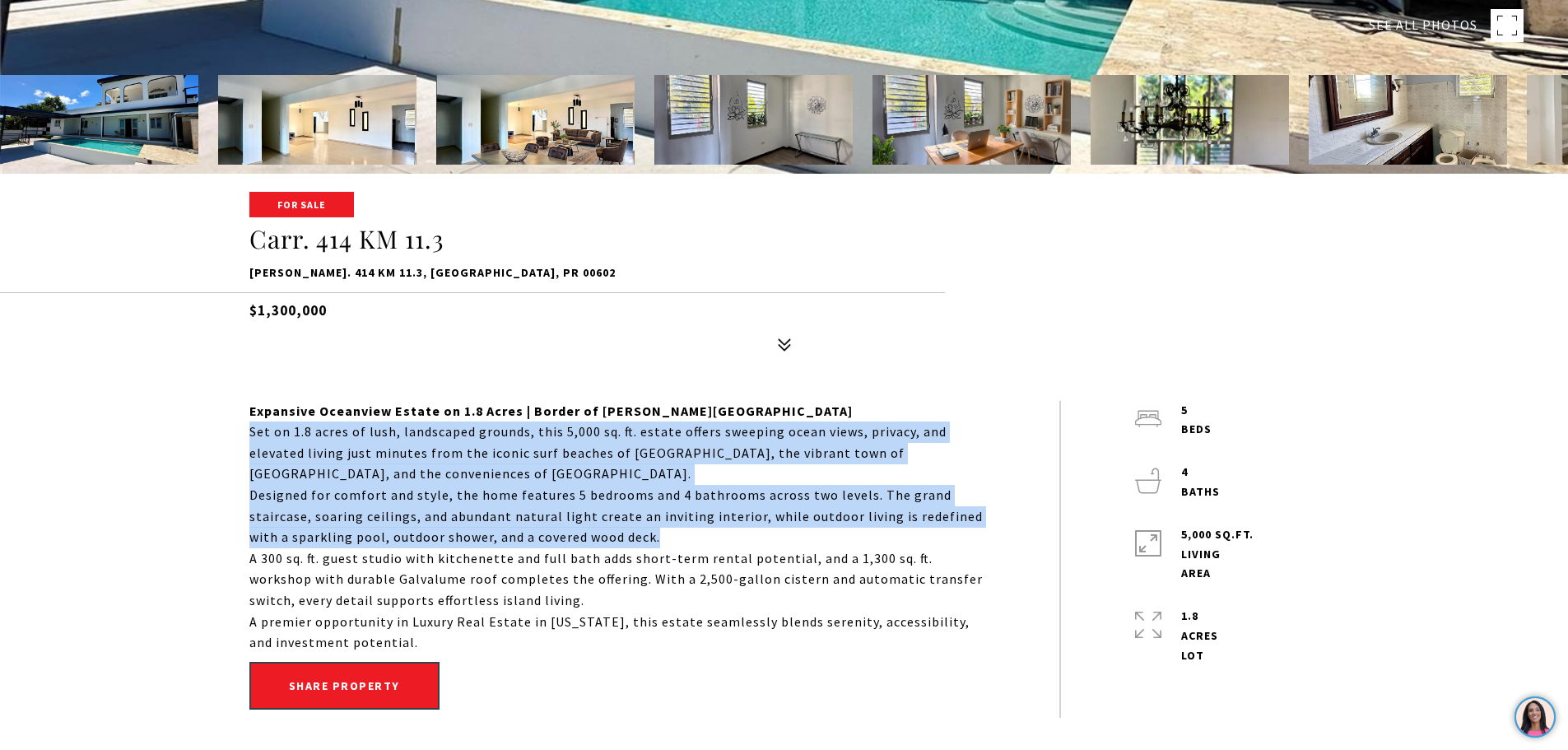
click at [654, 485] on p "Designed for comfort and style, the home features 5 bedrooms and 4 bathrooms ac…" at bounding box center [618, 517] width 736 height 64
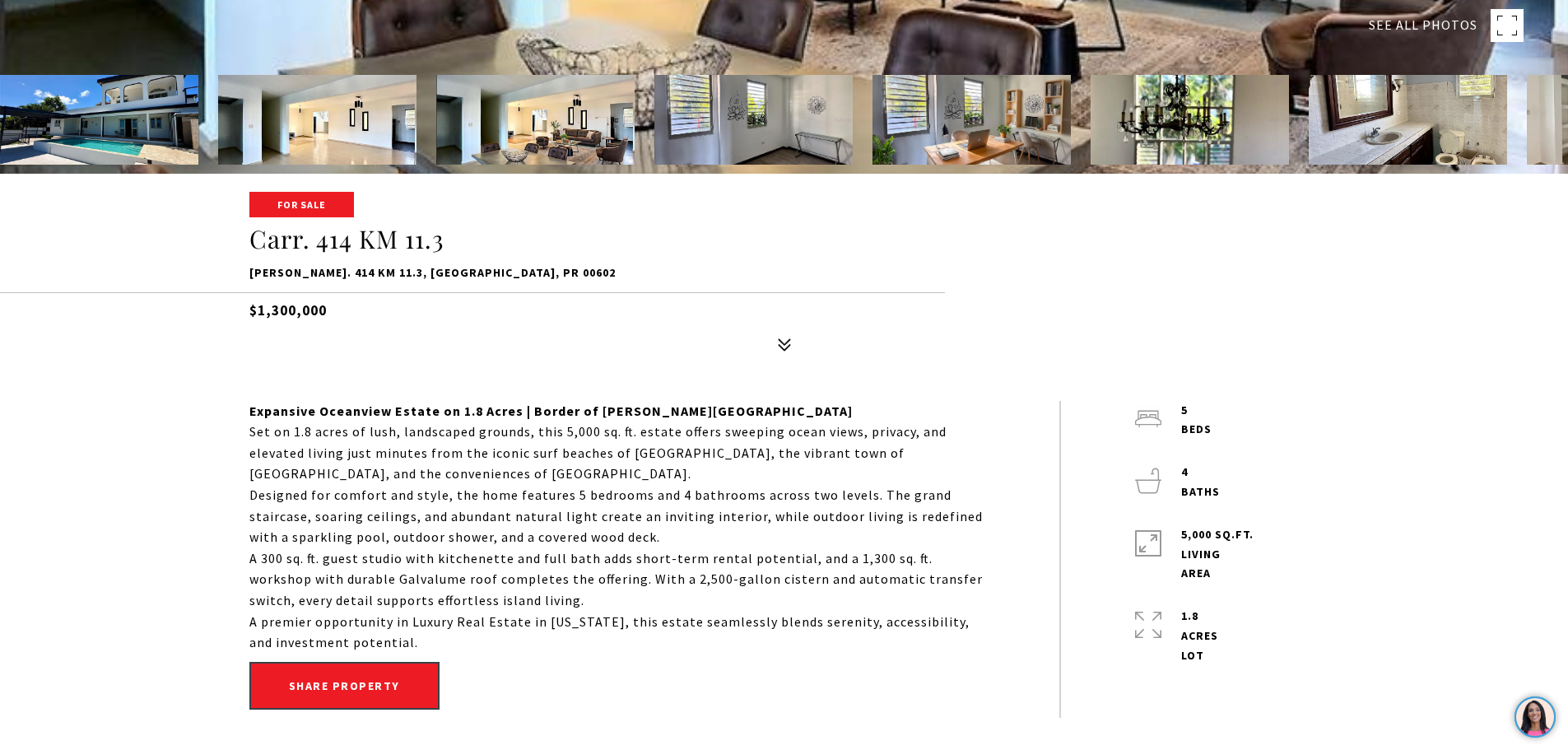
drag, startPoint x: 248, startPoint y: 559, endPoint x: 398, endPoint y: 635, distance: 168.2
click at [398, 635] on div "Expansive Oceanview Estate on 1.8 Acres | Border of Rincón & Aguada Set on 1.8 …" at bounding box center [785, 559] width 1153 height 317
copy div "A 300 sq. ft. guest studio with kitchenette and full bath adds short-term renta…"
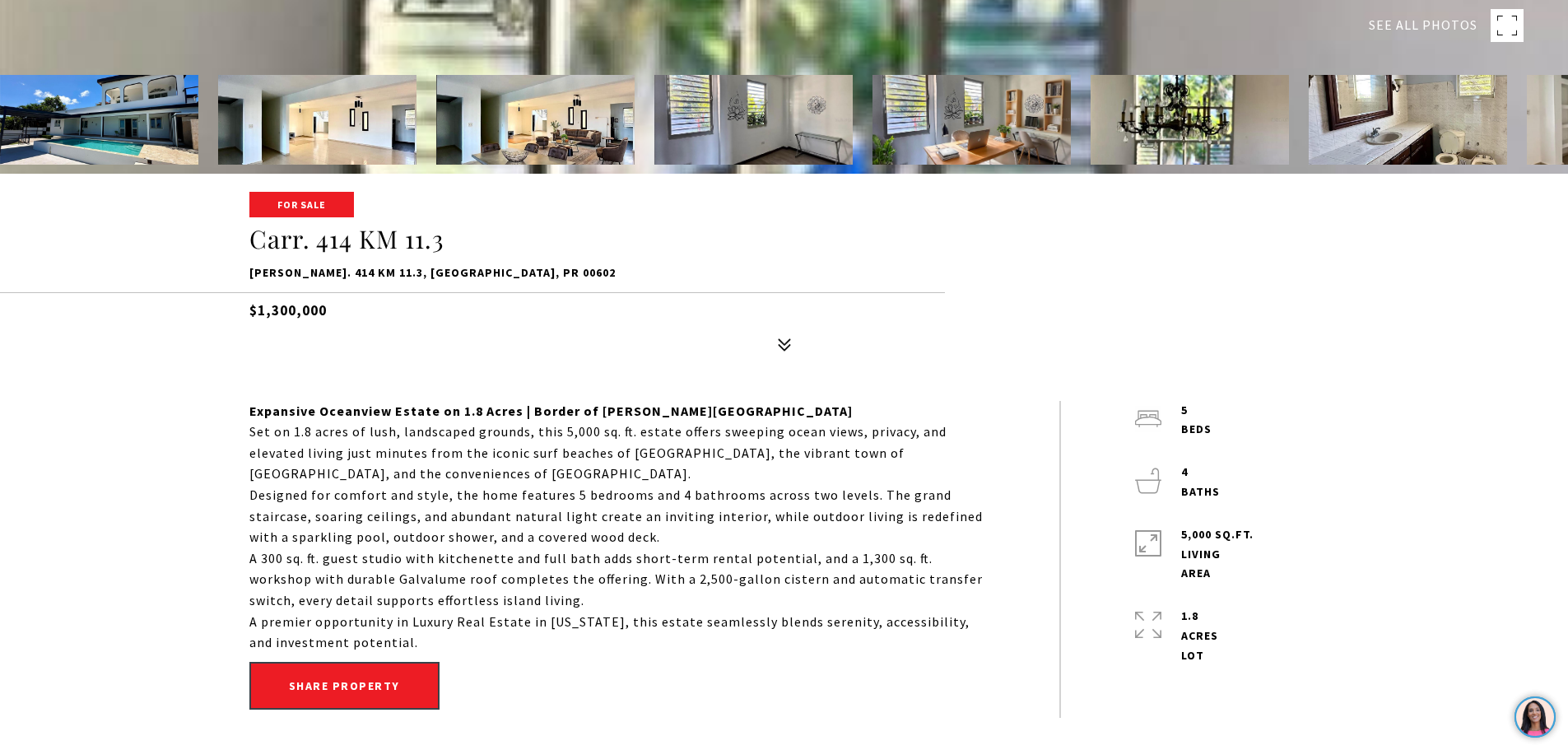
click at [467, 527] on p "Designed for comfort and style, the home features 5 bedrooms and 4 bathrooms ac…" at bounding box center [618, 517] width 736 height 64
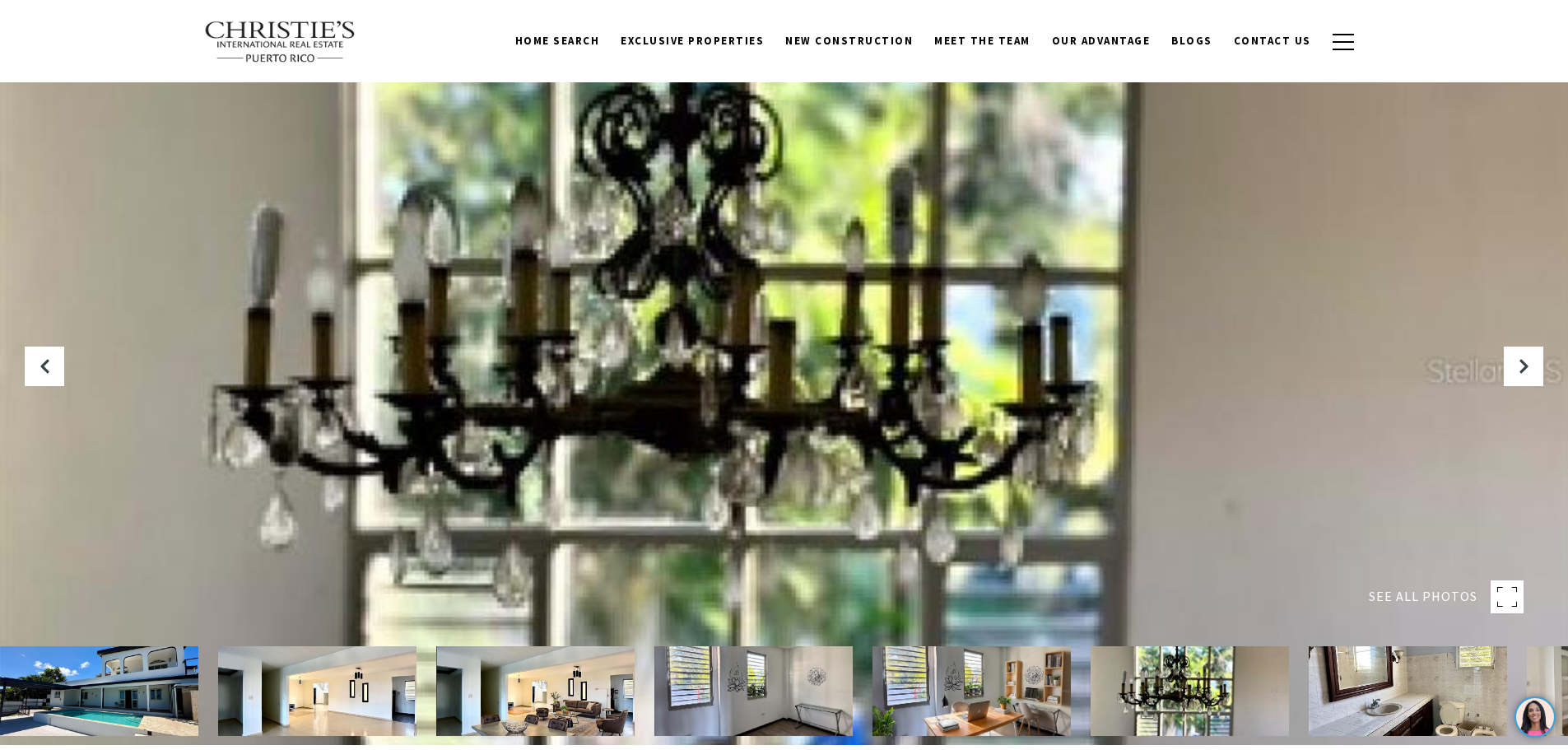
scroll to position [0, 0]
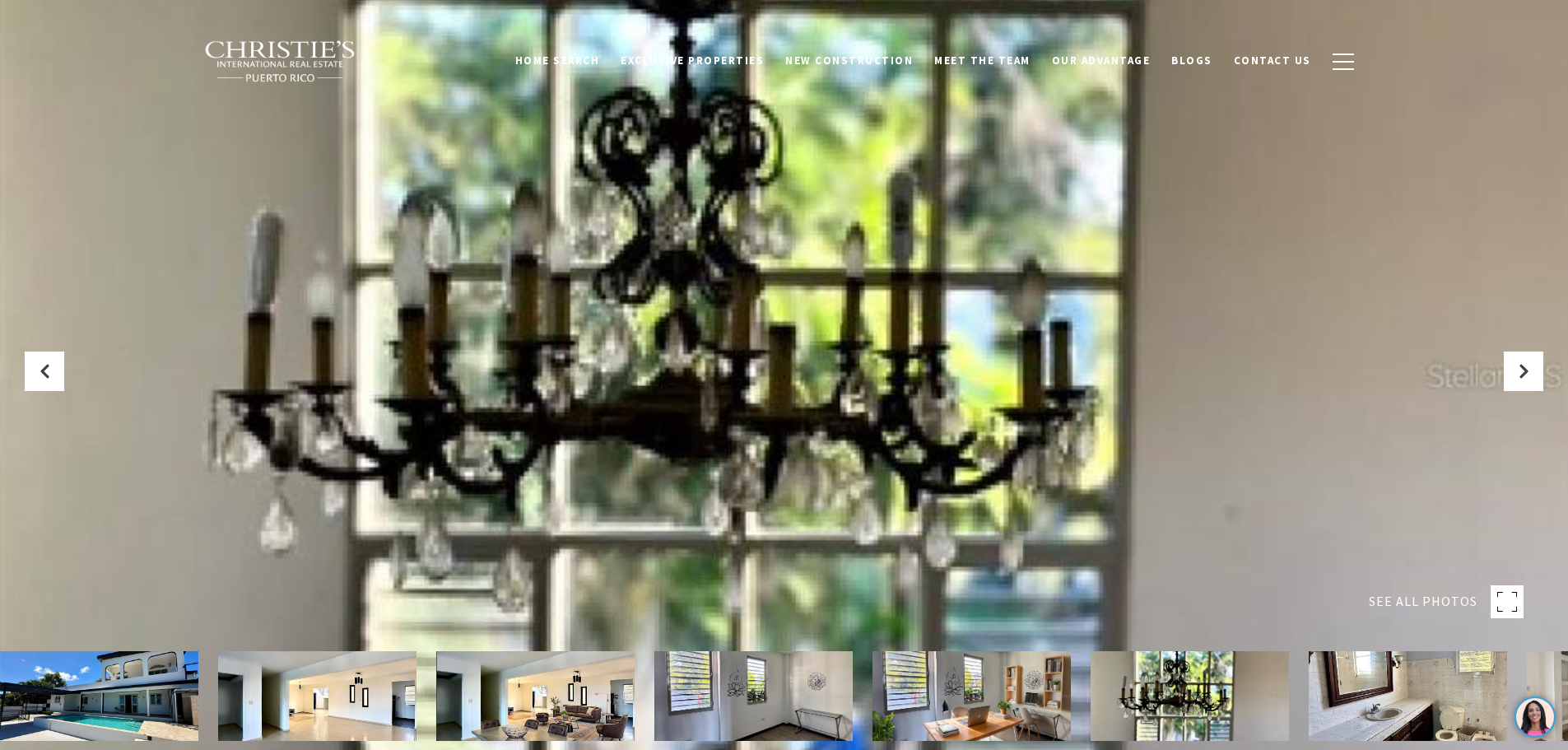
click at [770, 336] on div at bounding box center [784, 375] width 1568 height 750
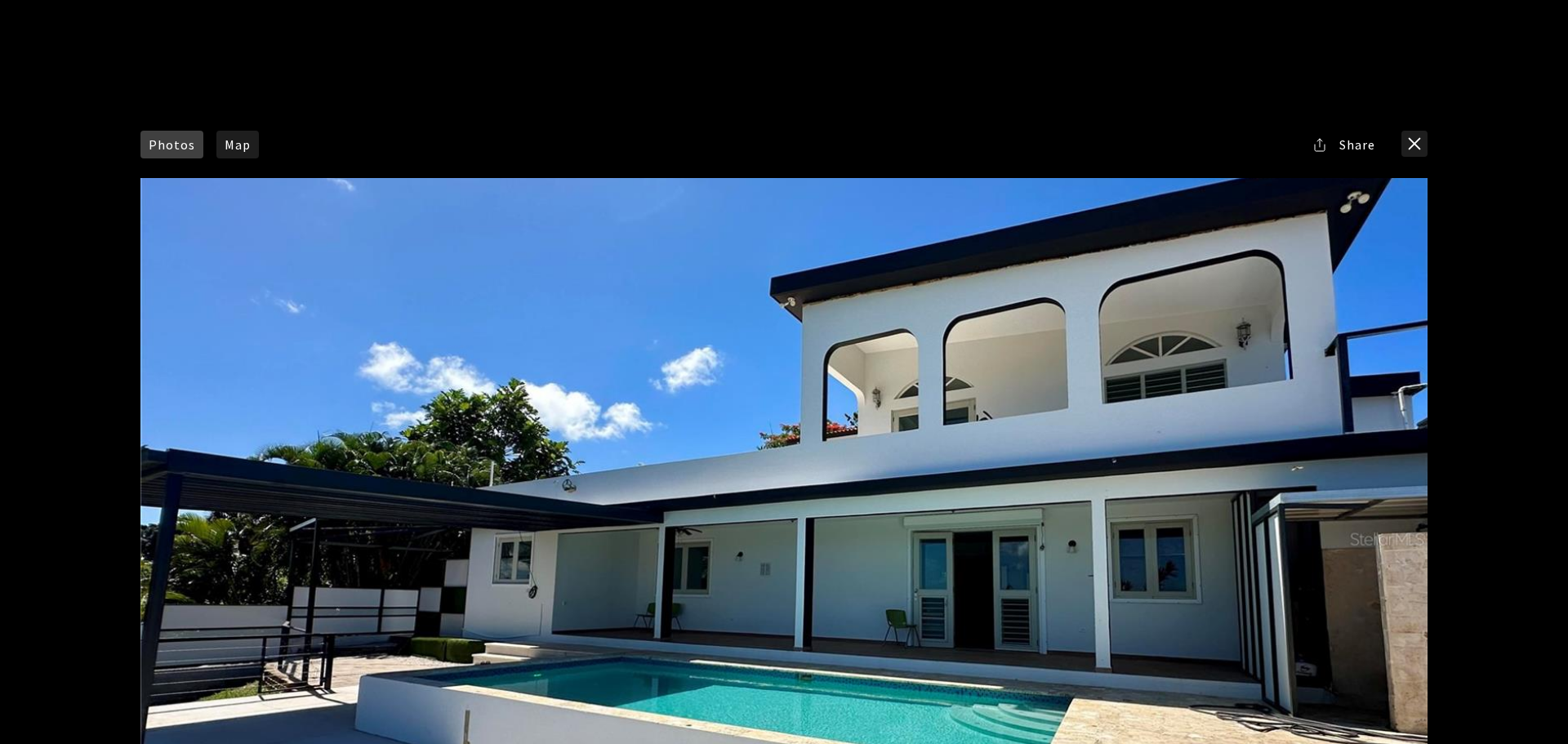
click at [792, 441] on div at bounding box center [784, 538] width 1286 height 721
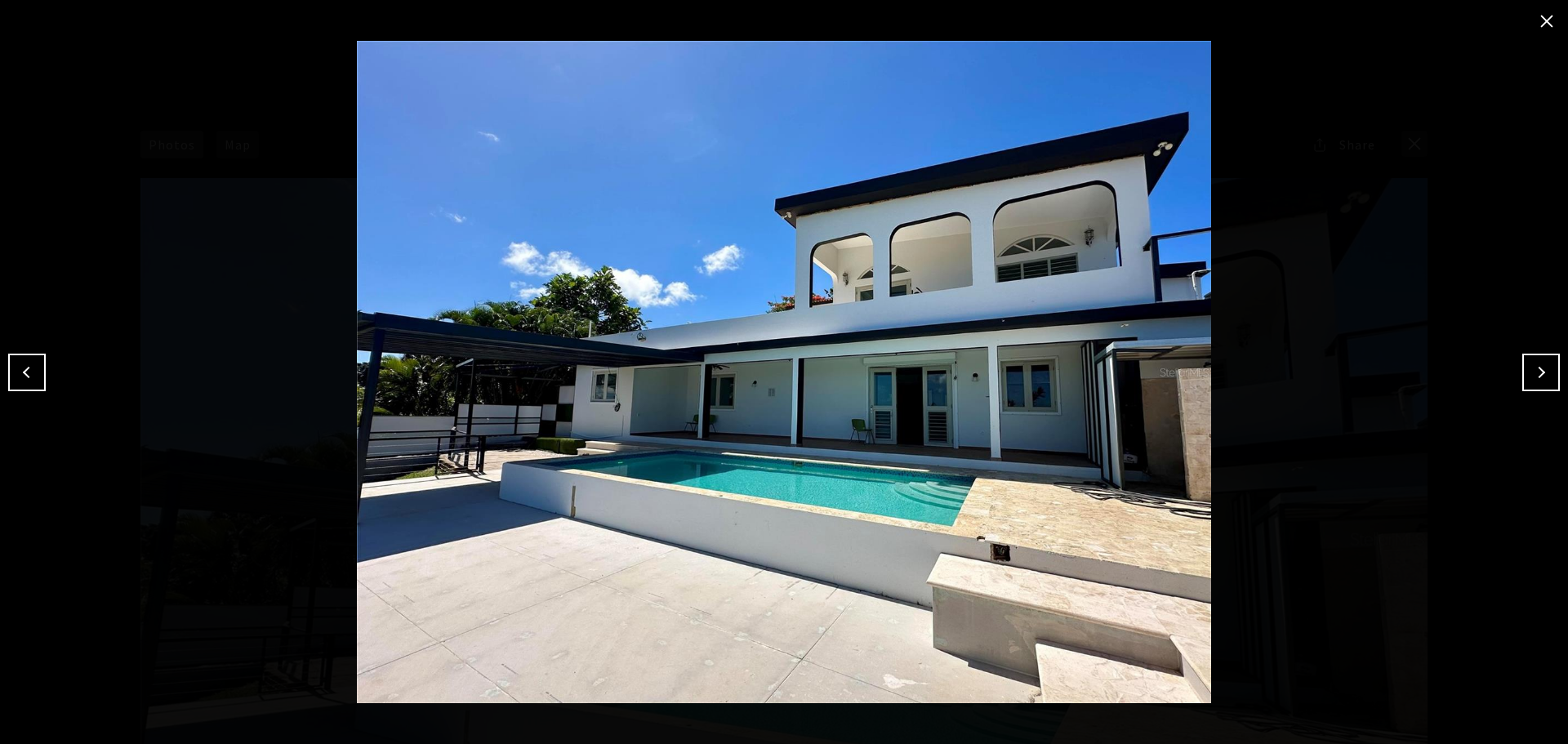
click at [1545, 16] on button "close modal" at bounding box center [1546, 21] width 26 height 26
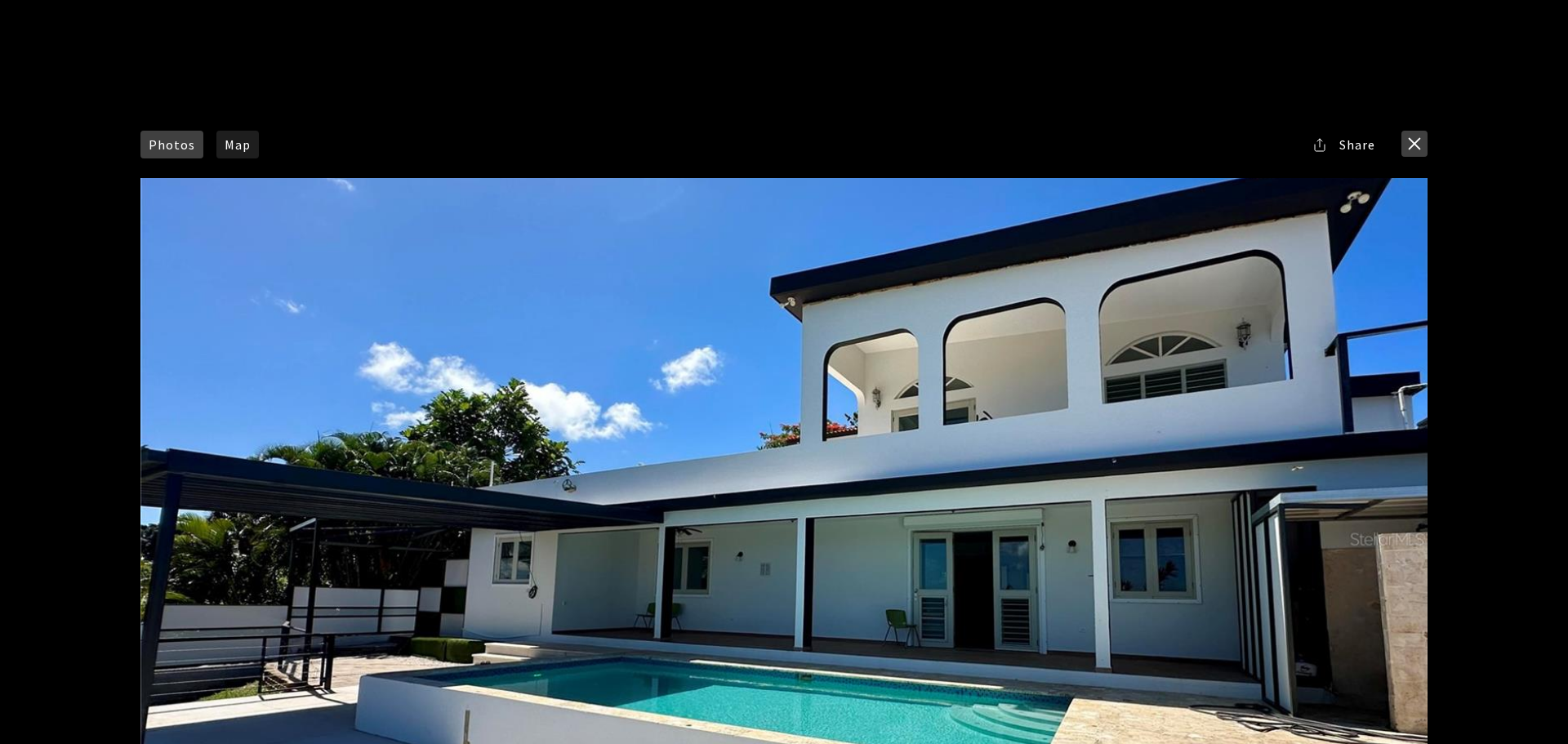
click at [1412, 138] on button "close modal" at bounding box center [1414, 144] width 26 height 26
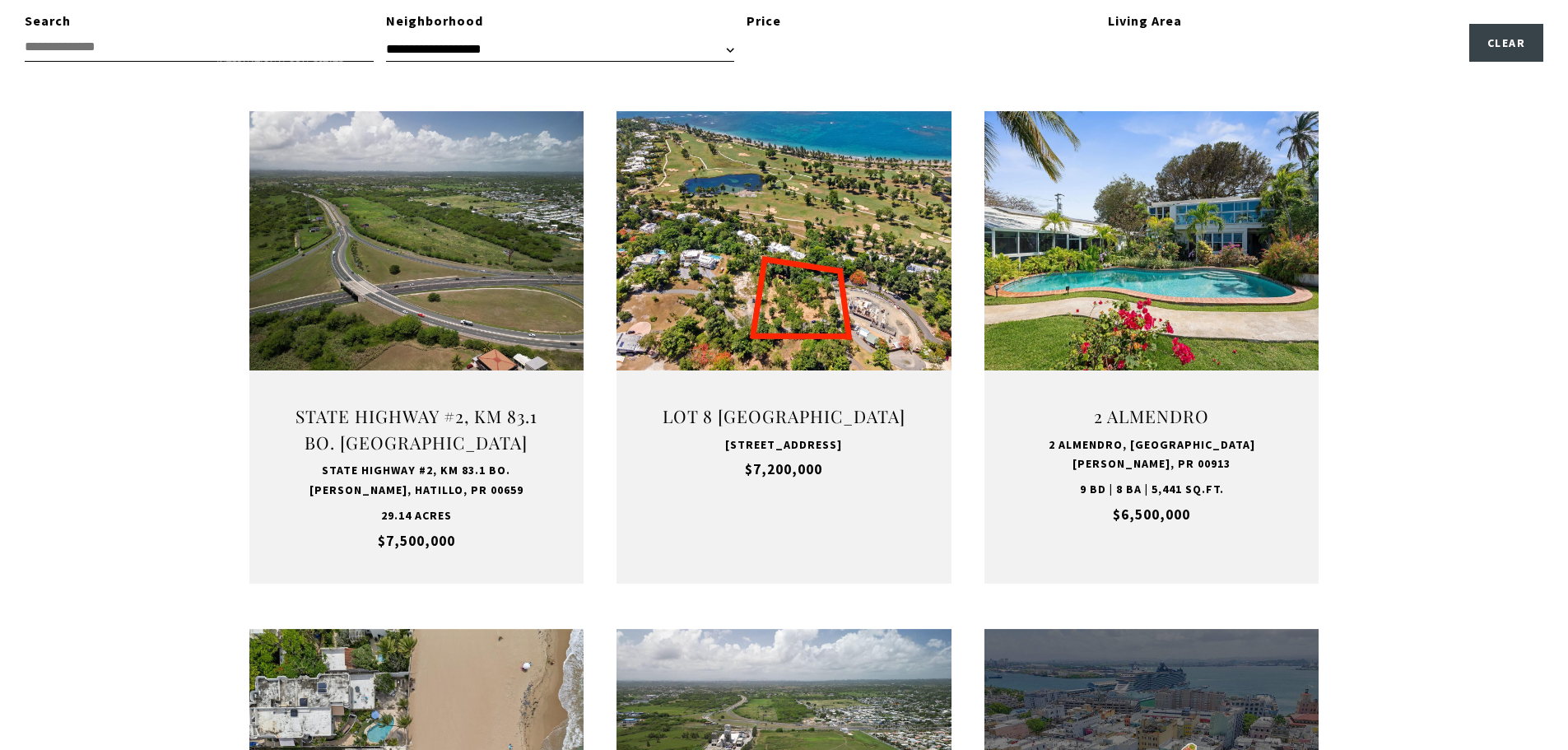
type input "**********"
type input "*********"
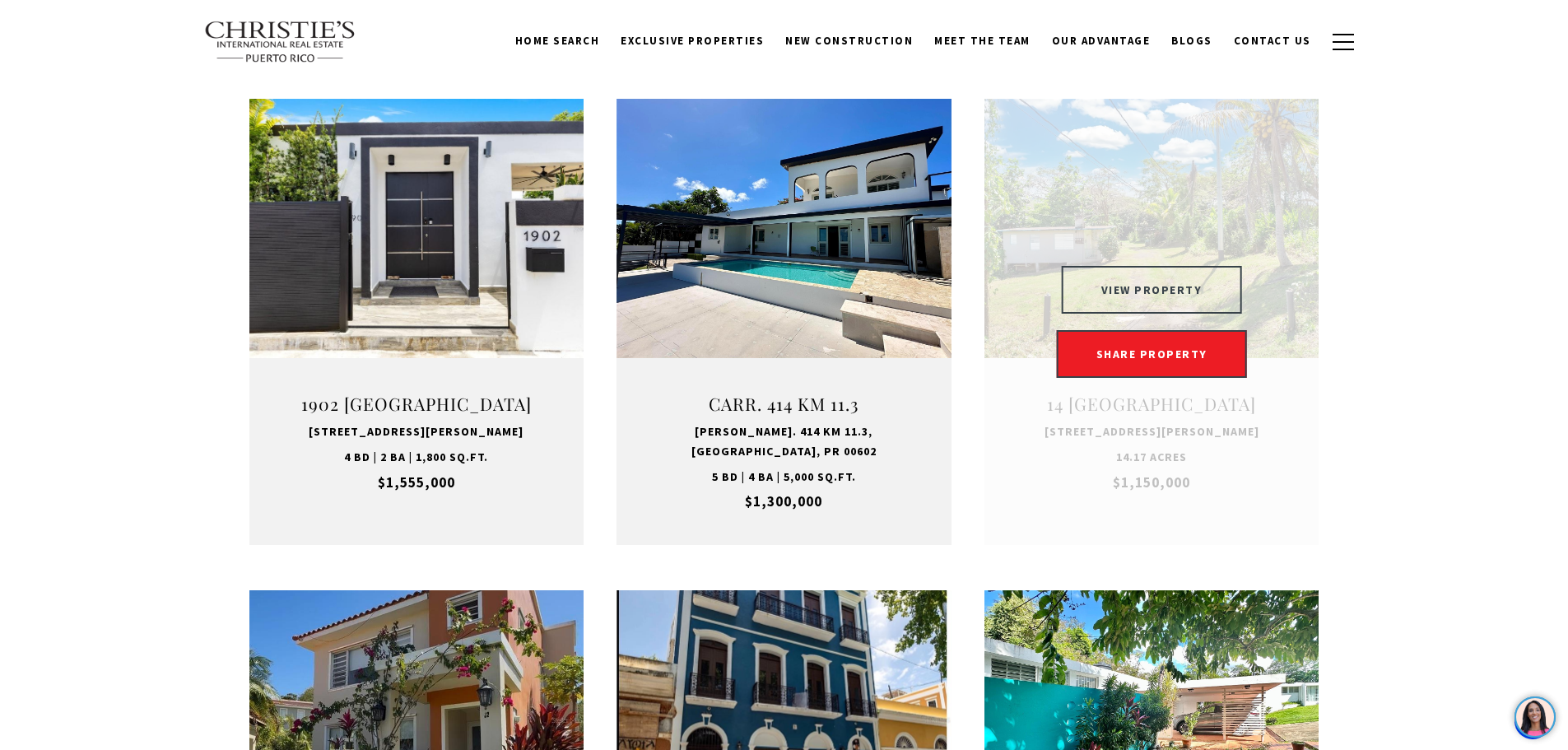
click at [1150, 288] on button "VIEW PROPERTY" at bounding box center [1152, 290] width 180 height 48
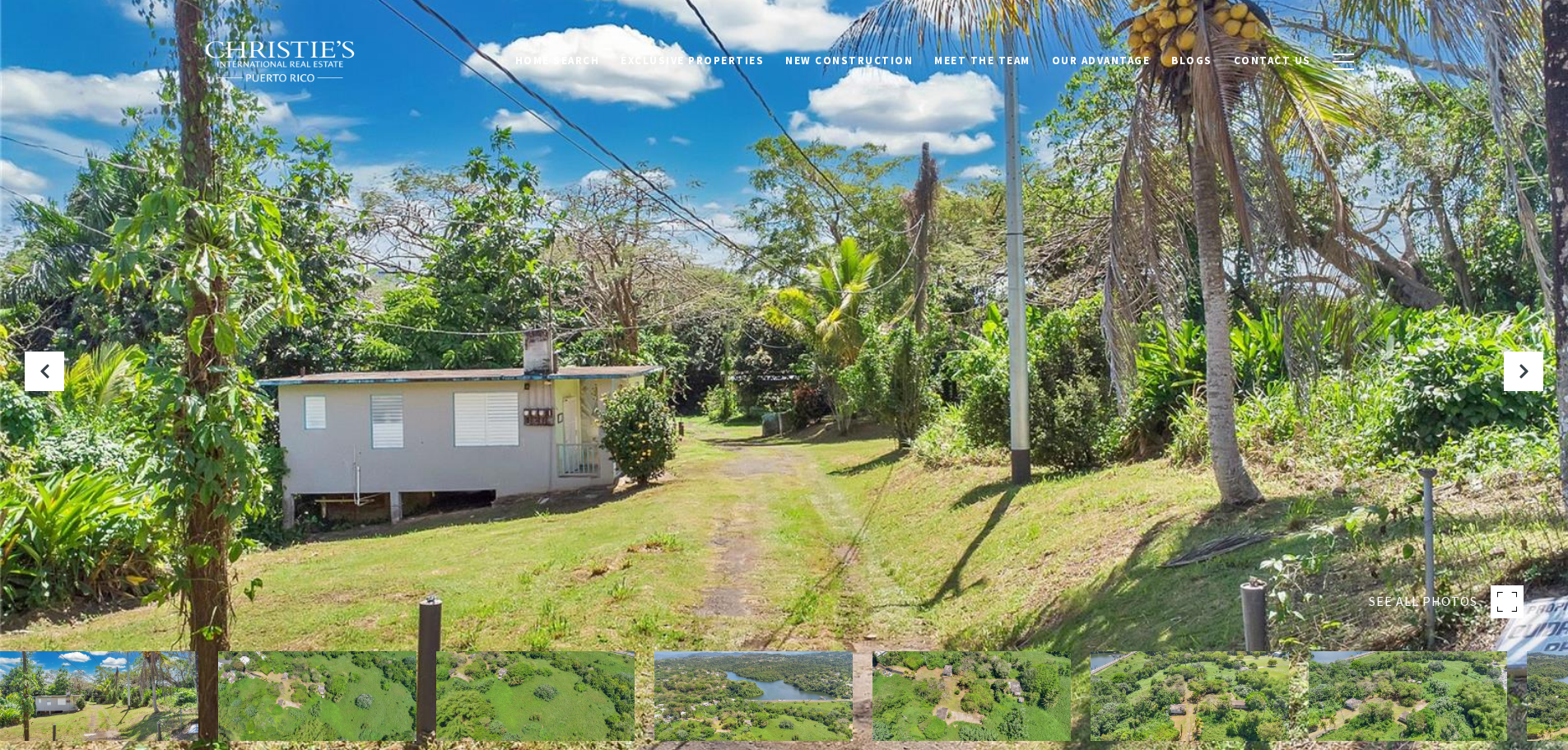
click at [627, 466] on div at bounding box center [784, 375] width 1568 height 750
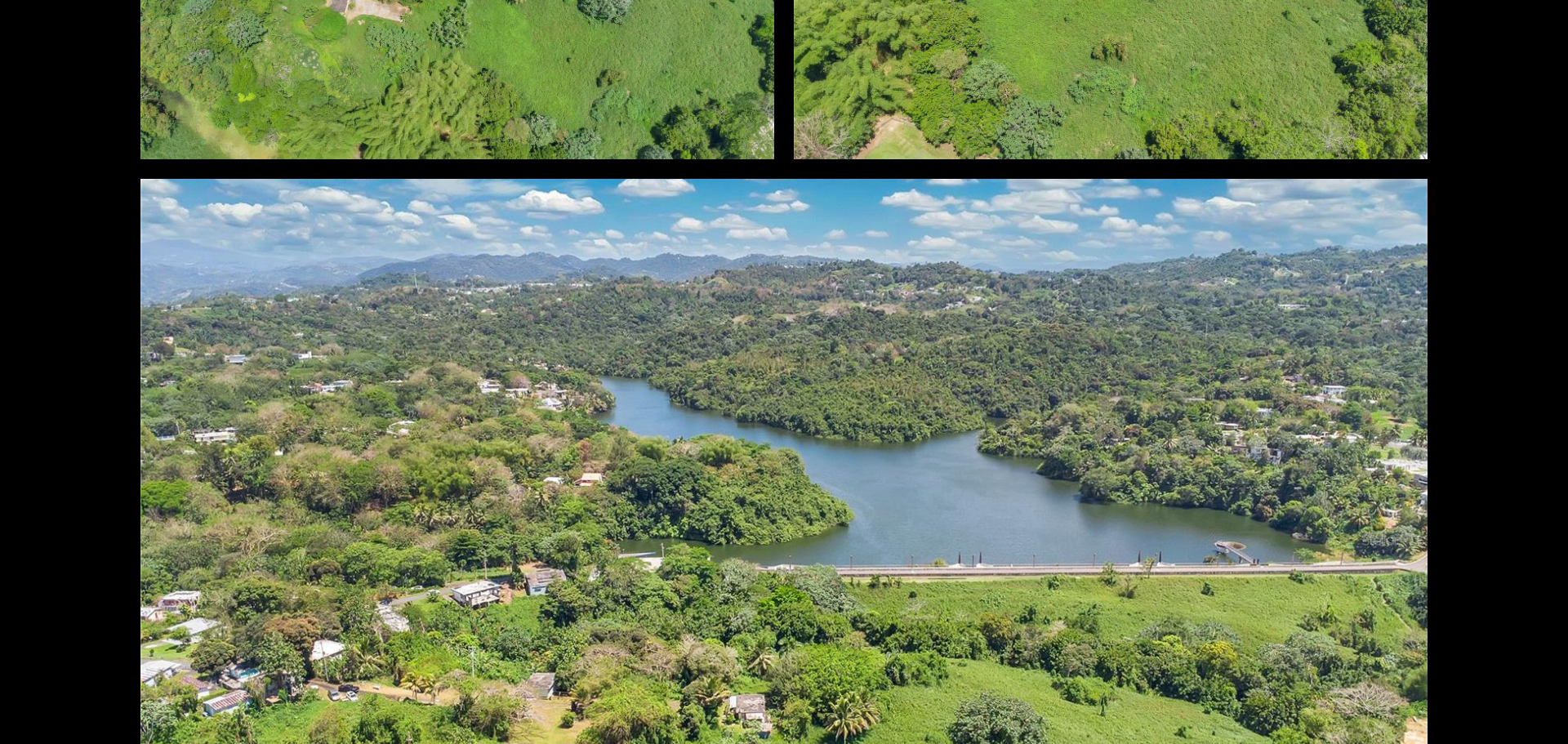
scroll to position [1308, 0]
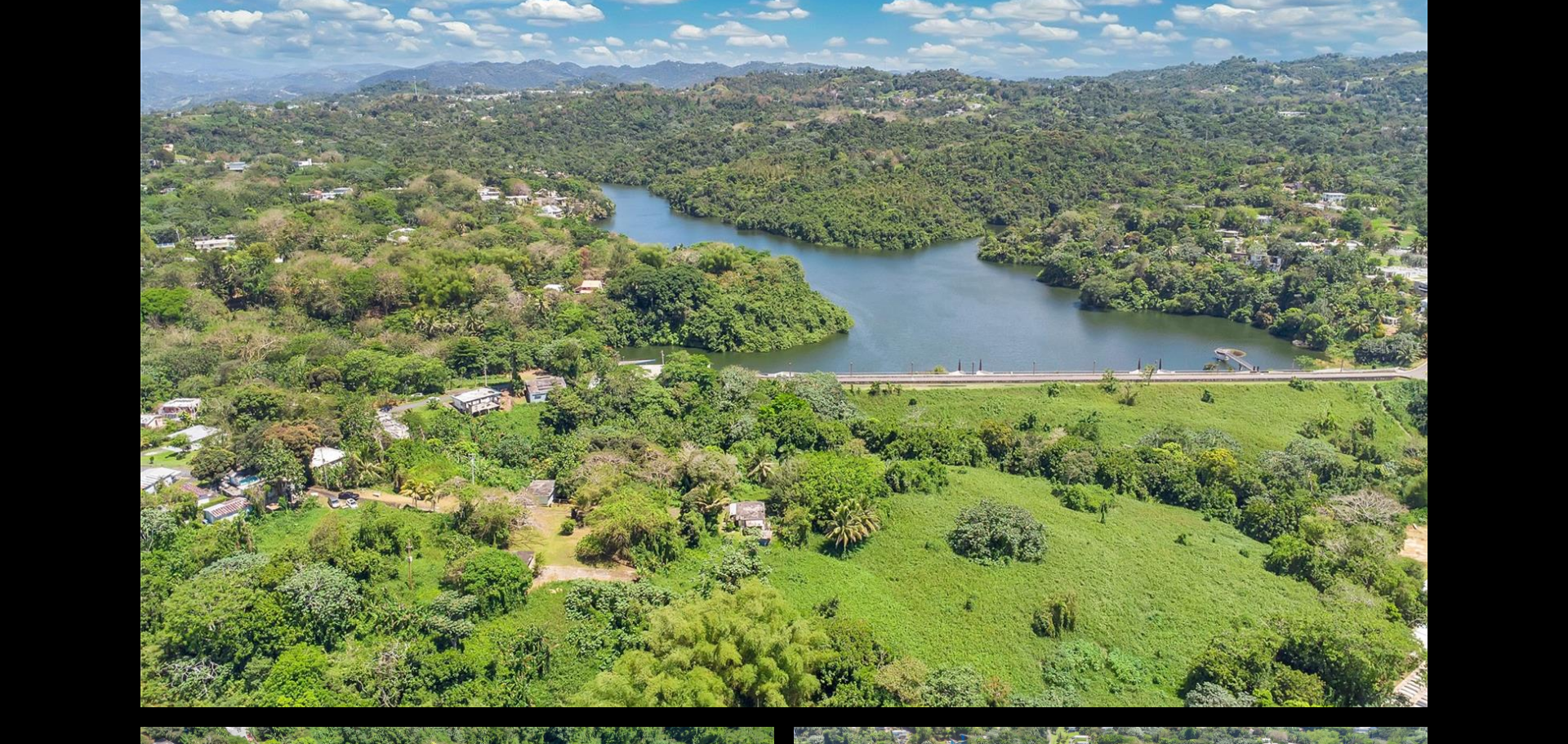
click at [906, 414] on div at bounding box center [784, 346] width 1286 height 721
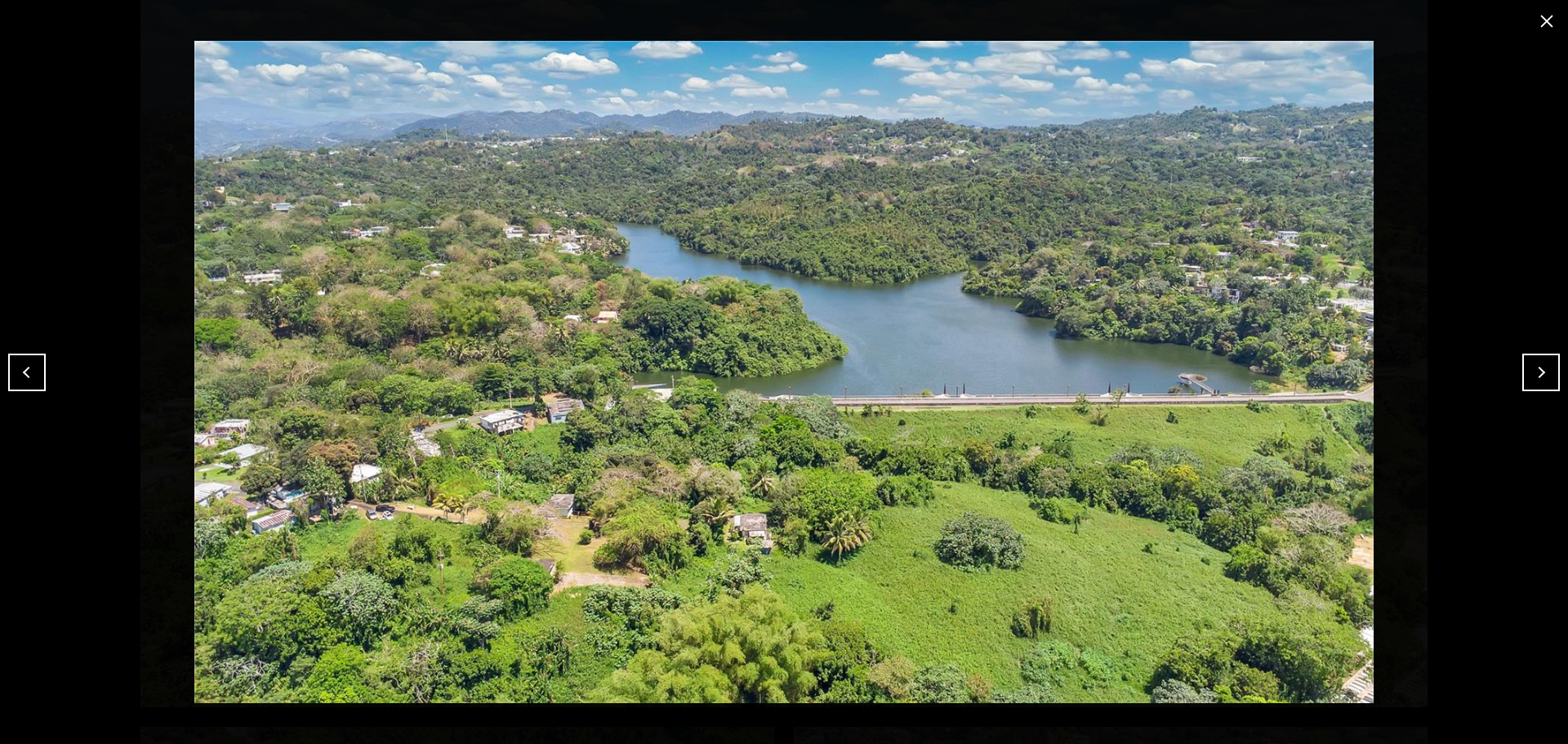
click at [1541, 22] on button "close modal" at bounding box center [1546, 21] width 26 height 26
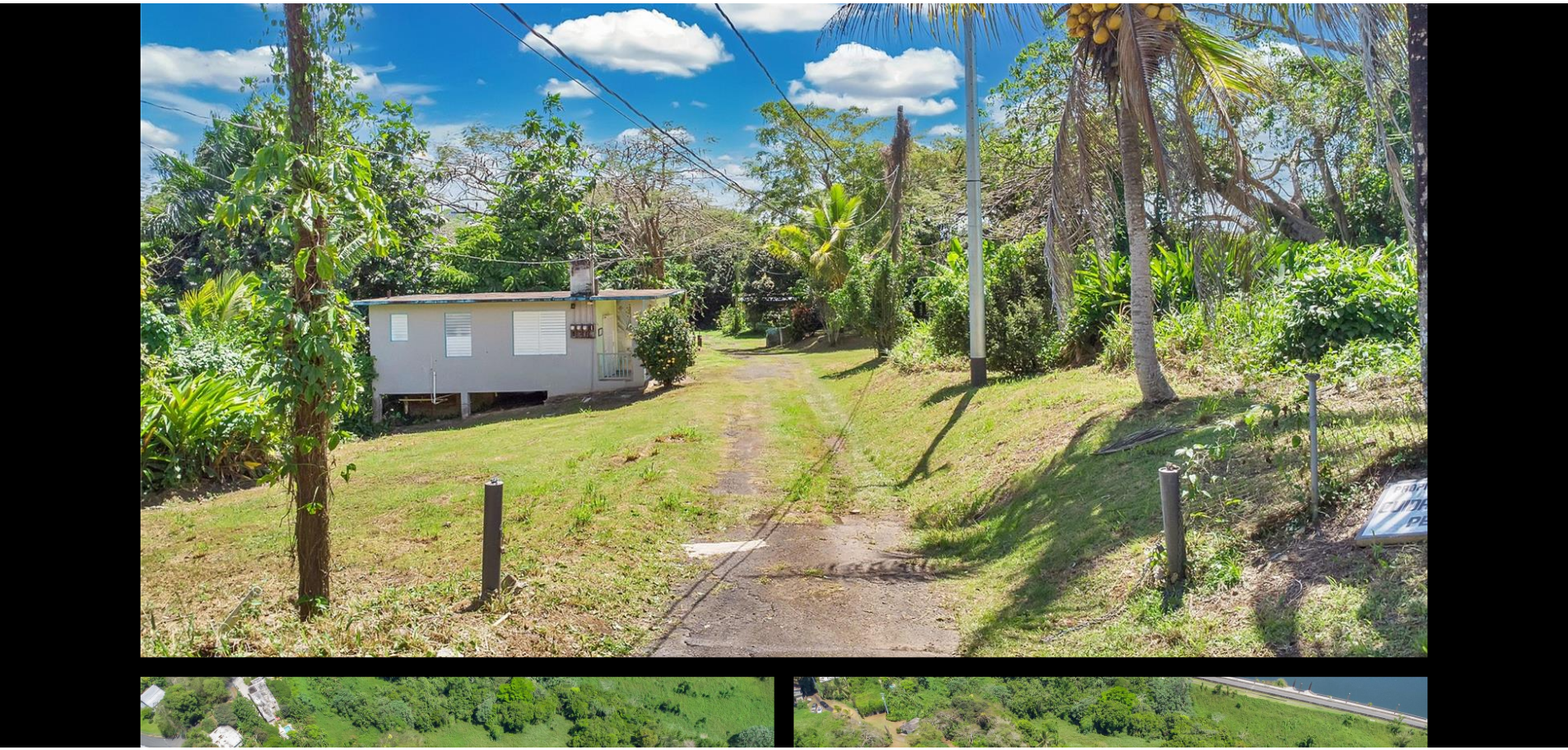
scroll to position [0, 0]
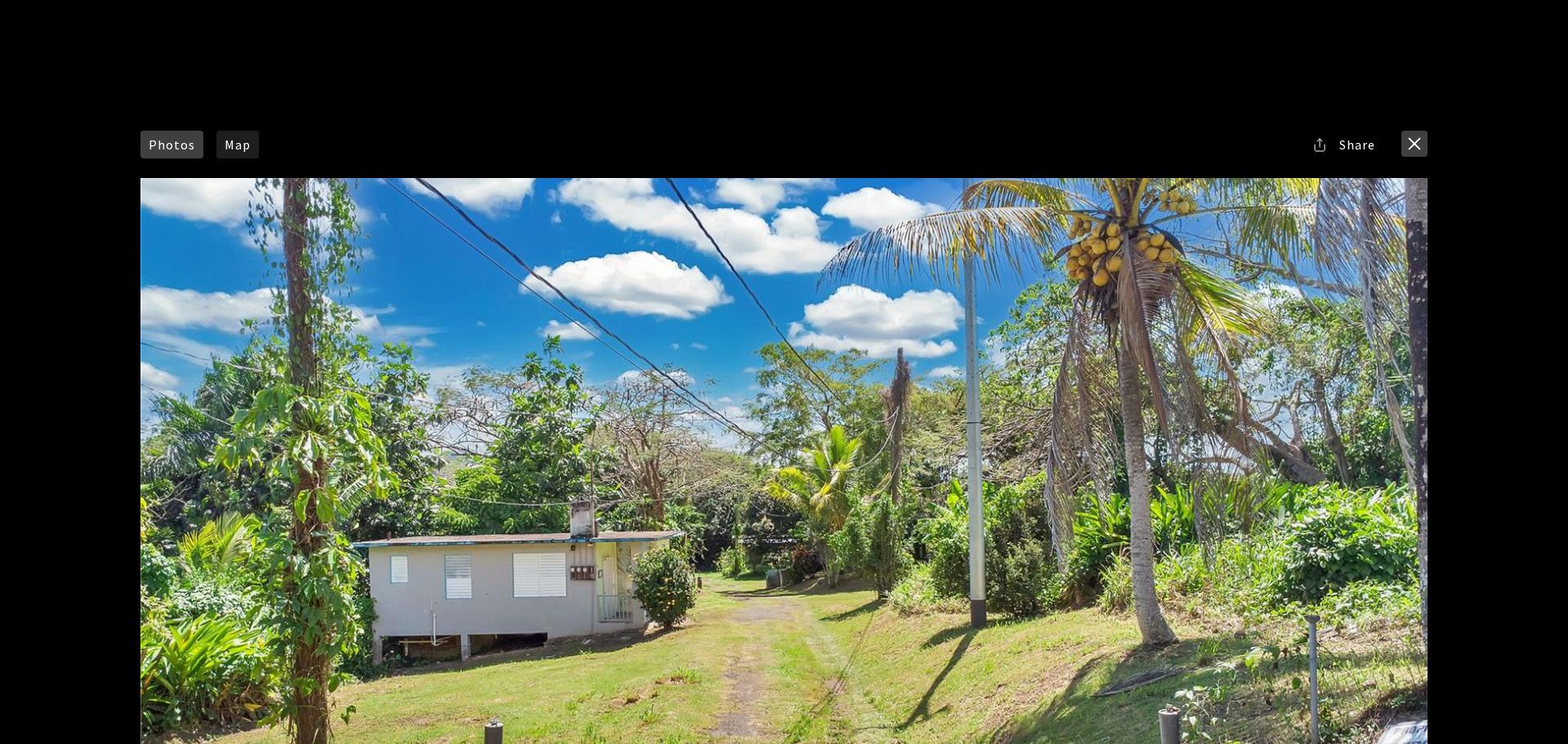
click at [1413, 143] on button "close modal" at bounding box center [1414, 144] width 26 height 26
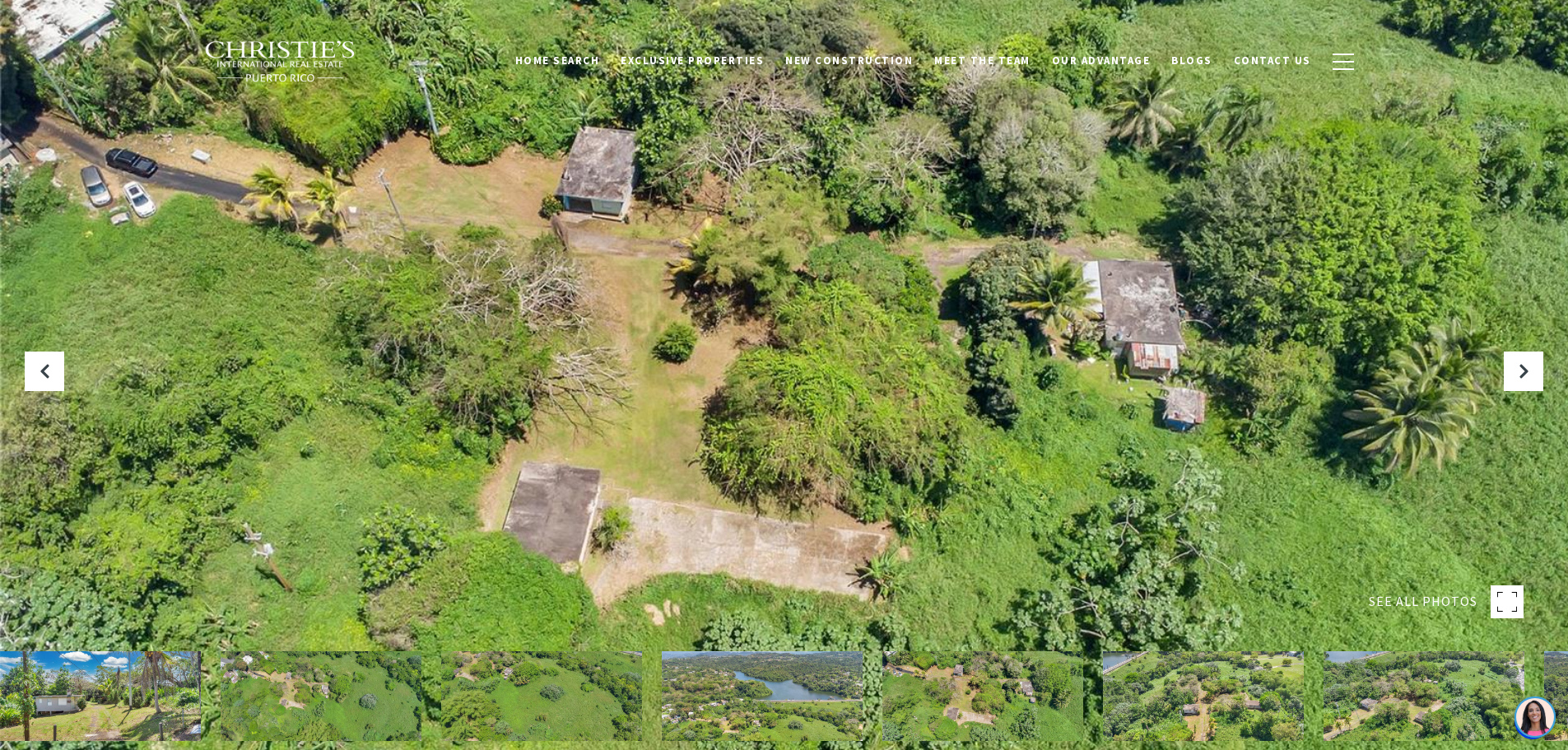
scroll to position [412, 0]
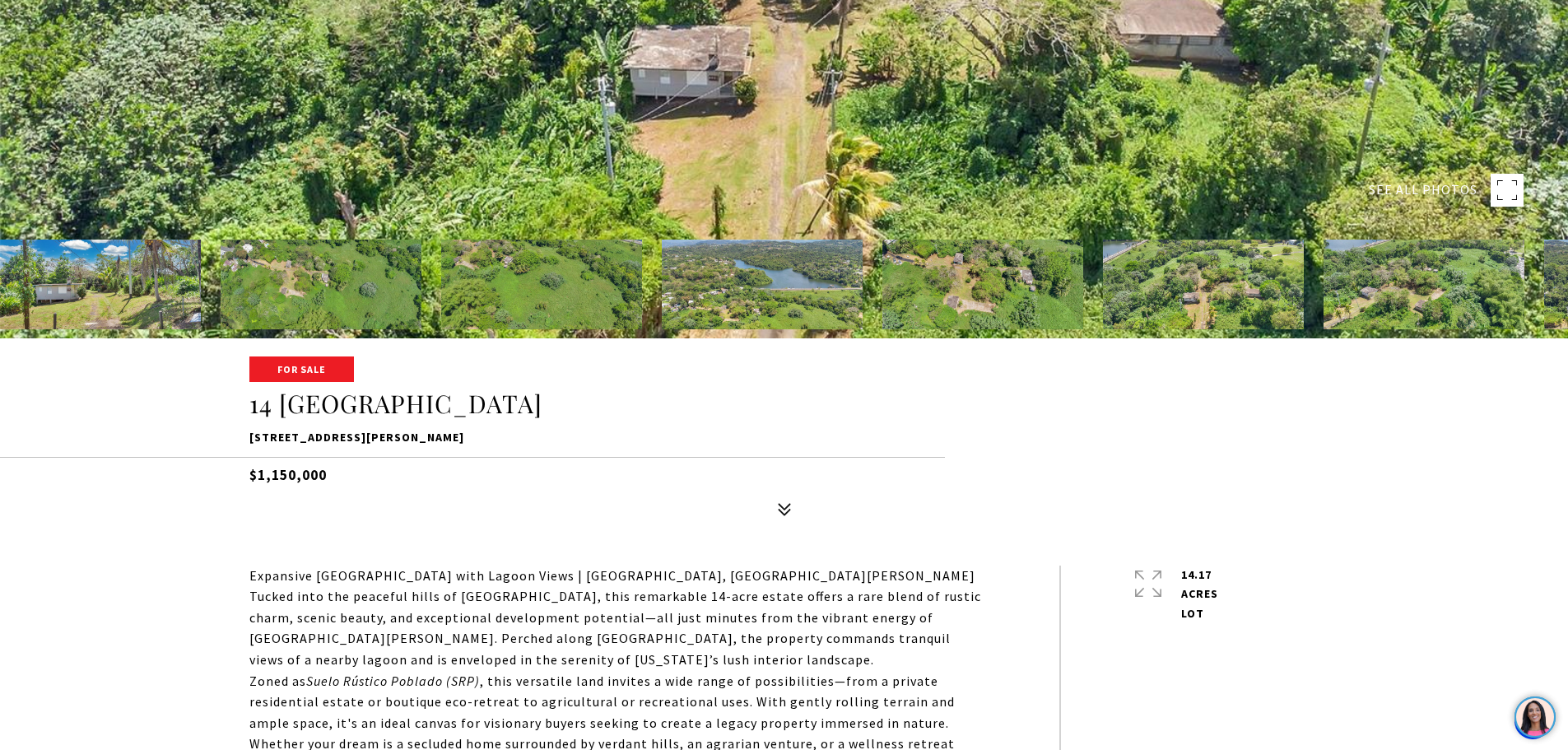
drag, startPoint x: 548, startPoint y: 436, endPoint x: 243, endPoint y: 429, distance: 305.1
click at [243, 429] on div "For Sale 14 Acre LAGOON VIEW ESTATE 14 Acre LAGOON VIEW ESTATE, SAN JUAN, PR 00…" at bounding box center [785, 441] width 1153 height 166
copy p "14 Acre LAGOON VIEW ESTATE, SAN JUAN, PR 00926"
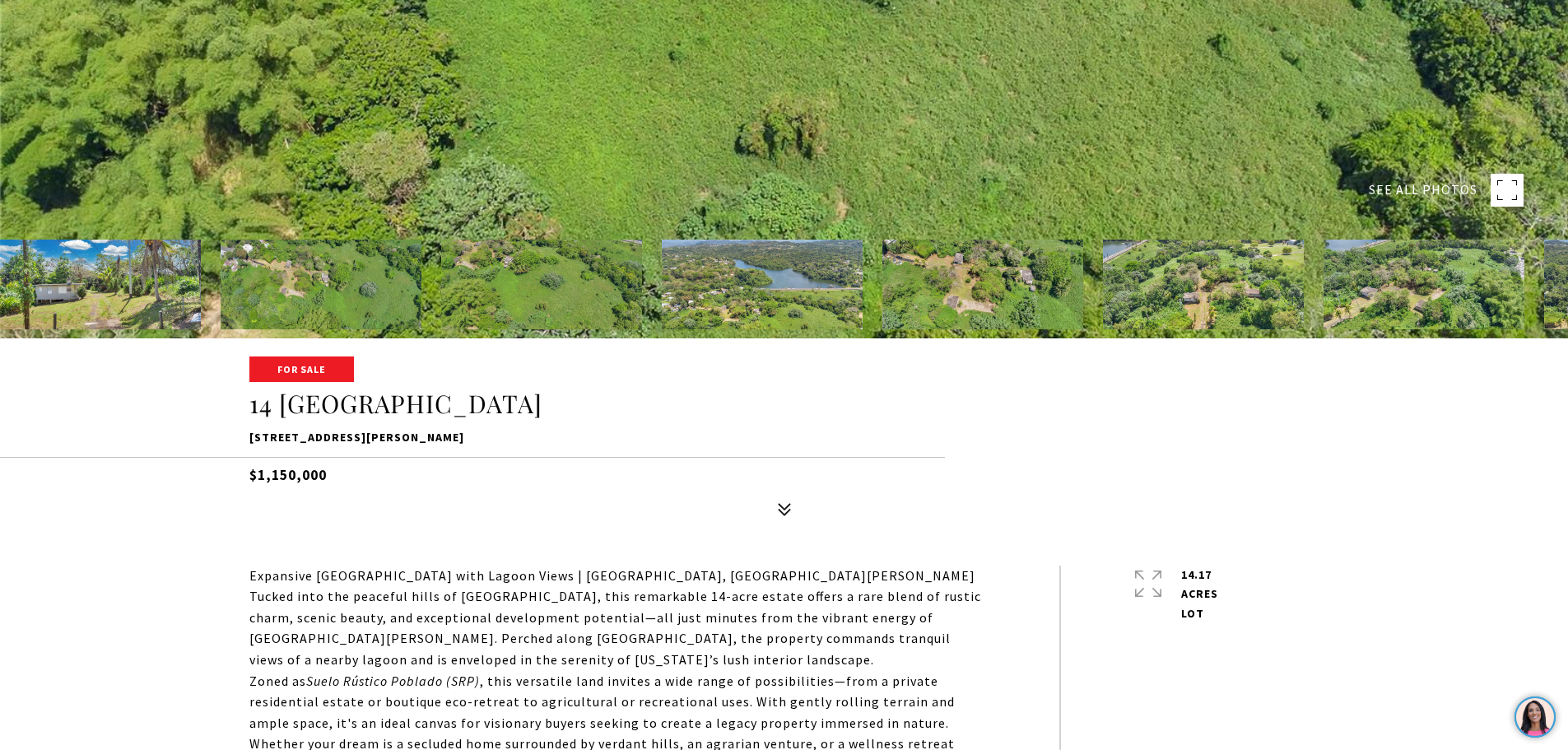
click at [401, 438] on p "14 Acre LAGOON VIEW ESTATE, SAN JUAN, PR 00926" at bounding box center [785, 438] width 1070 height 20
click at [475, 431] on p "14 Acre LAGOON VIEW ESTATE, SAN JUAN, PR 00926" at bounding box center [785, 438] width 1070 height 20
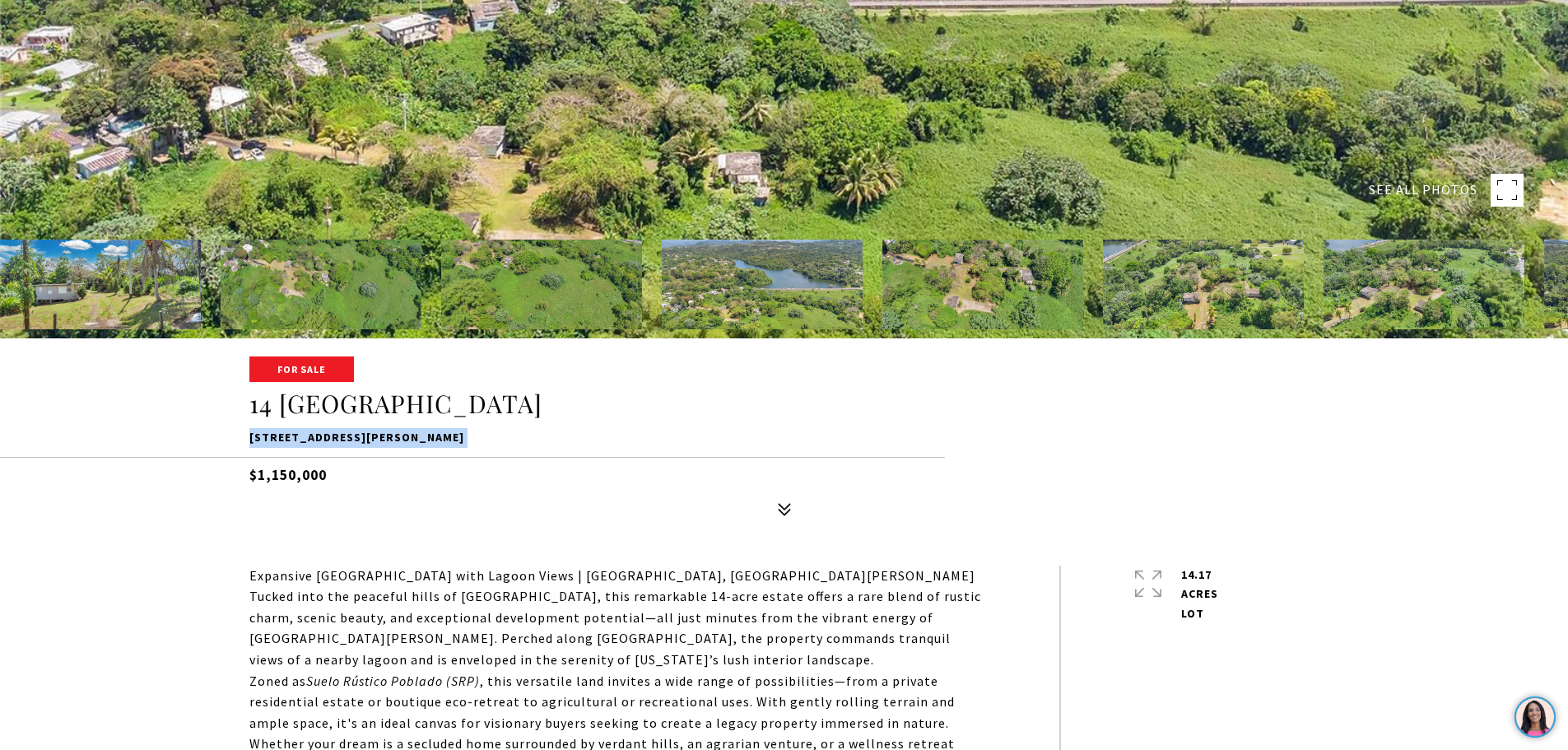
copy div "14 Acre LAGOON VIEW ESTATE, SAN JUAN, PR 00926"
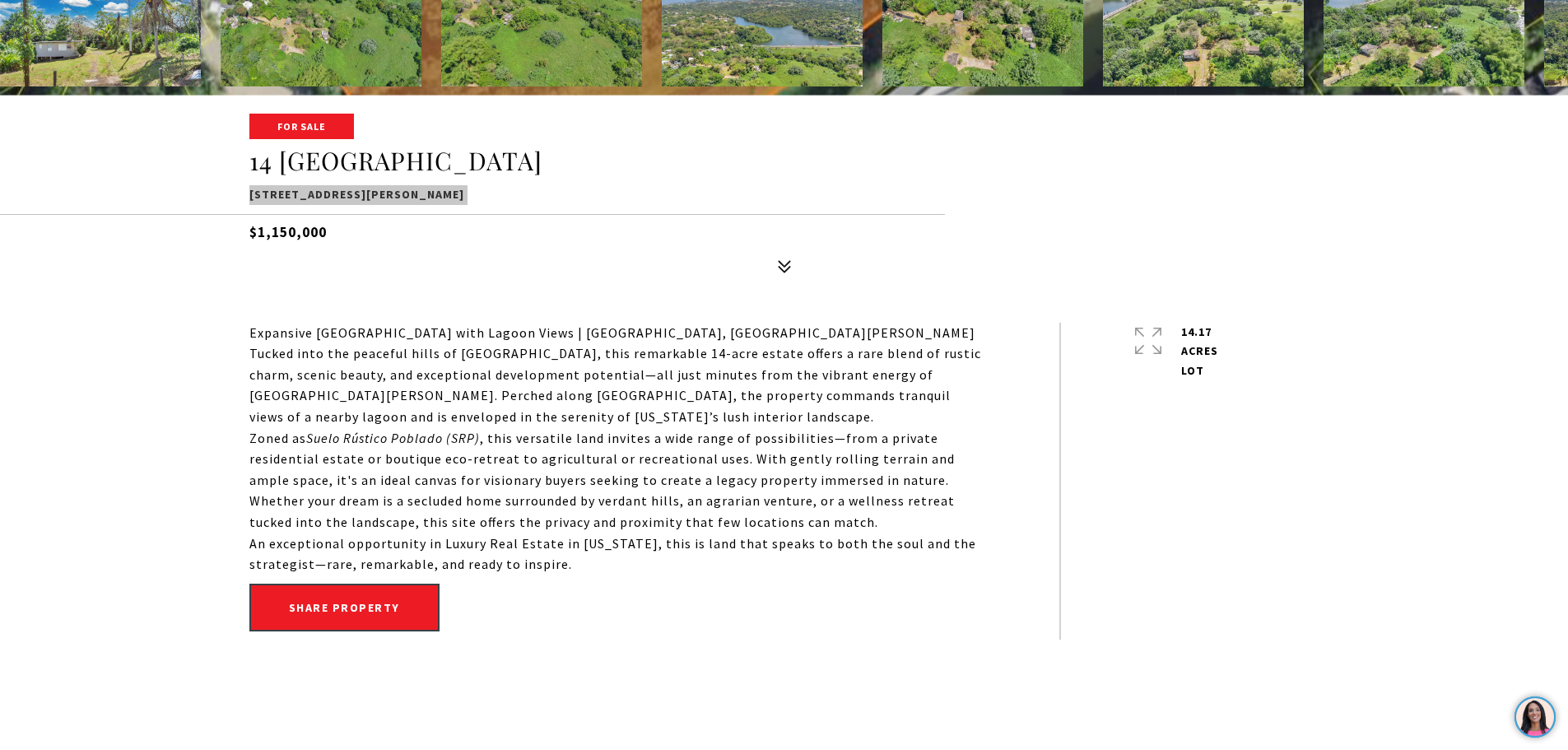
scroll to position [659, 0]
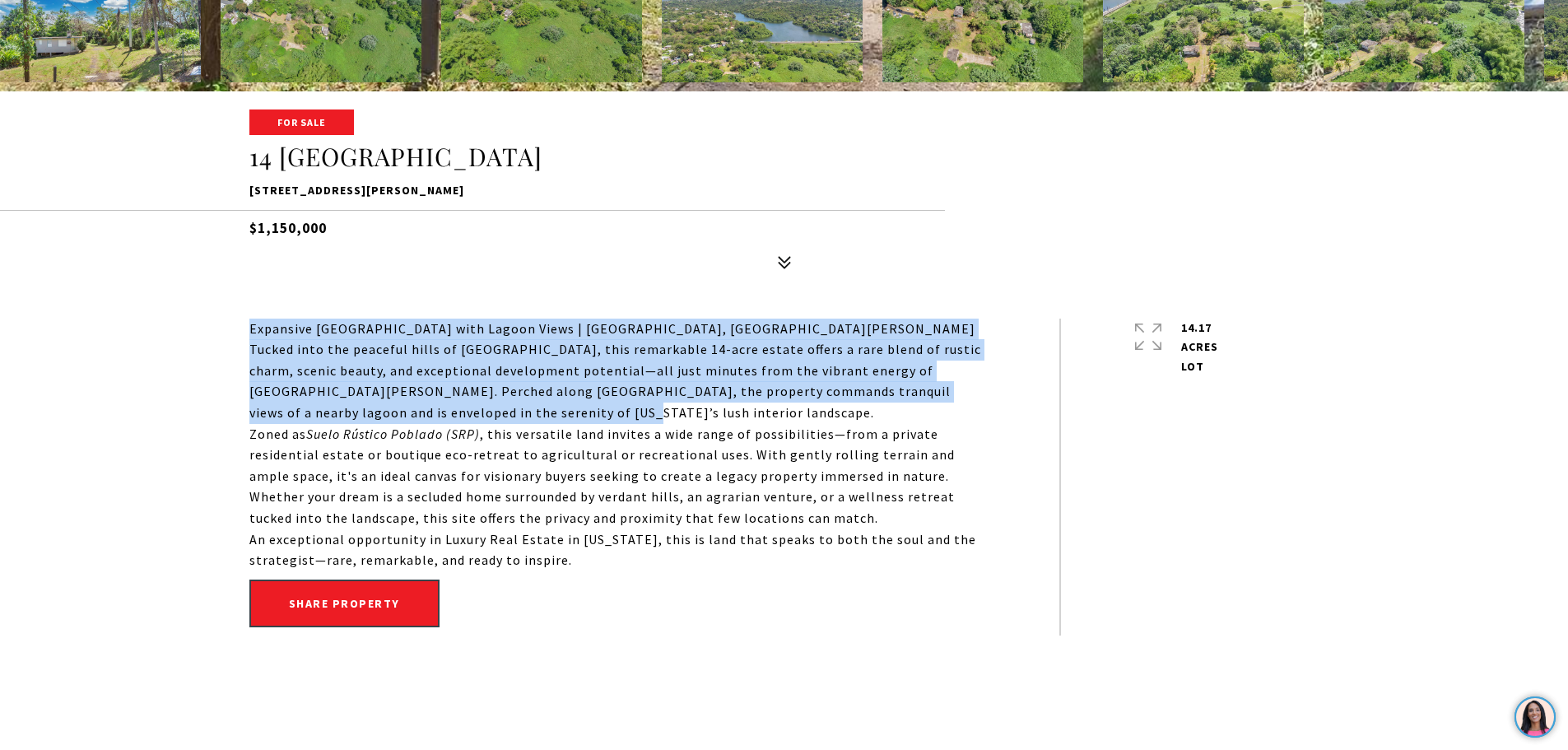
drag, startPoint x: 487, startPoint y: 411, endPoint x: 244, endPoint y: 338, distance: 253.7
click at [244, 338] on div "Expansive Hilltop Farm with Lagoon Views | Cupey, San Juan Tucked into the peac…" at bounding box center [785, 476] width 1153 height 317
copy div "Expansive Hilltop Farm with Lagoon Views | Cupey, San Juan Tucked into the peac…"
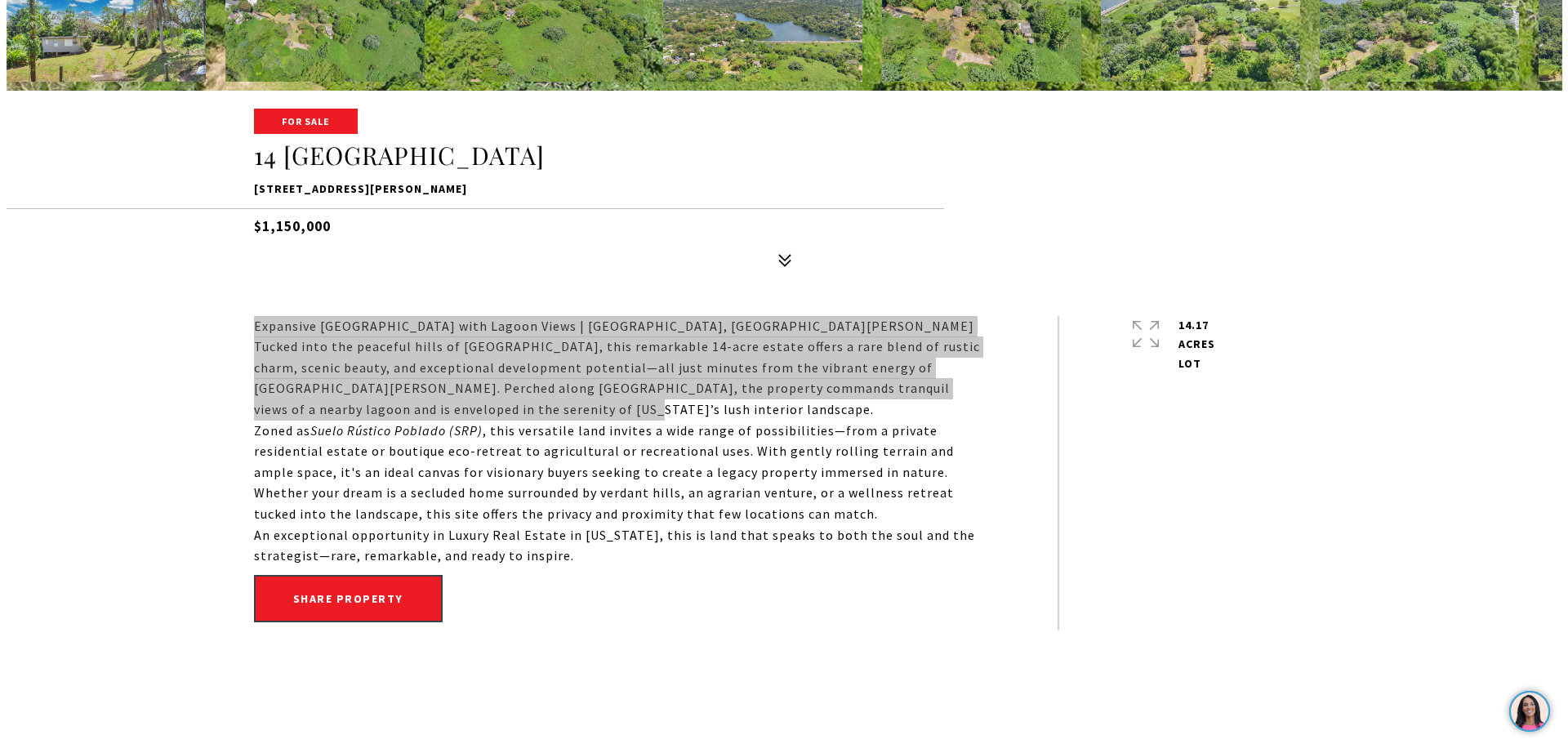
scroll to position [0, 0]
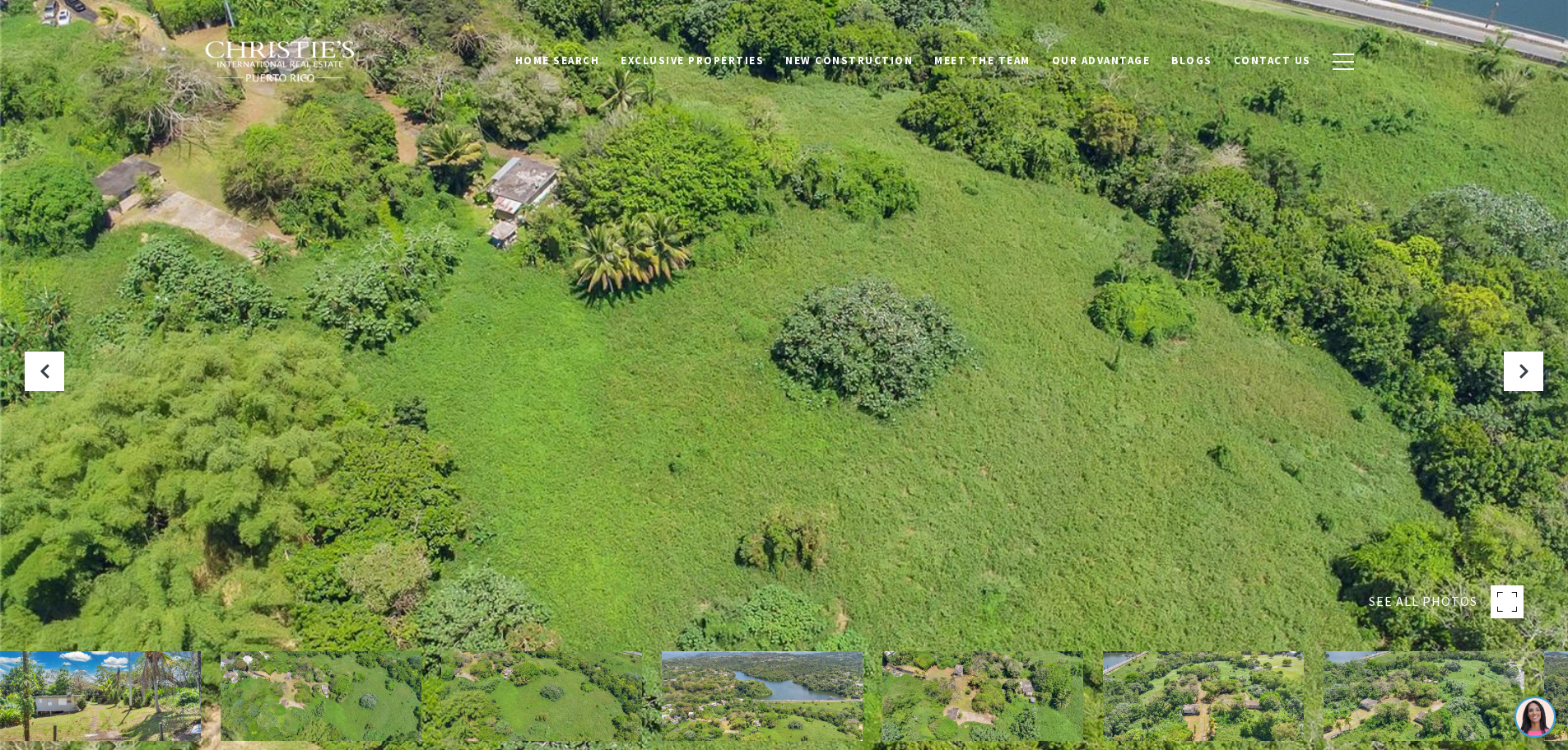
click at [773, 330] on div at bounding box center [784, 375] width 1568 height 750
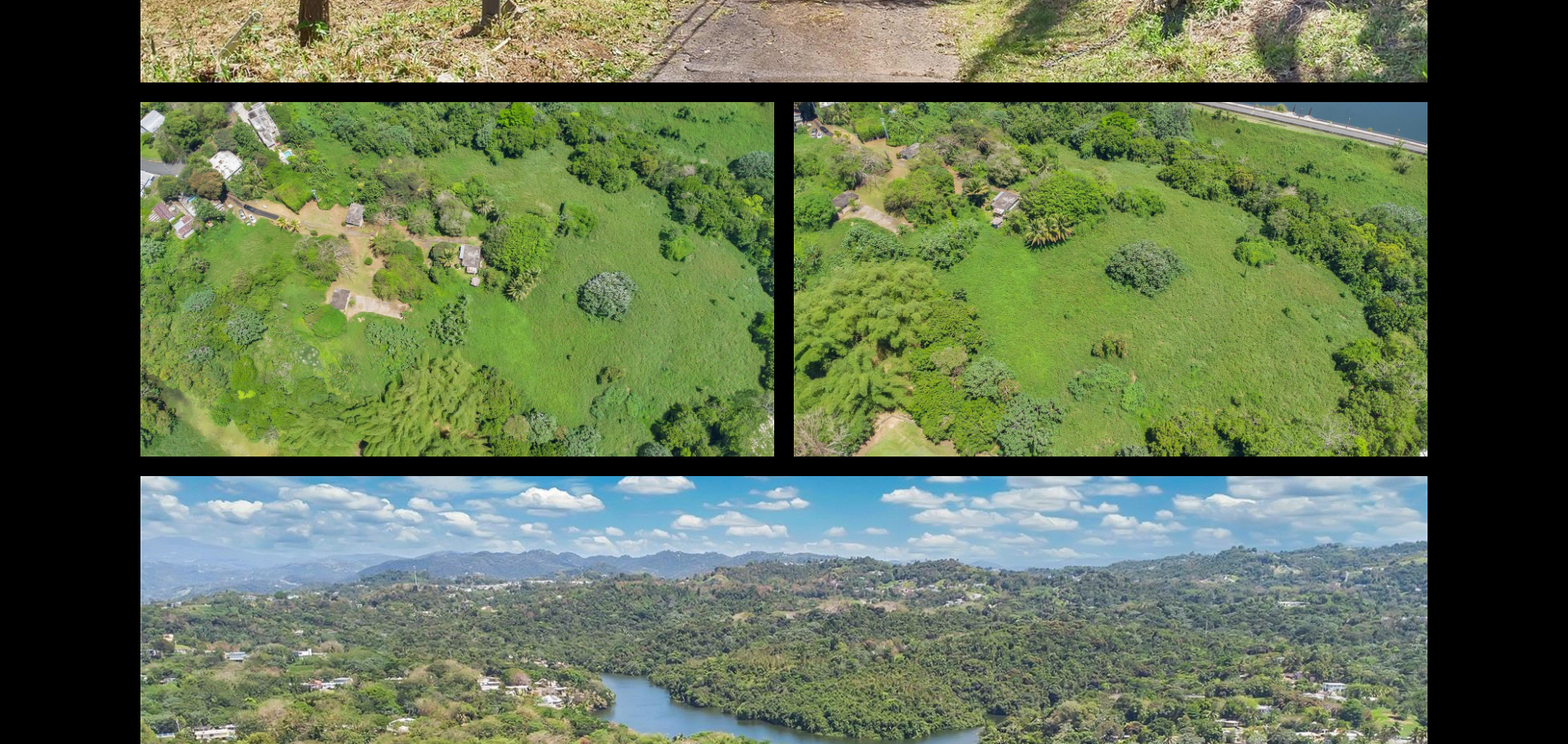
scroll to position [1062, 0]
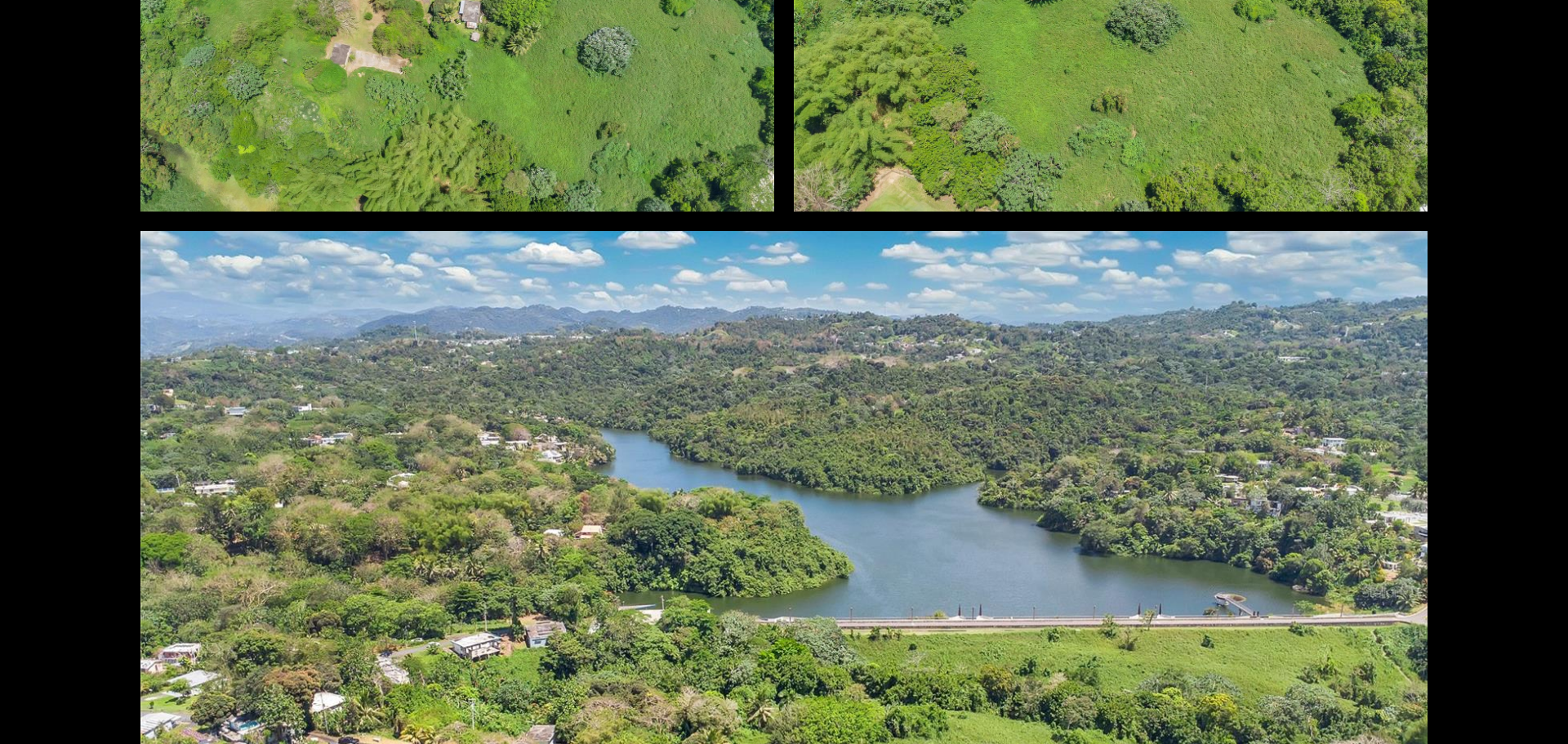
click at [960, 439] on div at bounding box center [784, 592] width 1286 height 721
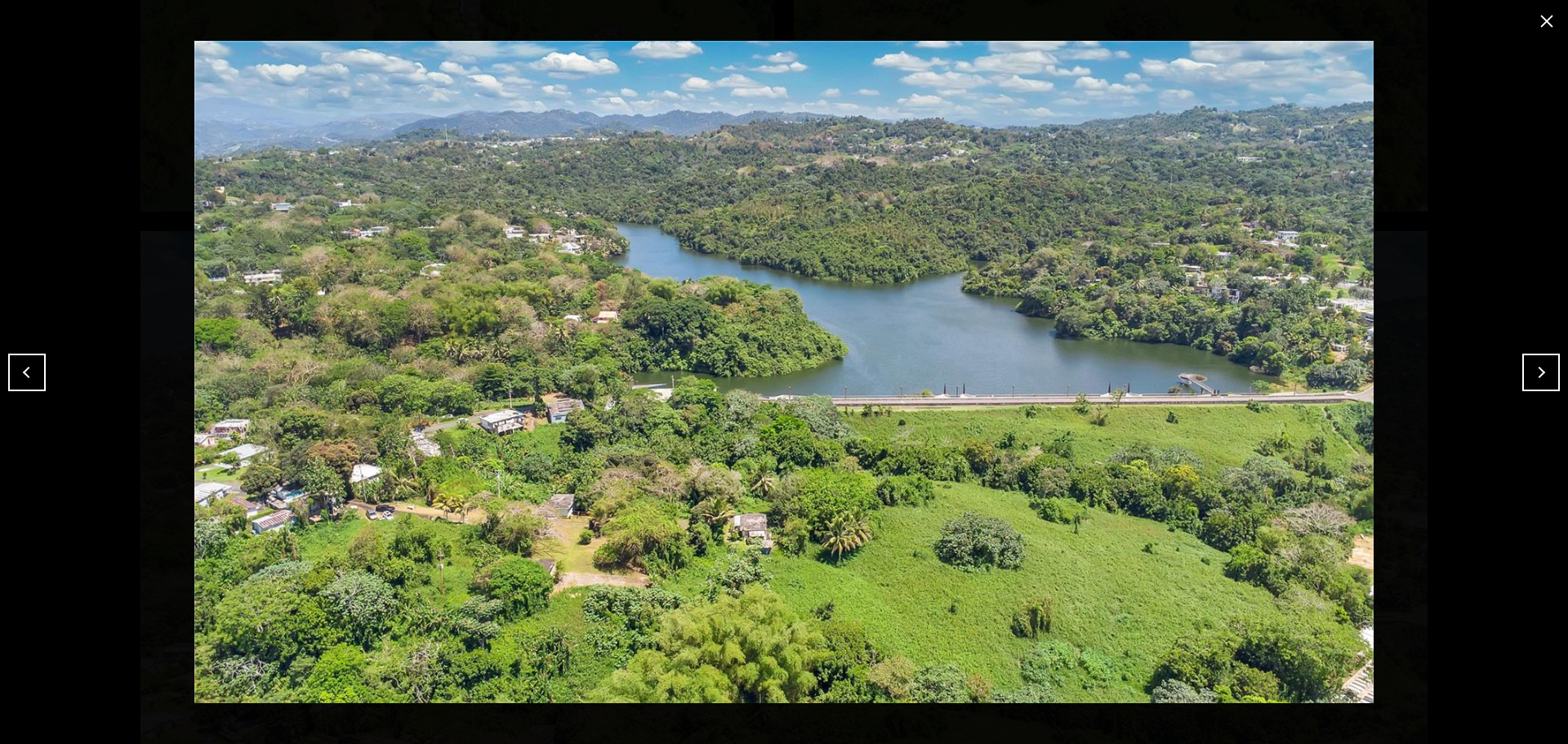
drag, startPoint x: 1542, startPoint y: 19, endPoint x: 1341, endPoint y: 241, distance: 299.5
click at [1542, 19] on button "close modal" at bounding box center [1546, 21] width 26 height 26
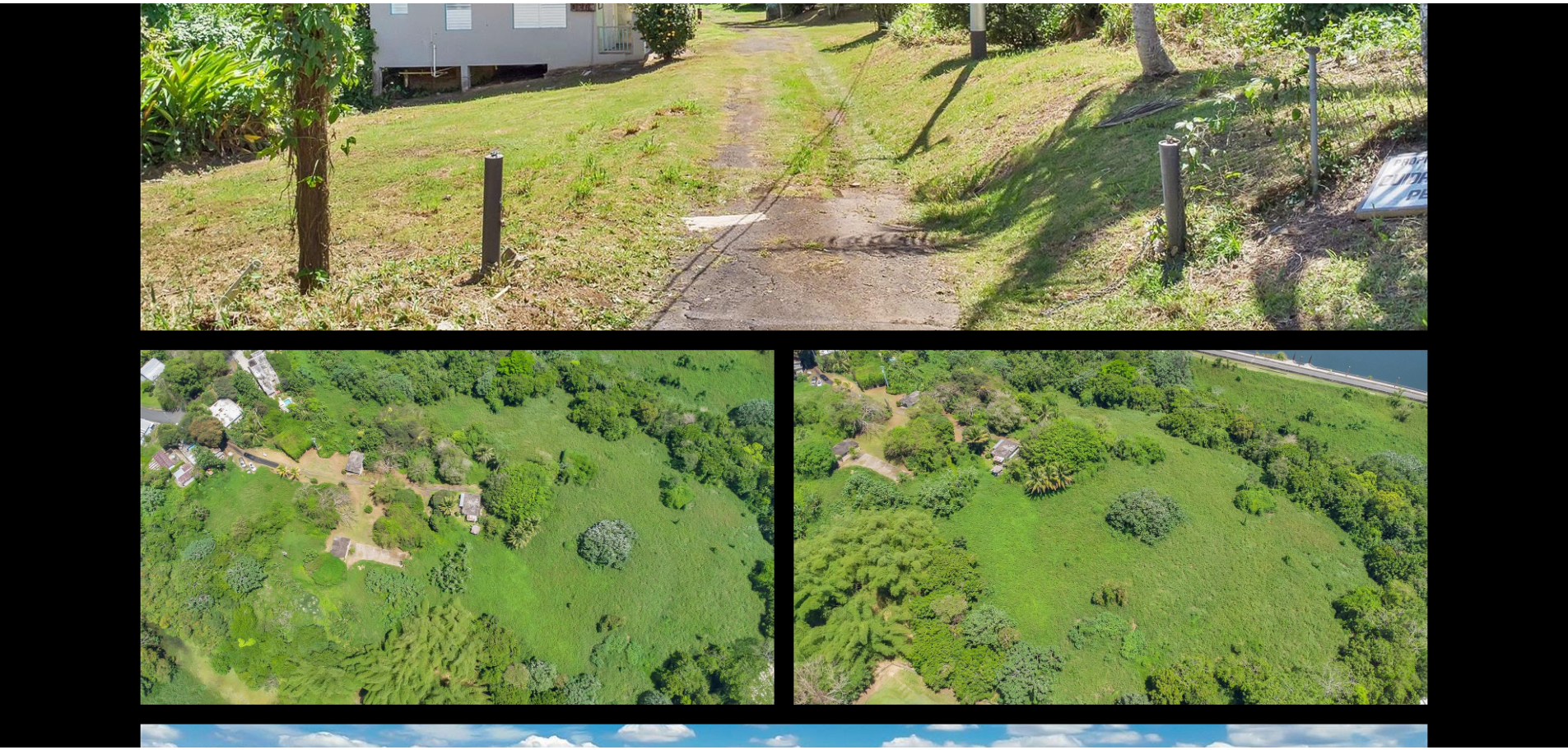
scroll to position [0, 0]
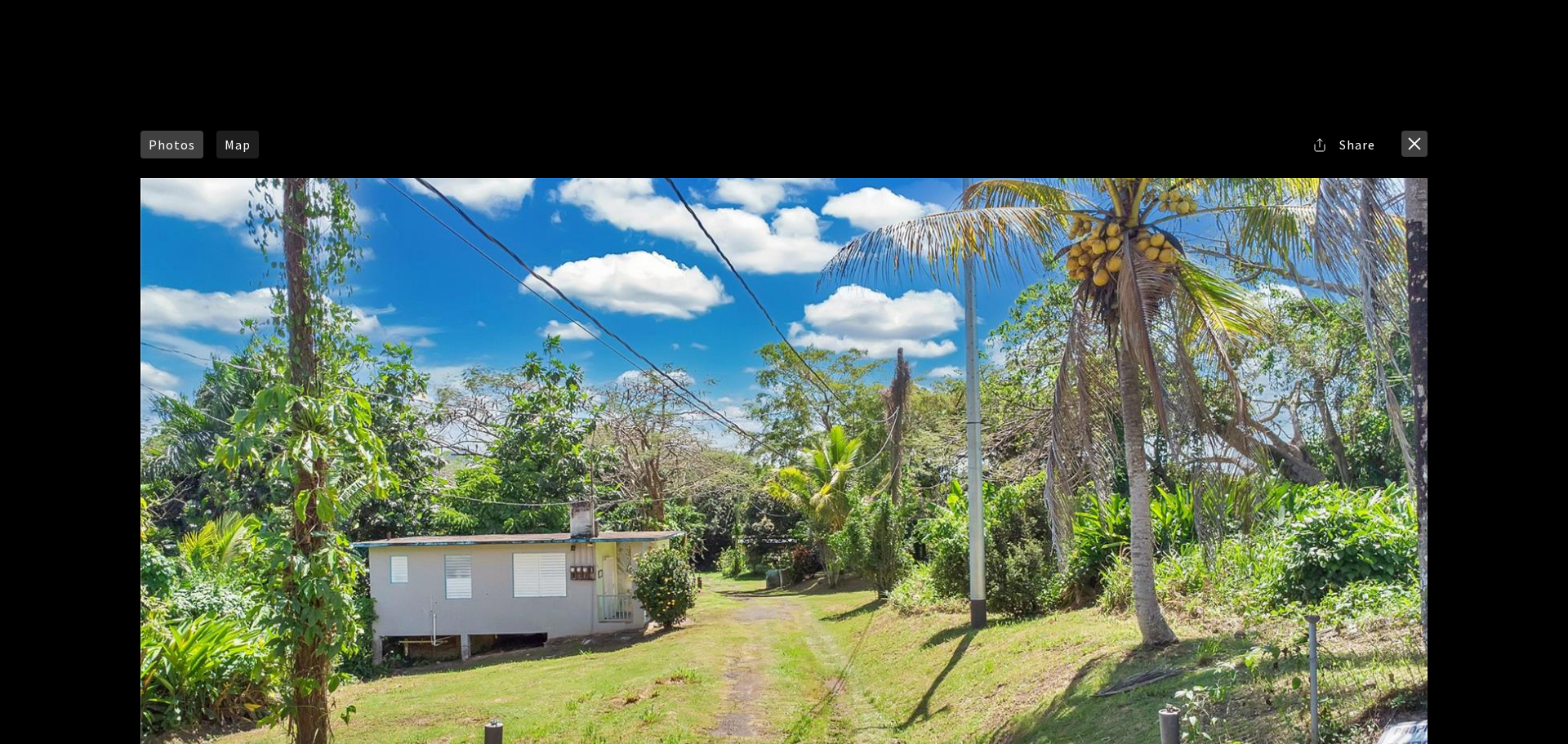
click at [1418, 142] on button "close modal" at bounding box center [1414, 144] width 26 height 26
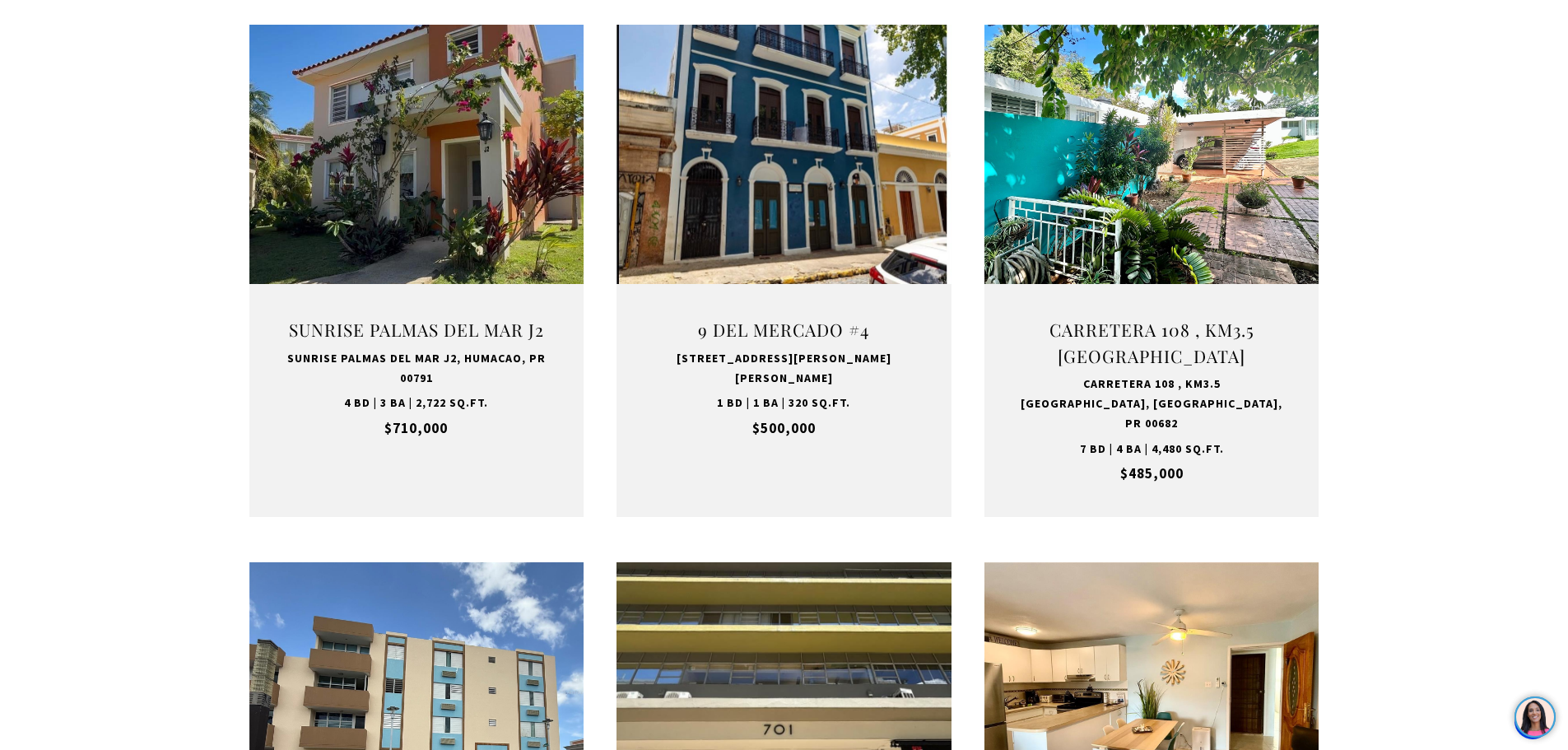
scroll to position [1153, 0]
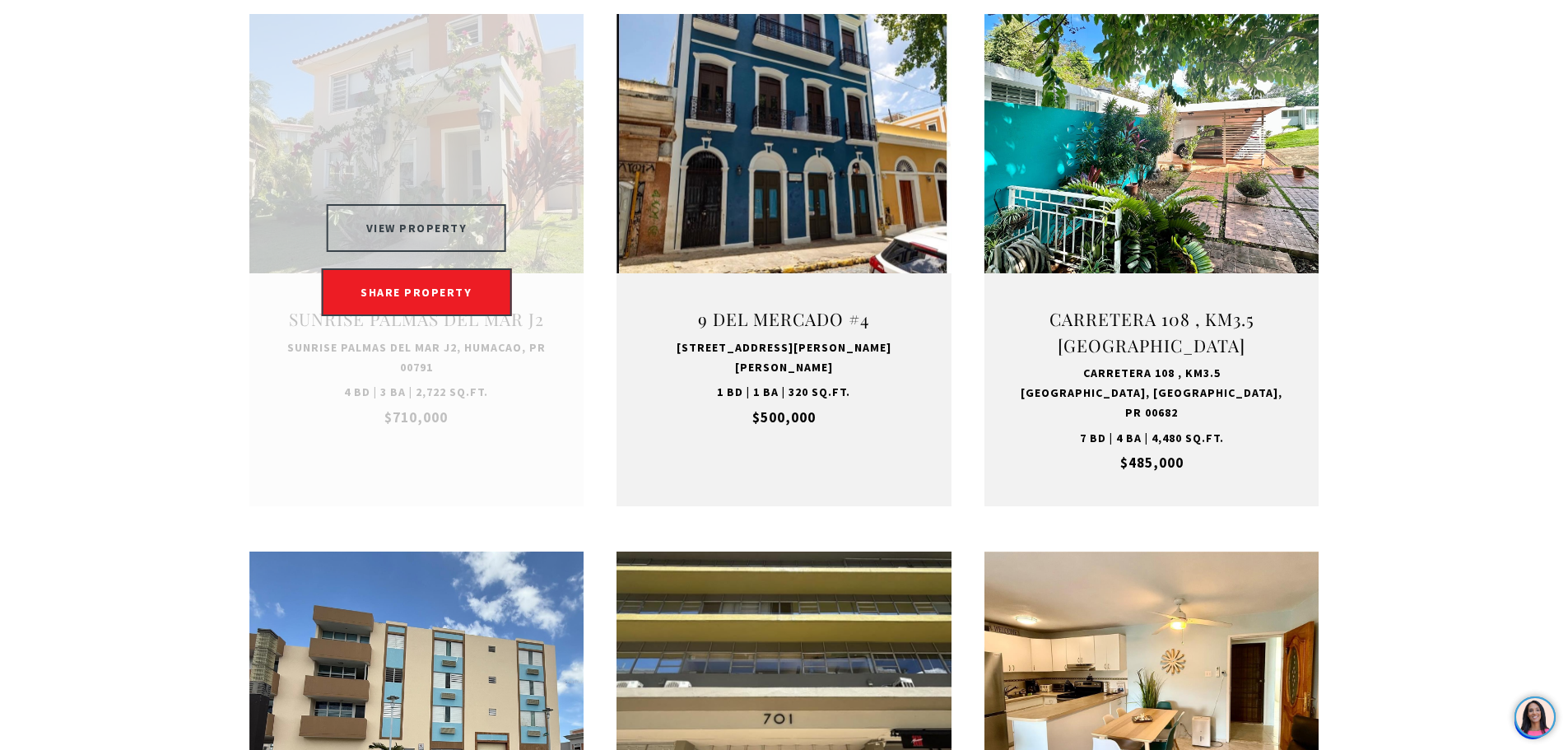
click at [422, 233] on button "VIEW PROPERTY" at bounding box center [417, 228] width 180 height 48
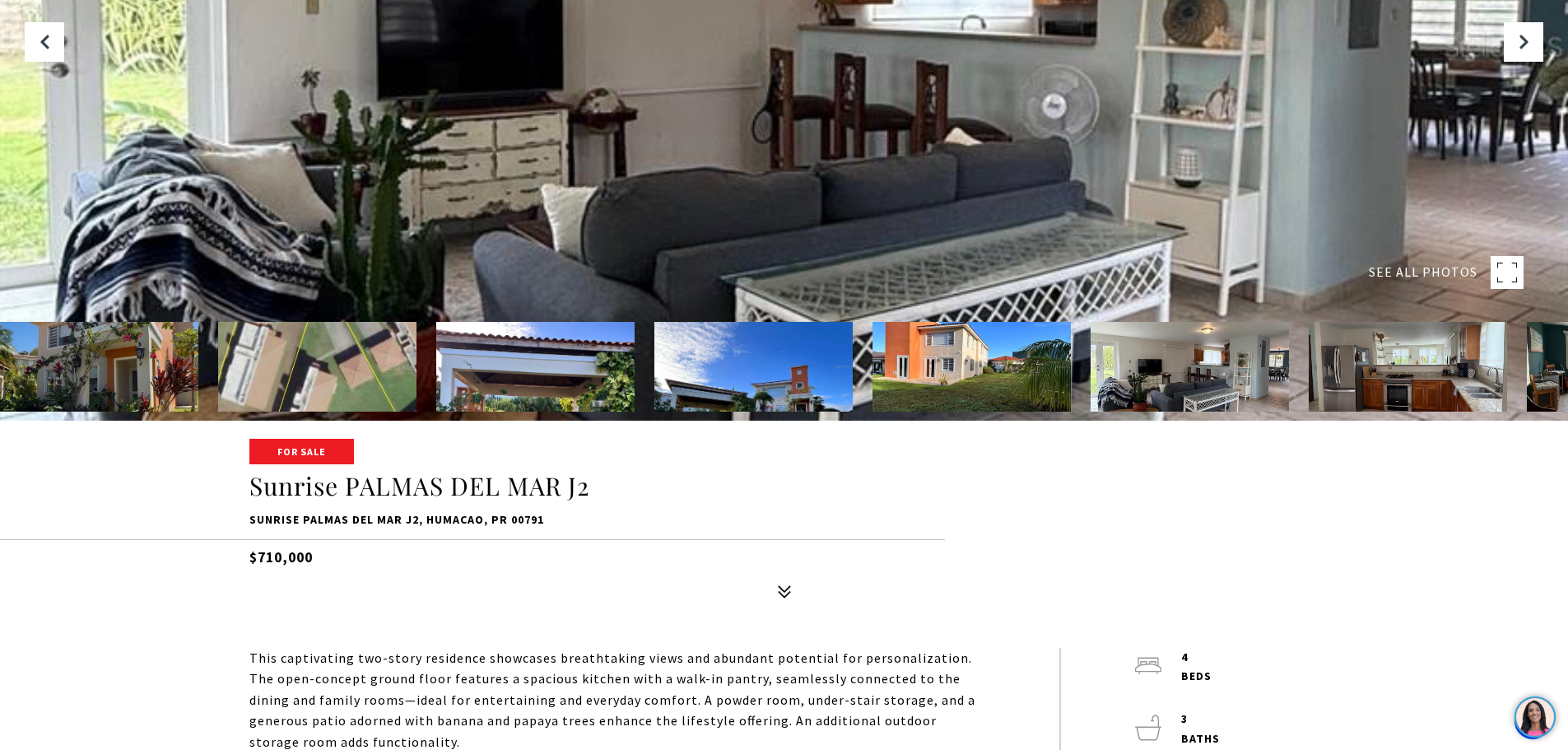
click at [141, 368] on img at bounding box center [99, 366] width 198 height 90
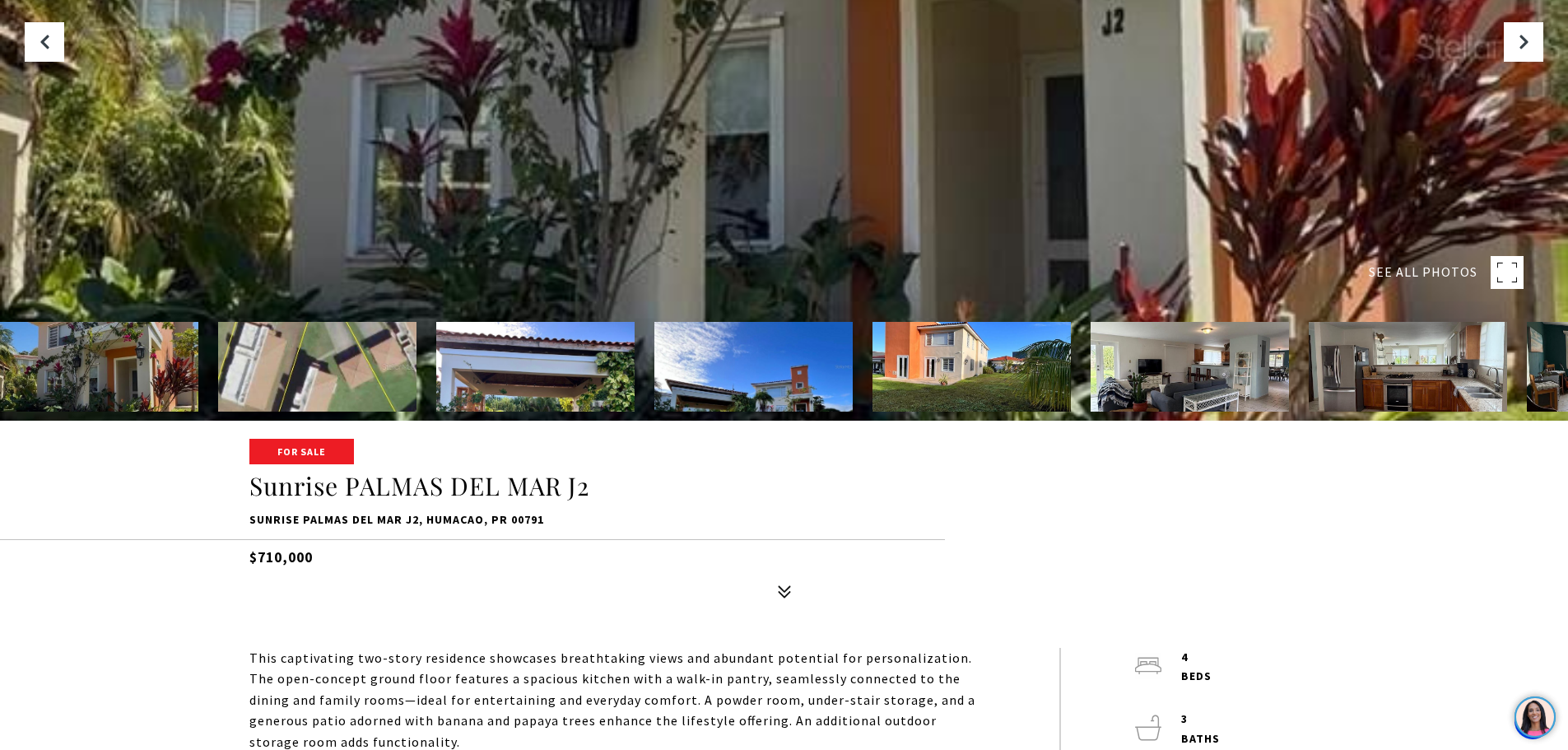
click at [803, 235] on div at bounding box center [784, 45] width 1568 height 750
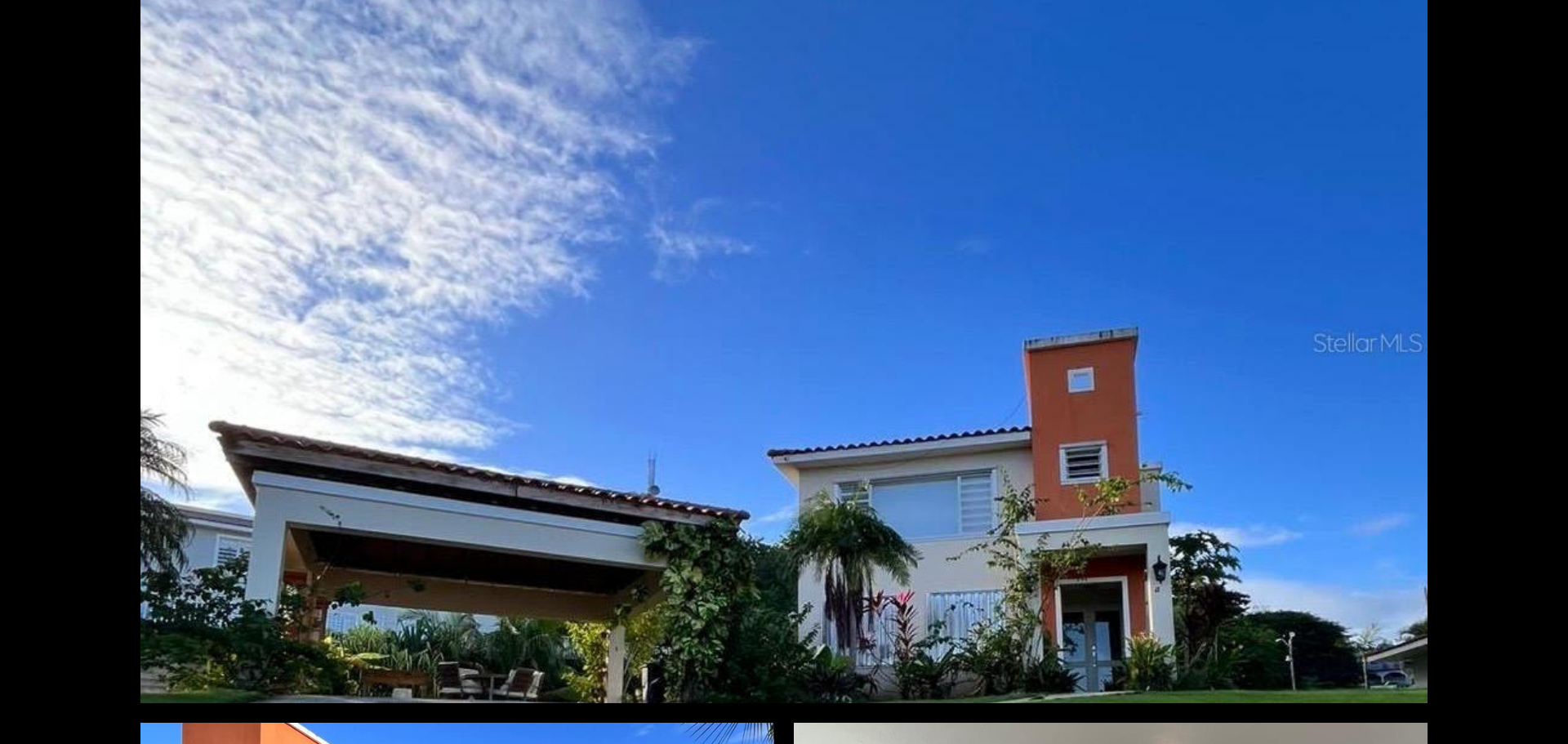
scroll to position [1308, 0]
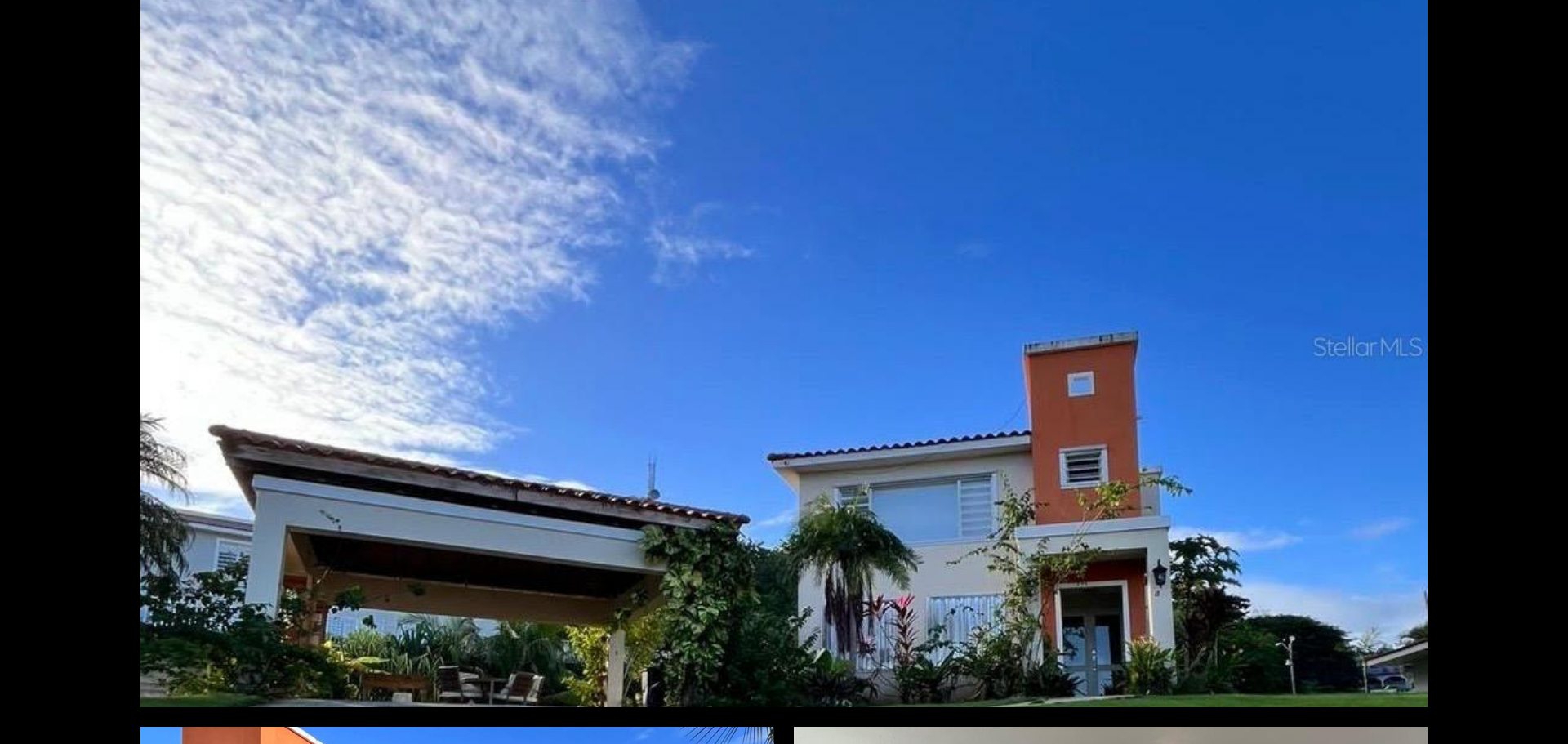
click at [1091, 430] on div at bounding box center [784, 346] width 1286 height 721
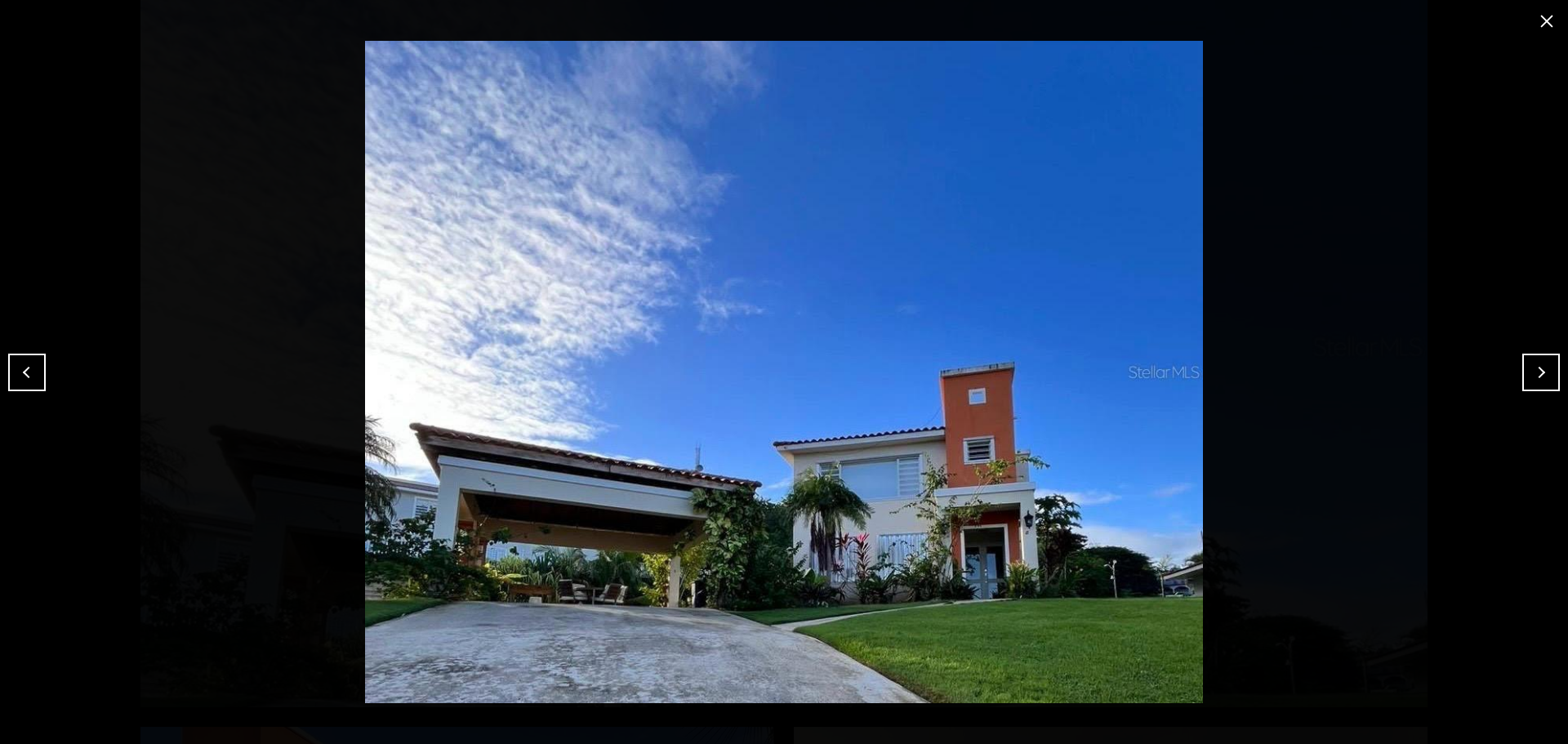
drag, startPoint x: 1337, startPoint y: 476, endPoint x: 1391, endPoint y: 356, distance: 131.6
click at [1337, 476] on img at bounding box center [784, 372] width 1486 height 662
click at [1540, 20] on button "close modal" at bounding box center [1546, 21] width 26 height 26
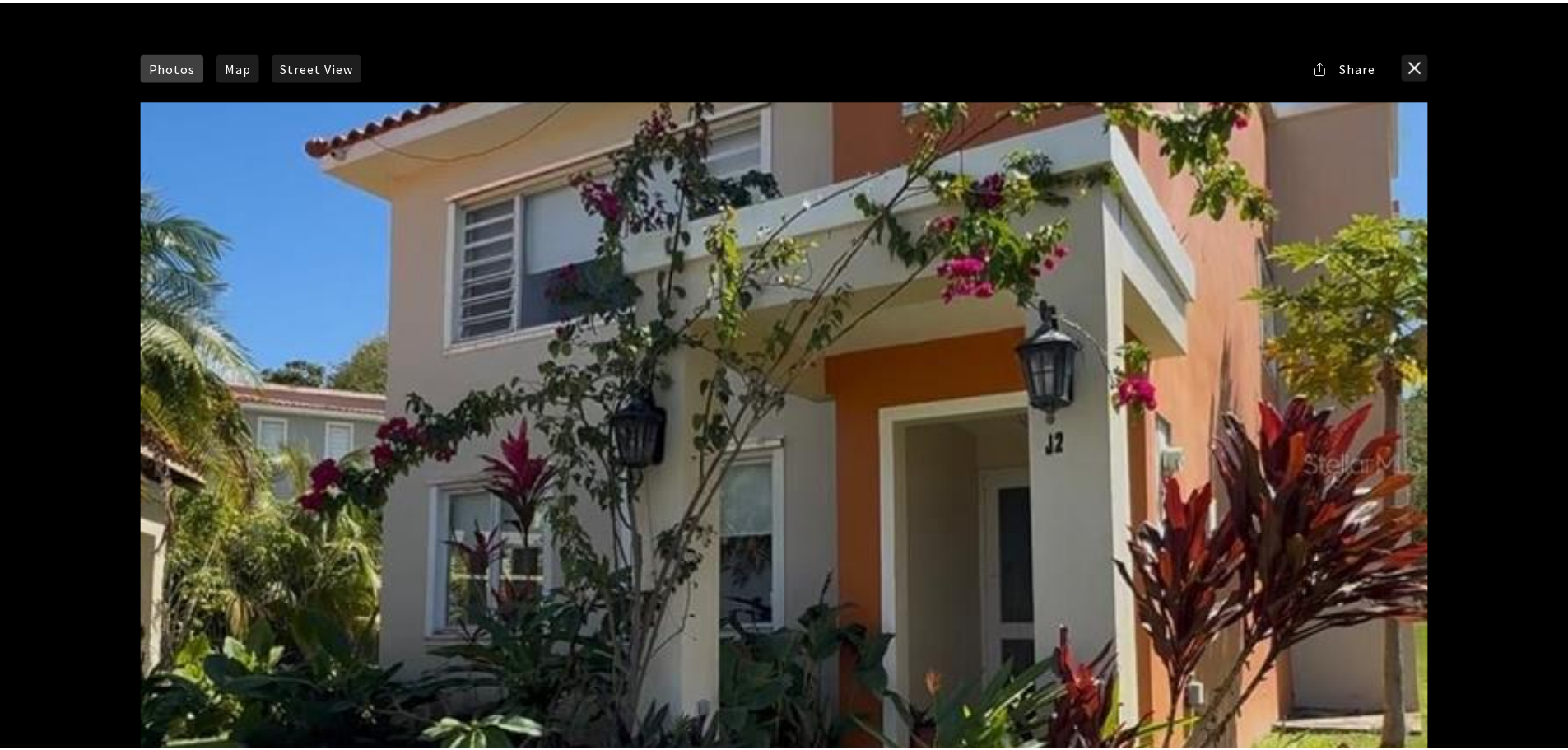
scroll to position [0, 0]
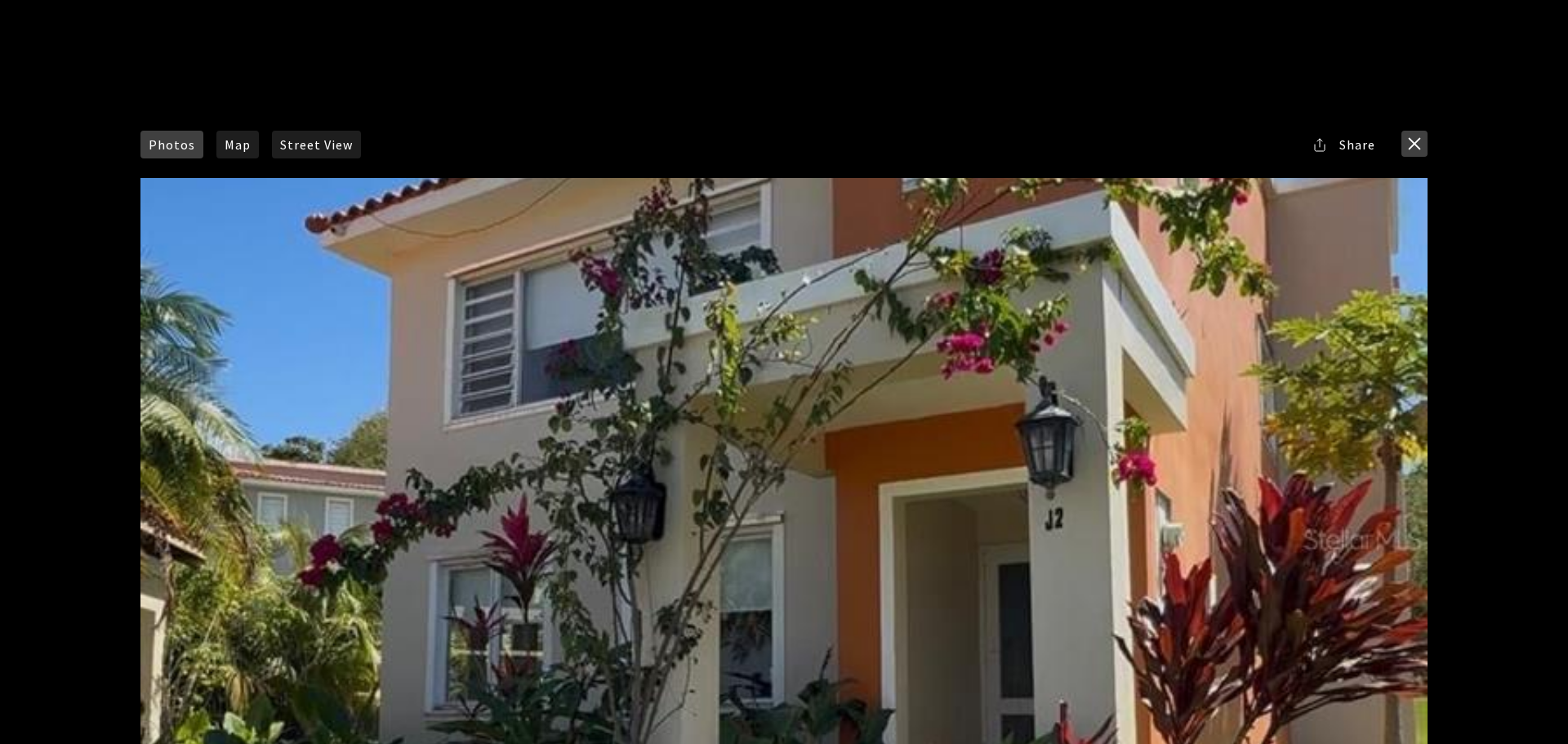
click at [1417, 147] on button "close modal" at bounding box center [1414, 144] width 26 height 26
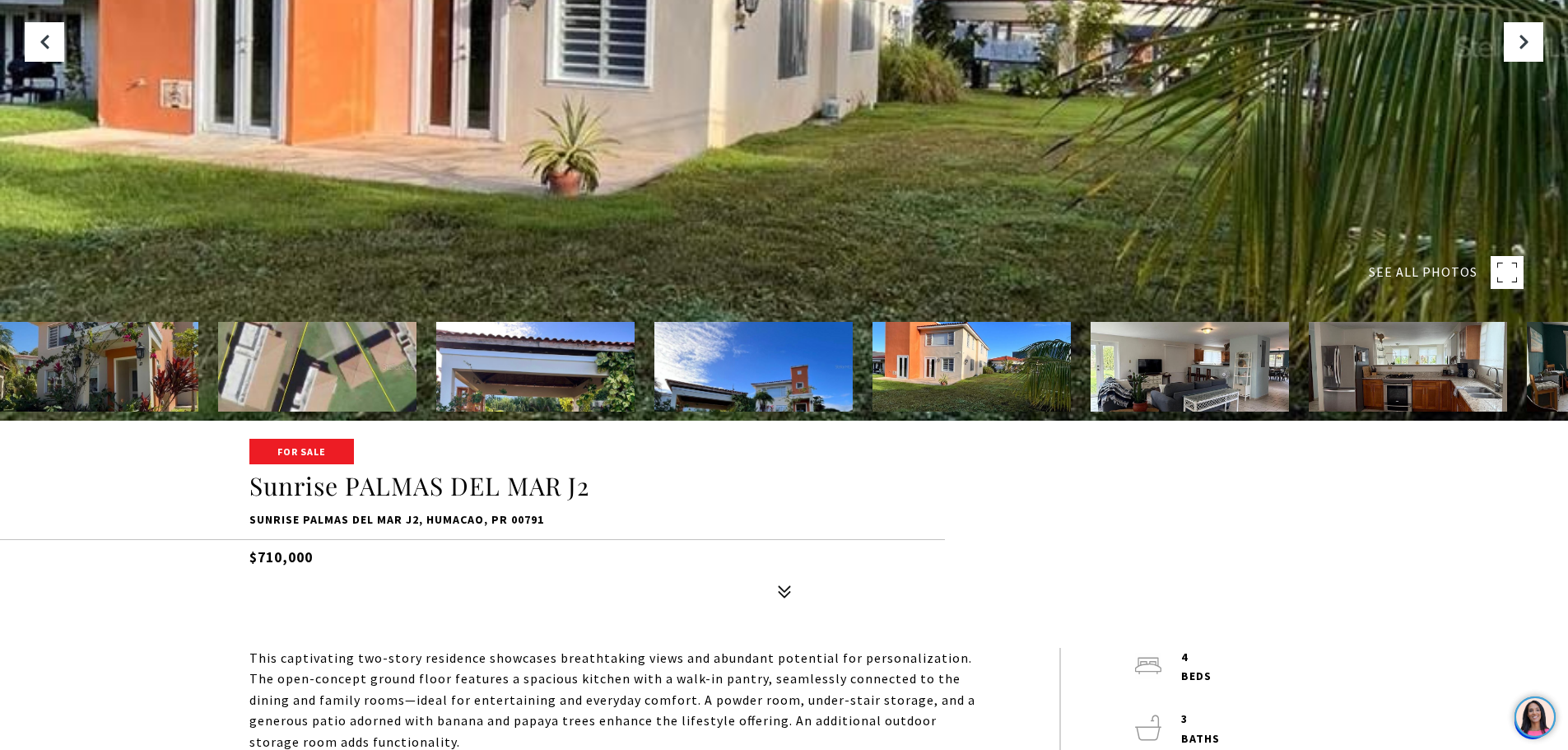
click at [260, 520] on p "Sunrise PALMAS DEL MAR J2, HUMACAO, PR 00791" at bounding box center [785, 520] width 1070 height 20
copy div "Sunrise PALMAS DEL MAR J2, HUMACAO, PR 00791"
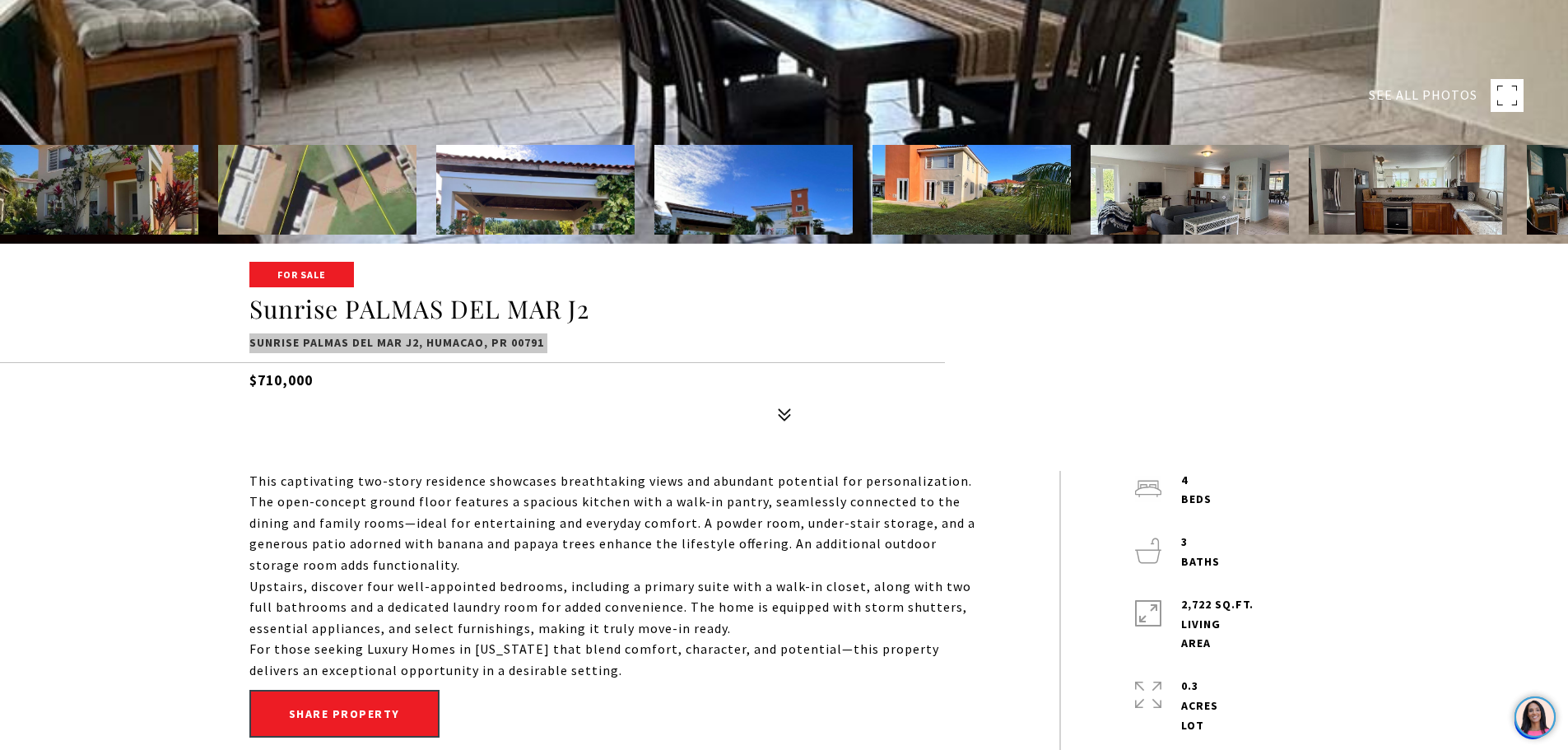
scroll to position [577, 0]
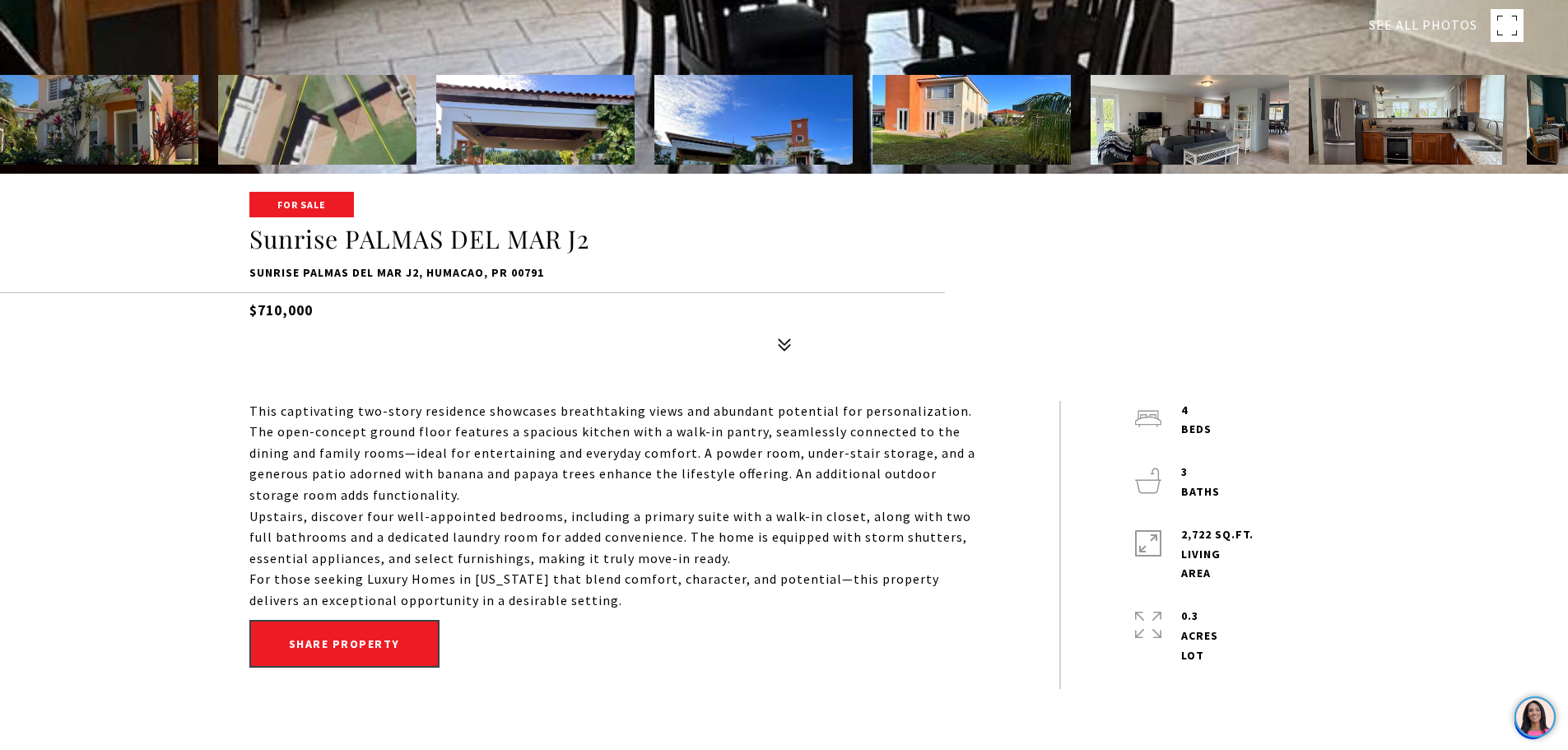
click at [497, 449] on p "This captivating two-story residence showcases breathtaking views and abundant …" at bounding box center [618, 453] width 736 height 106
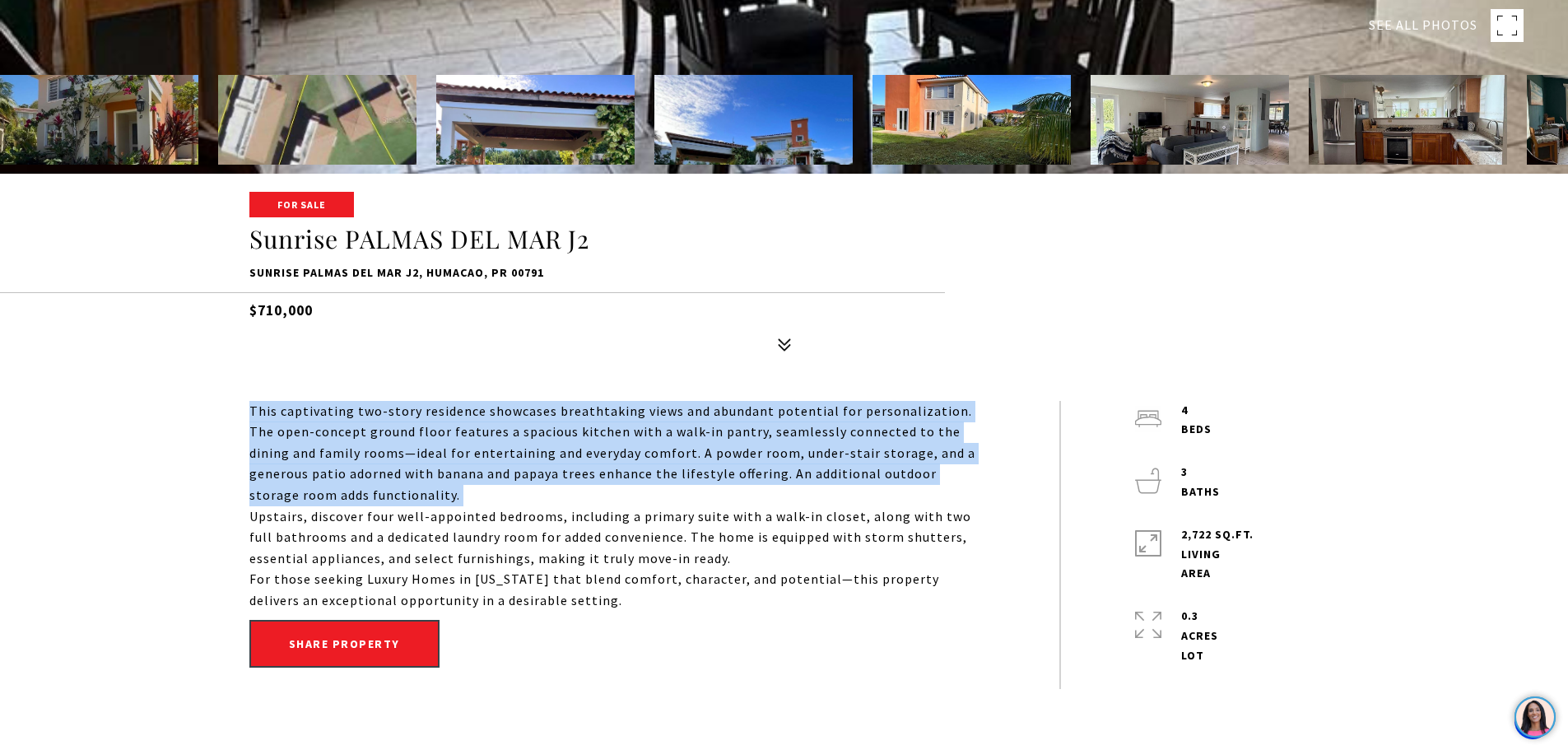
click at [497, 449] on p "This captivating two-story residence showcases breathtaking views and abundant …" at bounding box center [618, 453] width 736 height 106
copy div "This captivating two-story residence showcases breathtaking views and abundant …"
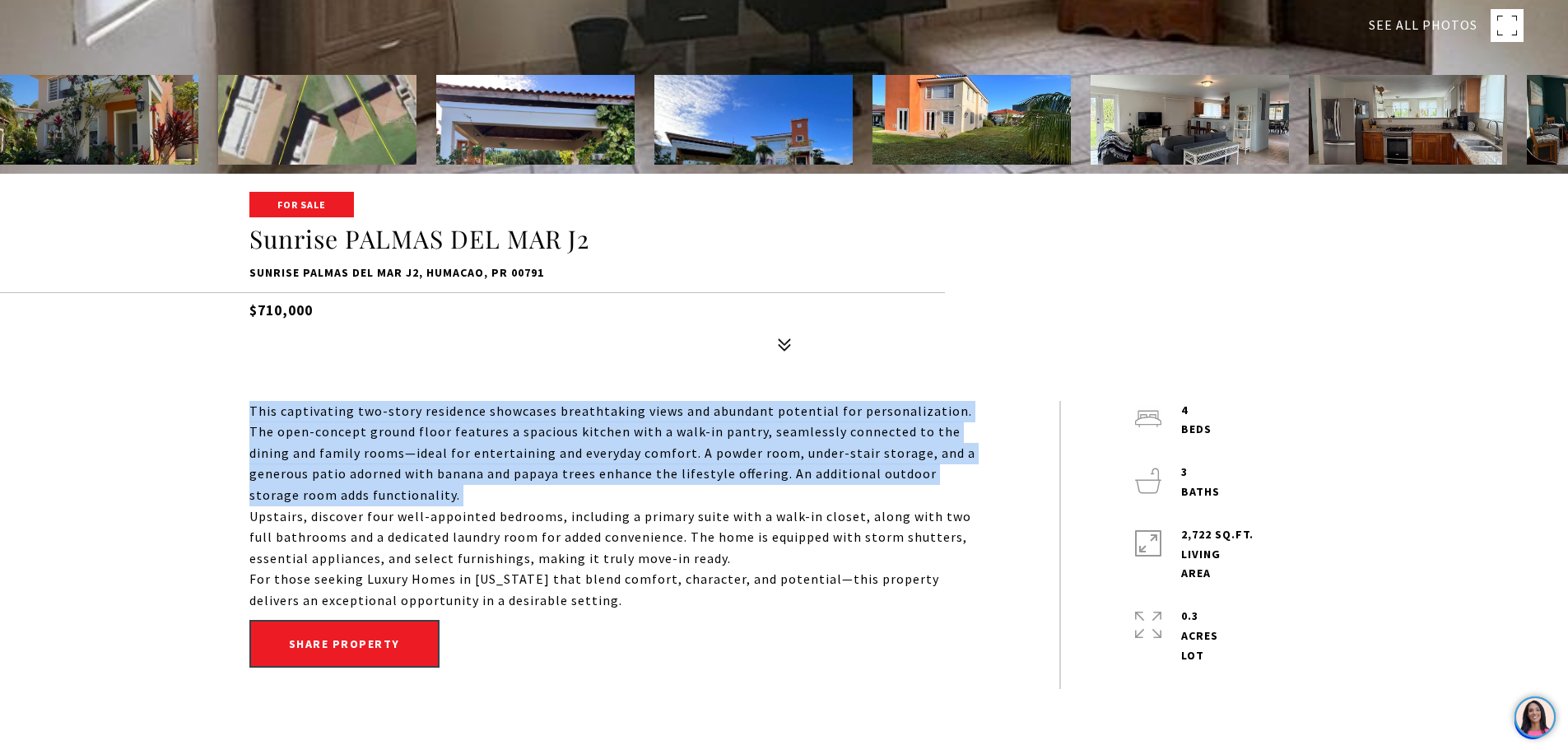
click at [329, 486] on p "This captivating two-story residence showcases breathtaking views and abundant …" at bounding box center [618, 453] width 736 height 106
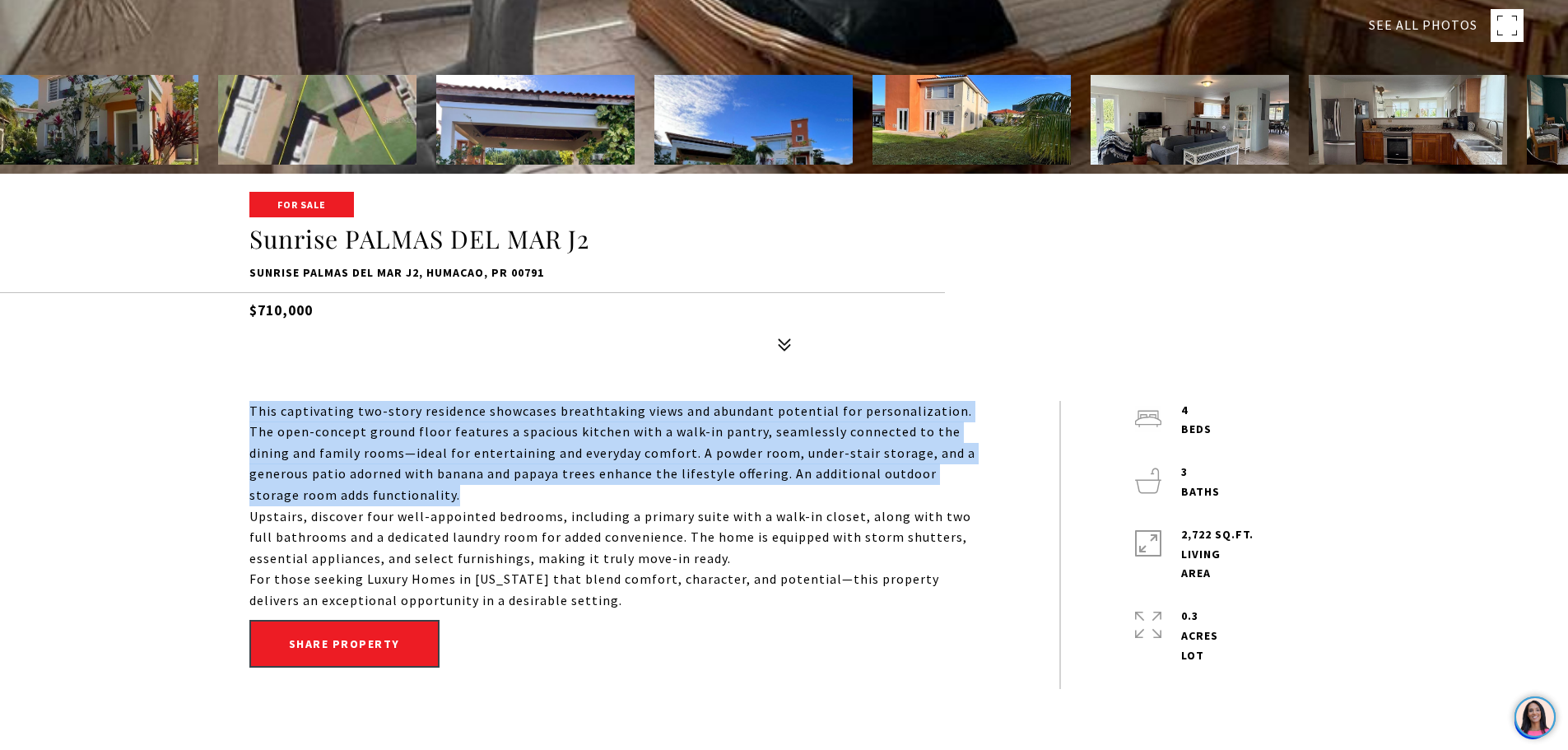
drag, startPoint x: 333, startPoint y: 495, endPoint x: 245, endPoint y: 414, distance: 119.6
click at [245, 414] on div "This captivating two-story residence showcases breathtaking views and abundant …" at bounding box center [785, 545] width 1153 height 288
copy p "This captivating two-story residence showcases breathtaking views and abundant …"
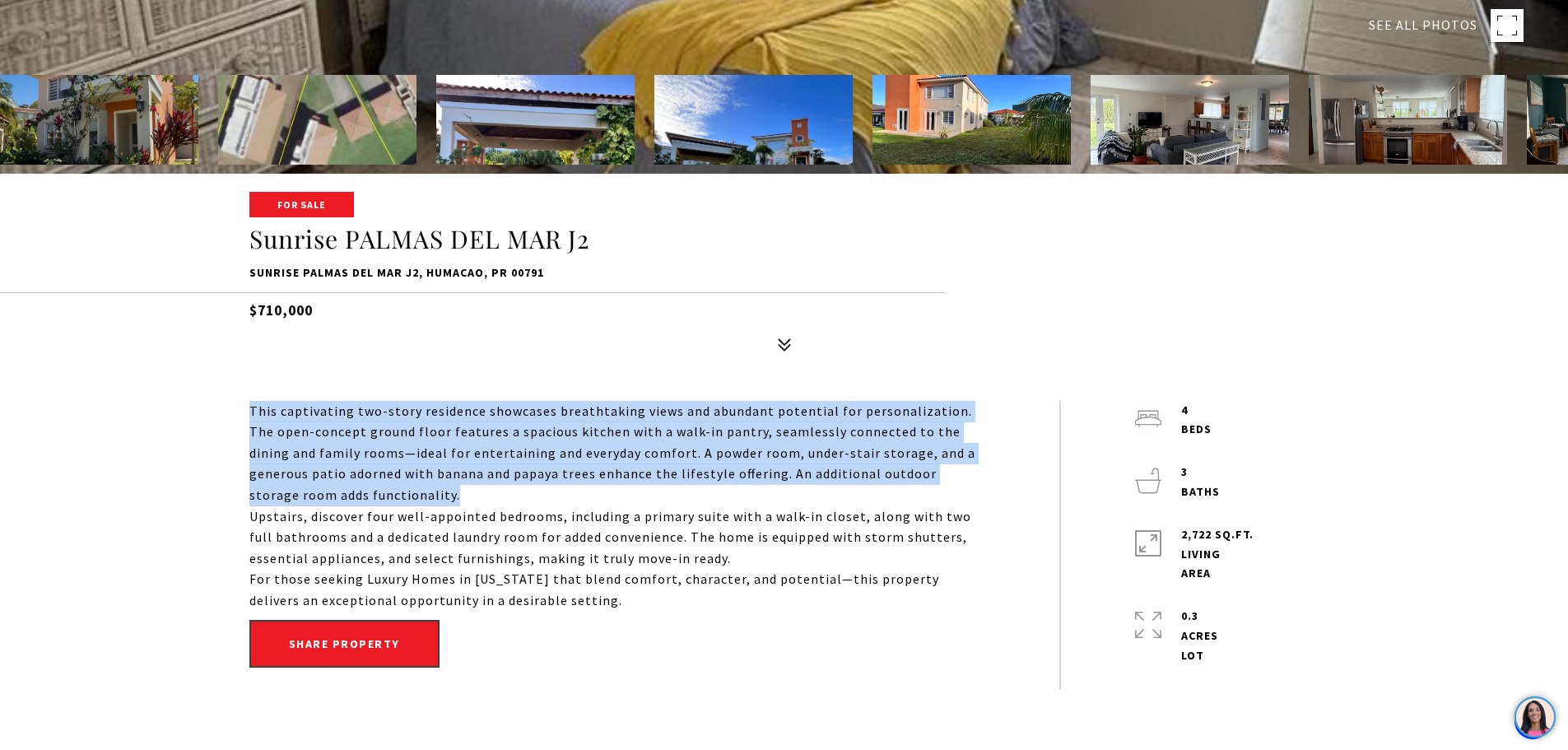
drag, startPoint x: 585, startPoint y: 451, endPoint x: 570, endPoint y: 352, distance: 100.1
click at [585, 451] on p "This captivating two-story residence showcases breathtaking views and abundant …" at bounding box center [618, 453] width 736 height 106
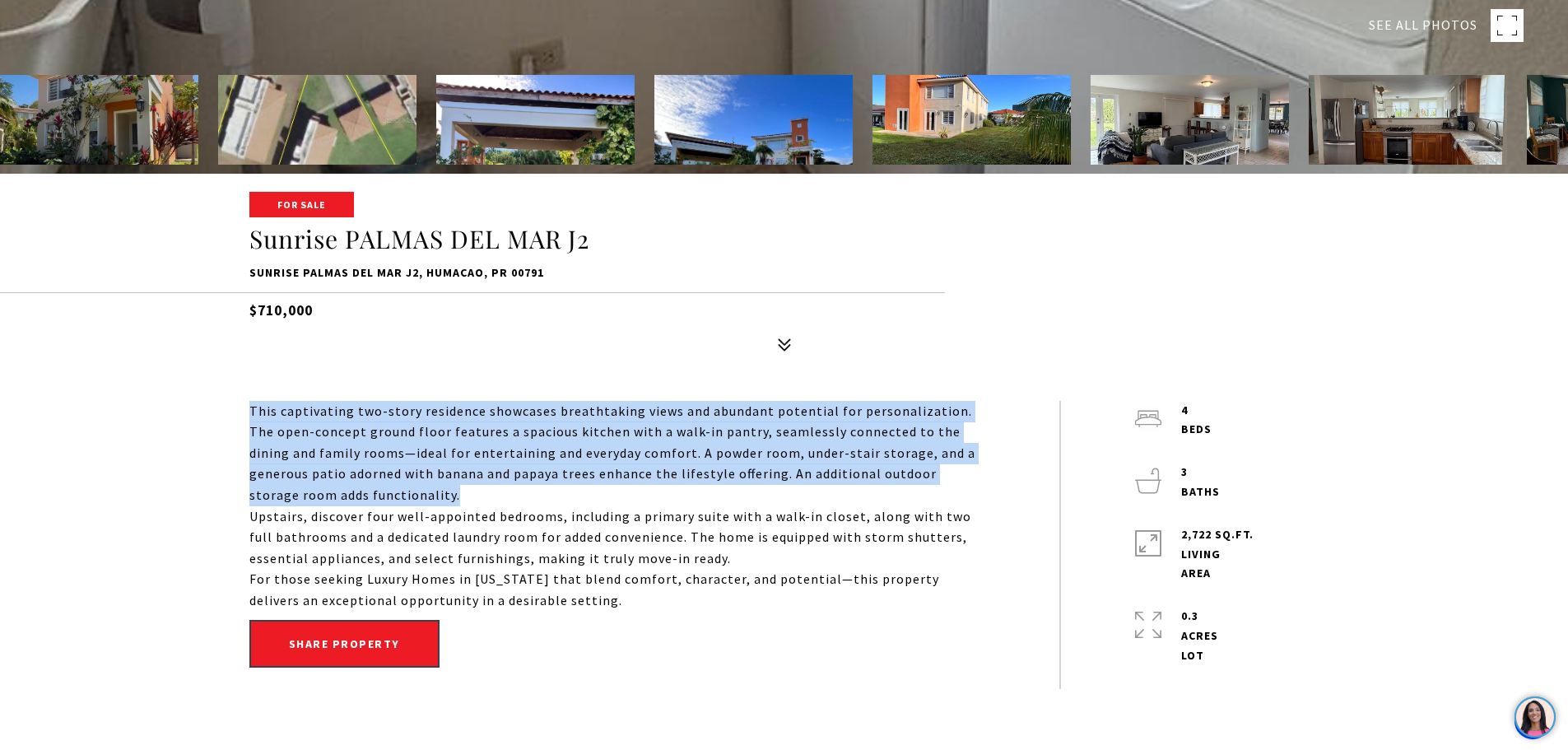
click at [629, 464] on p "This captivating two-story residence showcases breathtaking views and abundant …" at bounding box center [618, 453] width 736 height 106
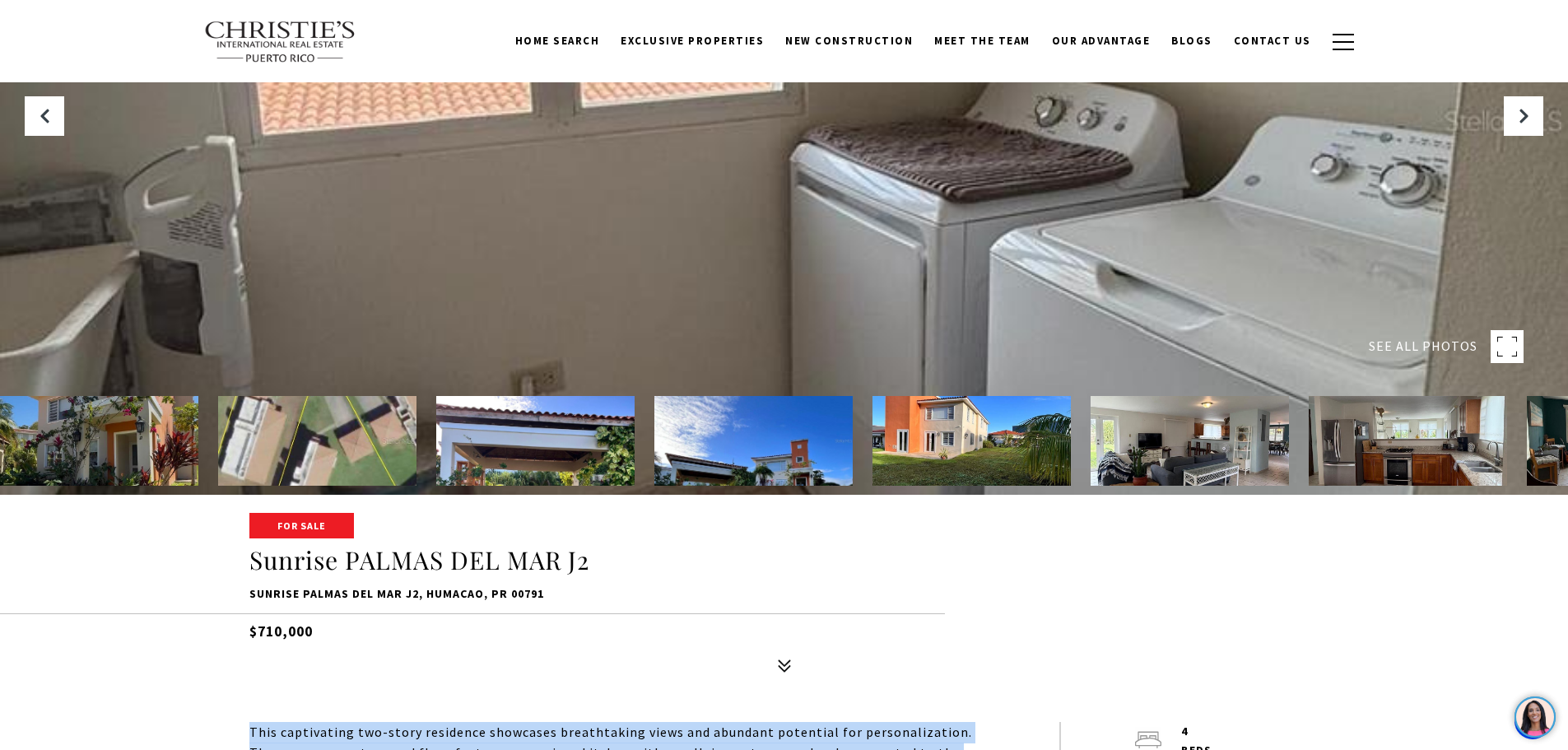
scroll to position [0, 0]
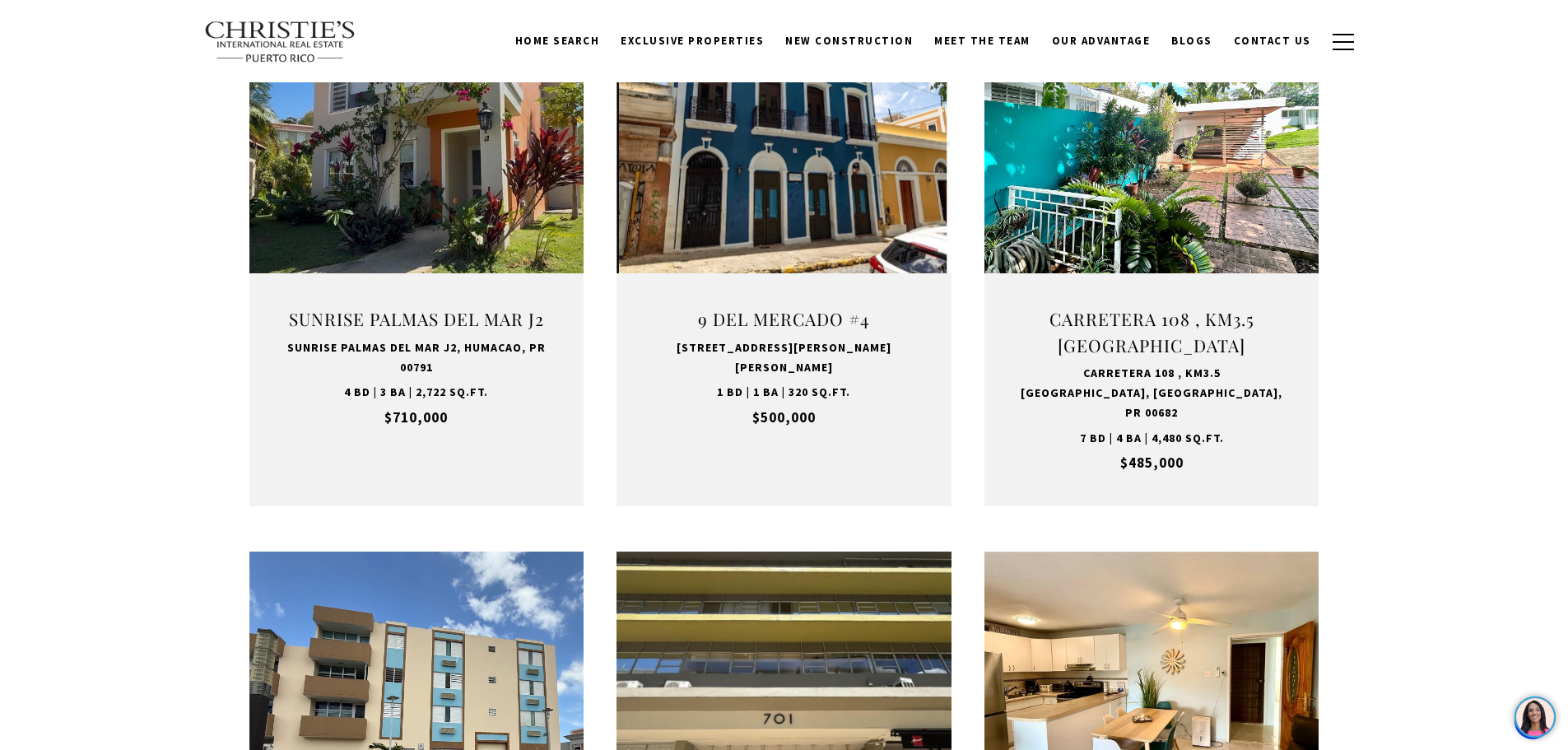
scroll to position [1071, 0]
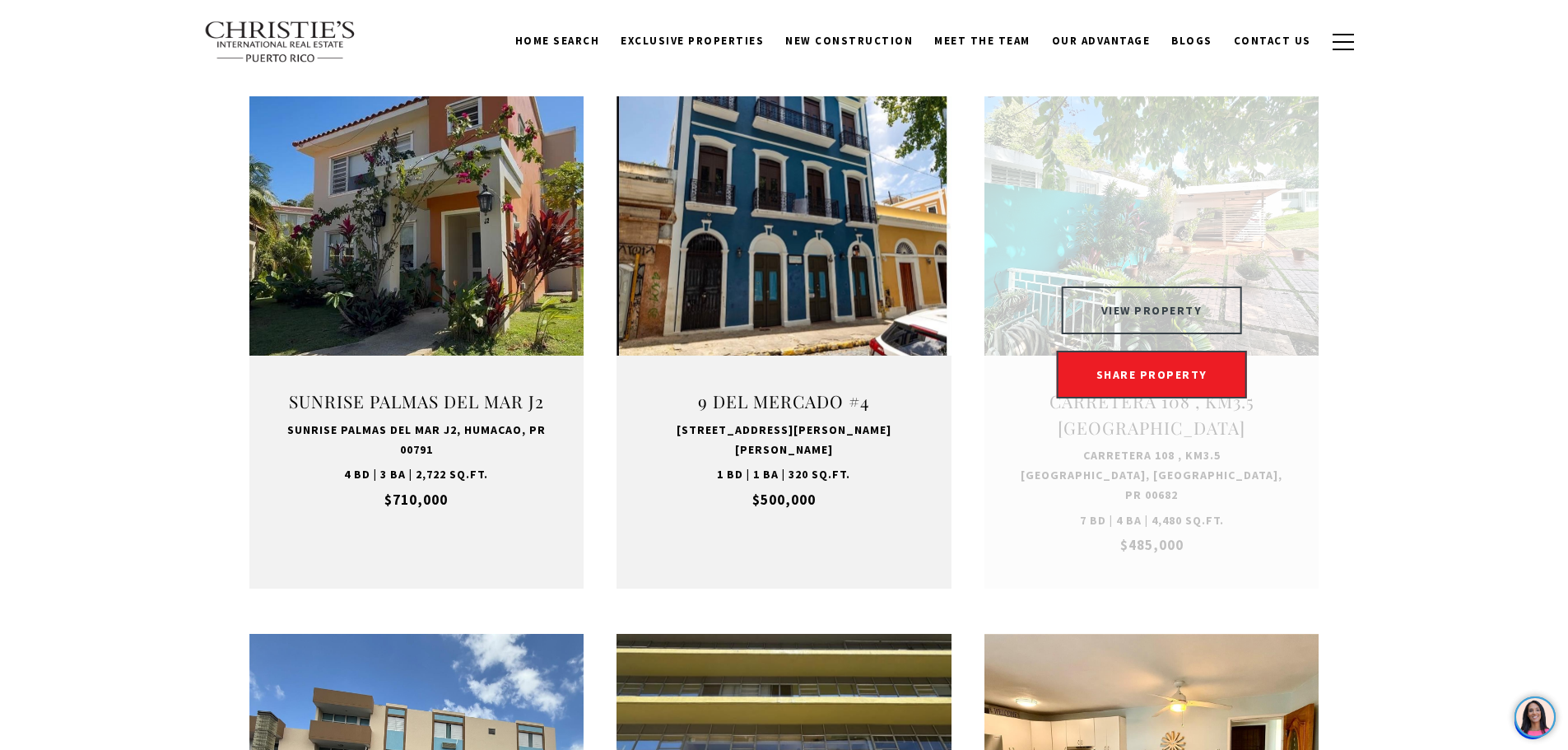
click at [1156, 327] on button "VIEW PROPERTY" at bounding box center [1152, 311] width 180 height 48
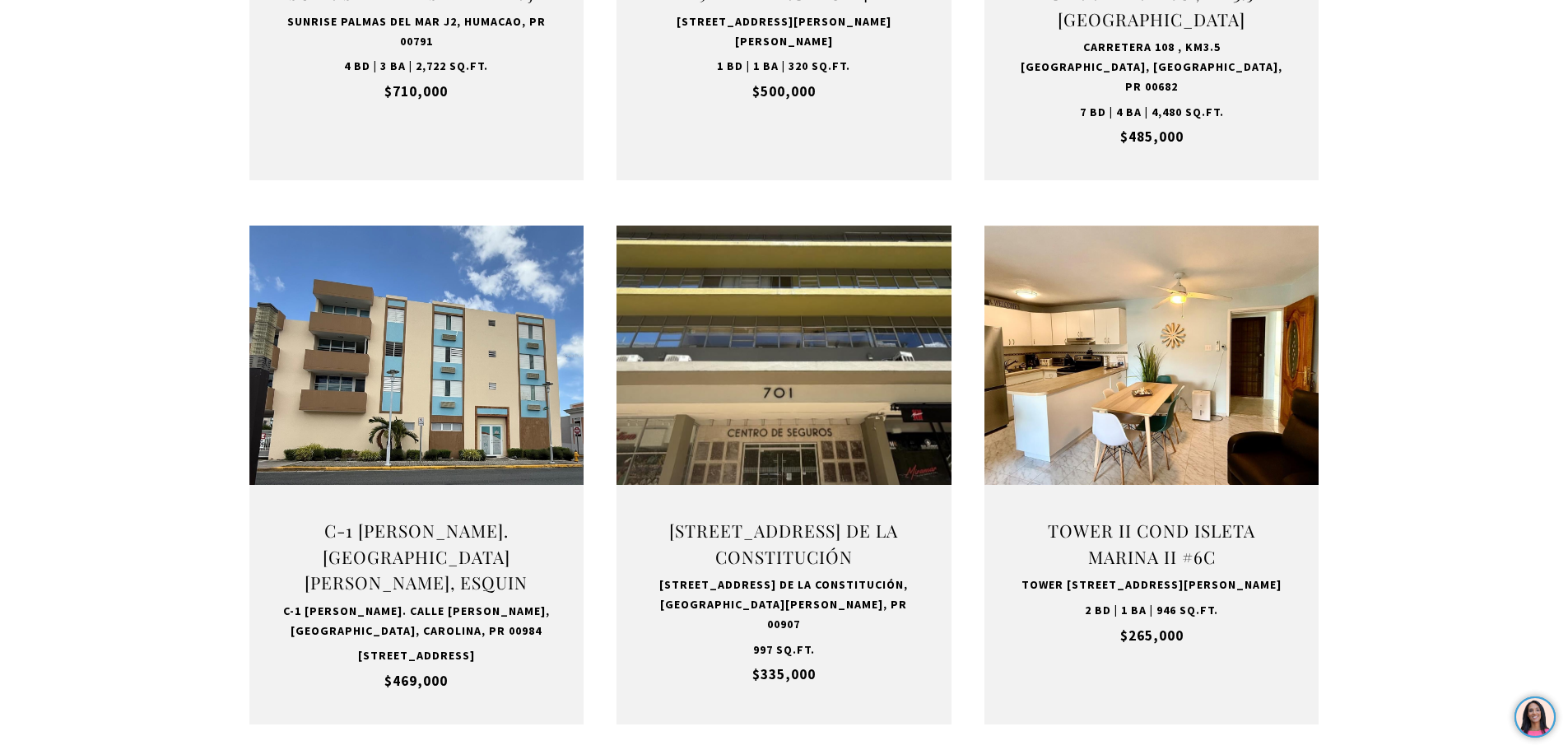
scroll to position [1482, 0]
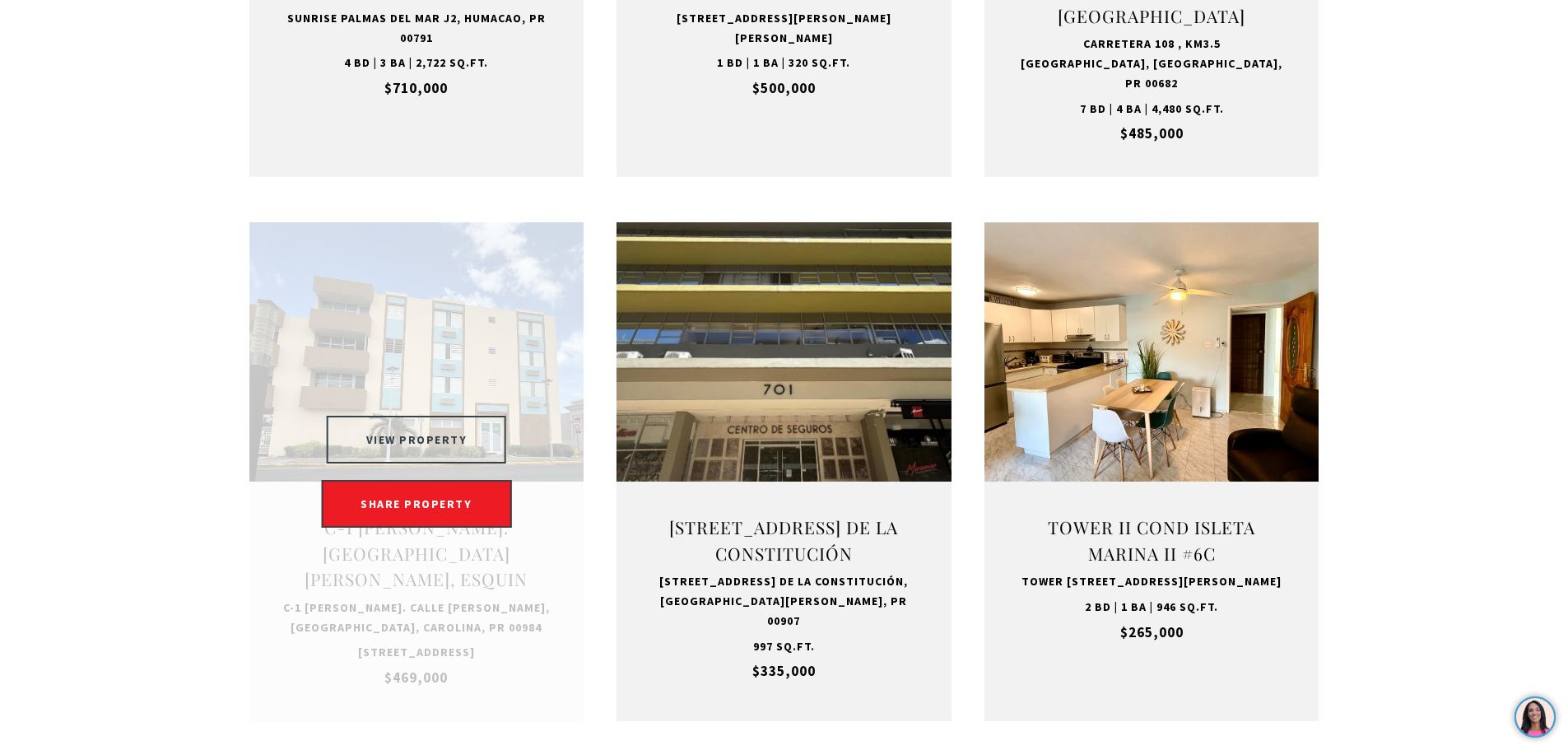
click at [437, 444] on button "VIEW PROPERTY" at bounding box center [417, 440] width 180 height 48
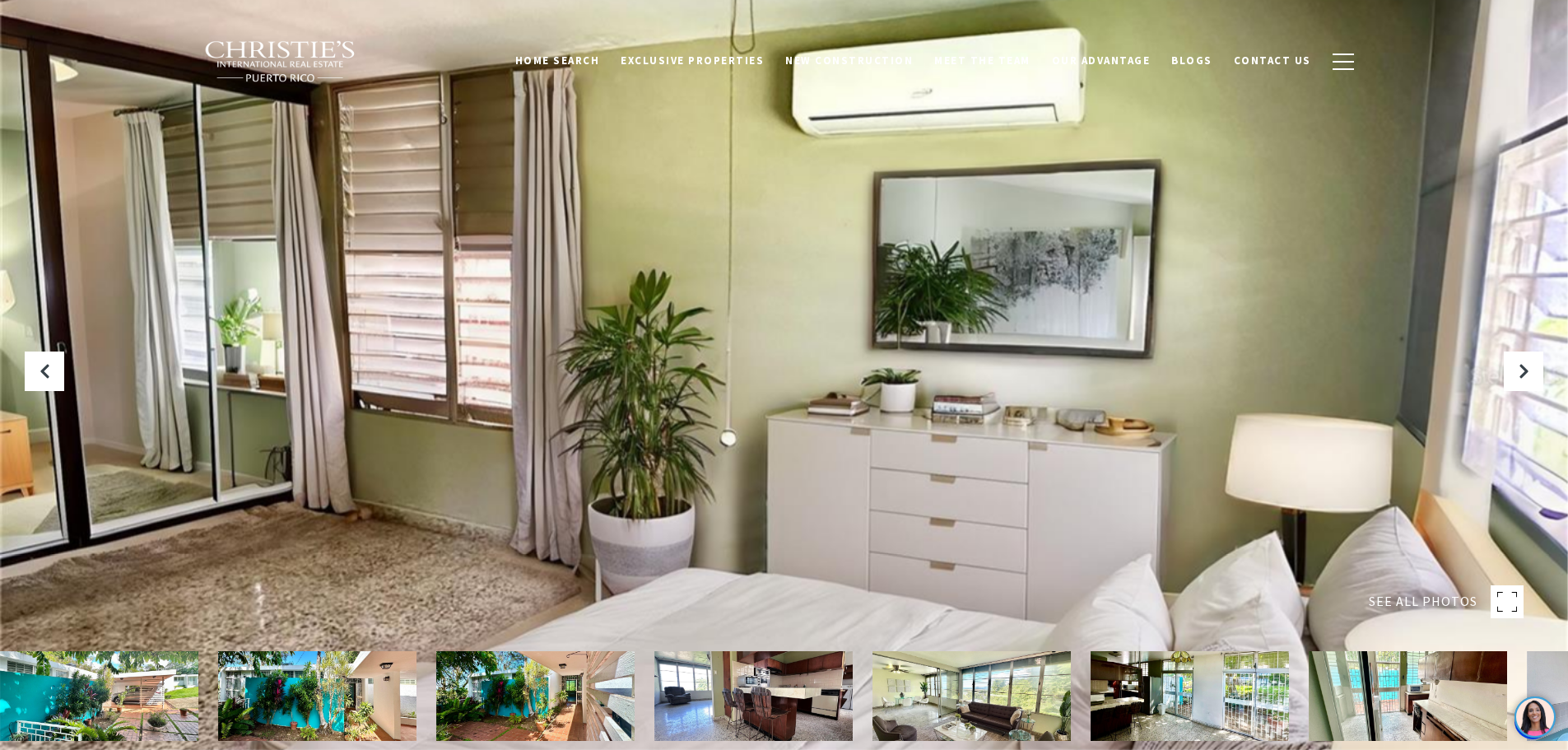
click at [142, 697] on img at bounding box center [99, 696] width 198 height 90
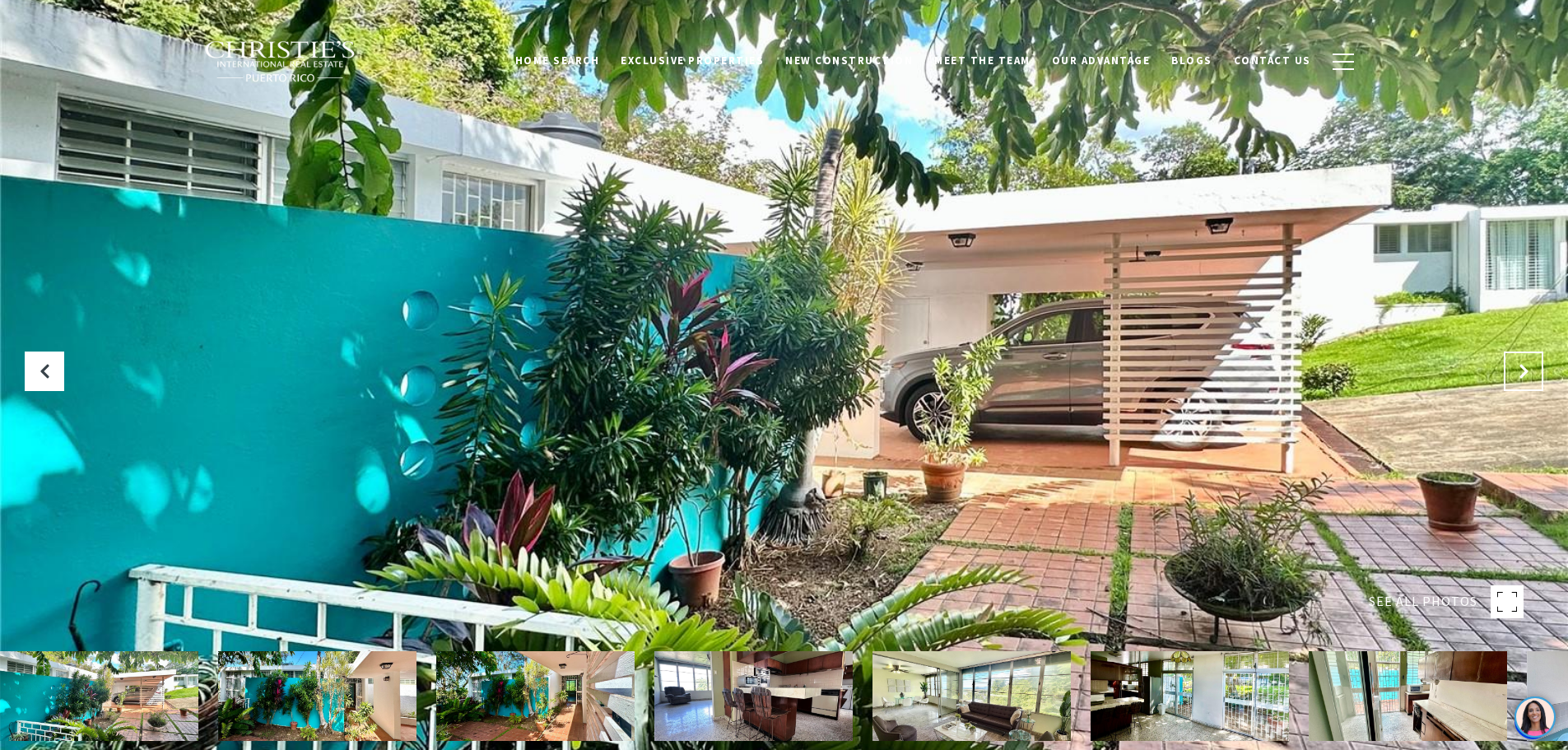
click at [1519, 363] on icon "Next Slide" at bounding box center [1523, 371] width 16 height 16
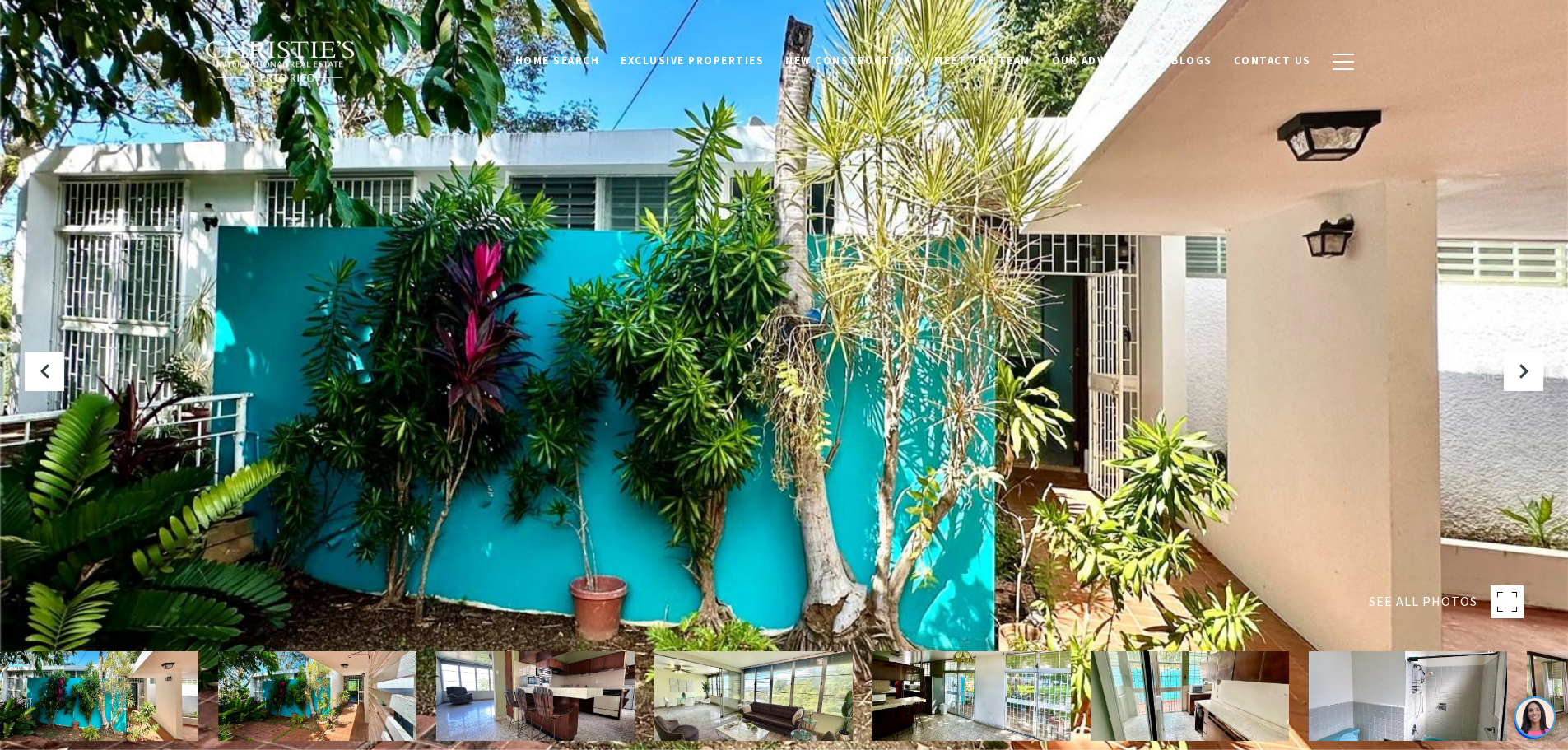
click at [843, 336] on div at bounding box center [784, 375] width 1568 height 750
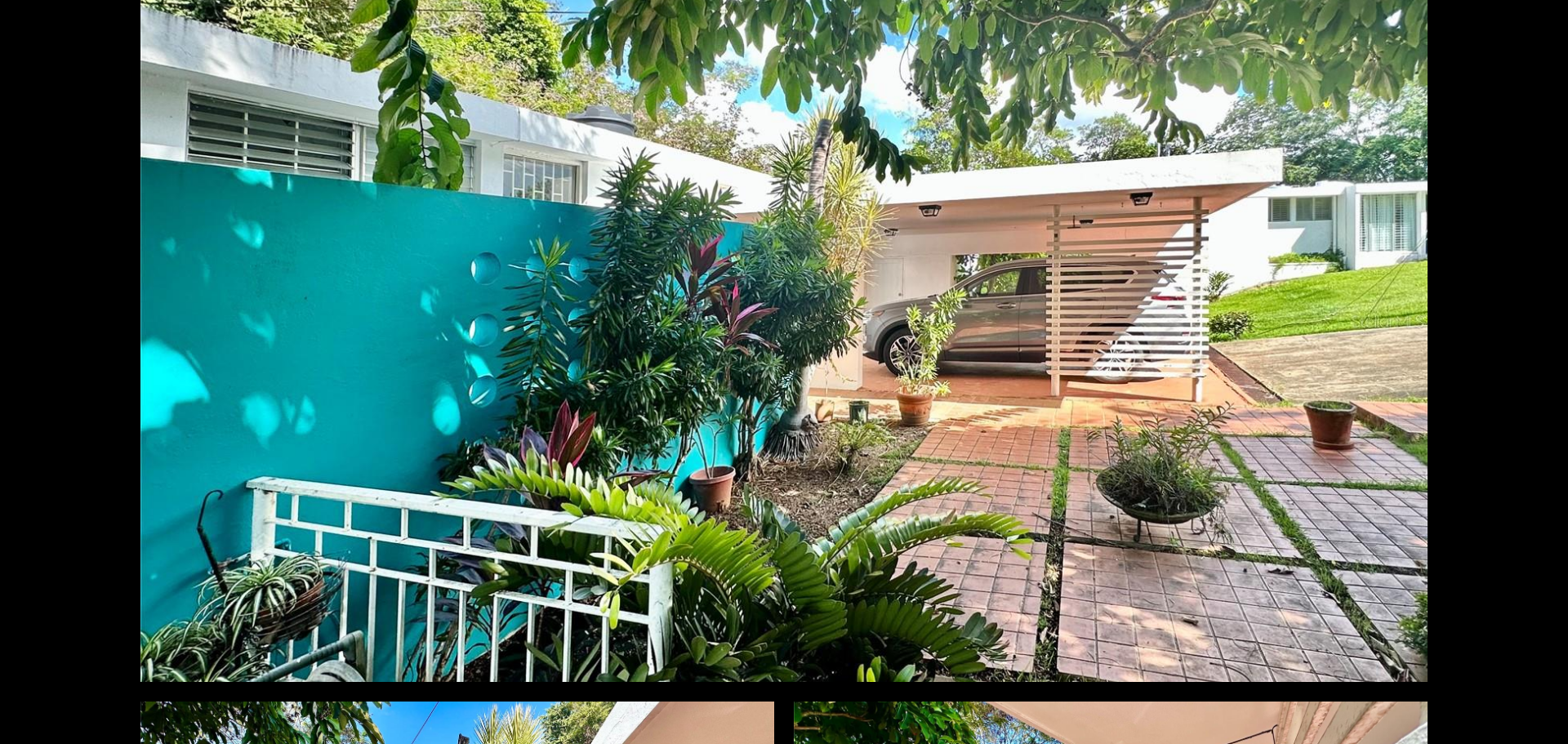
scroll to position [707, 0]
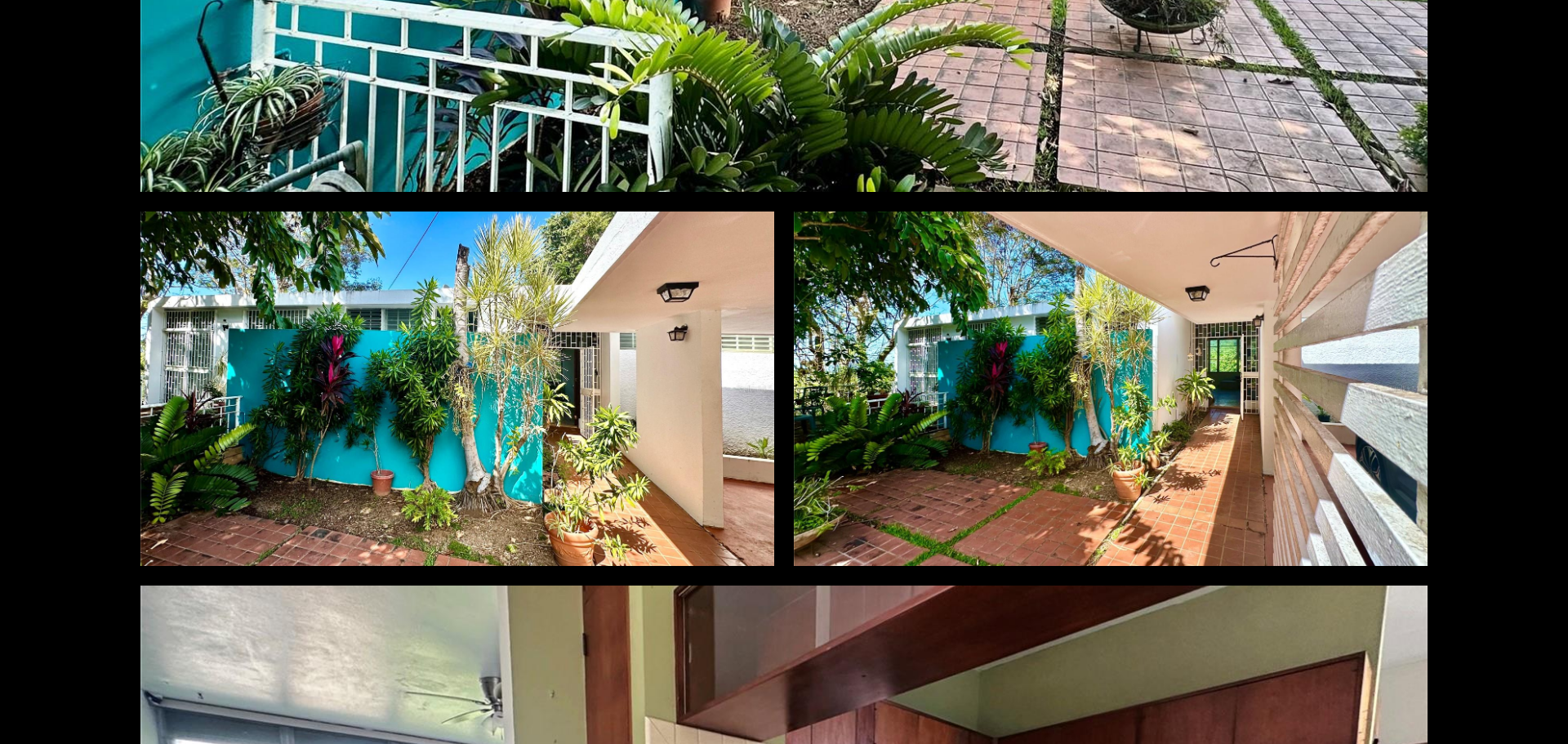
click at [1177, 387] on div at bounding box center [1110, 389] width 634 height 355
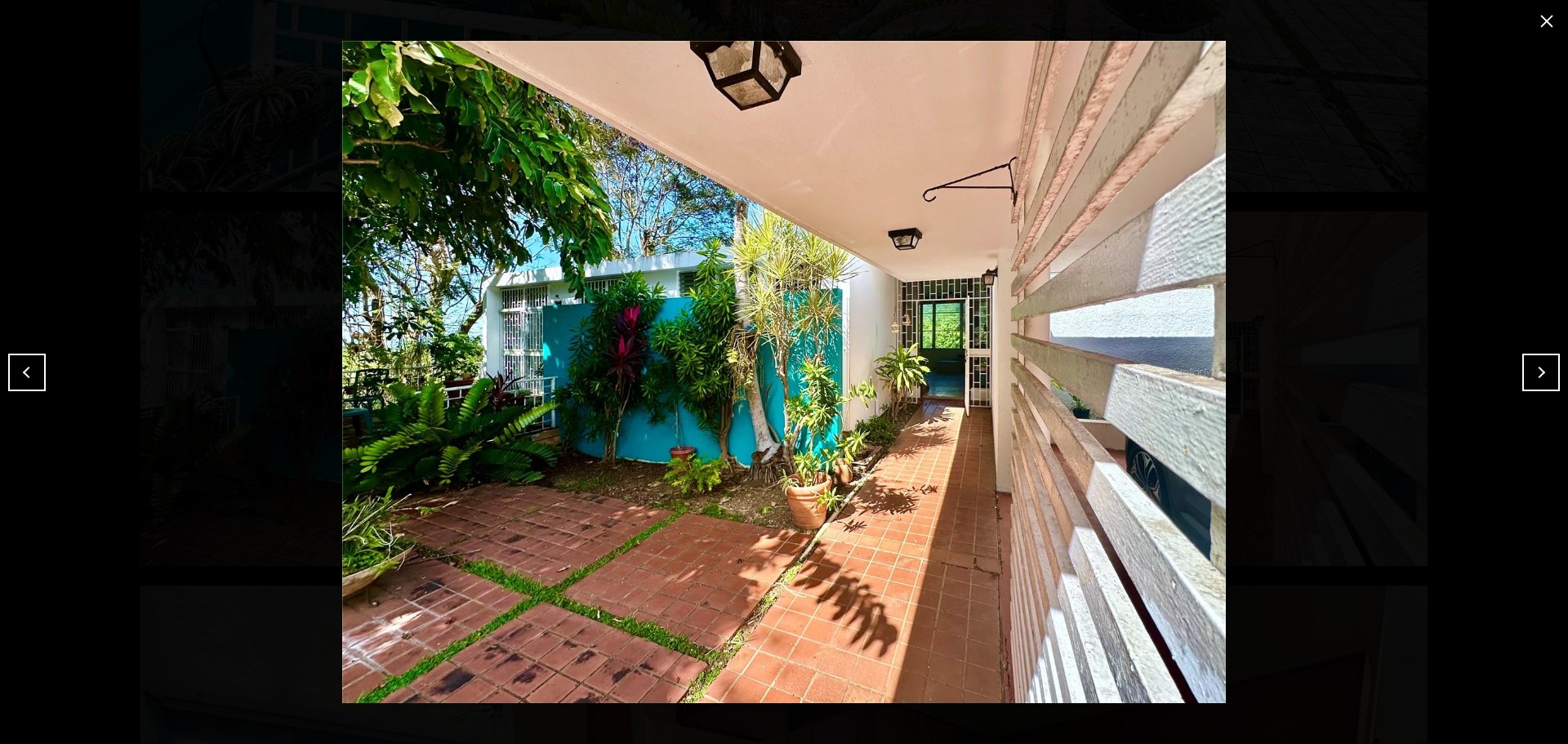
click at [1538, 17] on button "close modal" at bounding box center [1546, 21] width 26 height 26
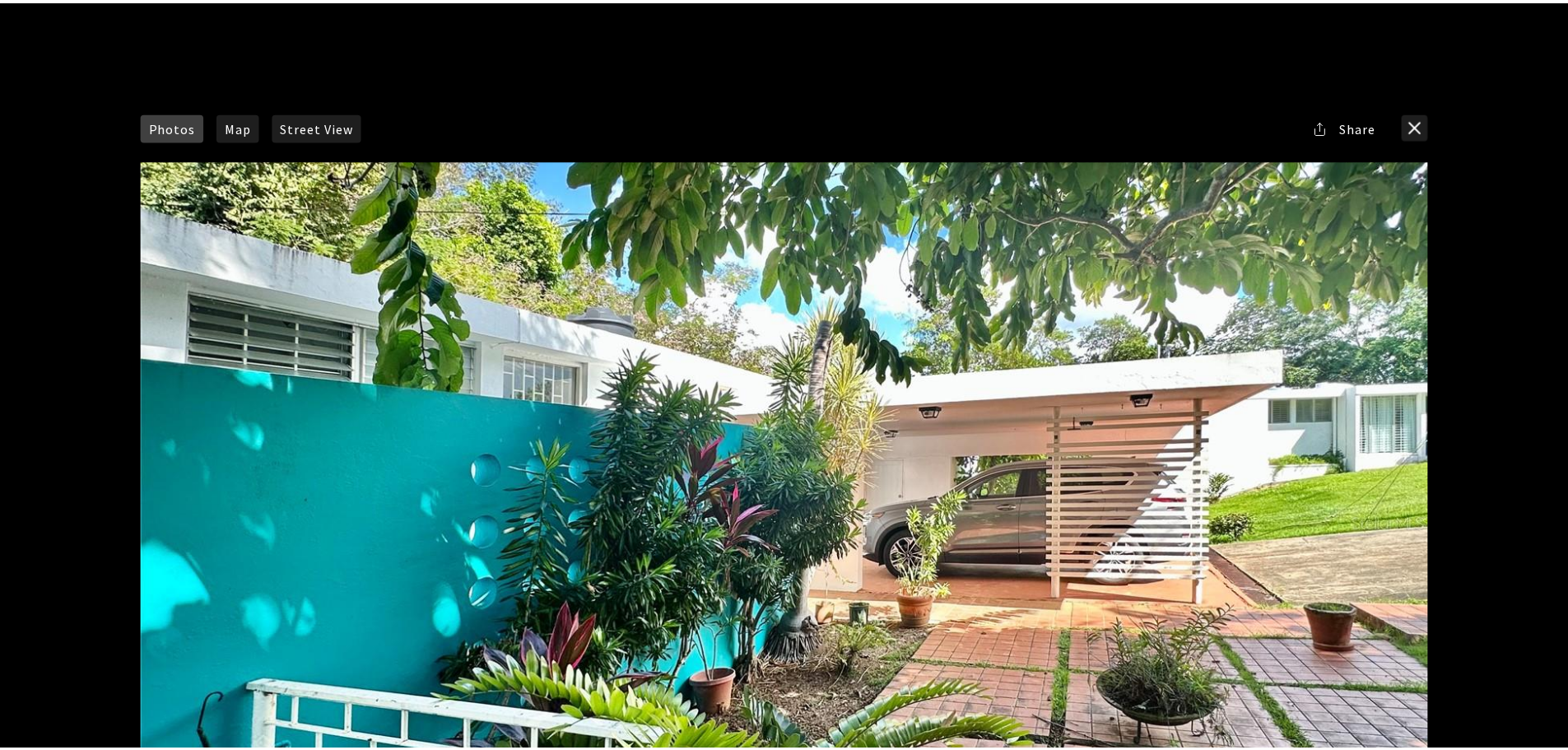
scroll to position [0, 0]
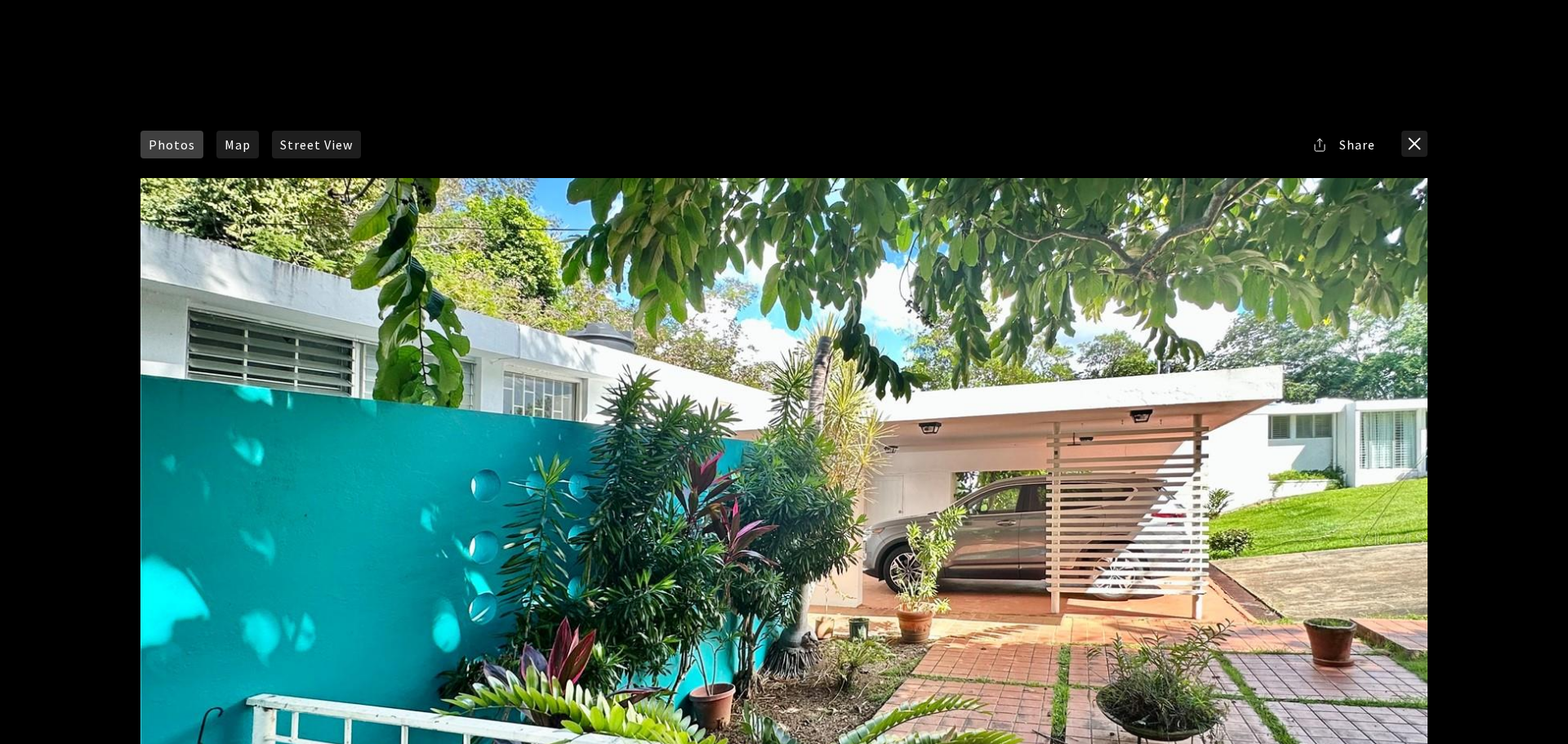
click at [1404, 143] on button "close modal" at bounding box center [1414, 144] width 26 height 26
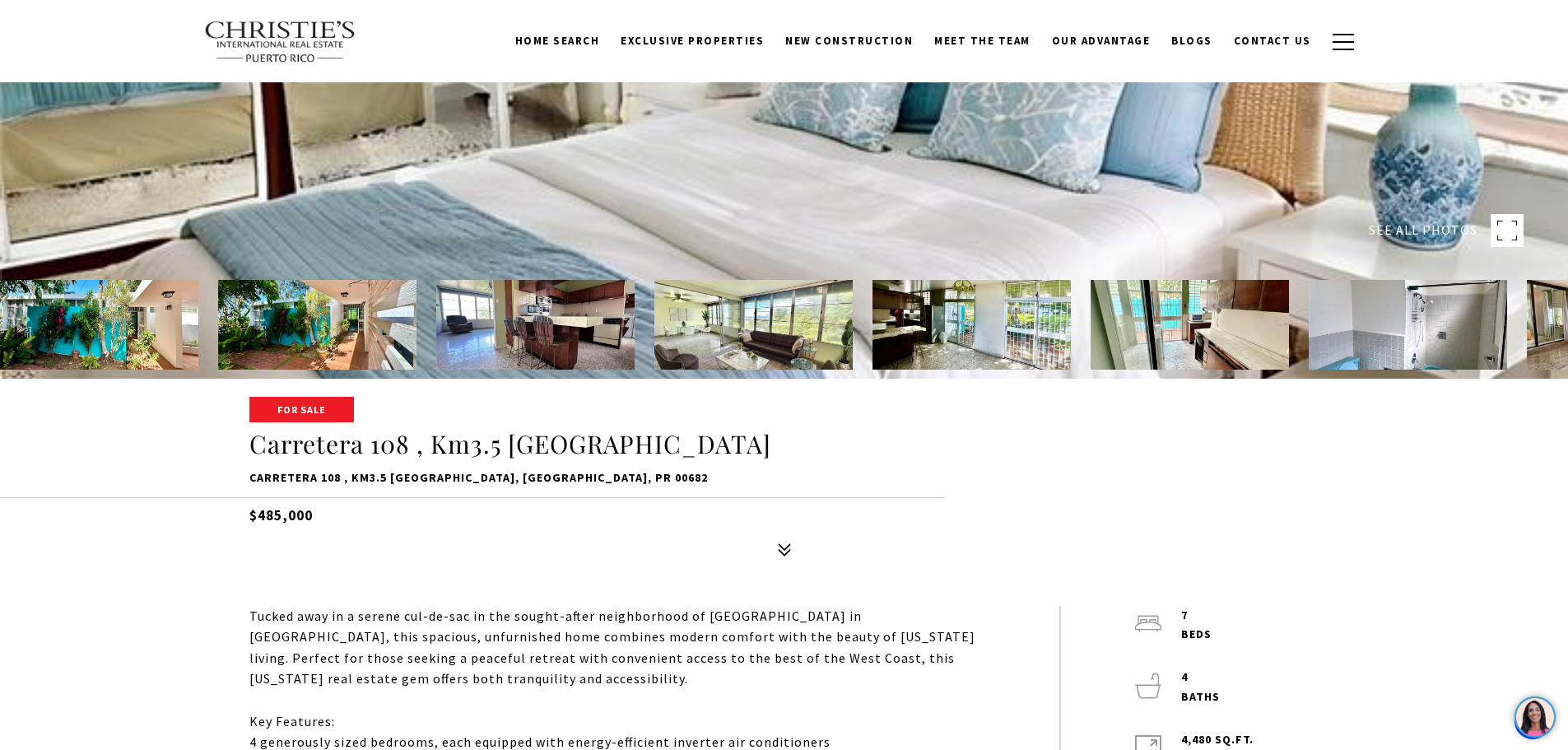
scroll to position [494, 0]
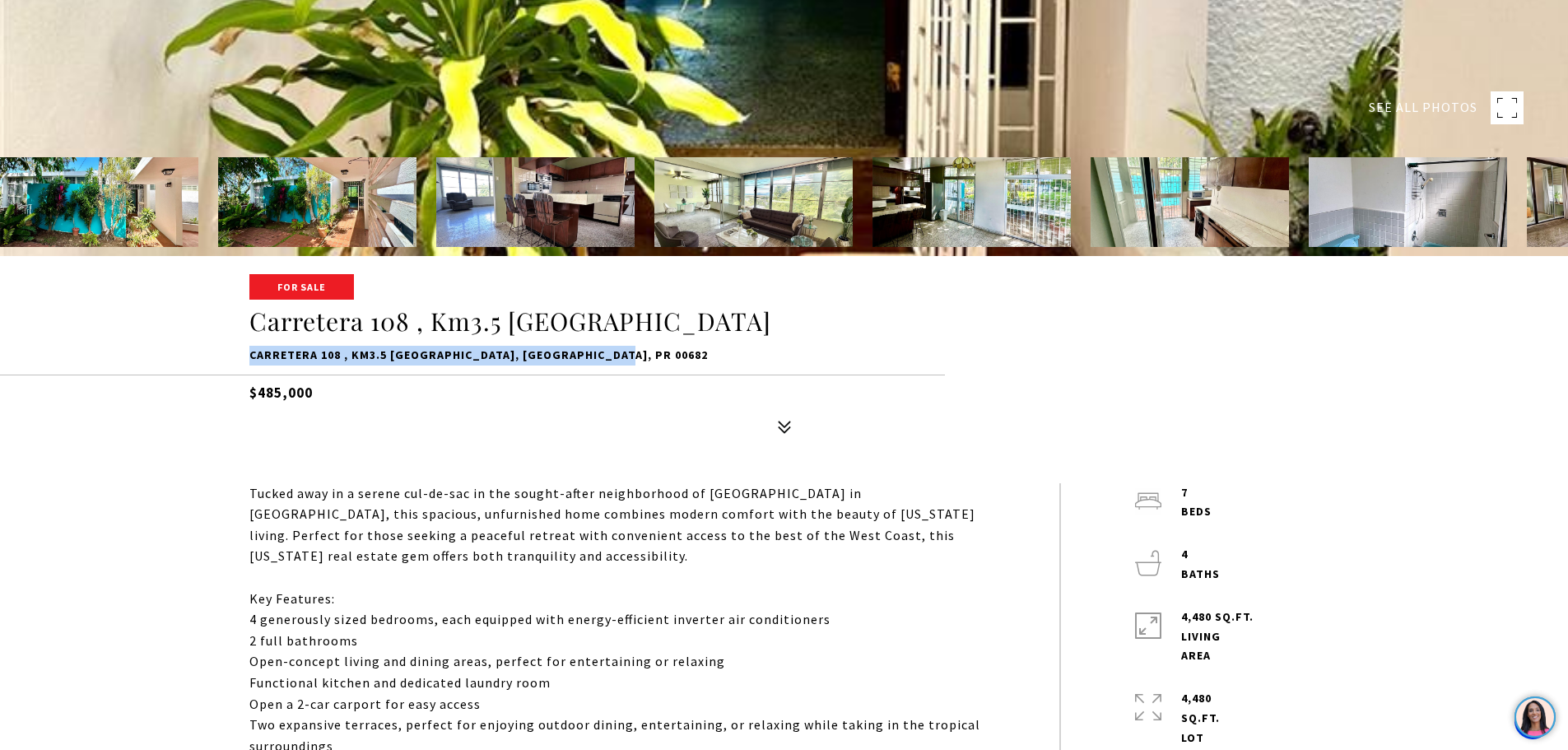
drag, startPoint x: 250, startPoint y: 351, endPoint x: 618, endPoint y: 352, distance: 368.0
click at [618, 352] on p "Carretera 108 , Km3.5 VILLA NU SIGMA, MAYAGUEZ, PR 00682" at bounding box center [785, 355] width 1070 height 20
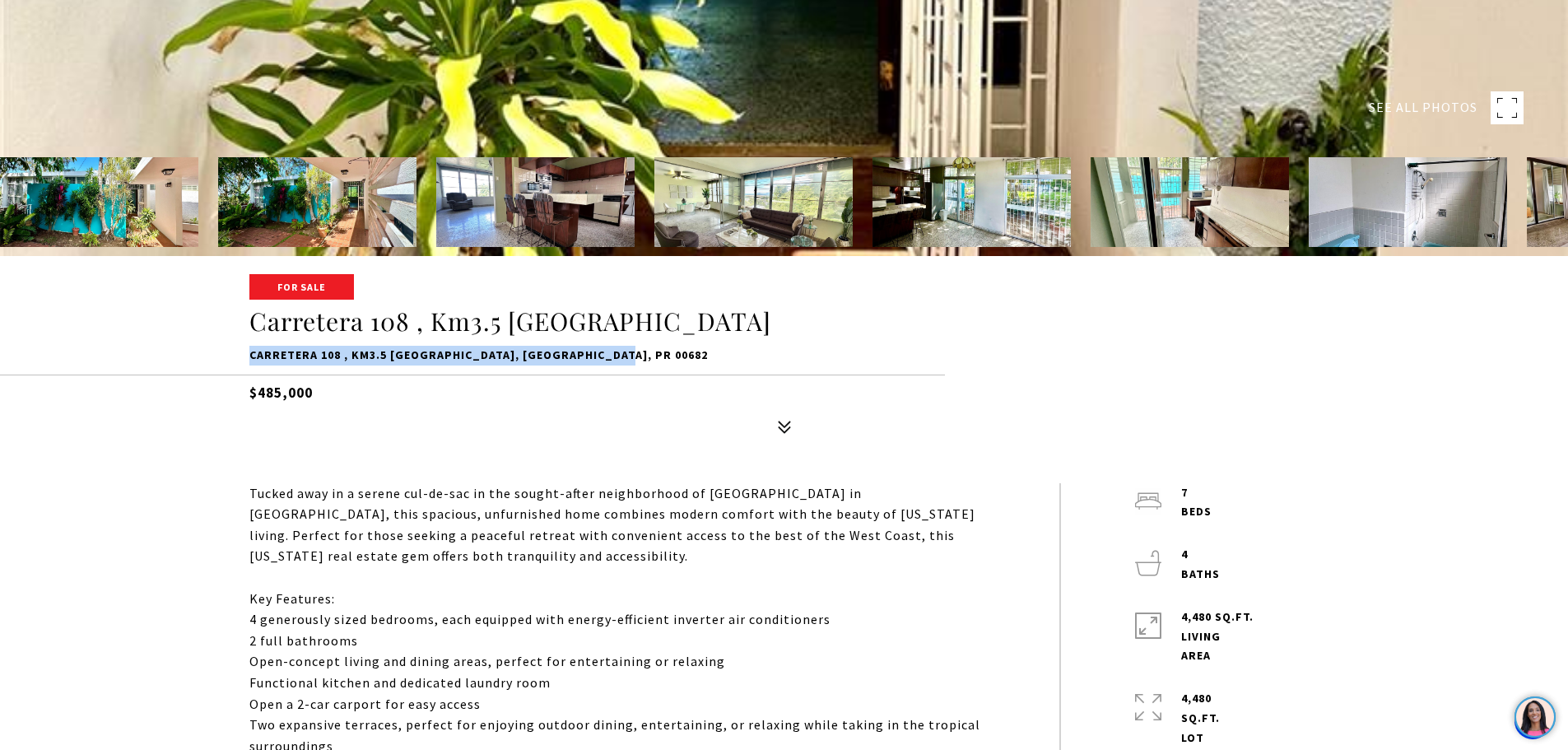
copy p "Carretera 108 , Km3.5 VILLA NU SIGMA, MAYAGUEZ, PR 00682"
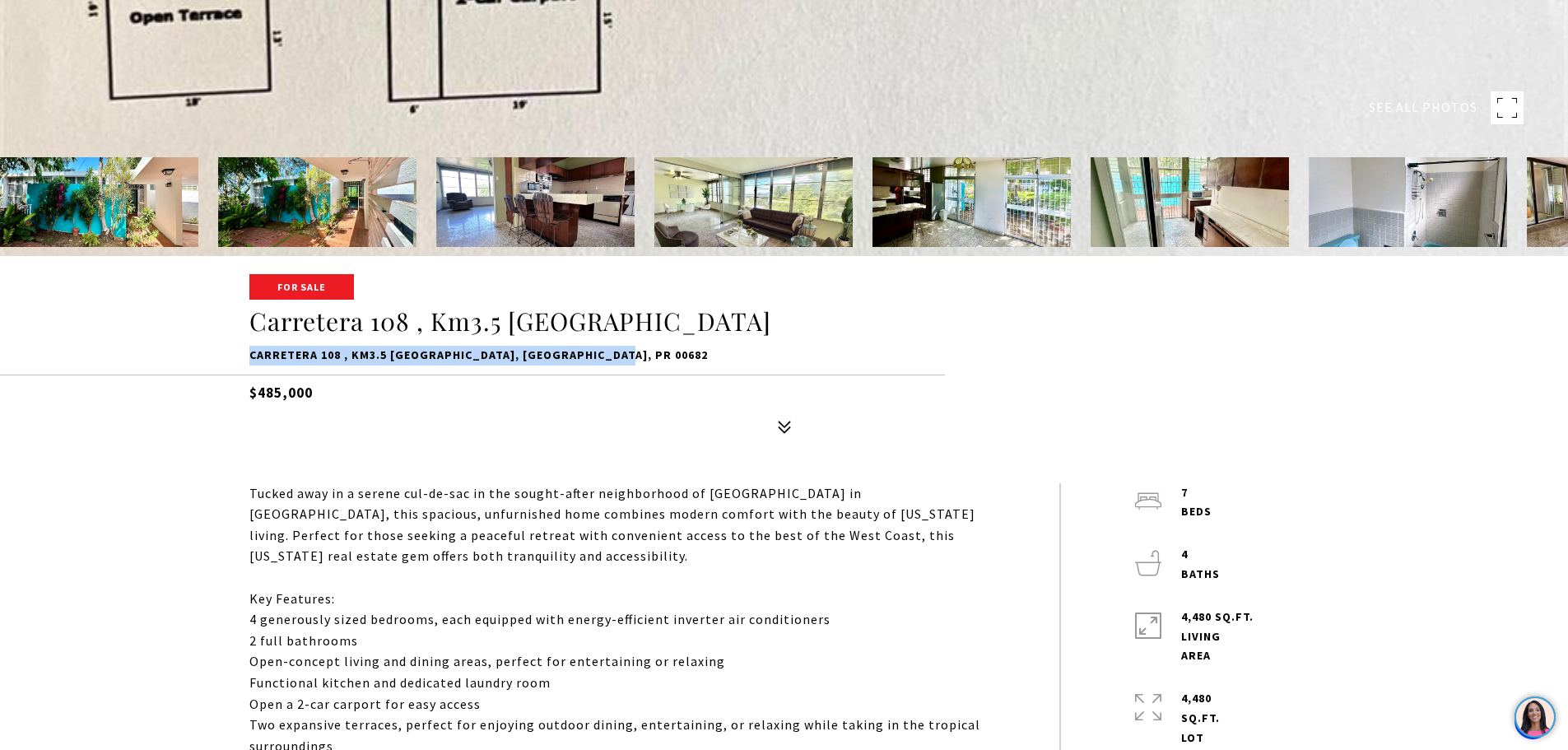
click at [527, 362] on p "Carretera 108 , Km3.5 VILLA NU SIGMA, MAYAGUEZ, PR 00682" at bounding box center [785, 355] width 1070 height 20
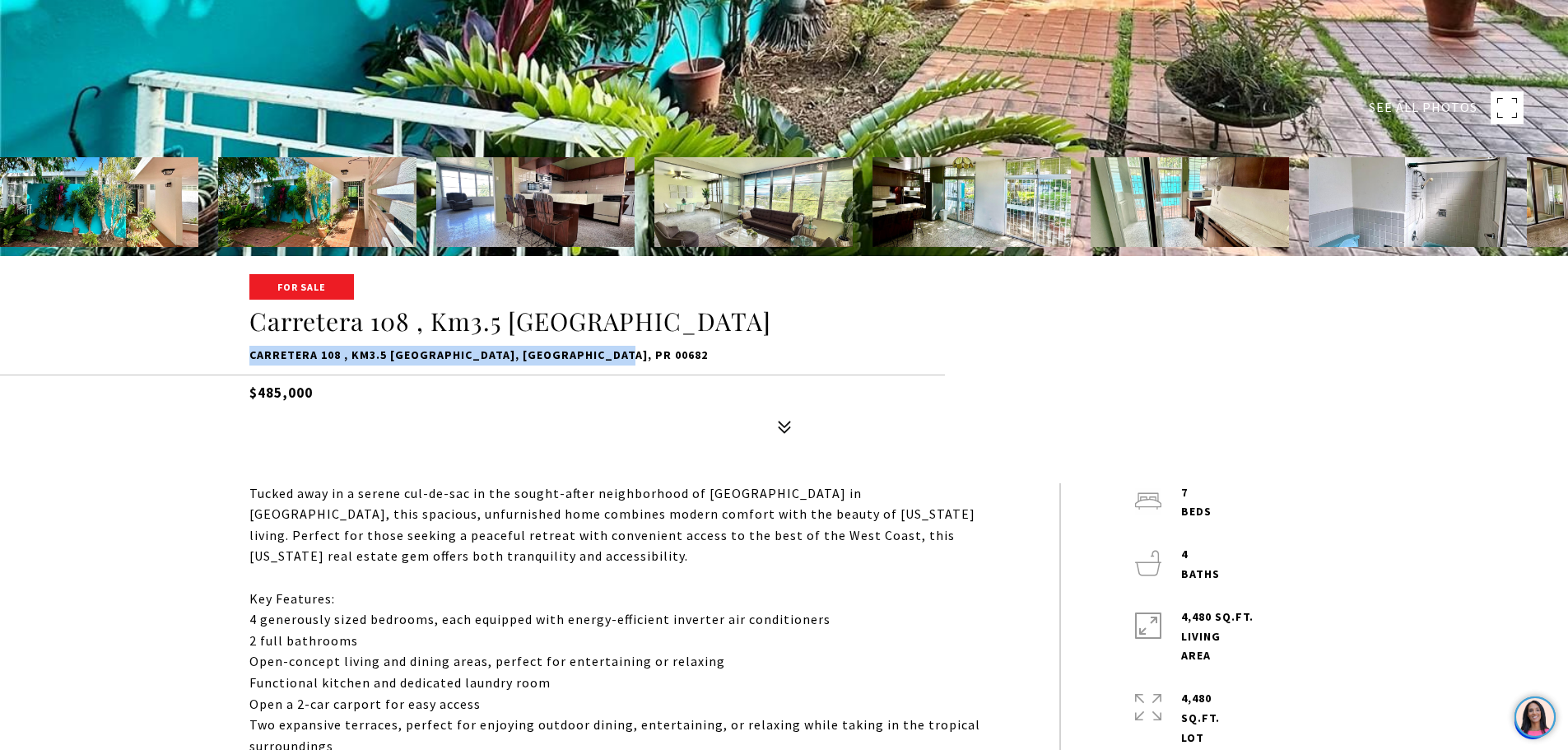
drag, startPoint x: 608, startPoint y: 356, endPoint x: 233, endPoint y: 360, distance: 375.0
click at [233, 360] on div "For Sale Carretera 108 , Km3.5 VILLA NU SIGMA Carretera 108 , Km3.5 VILLA NU SI…" at bounding box center [785, 359] width 1153 height 166
copy p "Carretera 108 , Km3.5 VILLA NU SIGMA, MAYAGUEZ, PR 00682"
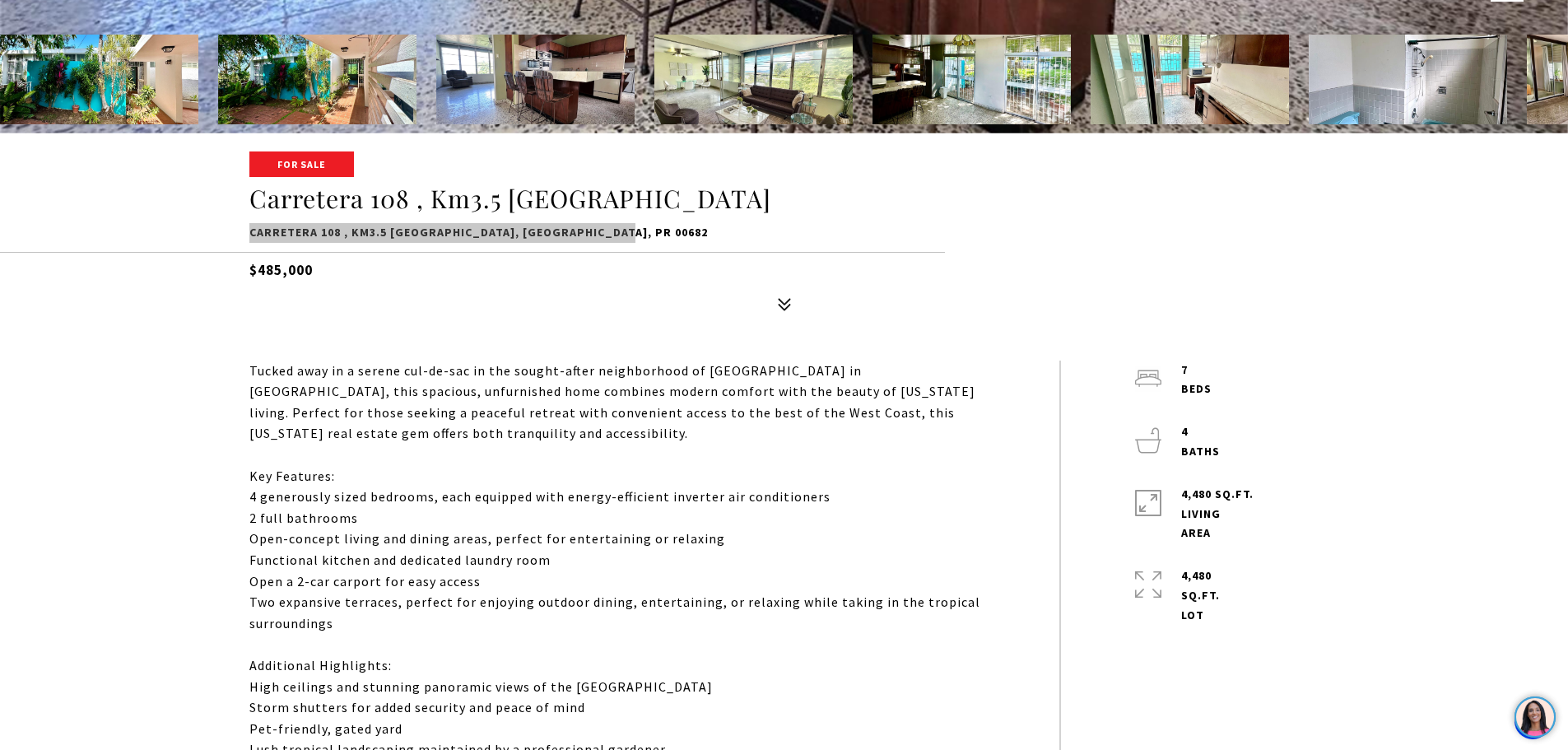
scroll to position [741, 0]
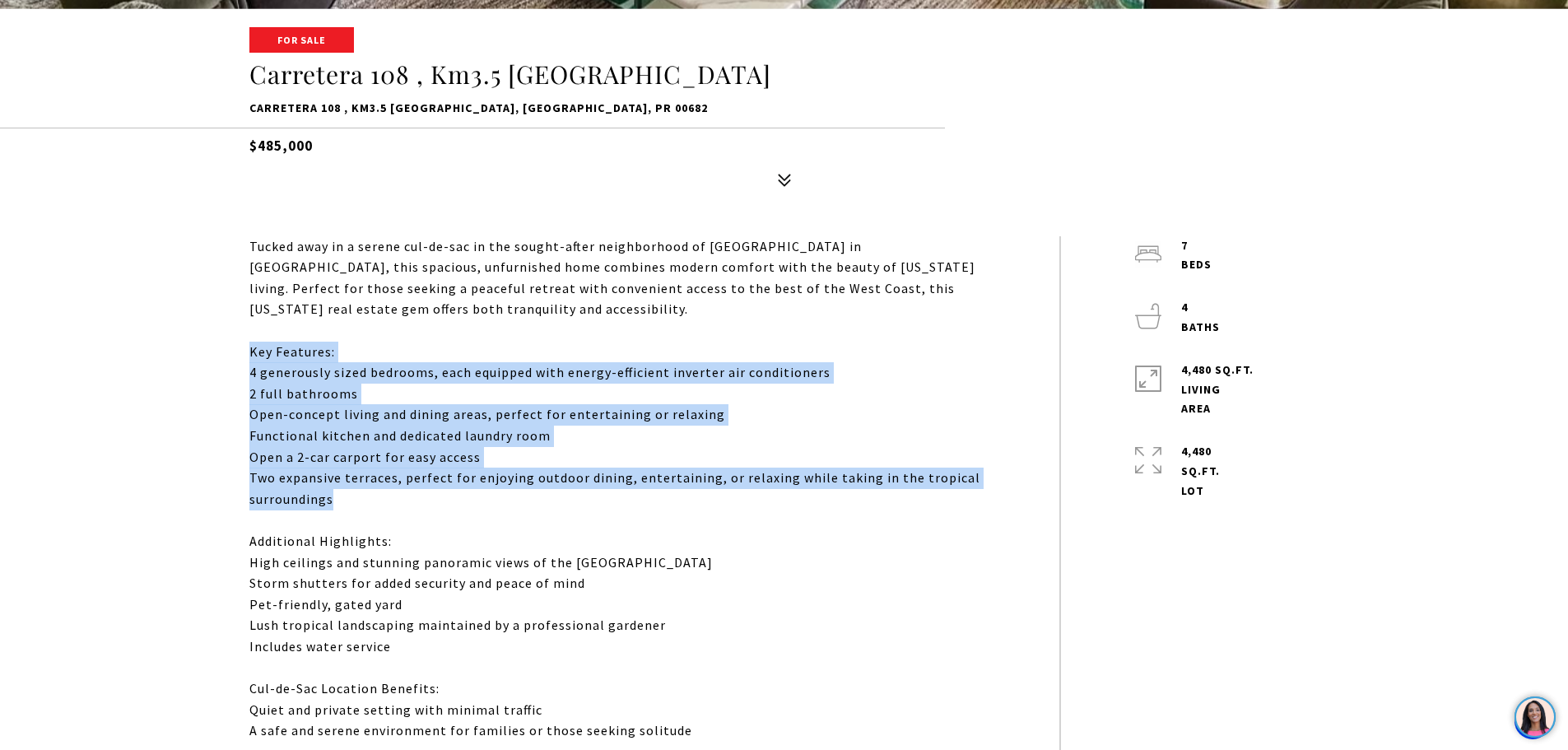
drag, startPoint x: 250, startPoint y: 351, endPoint x: 371, endPoint y: 492, distance: 185.8
click at [371, 492] on p "Tucked away in a serene cul-de-sac in the sought-after neighborhood of Miradero…" at bounding box center [618, 615] width 736 height 759
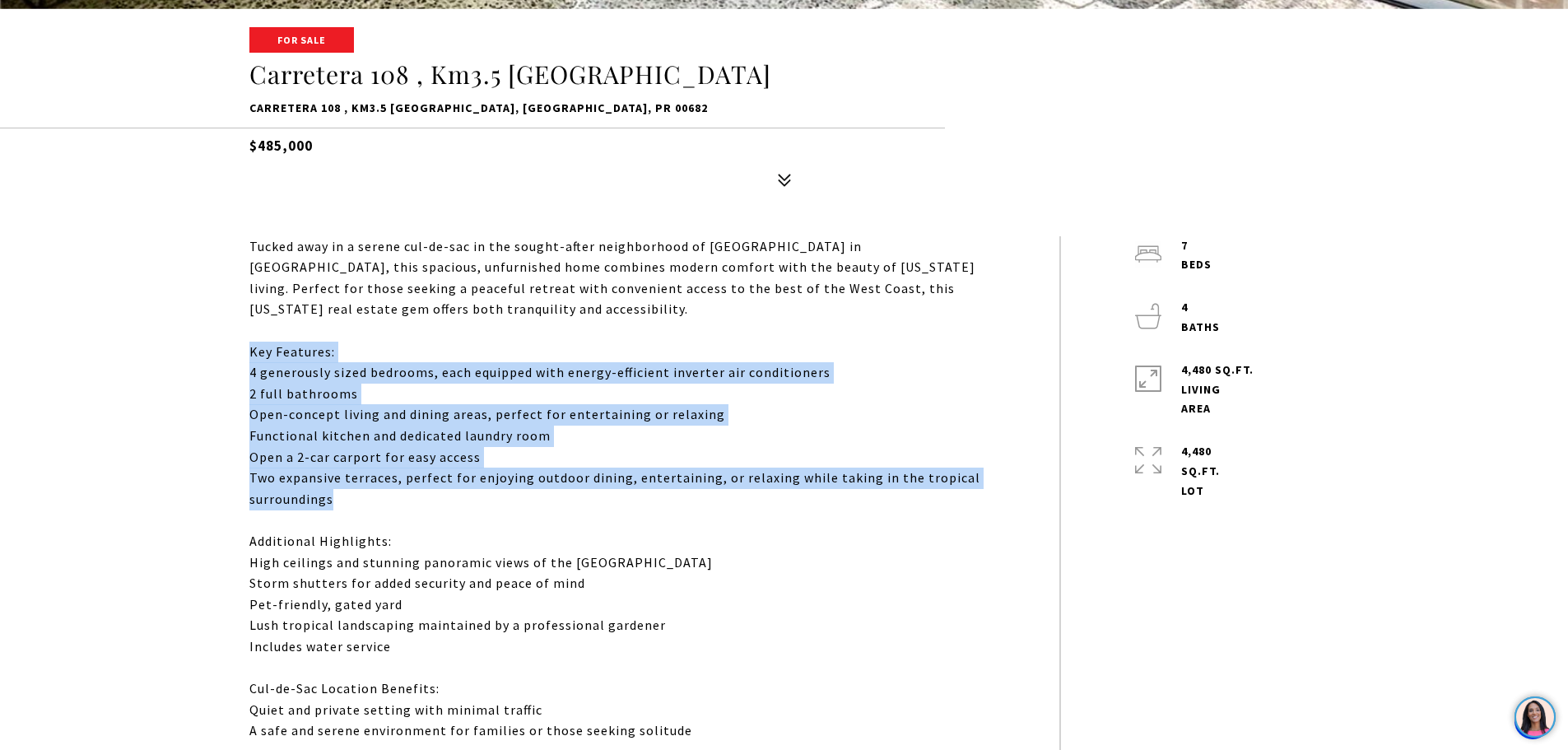
copy p "Key Features: 4 generously sized bedrooms, each equipped with energy-efficient …"
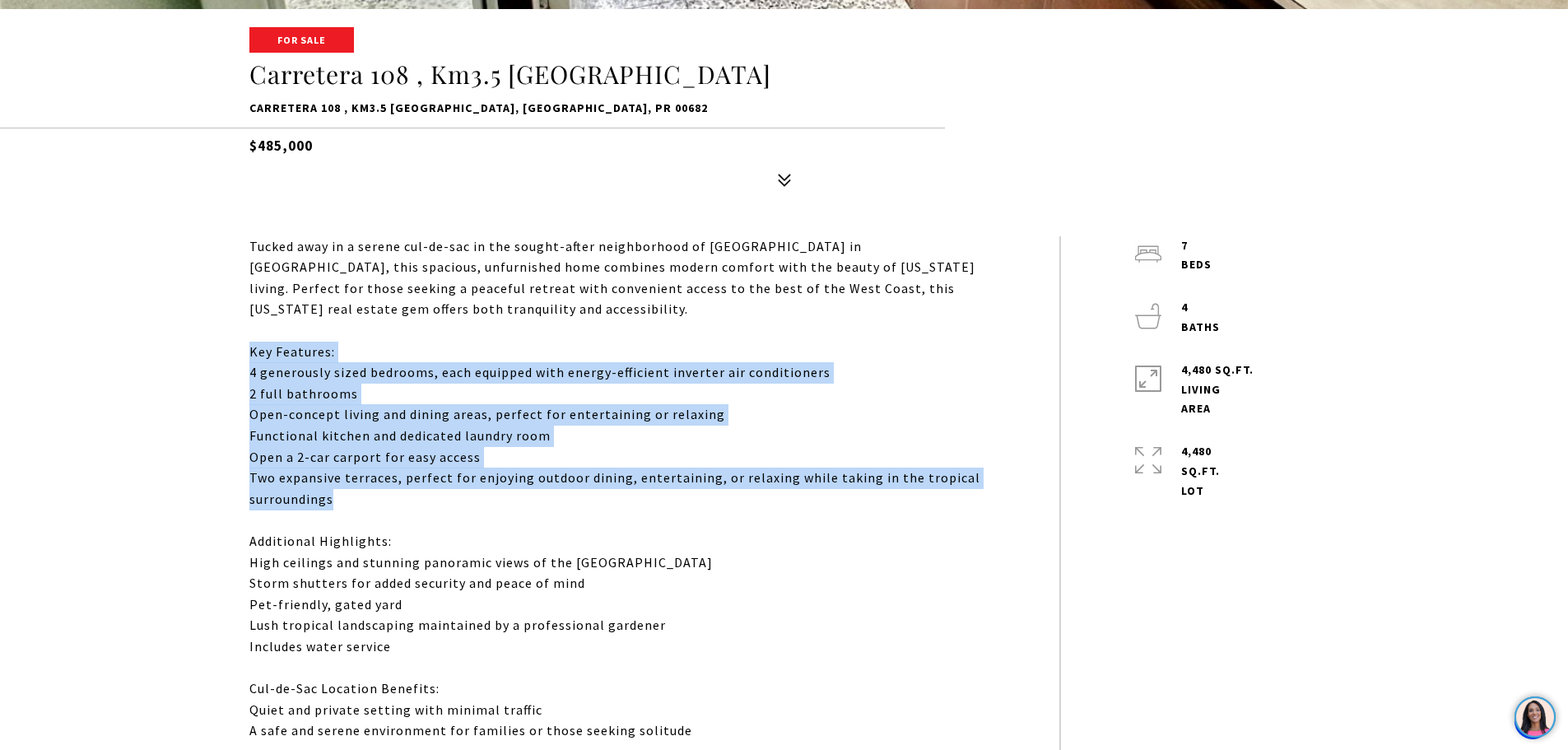
click at [481, 372] on p "Tucked away in a serene cul-de-sac in the sought-after neighborhood of Miradero…" at bounding box center [618, 615] width 736 height 759
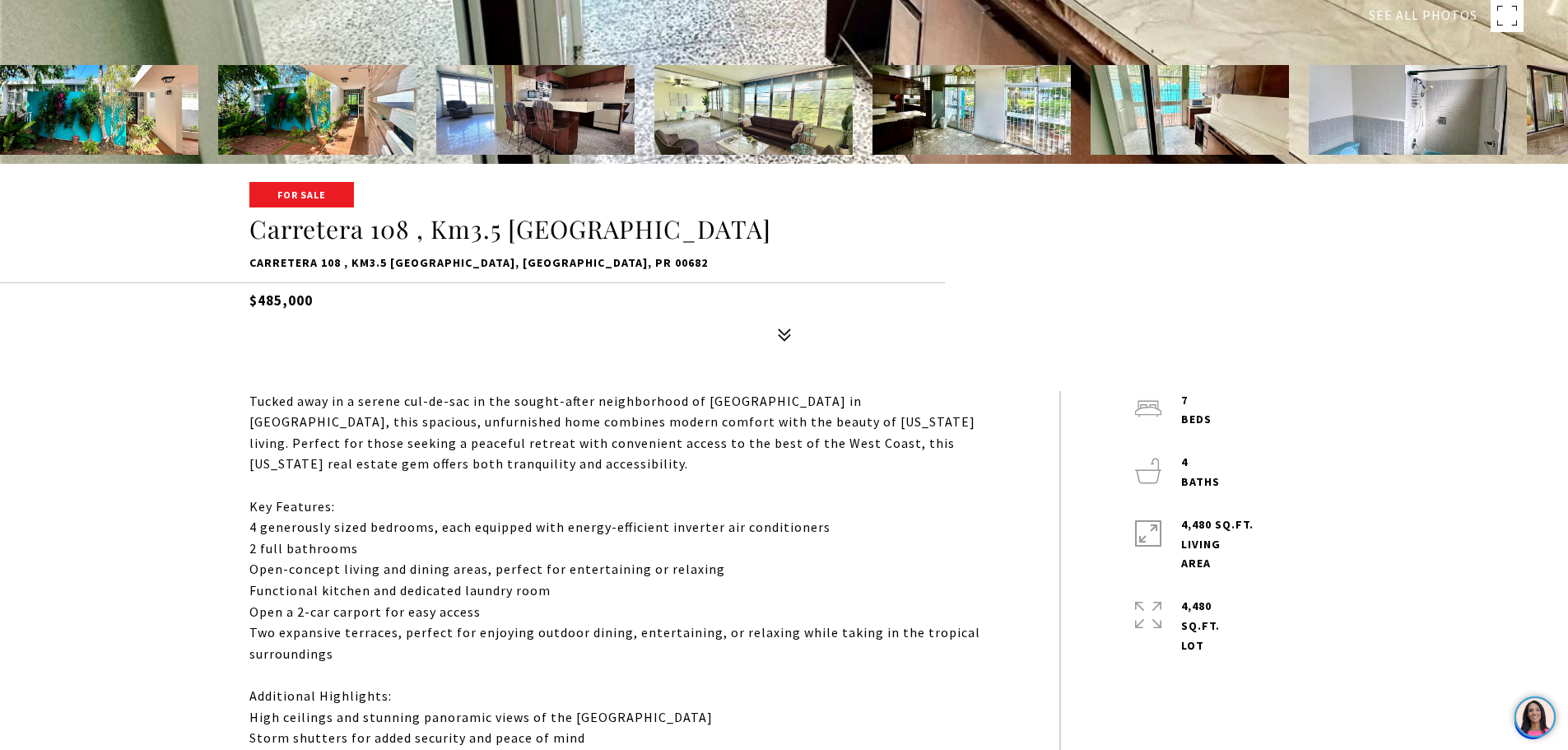
scroll to position [82, 0]
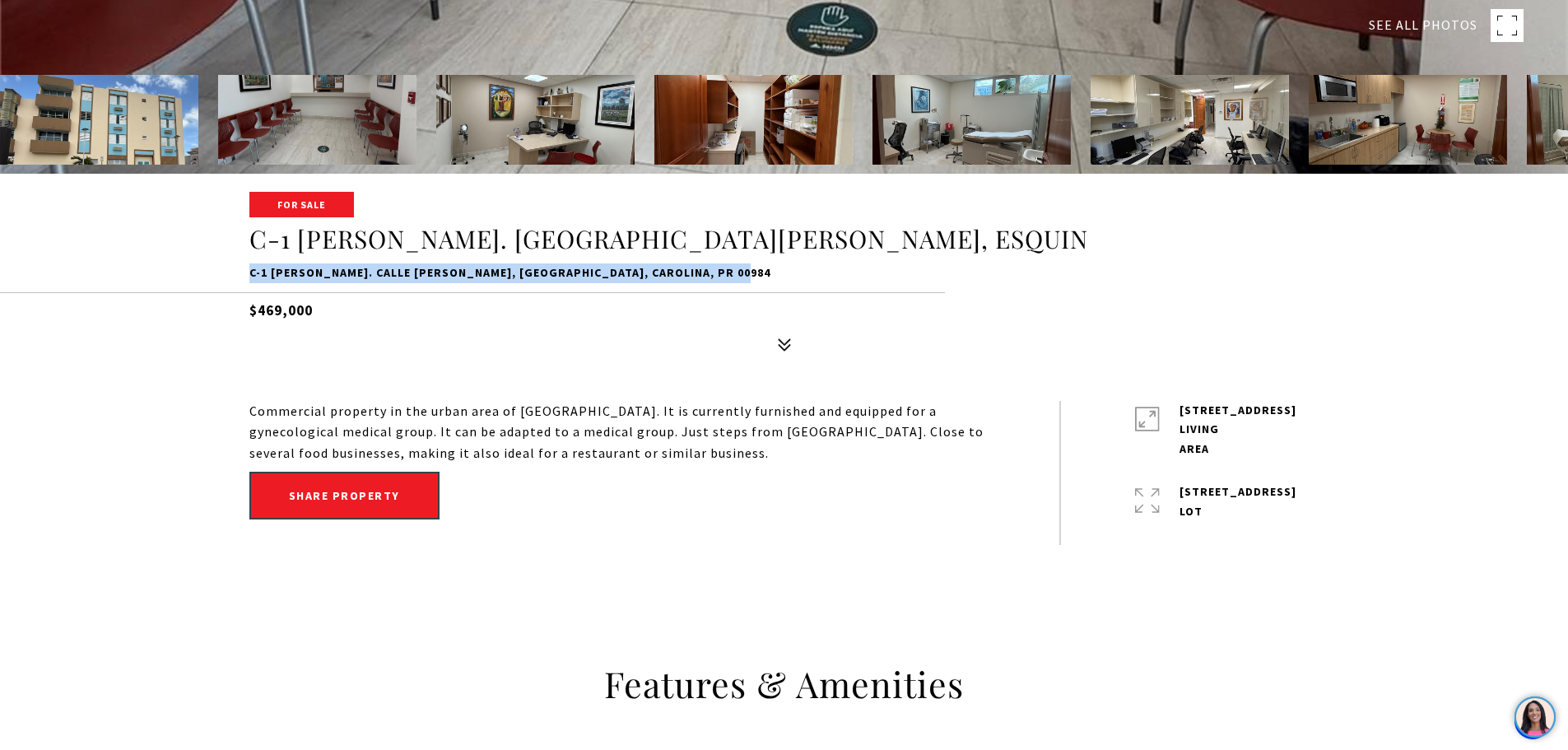
drag, startPoint x: 250, startPoint y: 275, endPoint x: 744, endPoint y: 275, distance: 494.0
click at [744, 275] on p "C-1 LORENZO VIZCARRONDO. CALLE IGNACIO ARZUAGA, ESQUIN, CAROLINA, PR 00984" at bounding box center [785, 273] width 1070 height 20
copy p "C-1 LORENZO VIZCARRONDO. CALLE IGNACIO ARZUAGA, ESQUIN, CAROLINA, PR 00984"
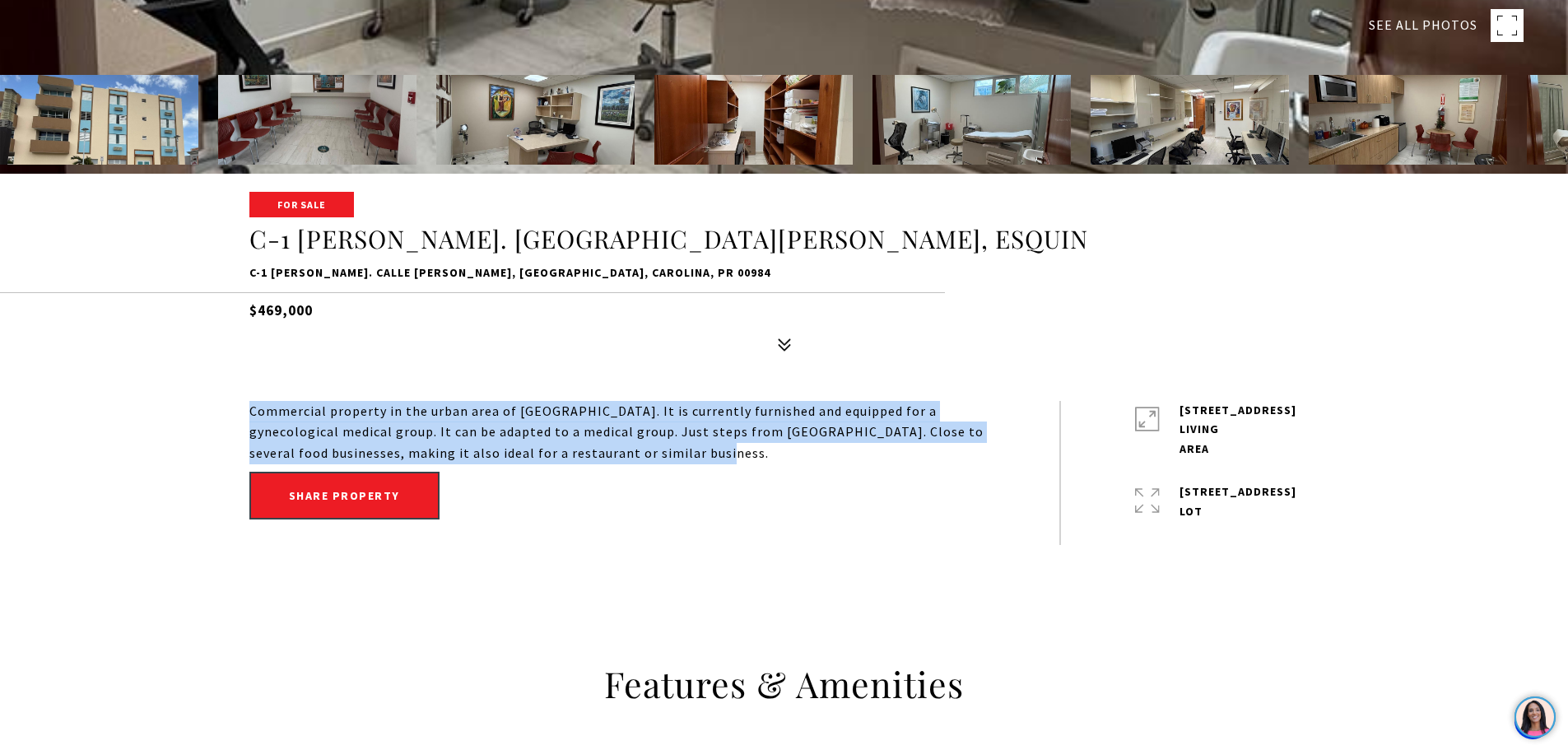
drag, startPoint x: 672, startPoint y: 452, endPoint x: 247, endPoint y: 402, distance: 427.9
click at [247, 402] on div "Commercial property in the urban area of Carolina. It is currently furnished an…" at bounding box center [785, 473] width 1153 height 144
copy div "Commercial property in the urban area of Carolina. It is currently furnished an…"
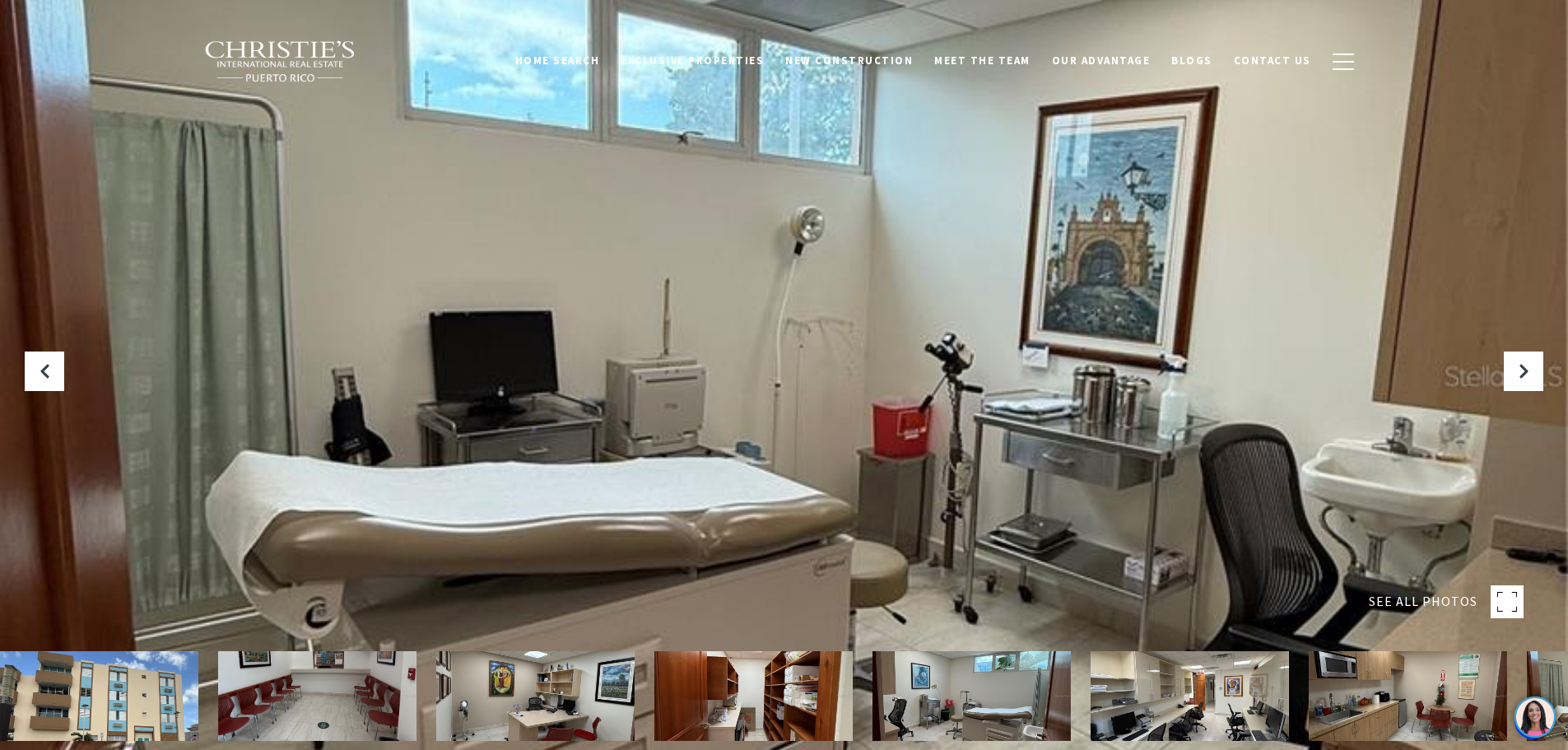
click at [838, 354] on div at bounding box center [784, 375] width 1568 height 750
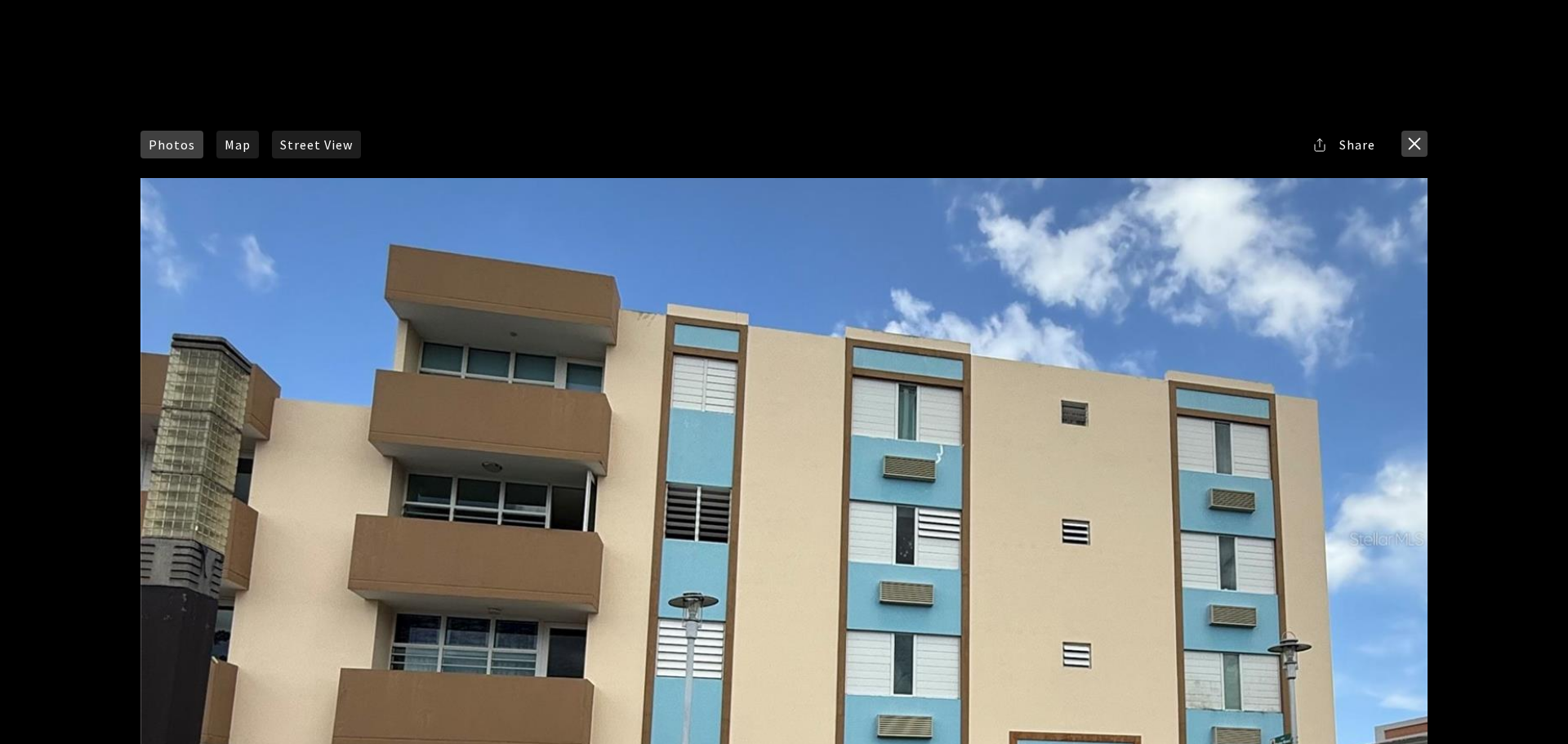
click at [1419, 140] on button "close modal" at bounding box center [1414, 144] width 26 height 26
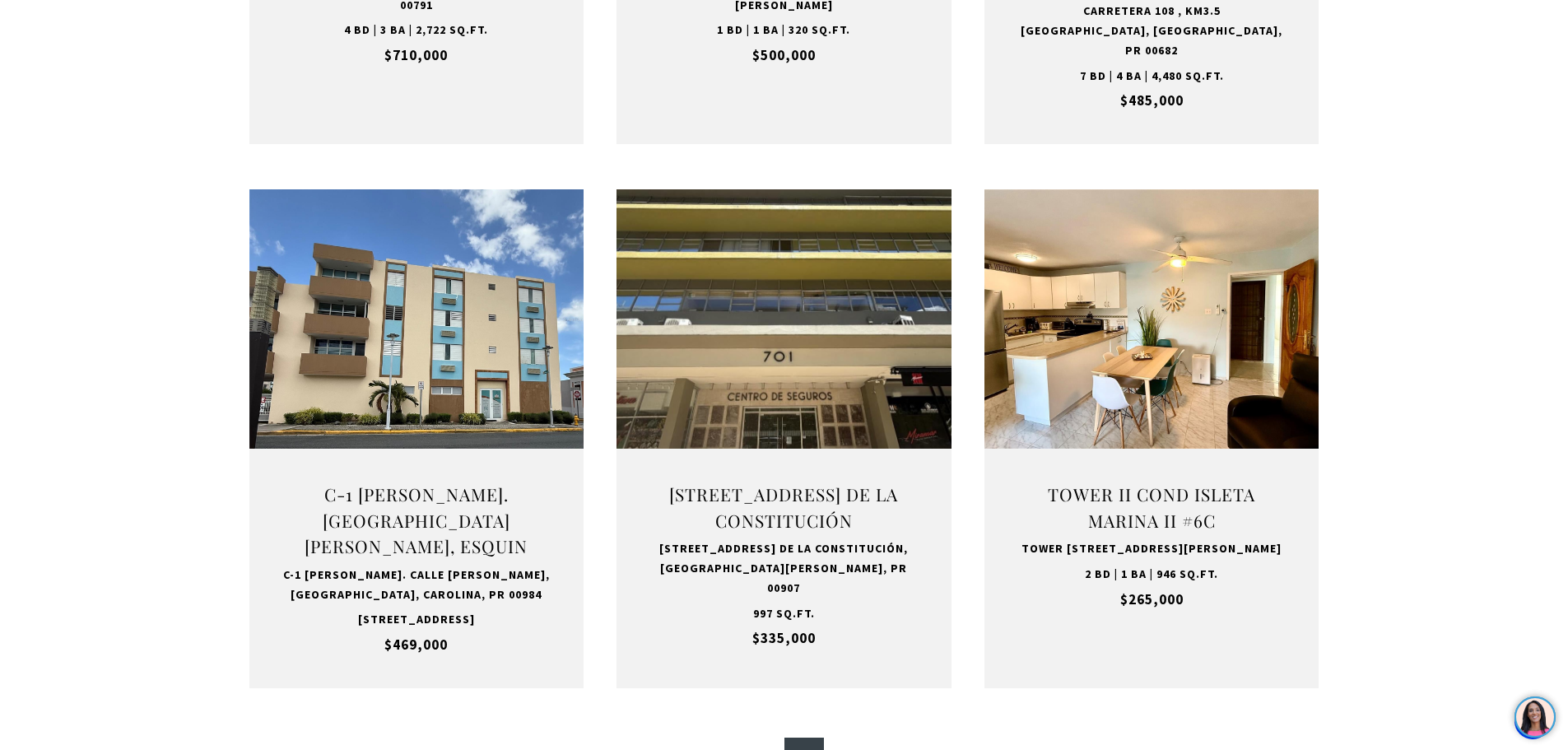
scroll to position [1566, 0]
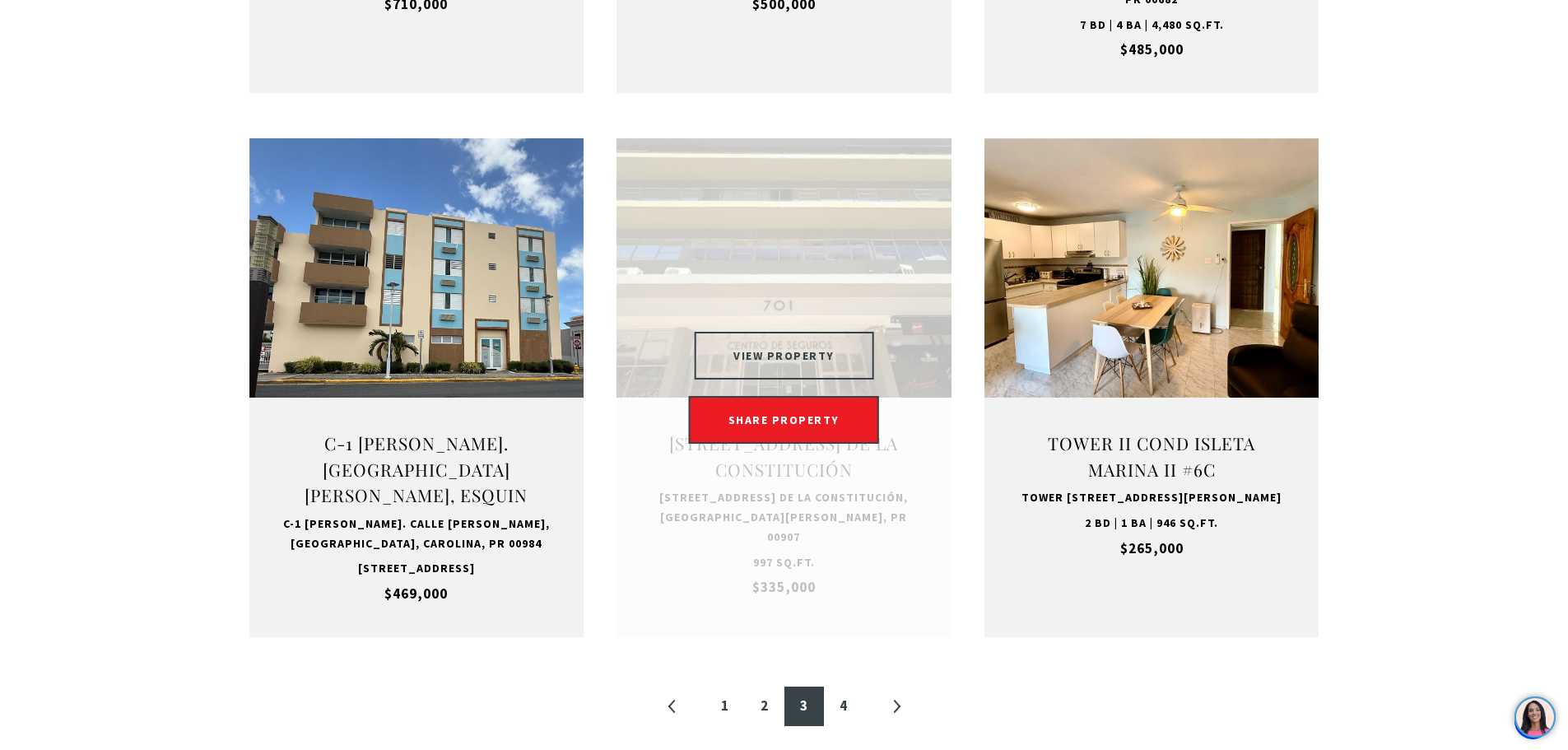
click at [794, 356] on button "VIEW PROPERTY" at bounding box center [784, 356] width 180 height 48
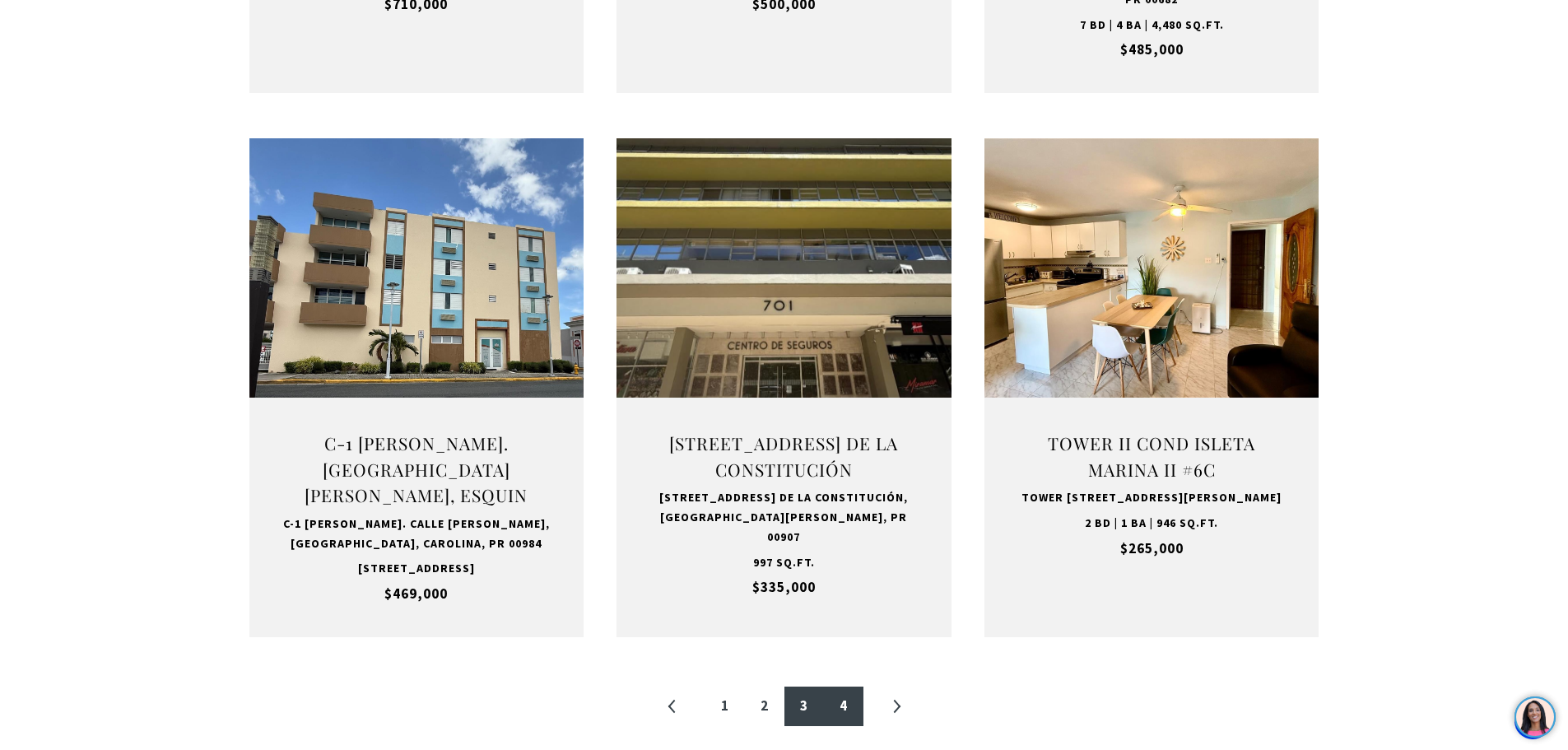
click at [840, 724] on link "4" at bounding box center [844, 706] width 39 height 39
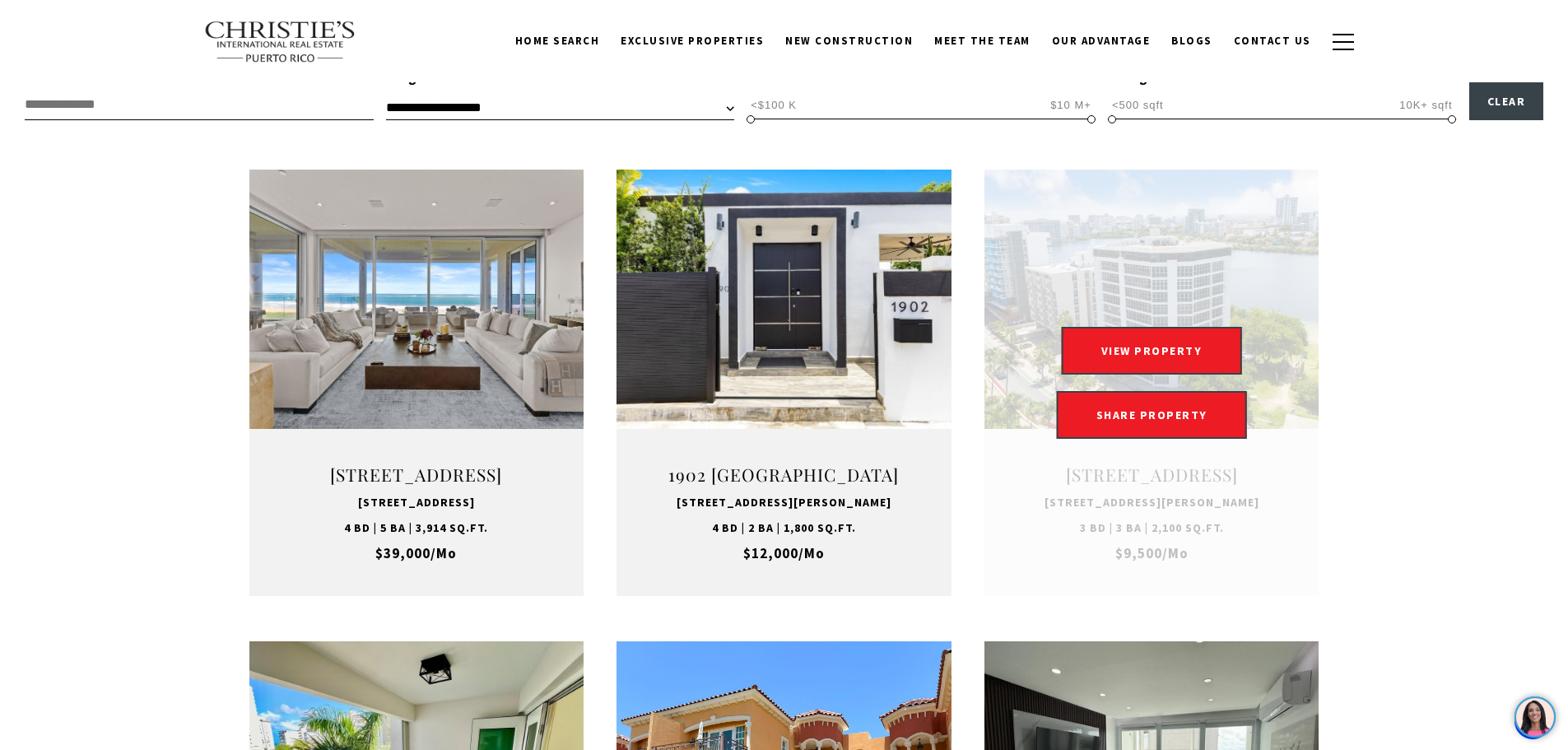
scroll to position [494, 0]
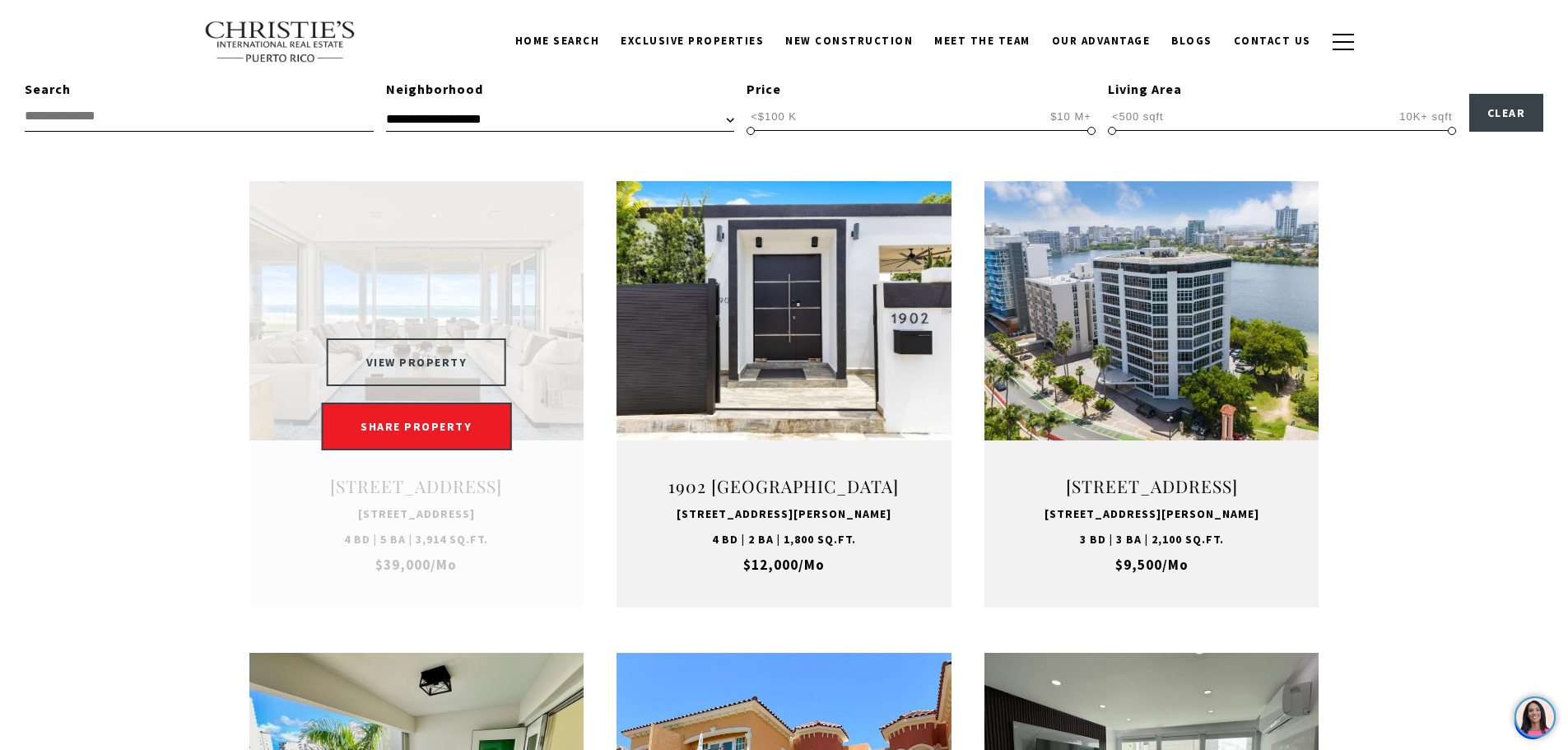
click at [408, 386] on button "VIEW PROPERTY" at bounding box center [417, 362] width 180 height 48
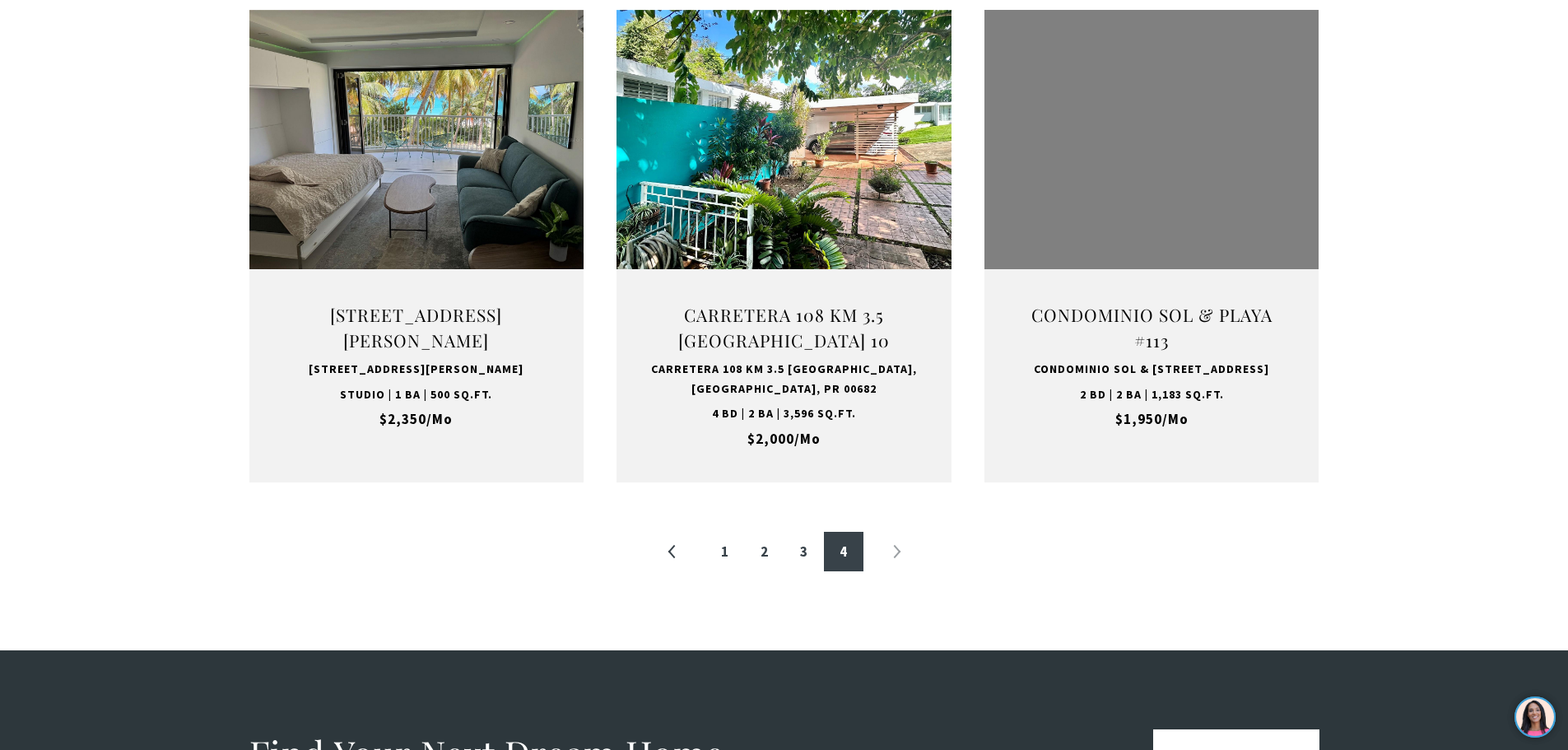
scroll to position [1729, 0]
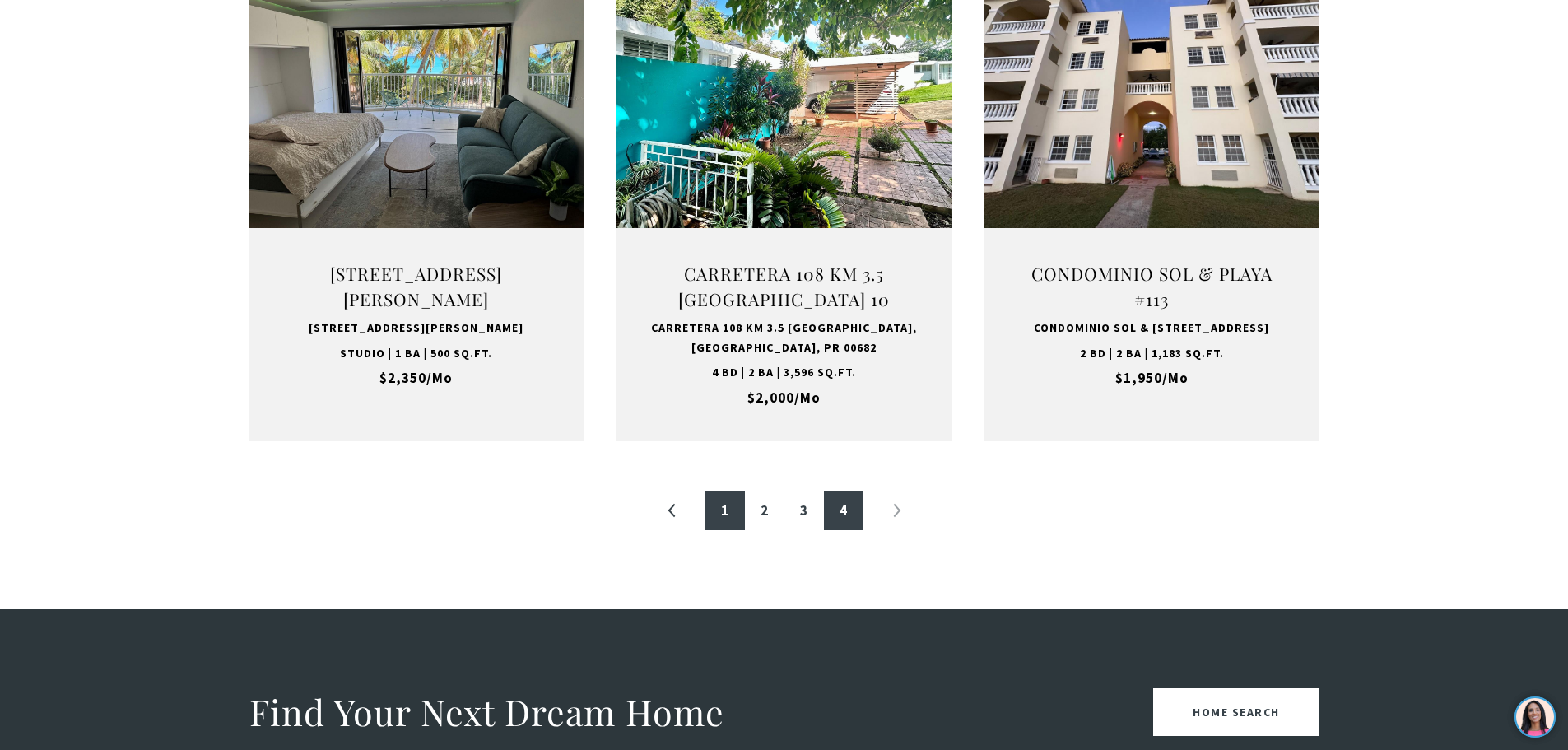
click at [725, 530] on link "1" at bounding box center [725, 511] width 39 height 39
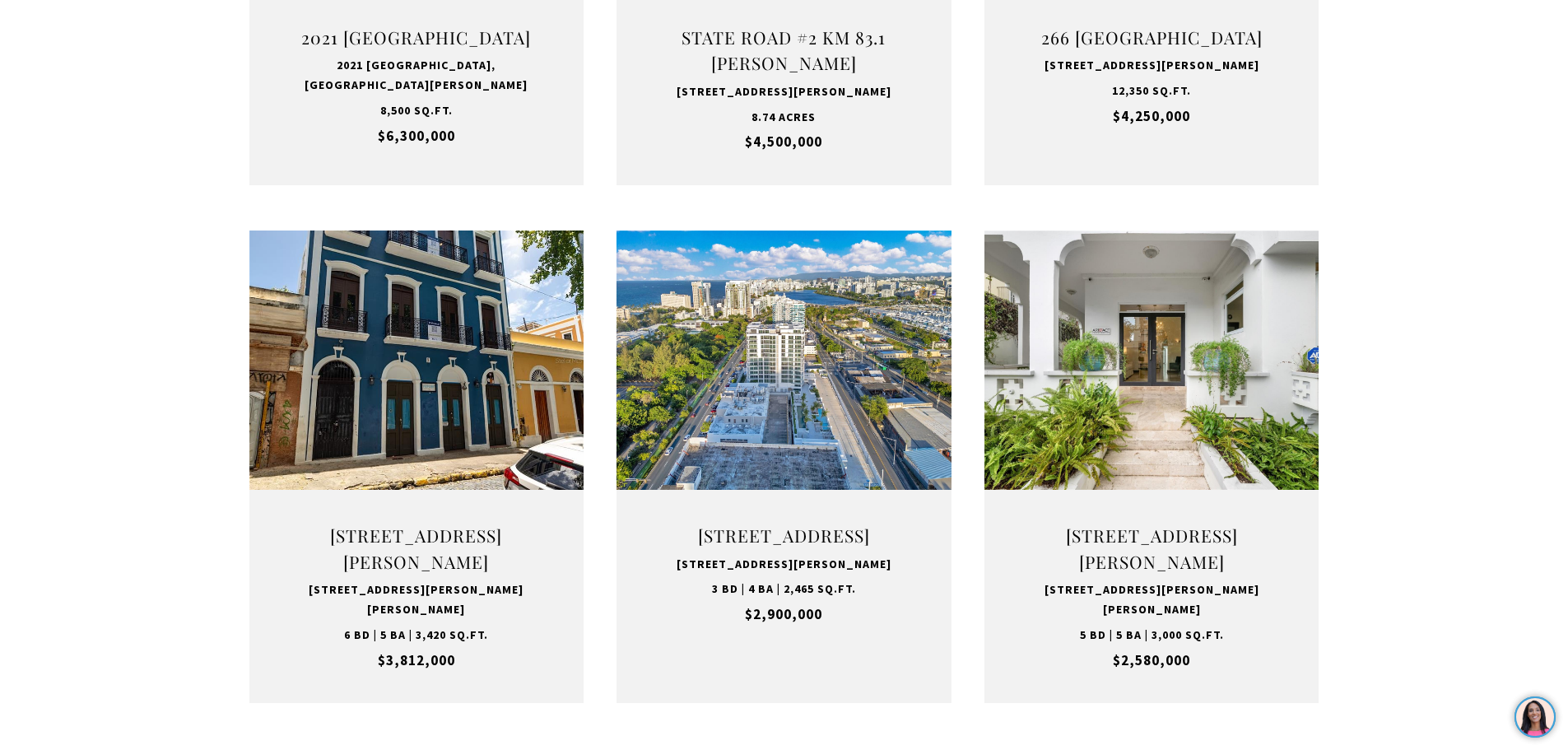
scroll to position [1729, 0]
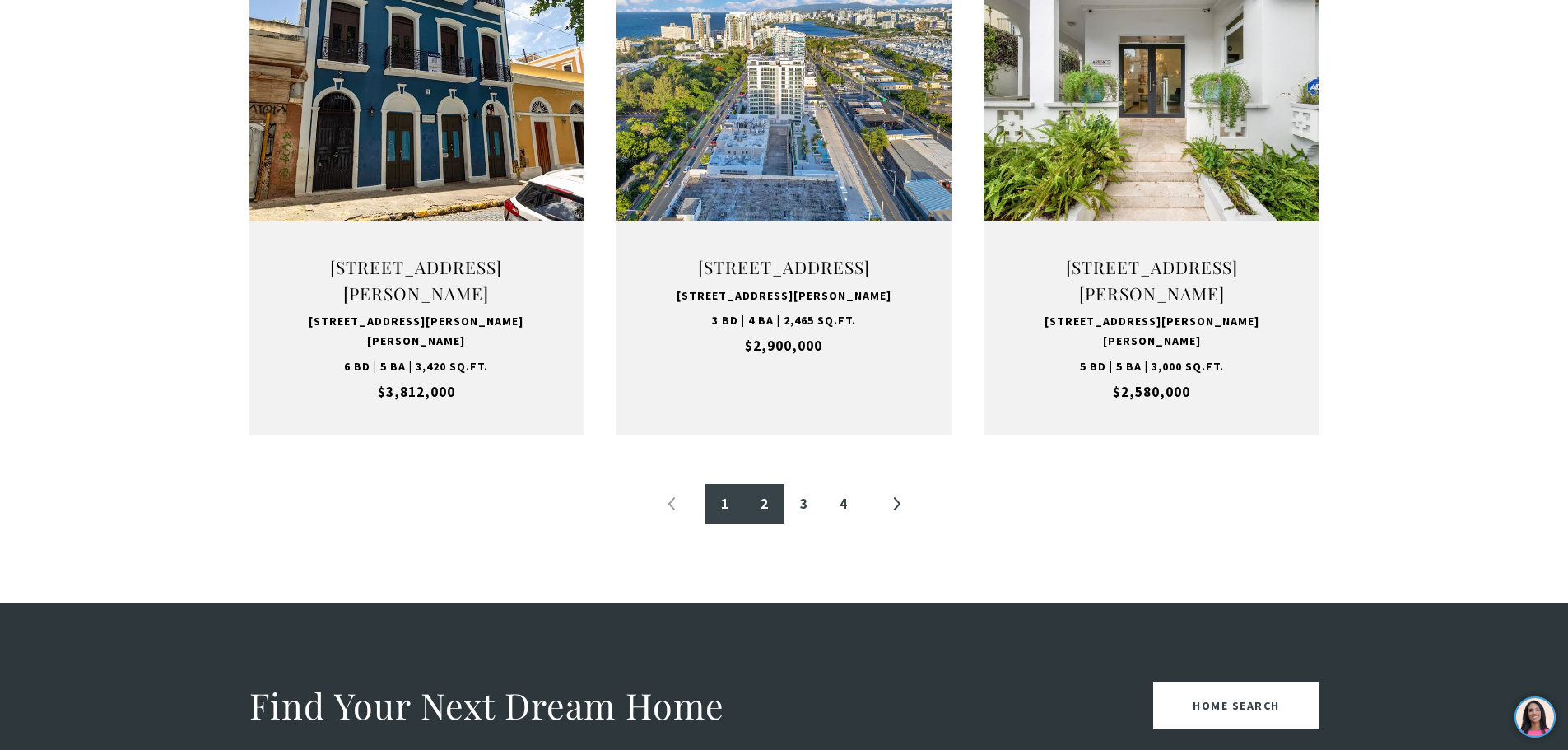
click at [775, 523] on link "2" at bounding box center [765, 504] width 39 height 39
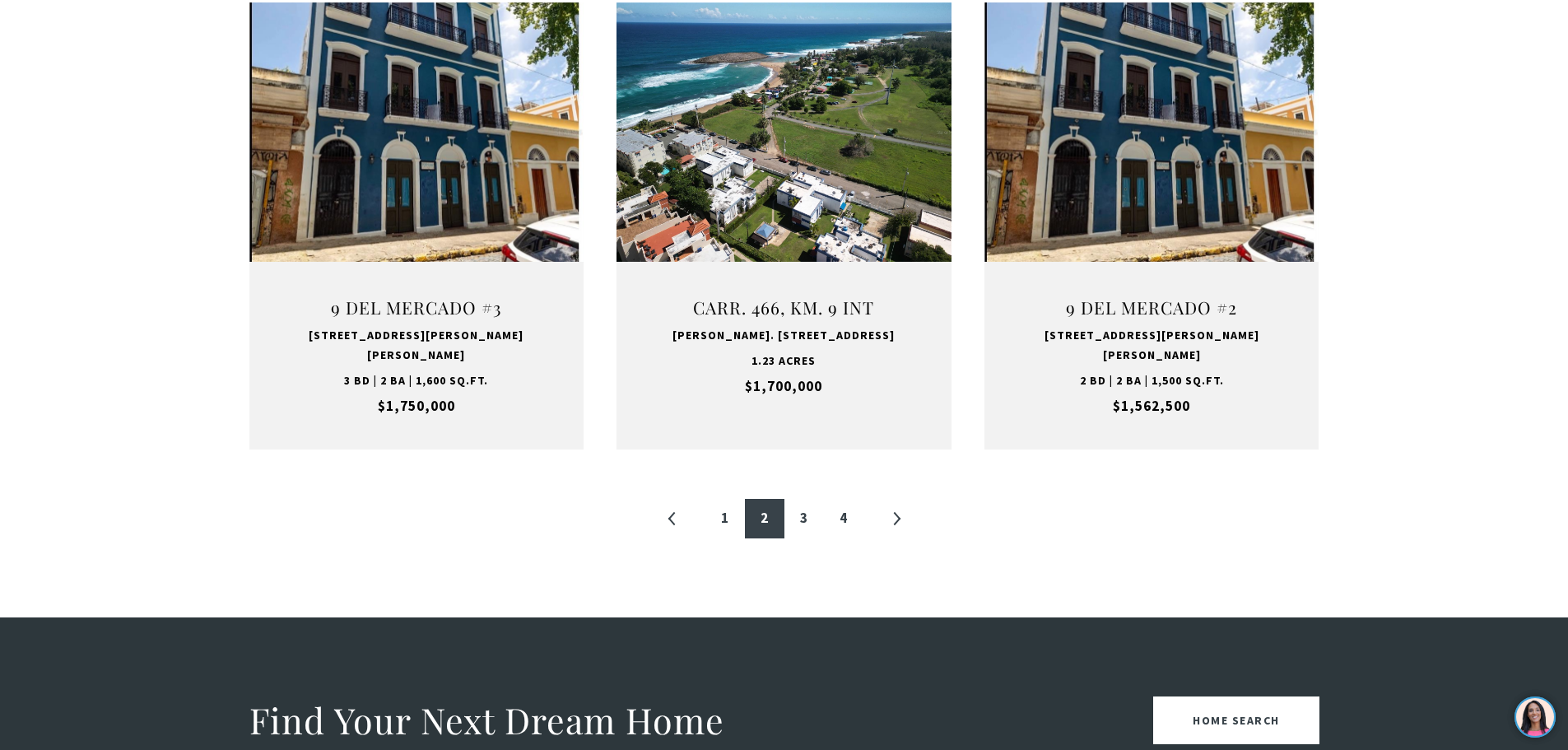
scroll to position [1729, 0]
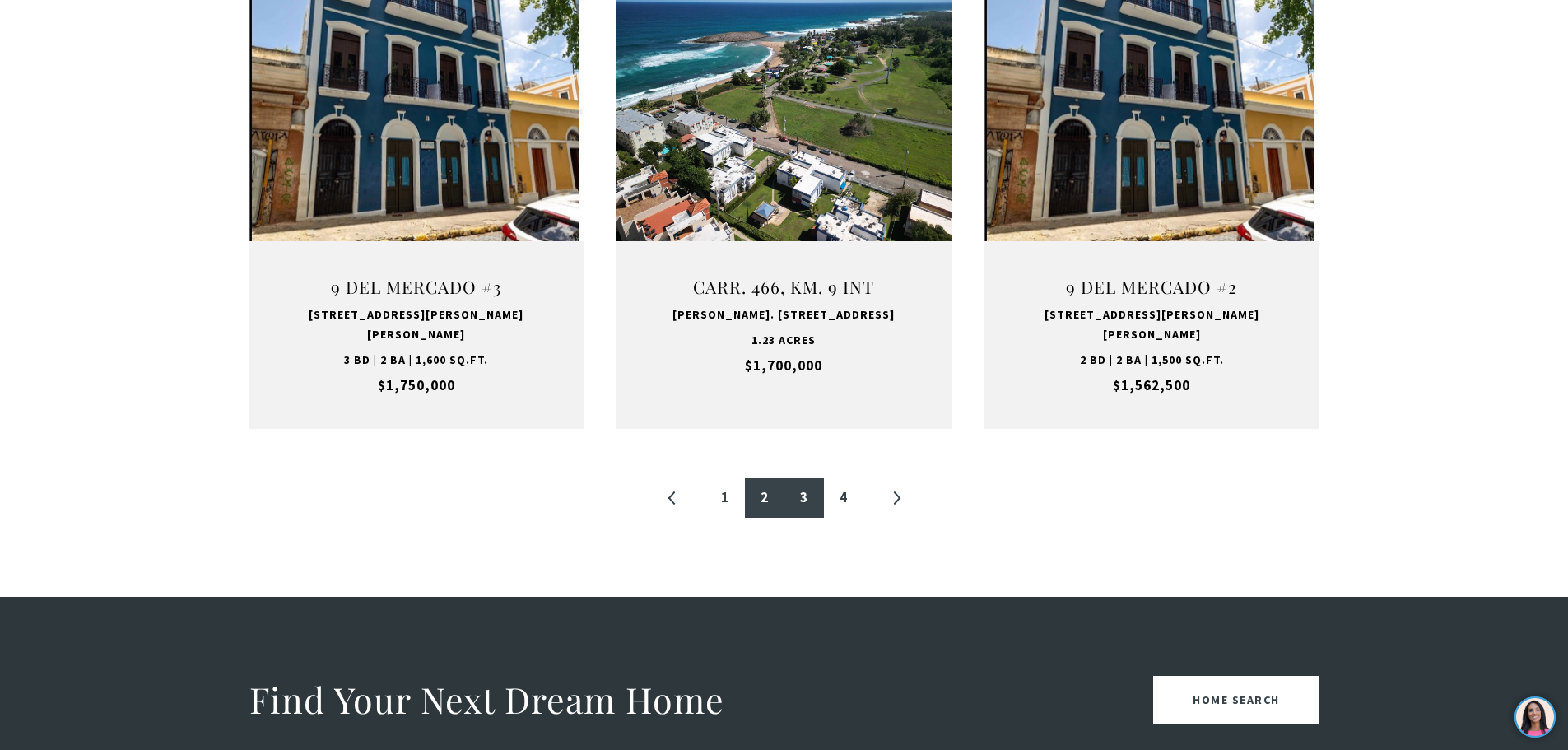
click at [804, 484] on link "3" at bounding box center [805, 499] width 39 height 39
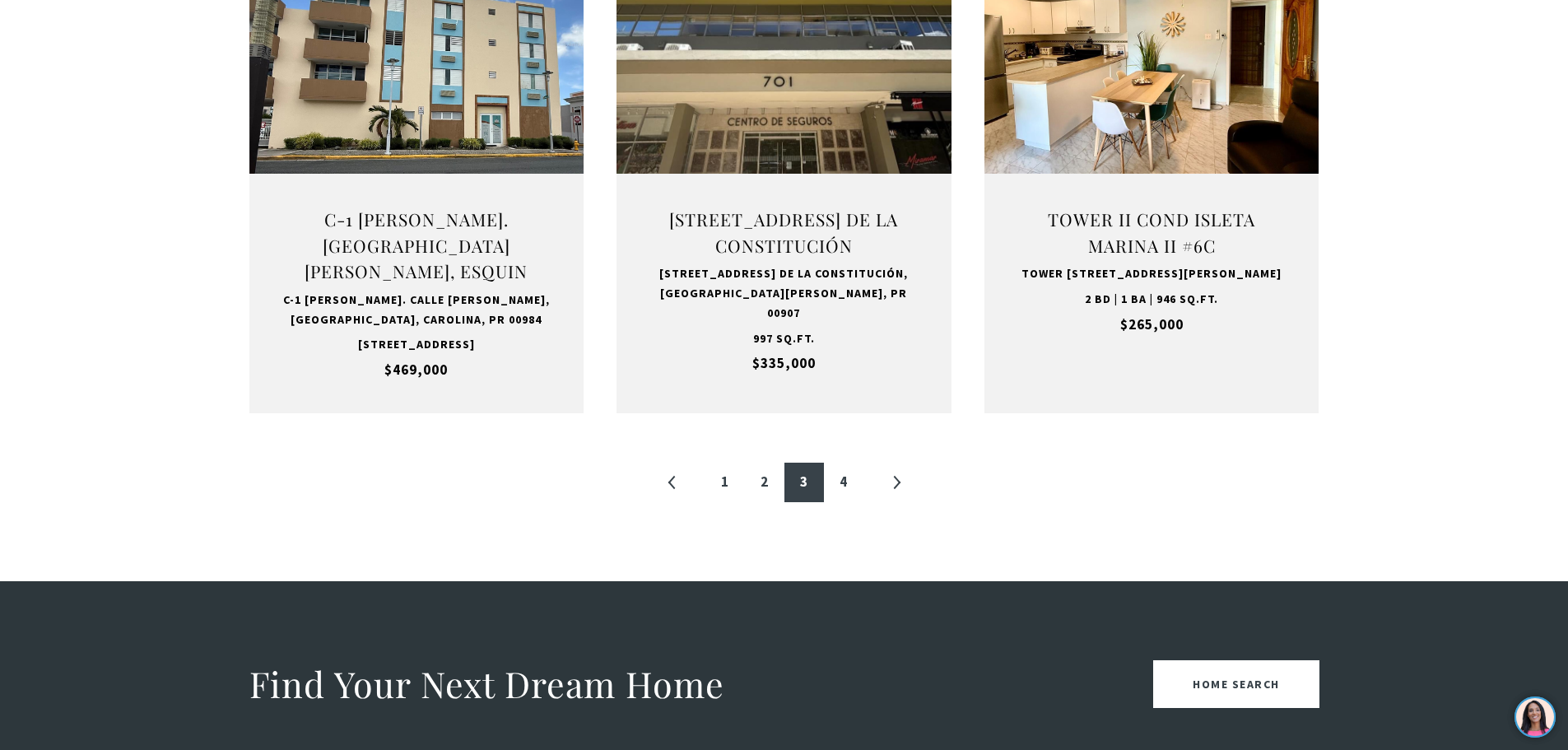
scroll to position [1811, 0]
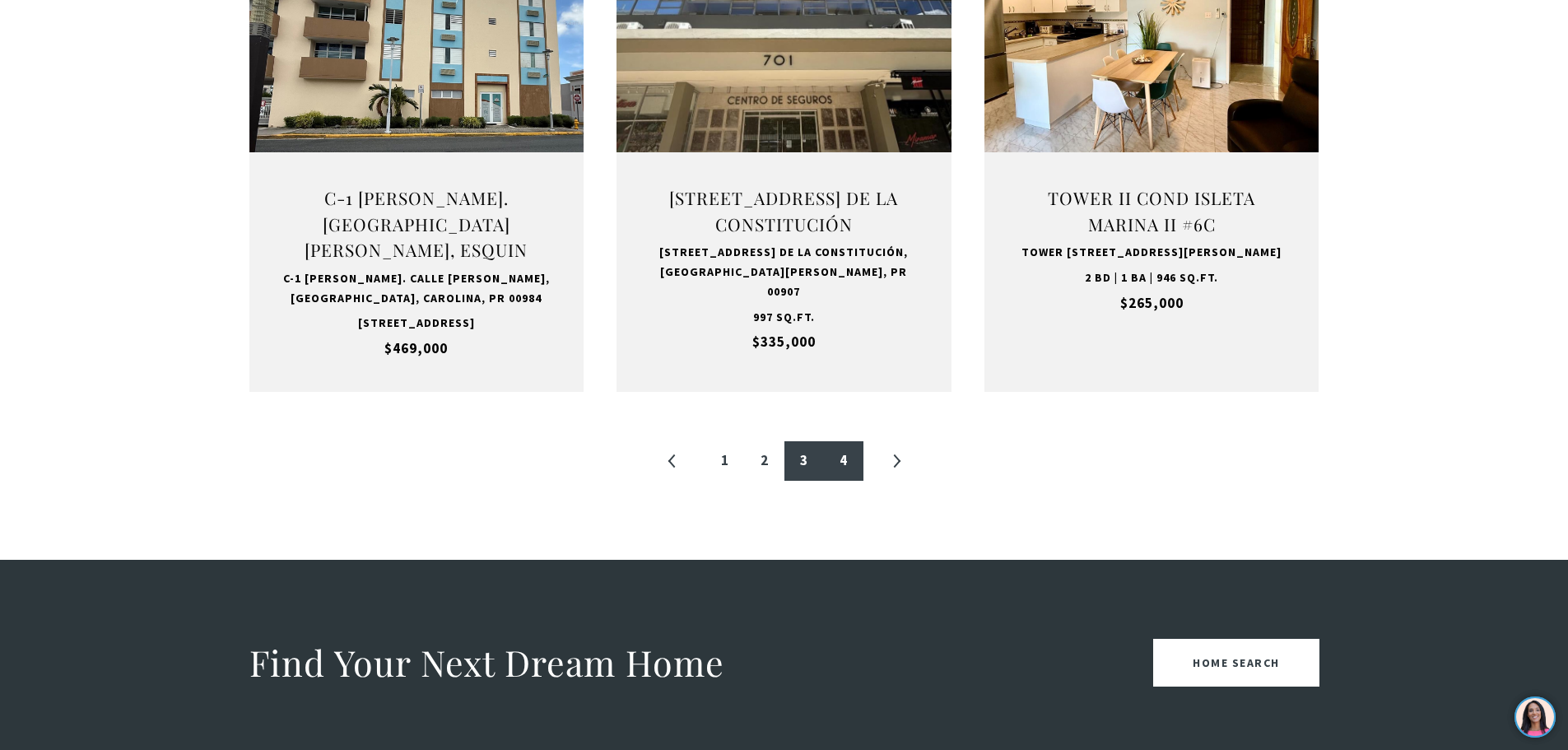
click at [847, 463] on link "4" at bounding box center [844, 461] width 39 height 39
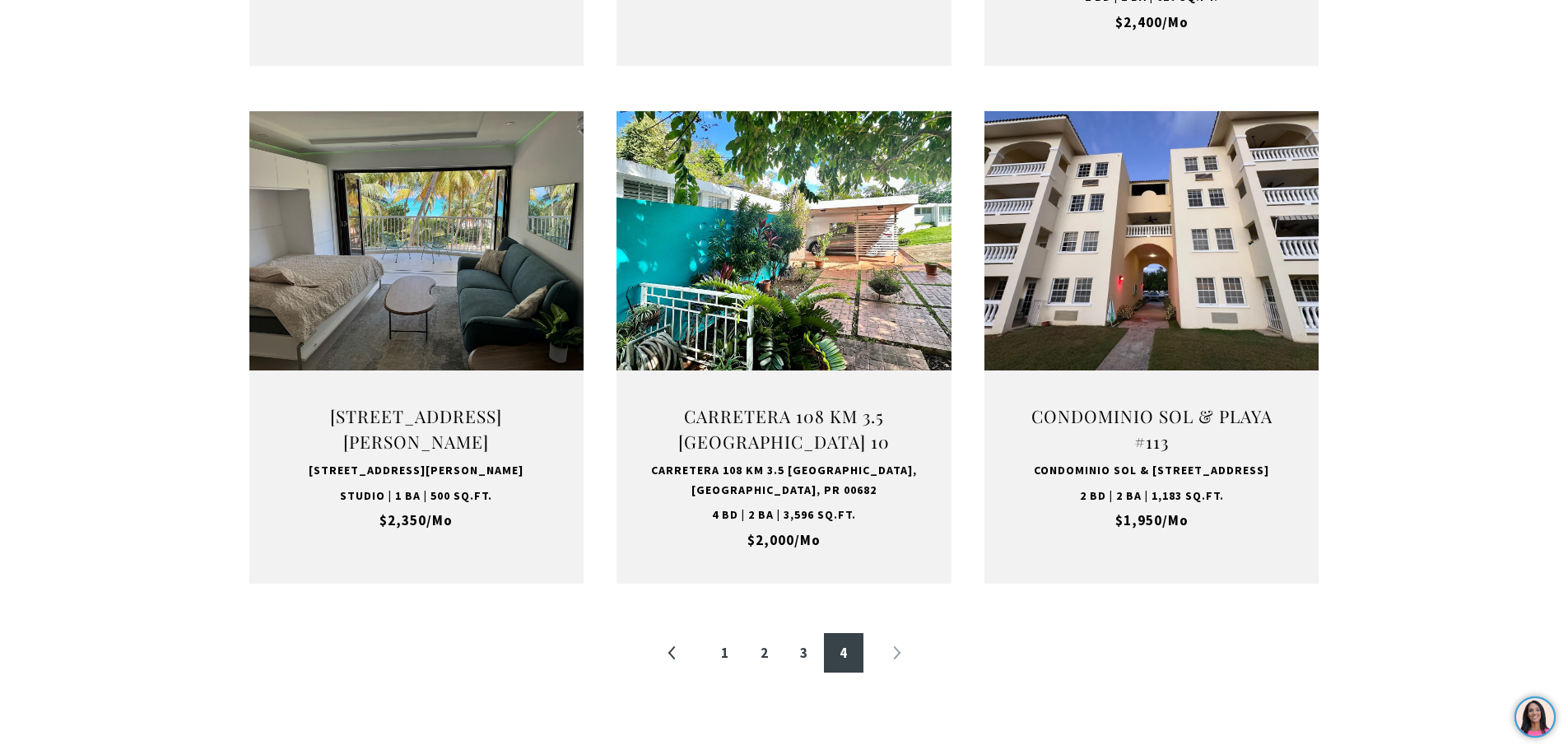
scroll to position [1894, 0]
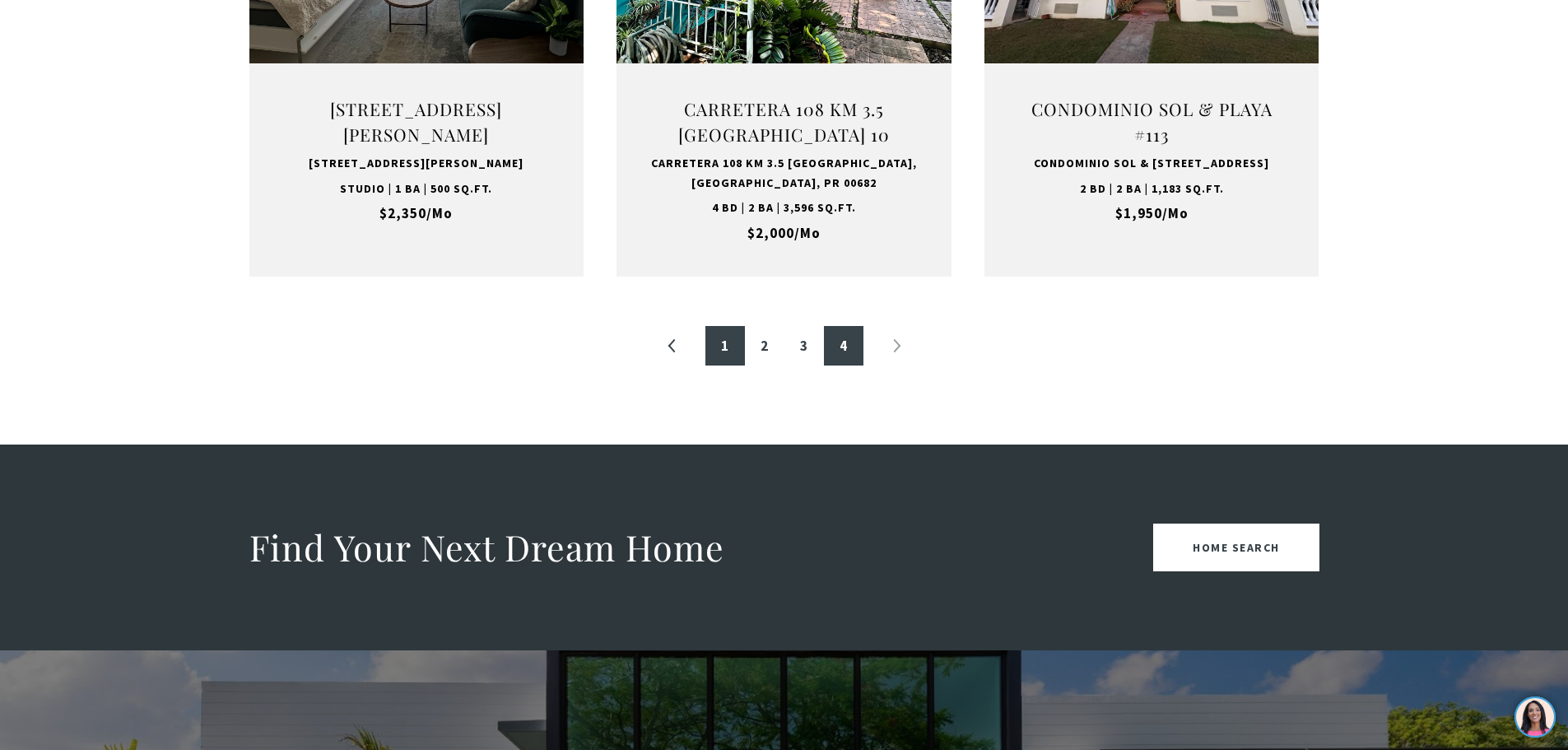
click at [741, 366] on link "1" at bounding box center [725, 346] width 39 height 39
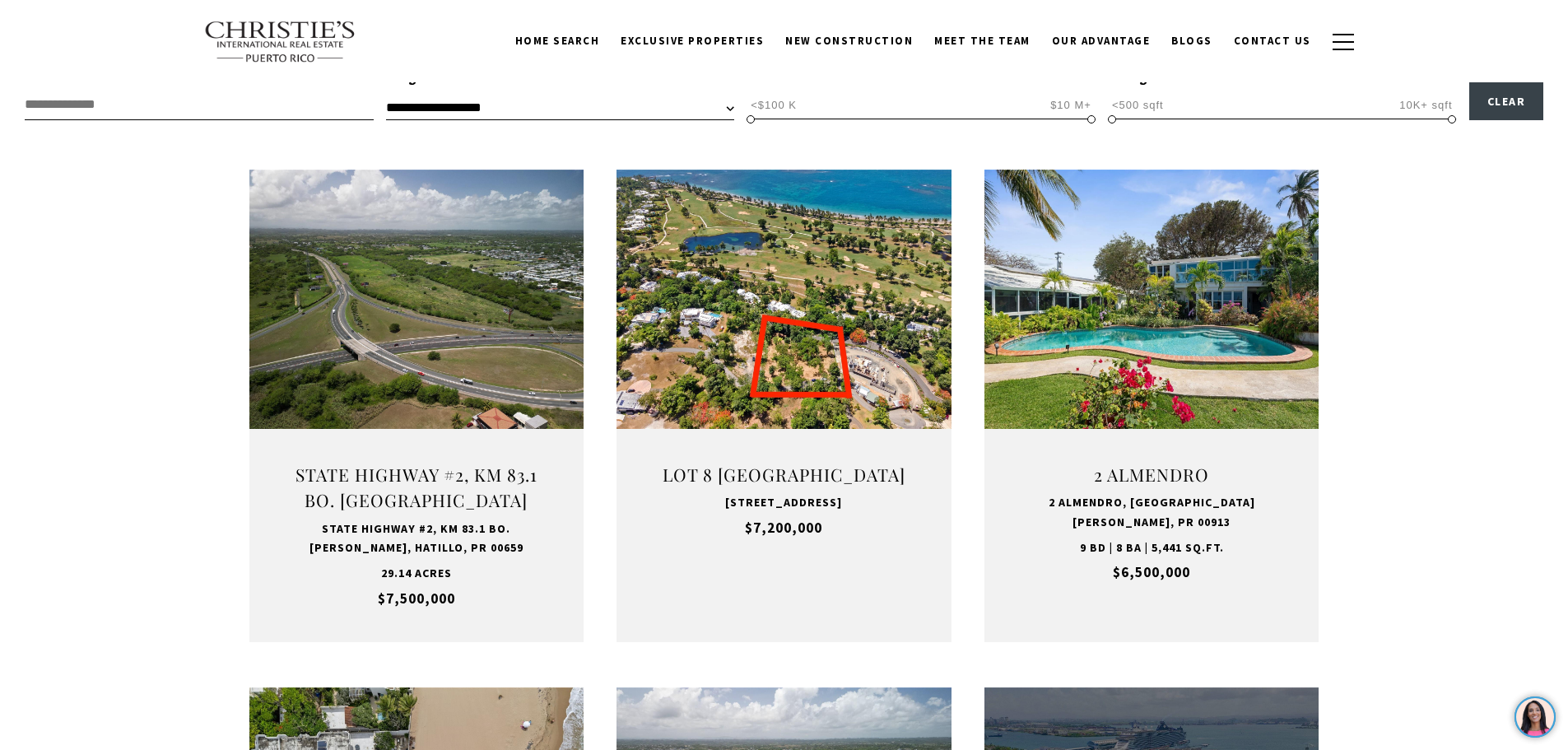
scroll to position [494, 0]
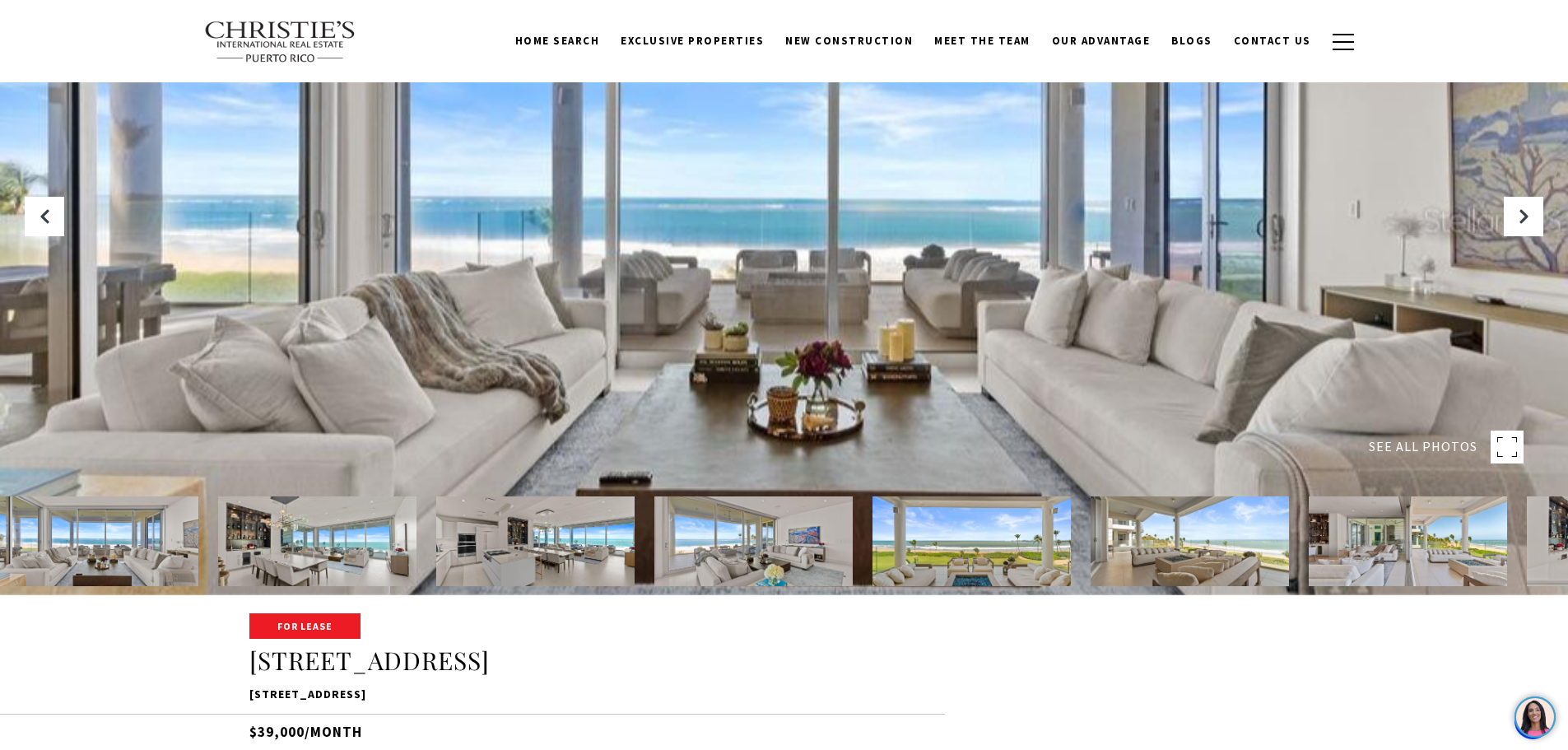
scroll to position [330, 0]
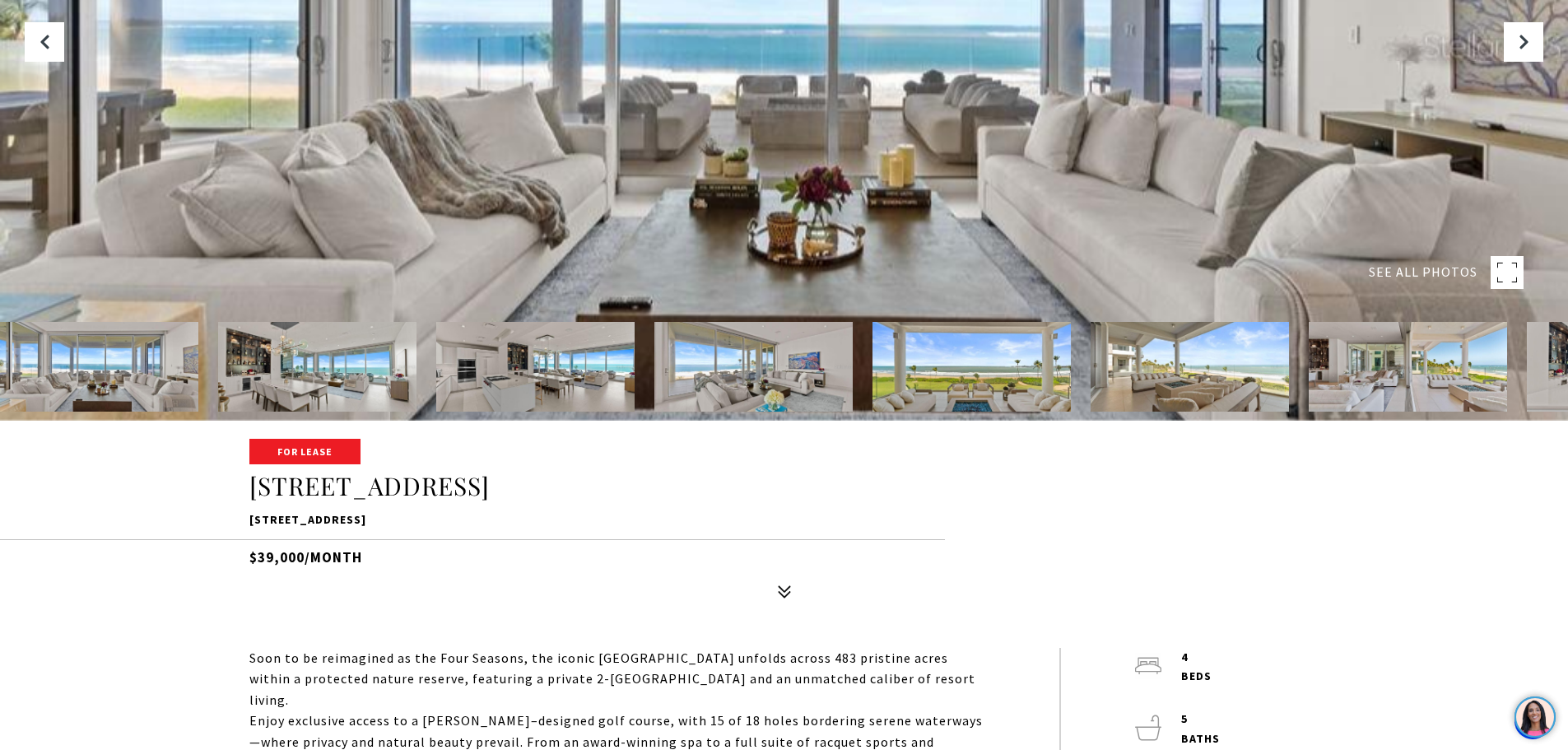
click at [136, 377] on img at bounding box center [99, 366] width 198 height 90
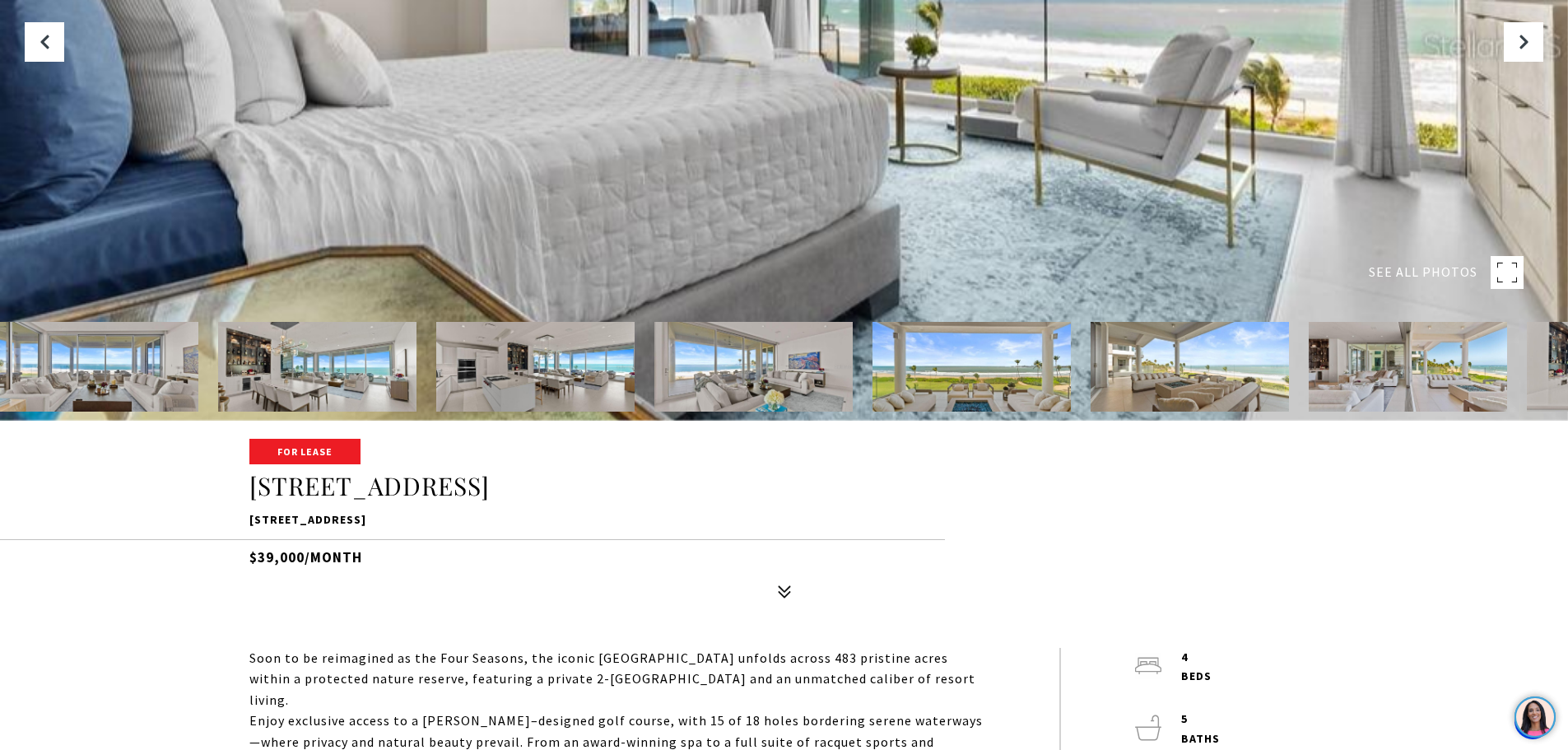
drag, startPoint x: 250, startPoint y: 520, endPoint x: 576, endPoint y: 521, distance: 326.0
click at [576, 521] on p "[STREET_ADDRESS]" at bounding box center [785, 520] width 1070 height 20
copy p "[STREET_ADDRESS]"
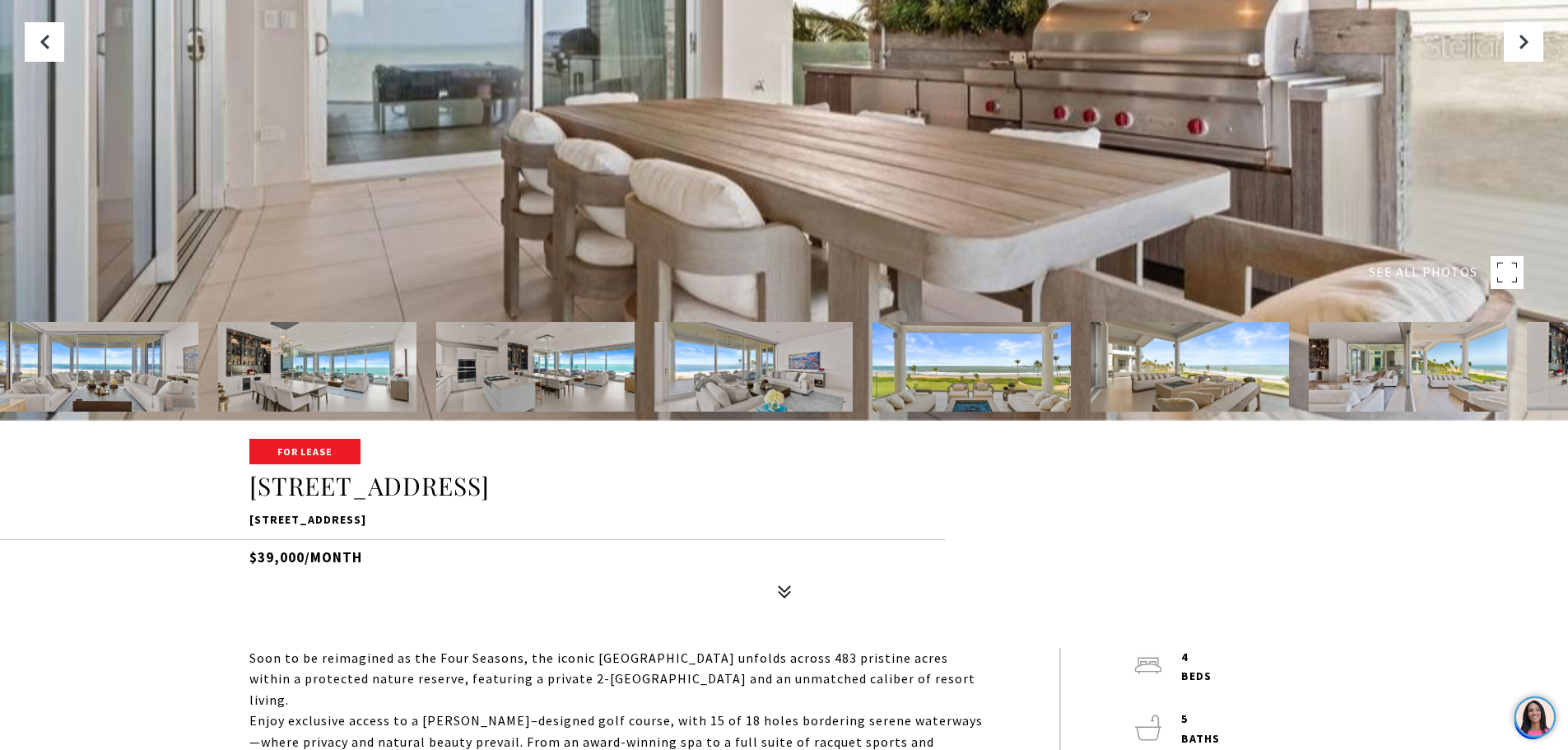
click at [516, 506] on div "For Lease [STREET_ADDRESS] $39,000/month" at bounding box center [785, 523] width 1153 height 166
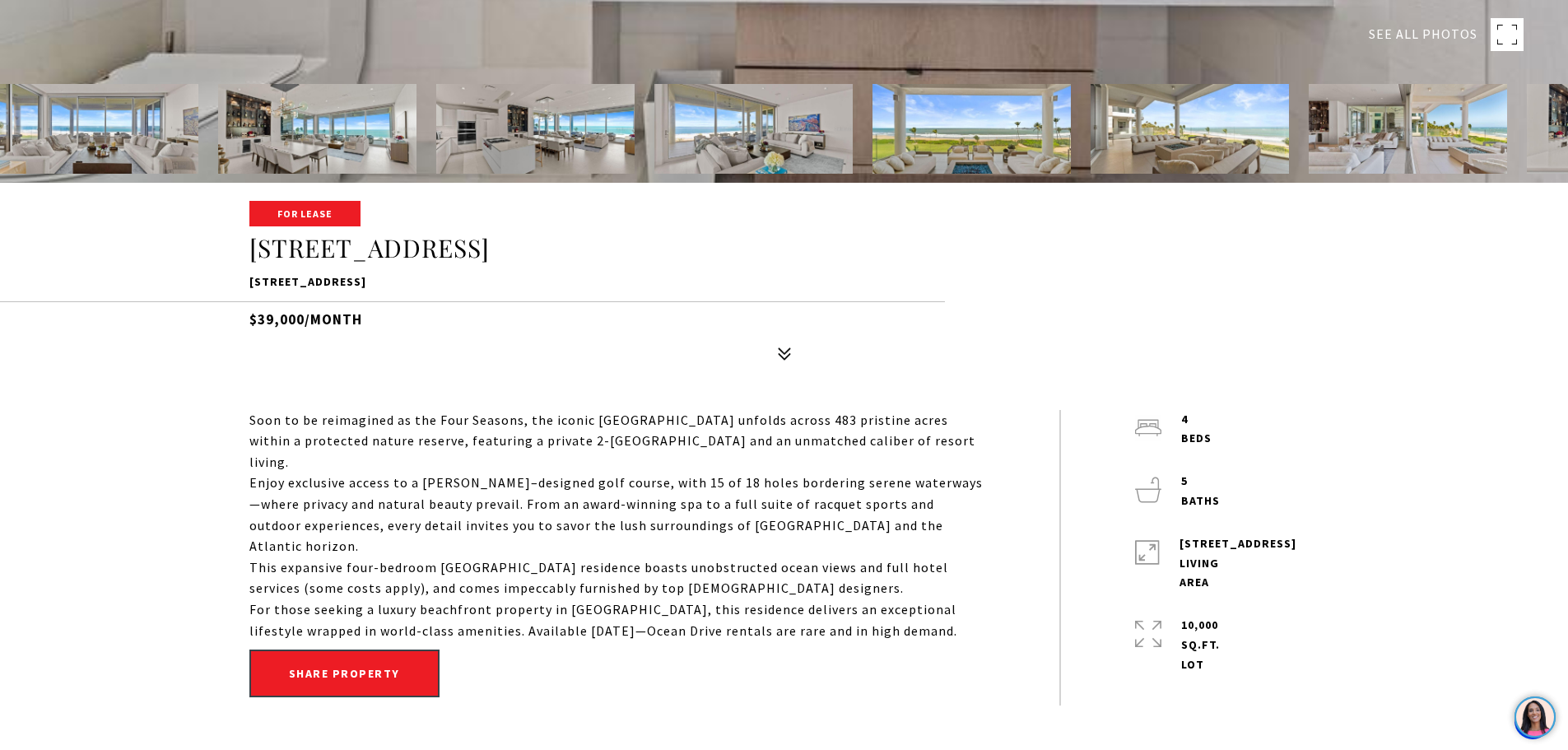
scroll to position [577, 0]
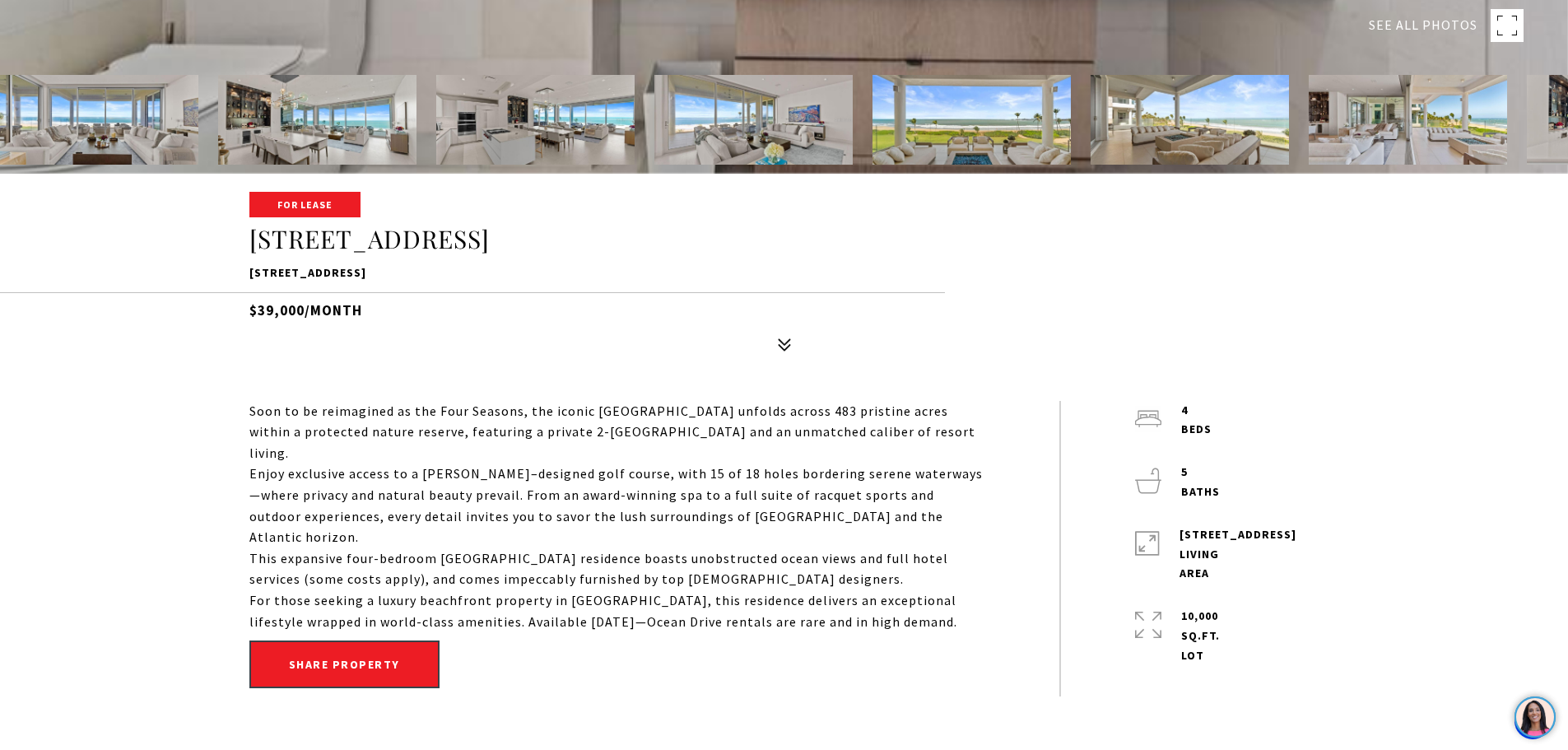
drag, startPoint x: 303, startPoint y: 538, endPoint x: 250, endPoint y: 414, distance: 134.9
click at [250, 414] on div "Soon to be reimagined as the Four Seasons, the iconic [GEOGRAPHIC_DATA] unfolds…" at bounding box center [618, 517] width 736 height 233
copy div "Soon to be reimagined as the Four Seasons, the iconic [GEOGRAPHIC_DATA] unfolds…"
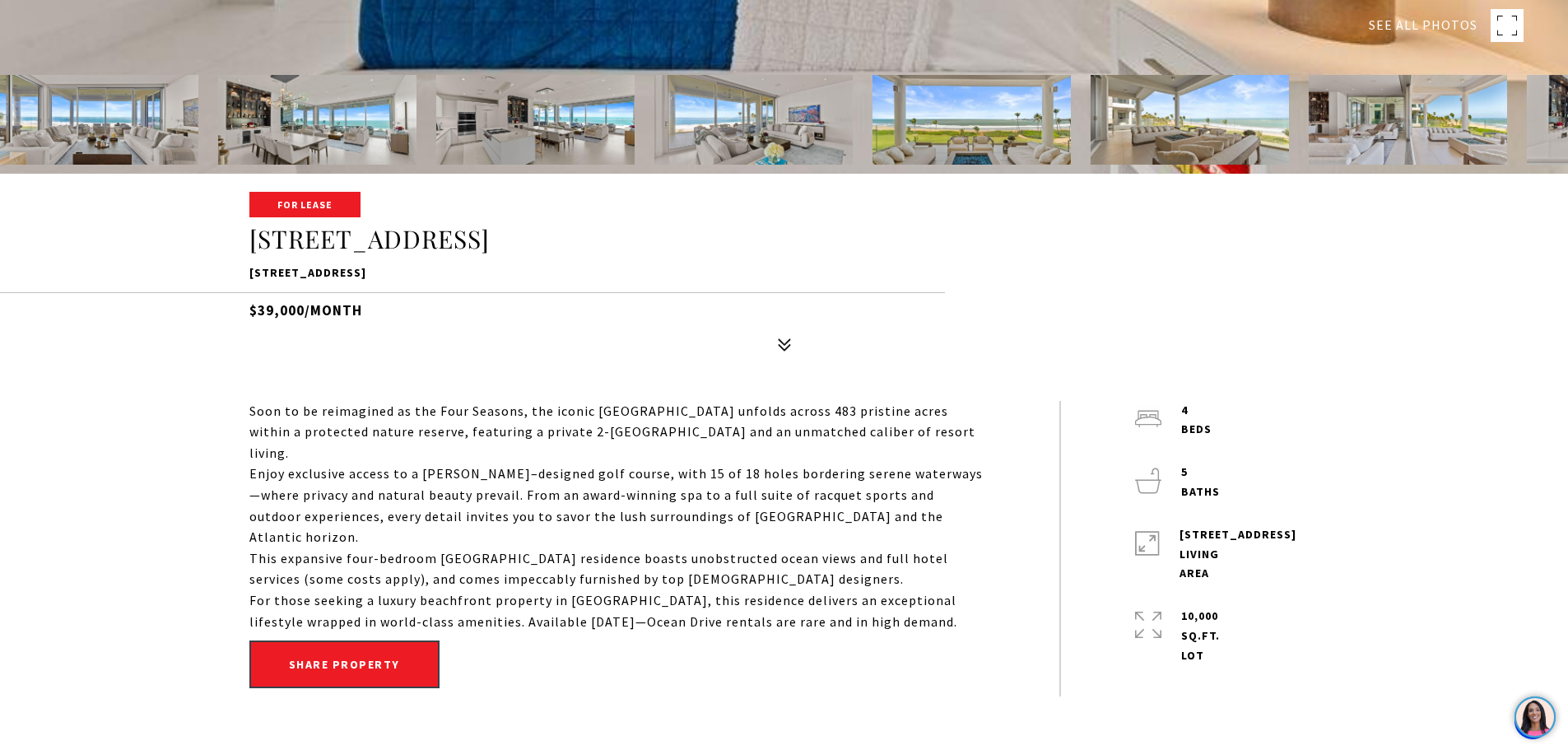
click at [660, 487] on p "Enjoy exclusive access to a [PERSON_NAME]–designed golf course, with 15 of 18 h…" at bounding box center [618, 505] width 736 height 84
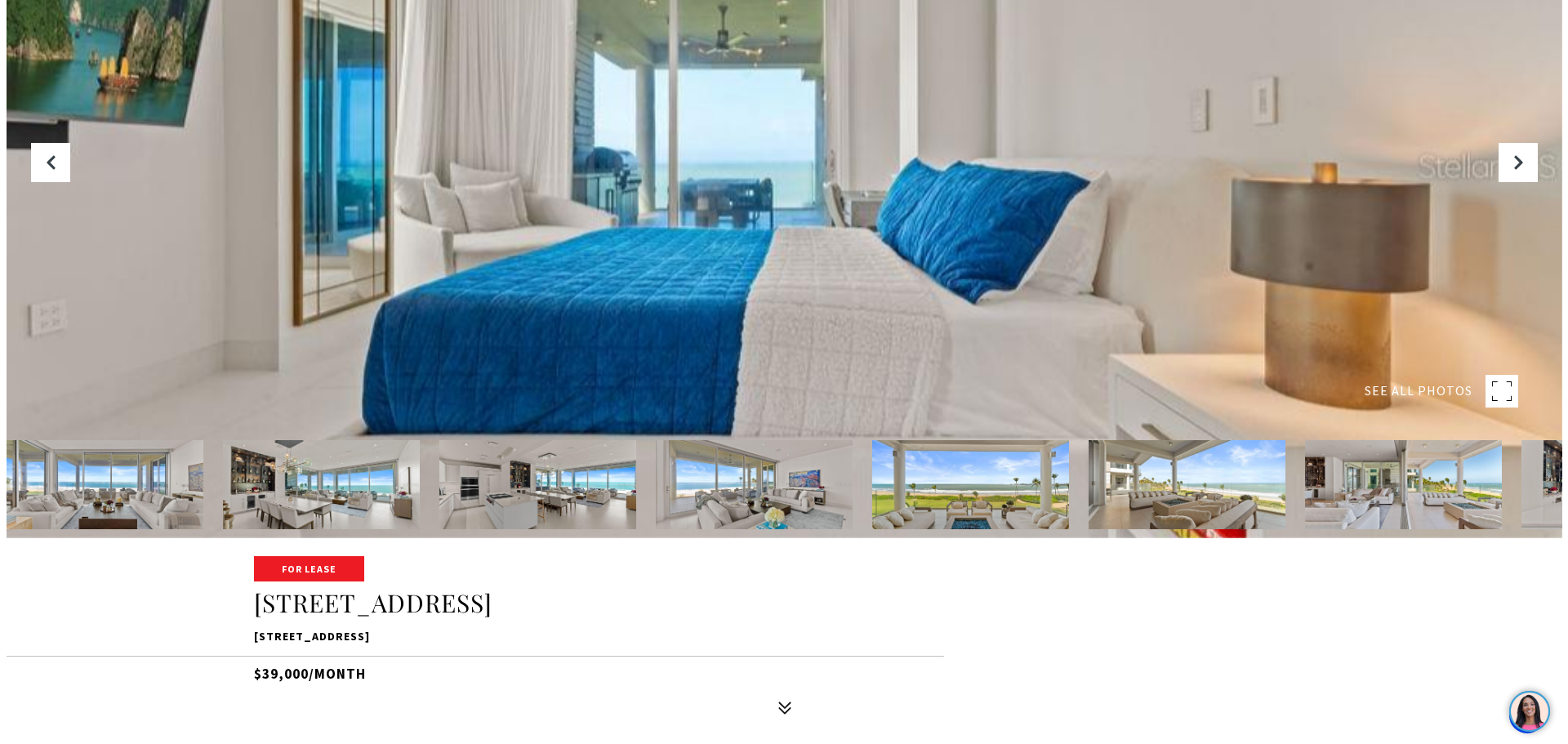
scroll to position [245, 0]
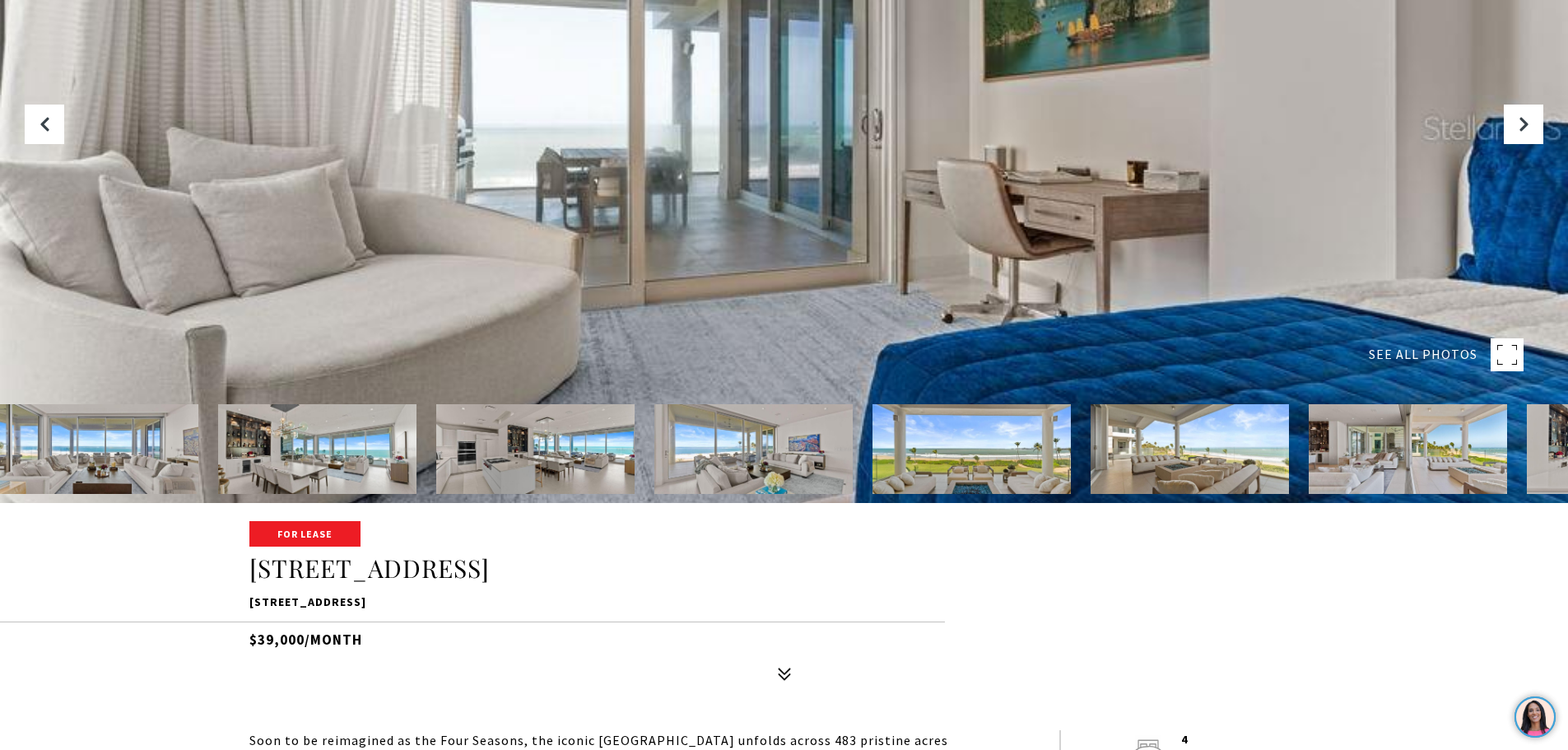
click at [757, 268] on div at bounding box center [784, 128] width 1568 height 750
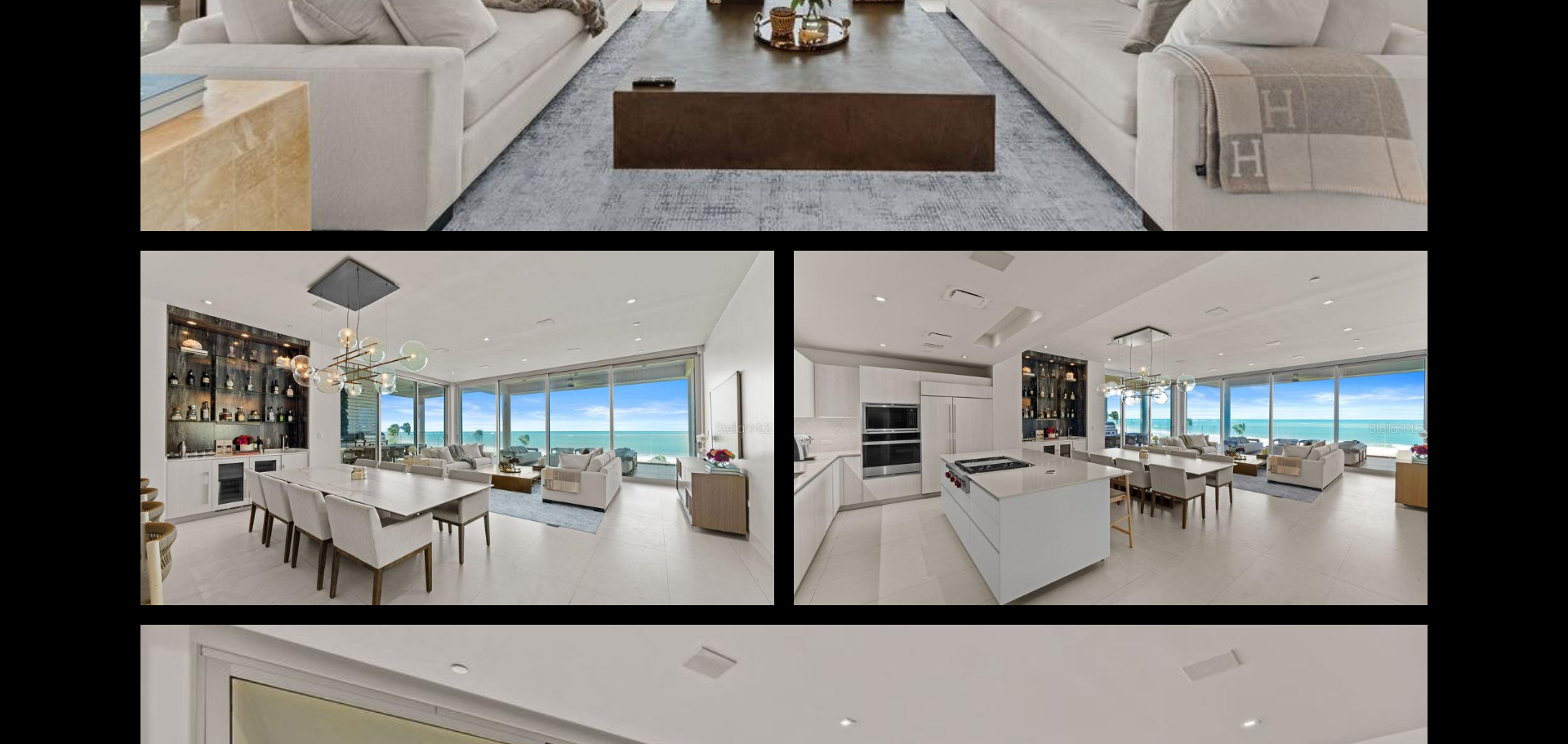
scroll to position [654, 0]
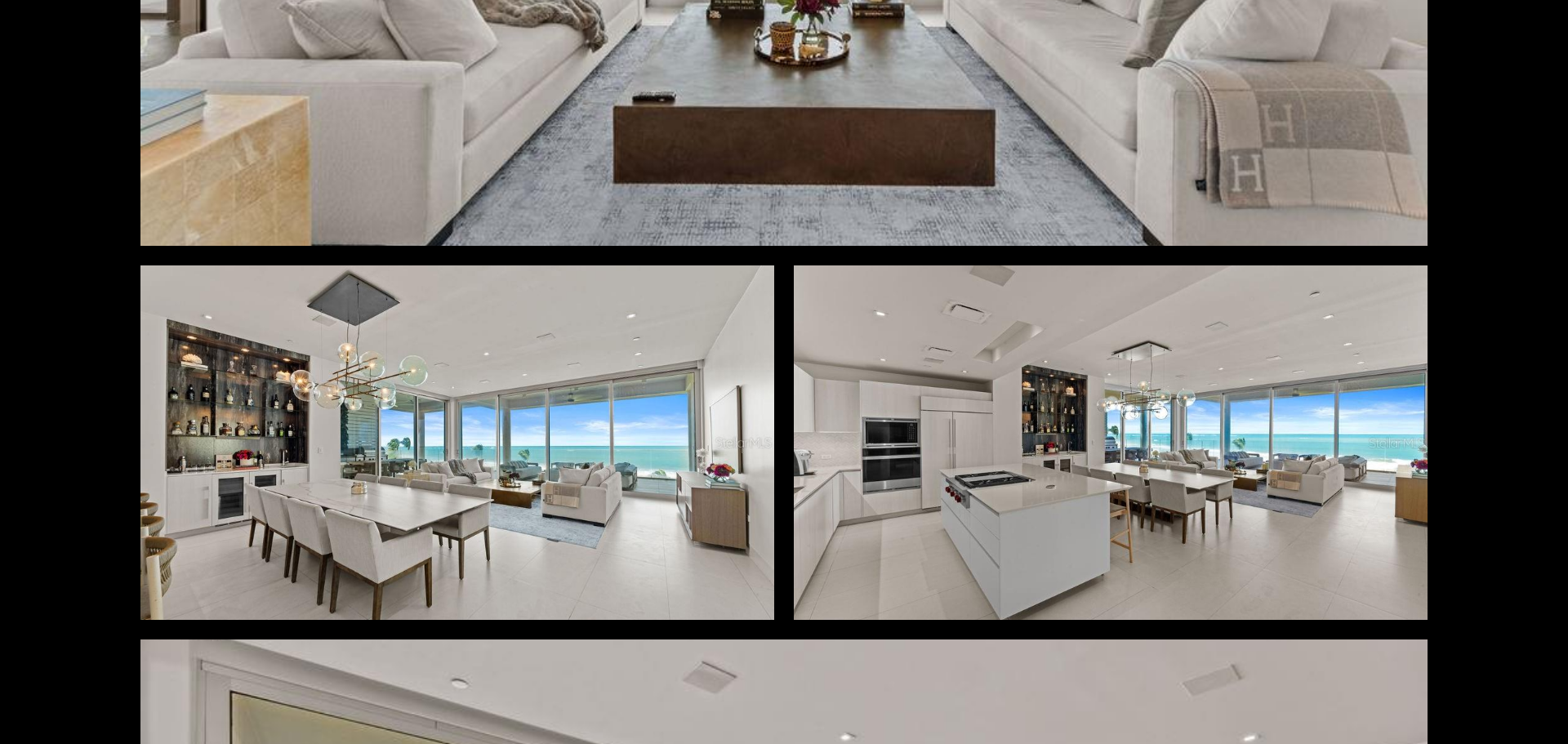
click at [573, 478] on div at bounding box center [457, 443] width 634 height 355
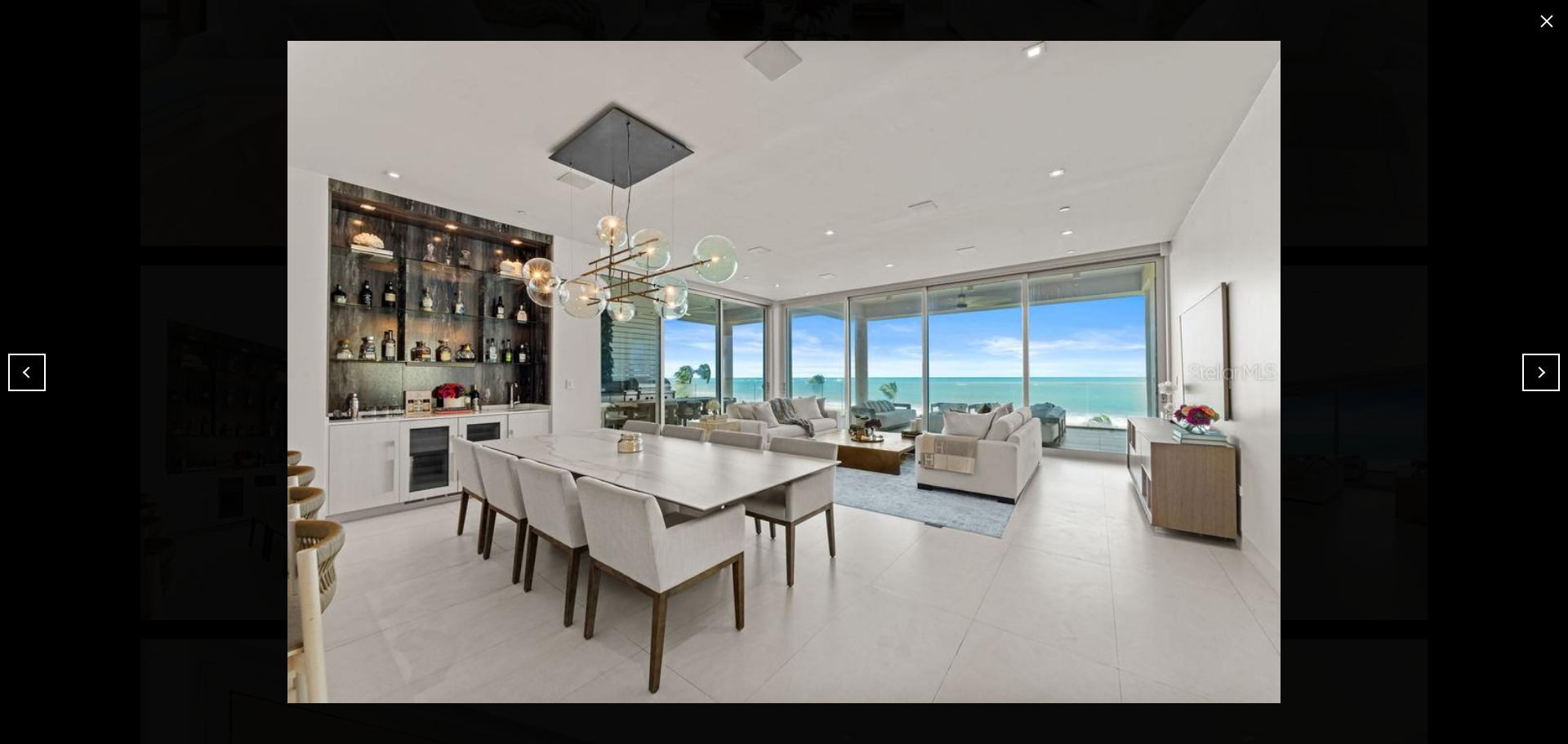
click at [1548, 20] on button "close modal" at bounding box center [1546, 21] width 26 height 26
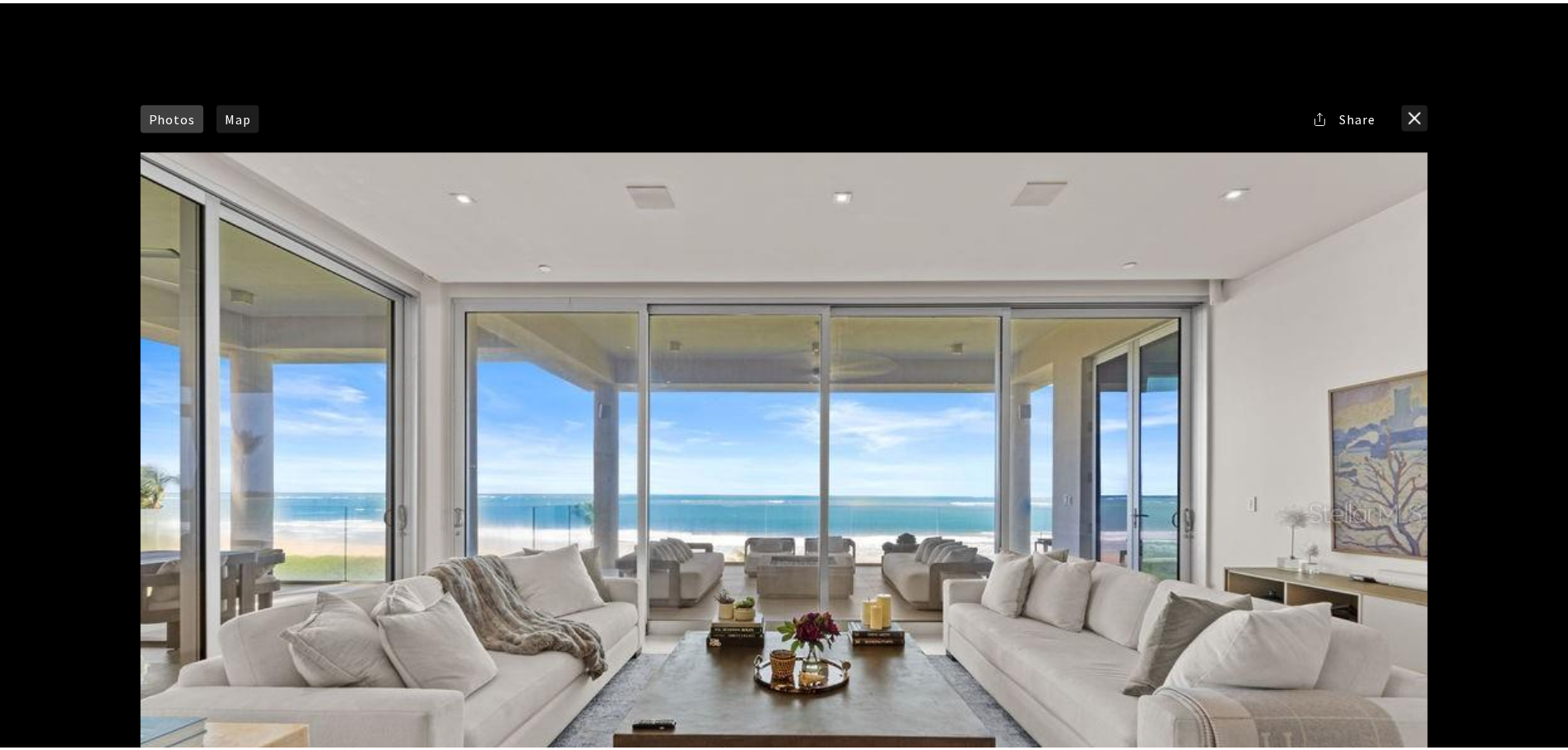
scroll to position [0, 0]
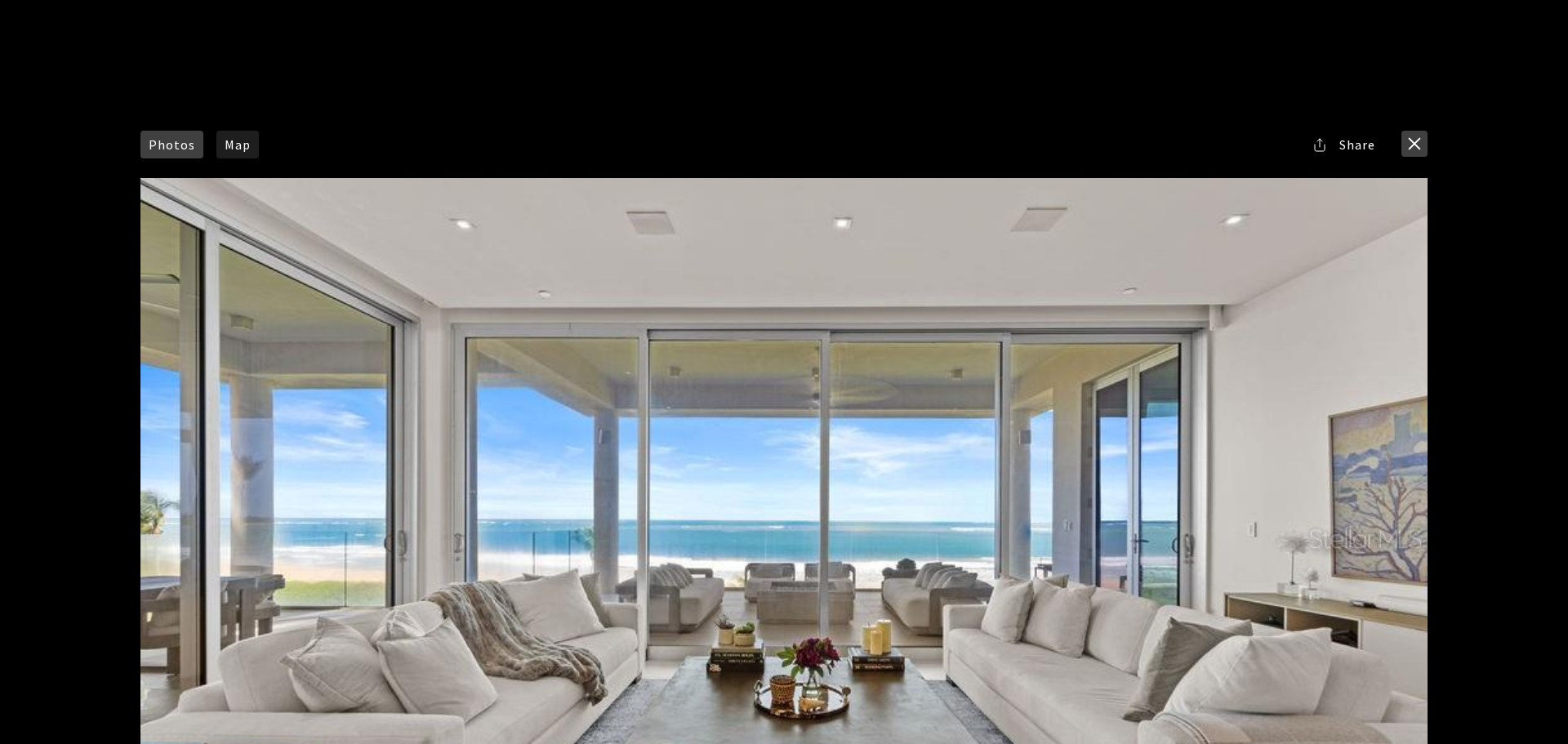
click at [1415, 143] on button "close modal" at bounding box center [1414, 144] width 26 height 26
